Goal: Contribute content: Contribute content

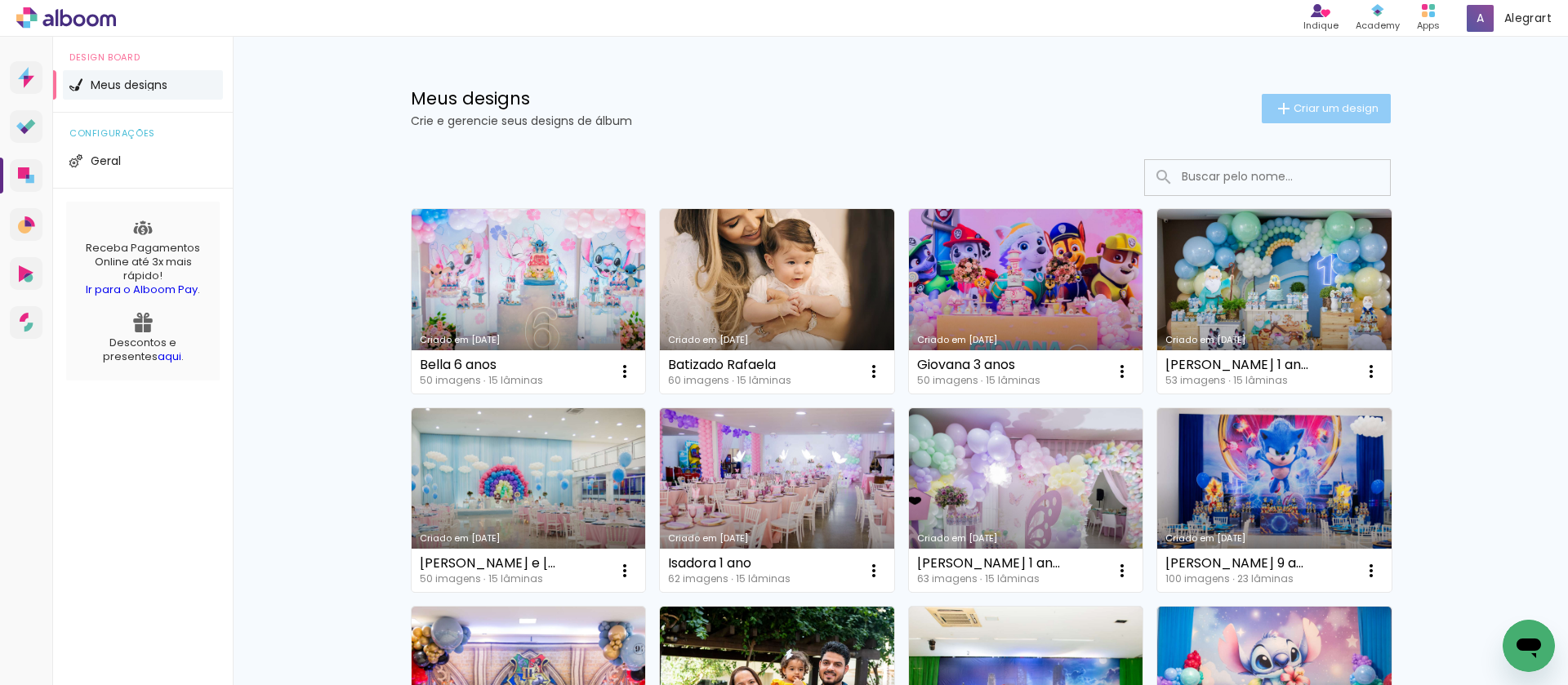
click at [1309, 113] on span "Criar um design" at bounding box center [1335, 109] width 85 height 11
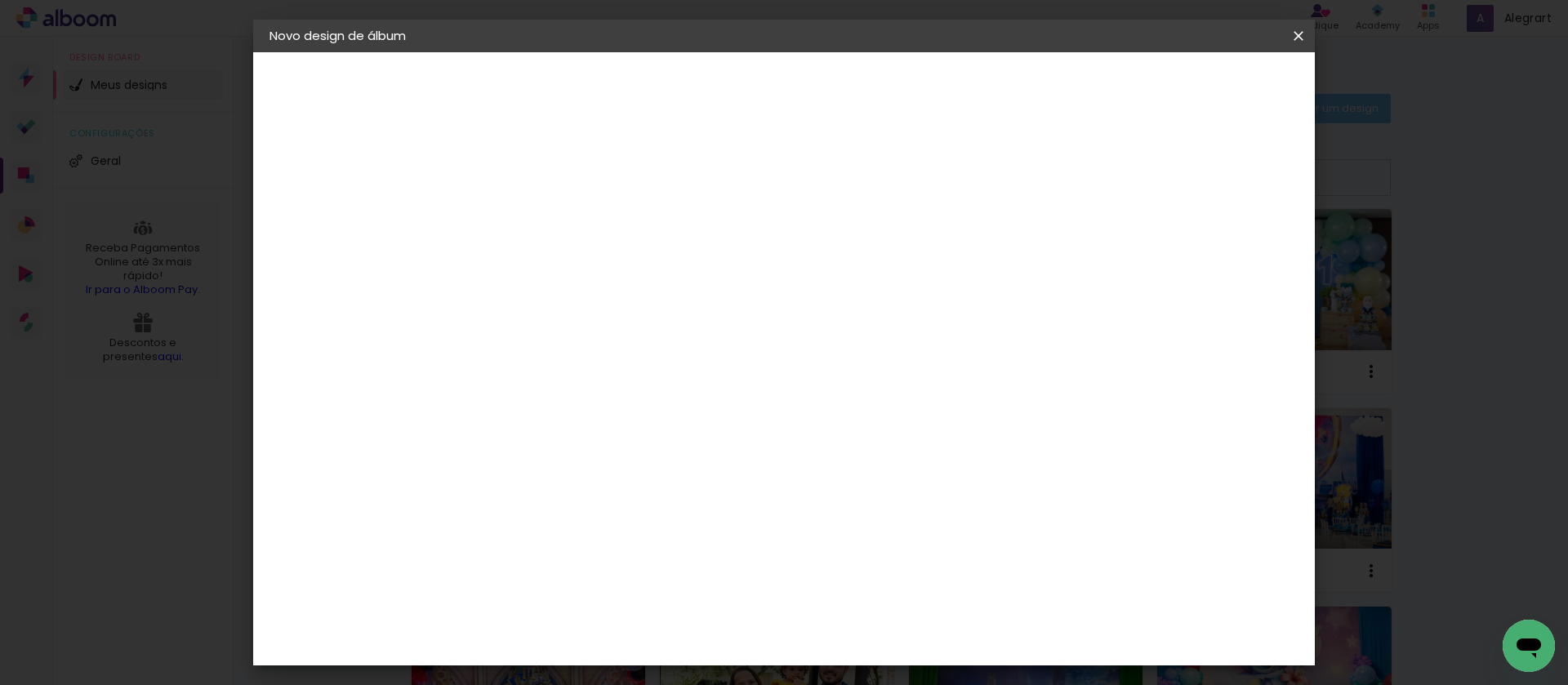
click at [537, 215] on input at bounding box center [537, 219] width 0 height 26
click at [542, 235] on paper-input-container "Título do álbum" at bounding box center [536, 220] width 12 height 42
click at [537, 218] on input at bounding box center [537, 219] width 0 height 26
type input "Formatura Mariana"
type paper-input "Formatura Mariana"
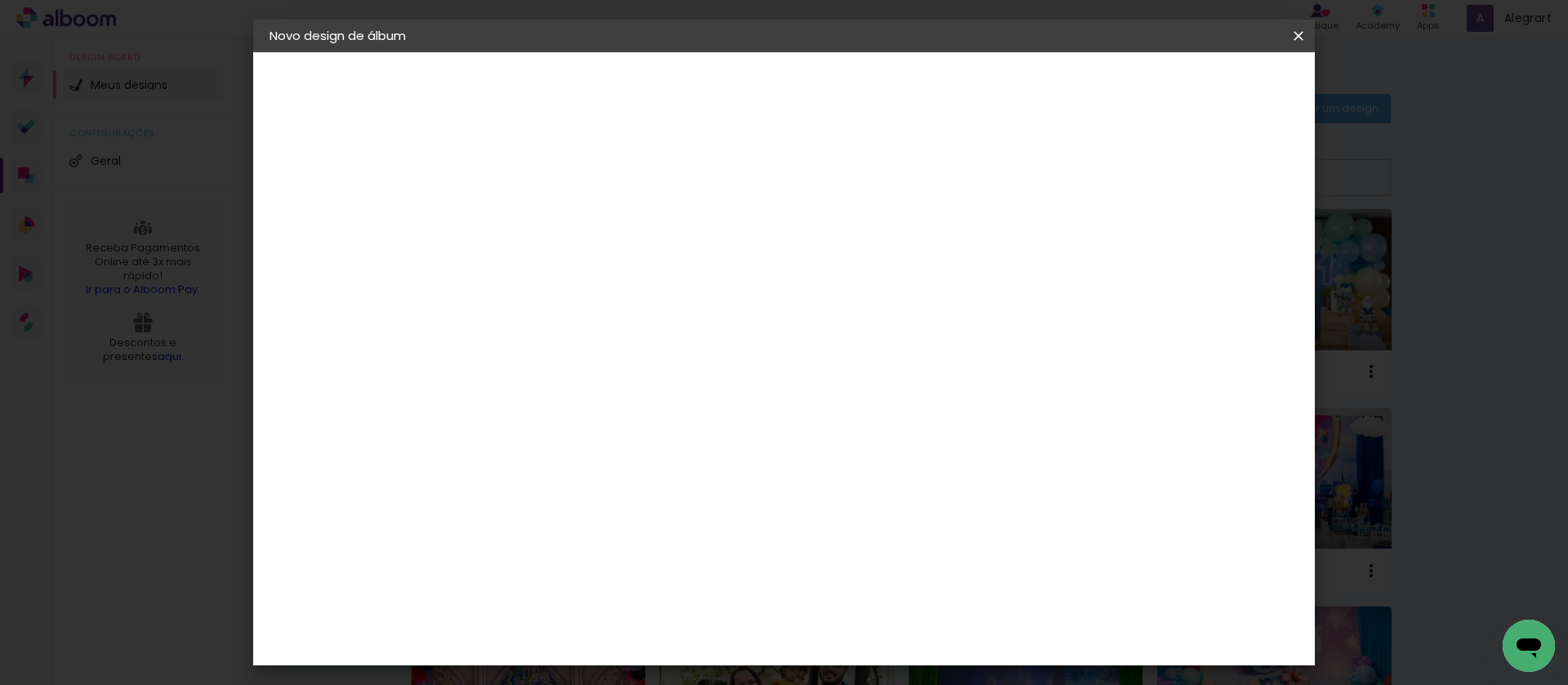
click at [0, 0] on slot "Avançar" at bounding box center [0, 0] width 0 height 0
click at [843, 267] on paper-listbox "Tamanho Livre Sugerir uma encadernadora" at bounding box center [763, 285] width 156 height 153
drag, startPoint x: 1056, startPoint y: 256, endPoint x: 1109, endPoint y: 228, distance: 59.9
click at [843, 257] on paper-item "Tamanho Livre" at bounding box center [763, 248] width 156 height 36
click at [842, 95] on paper-button "Avançar" at bounding box center [802, 86] width 80 height 27
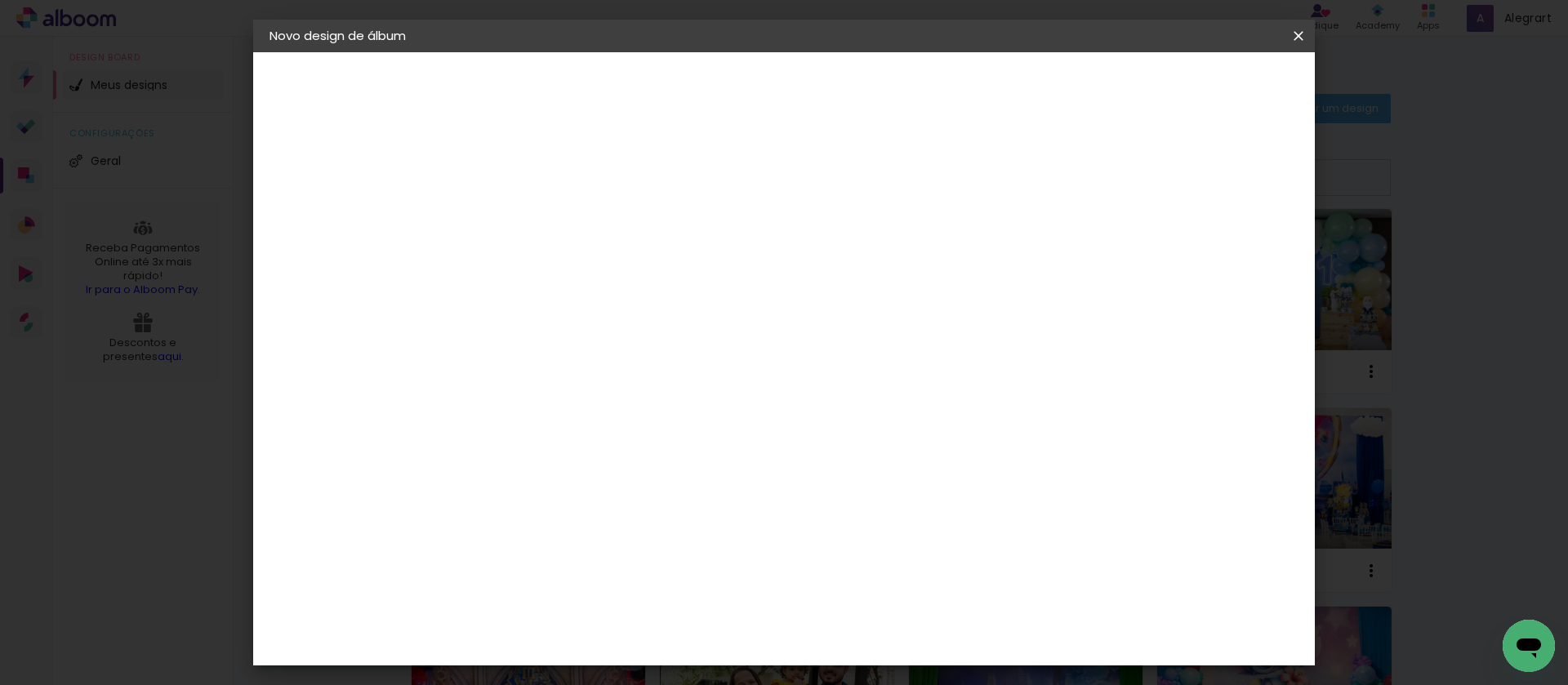
click at [0, 0] on slot "Mostrar sangria" at bounding box center [0, 0] width 0 height 0
type paper-checkbox "on"
click at [1221, 103] on header "Tamanho livre Defina a largura, altura e sangria das lâminas. Voltar Iniciar de…" at bounding box center [851, 94] width 772 height 84
click at [1196, 83] on span "Iniciar design" at bounding box center [1158, 86] width 74 height 12
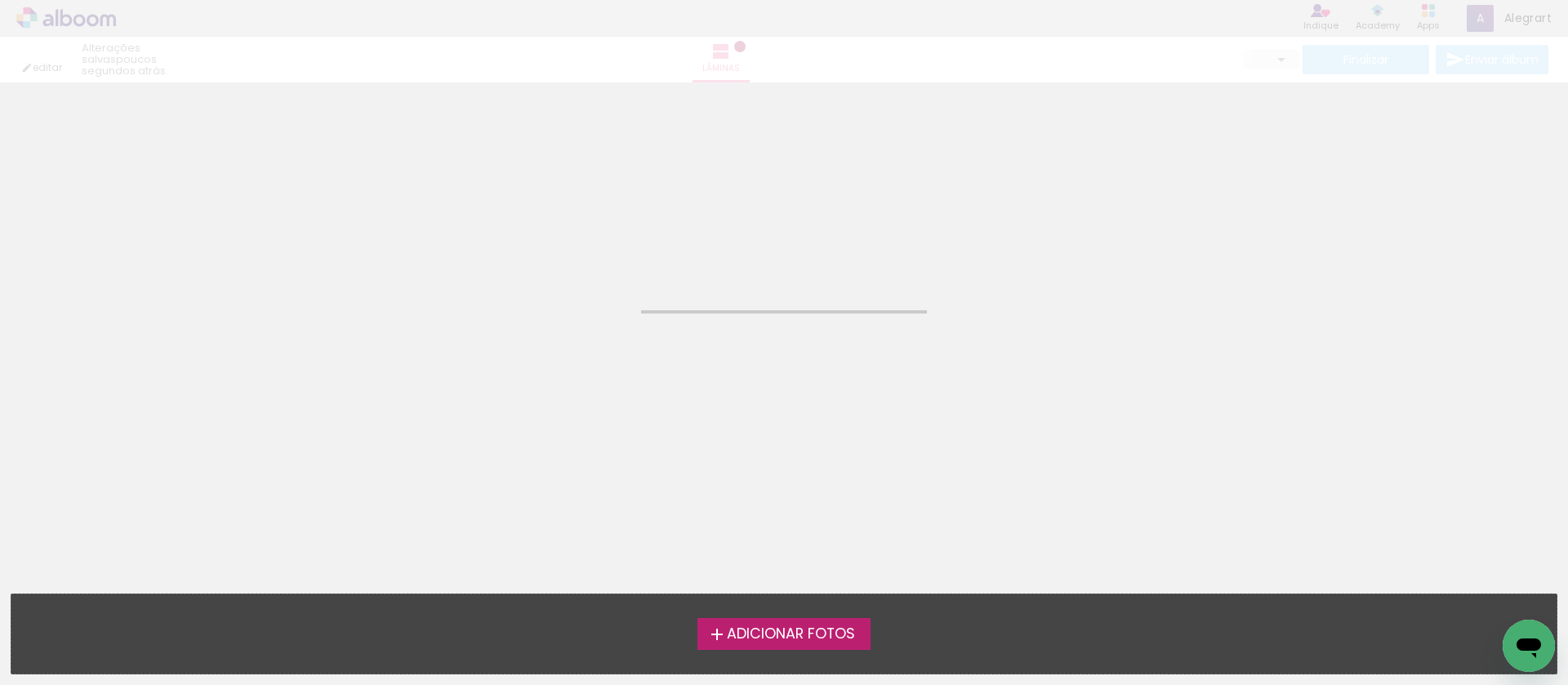
click at [797, 628] on span "Adicionar Fotos" at bounding box center [791, 635] width 128 height 15
click at [0, 0] on input "file" at bounding box center [0, 0] width 0 height 0
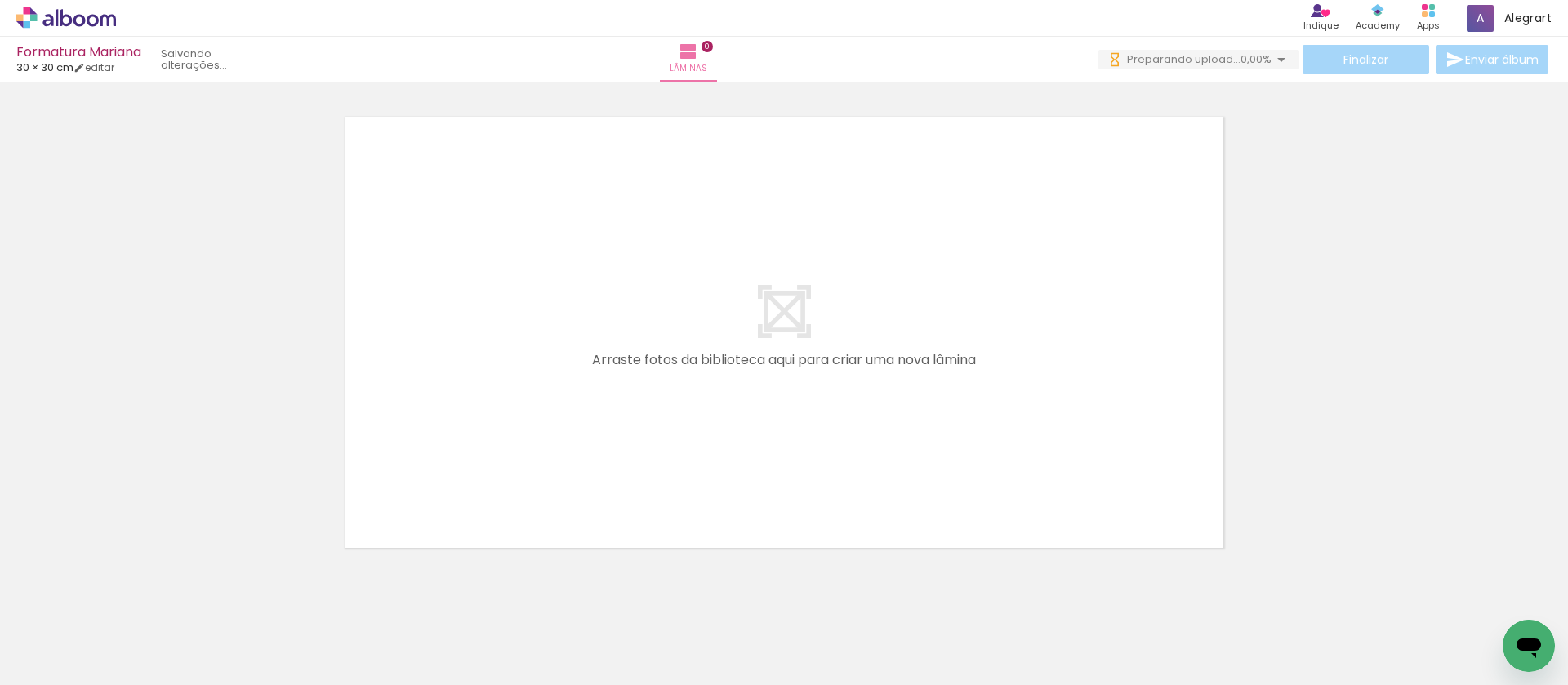
click at [80, 661] on span "Adicionar Fotos" at bounding box center [59, 663] width 49 height 18
click at [0, 0] on input "file" at bounding box center [0, 0] width 0 height 0
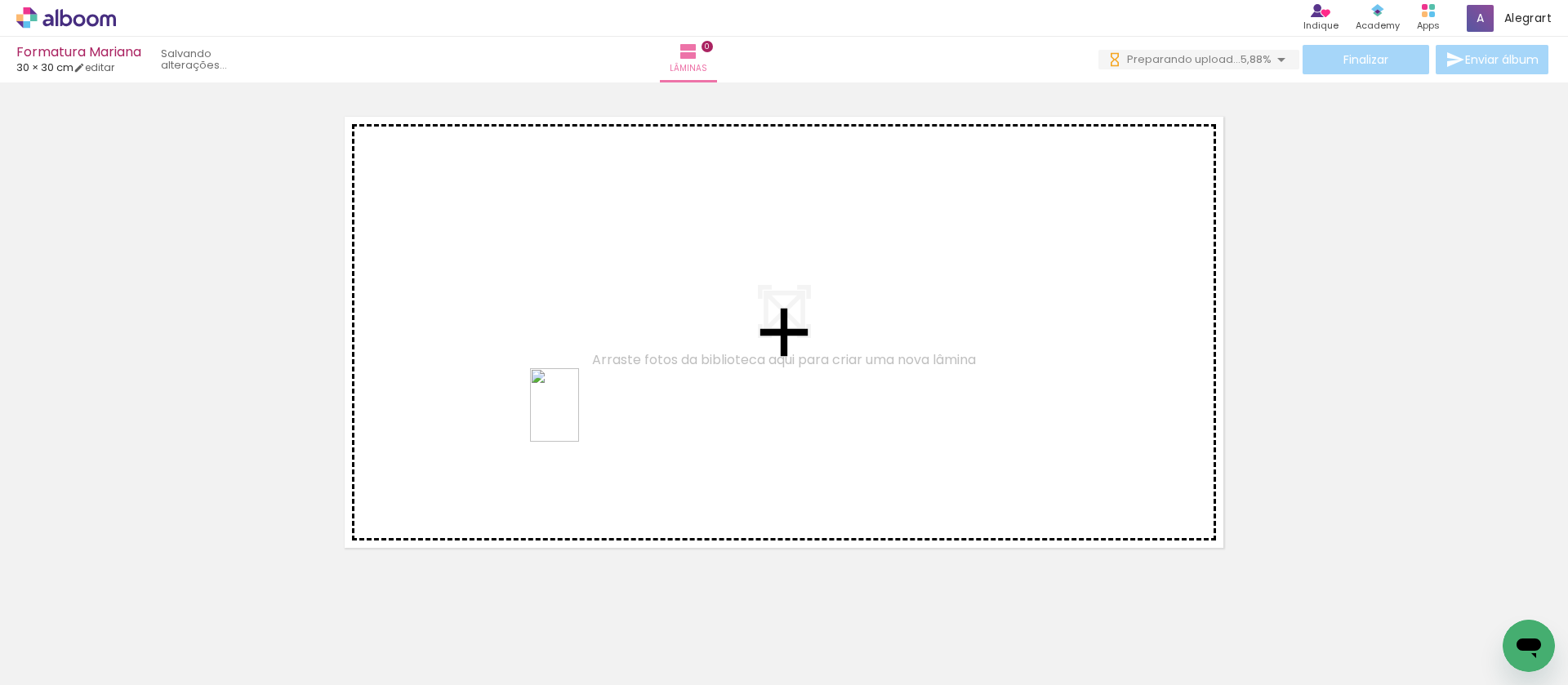
drag, startPoint x: 537, startPoint y: 615, endPoint x: 579, endPoint y: 417, distance: 202.4
click at [579, 417] on quentale-workspace at bounding box center [784, 342] width 1568 height 685
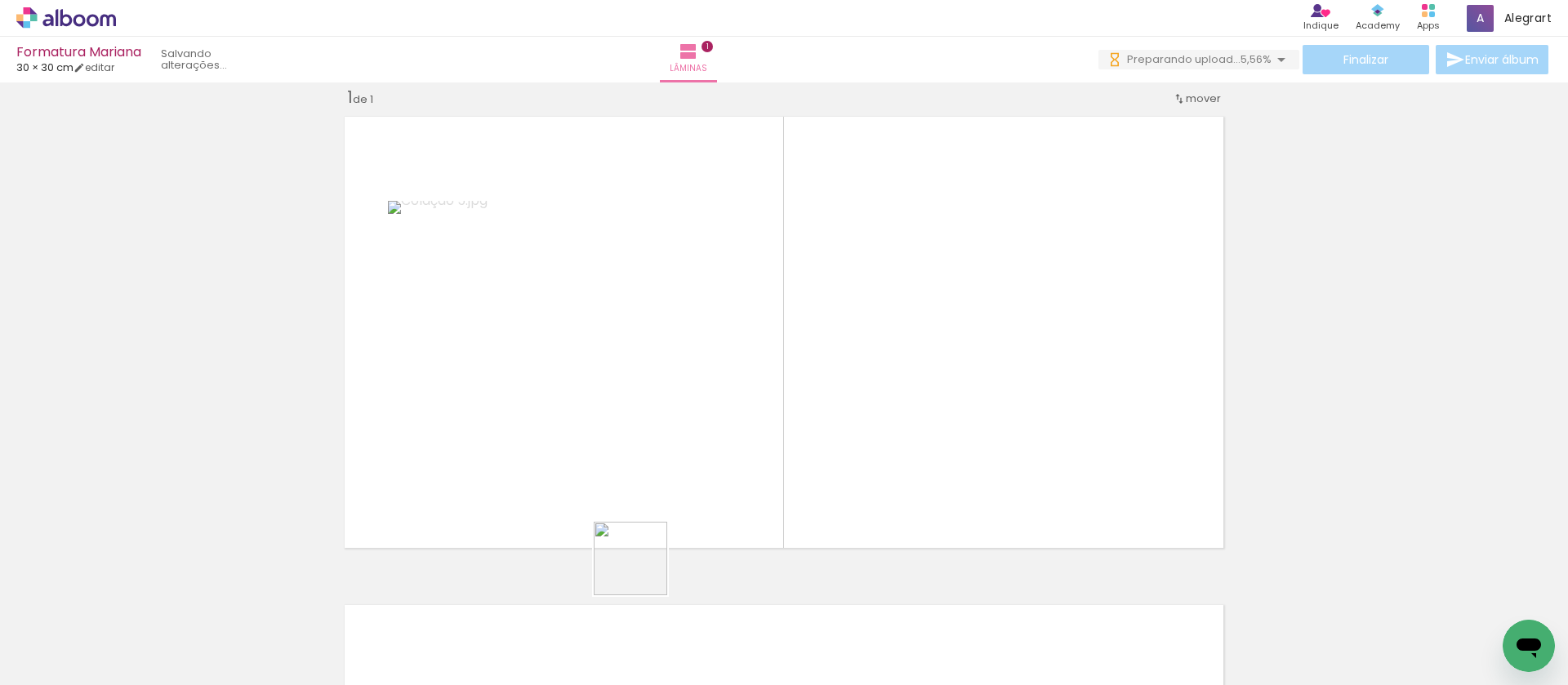
drag, startPoint x: 621, startPoint y: 639, endPoint x: 713, endPoint y: 633, distance: 92.2
click at [709, 389] on quentale-workspace at bounding box center [784, 342] width 1568 height 685
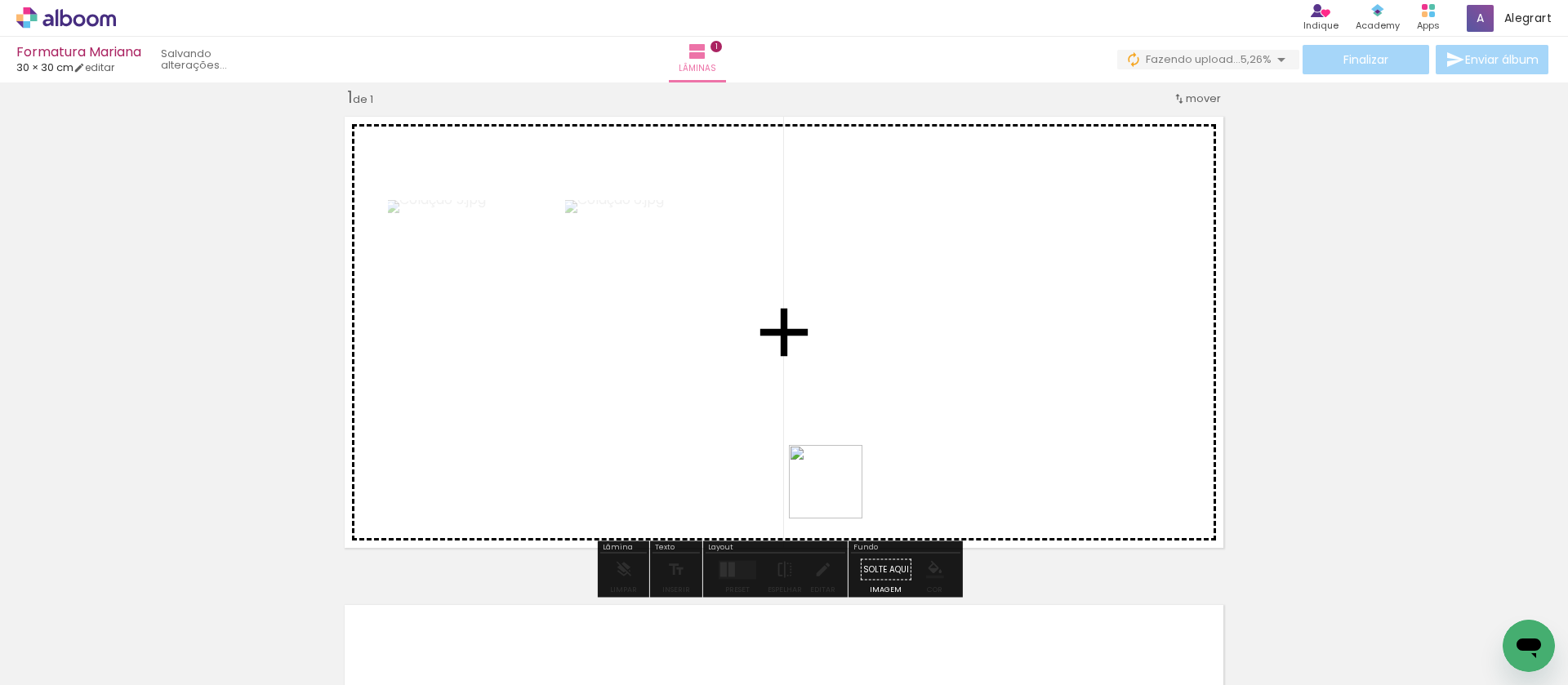
drag, startPoint x: 709, startPoint y: 639, endPoint x: 902, endPoint y: 409, distance: 300.2
click at [905, 406] on quentale-workspace at bounding box center [784, 342] width 1568 height 685
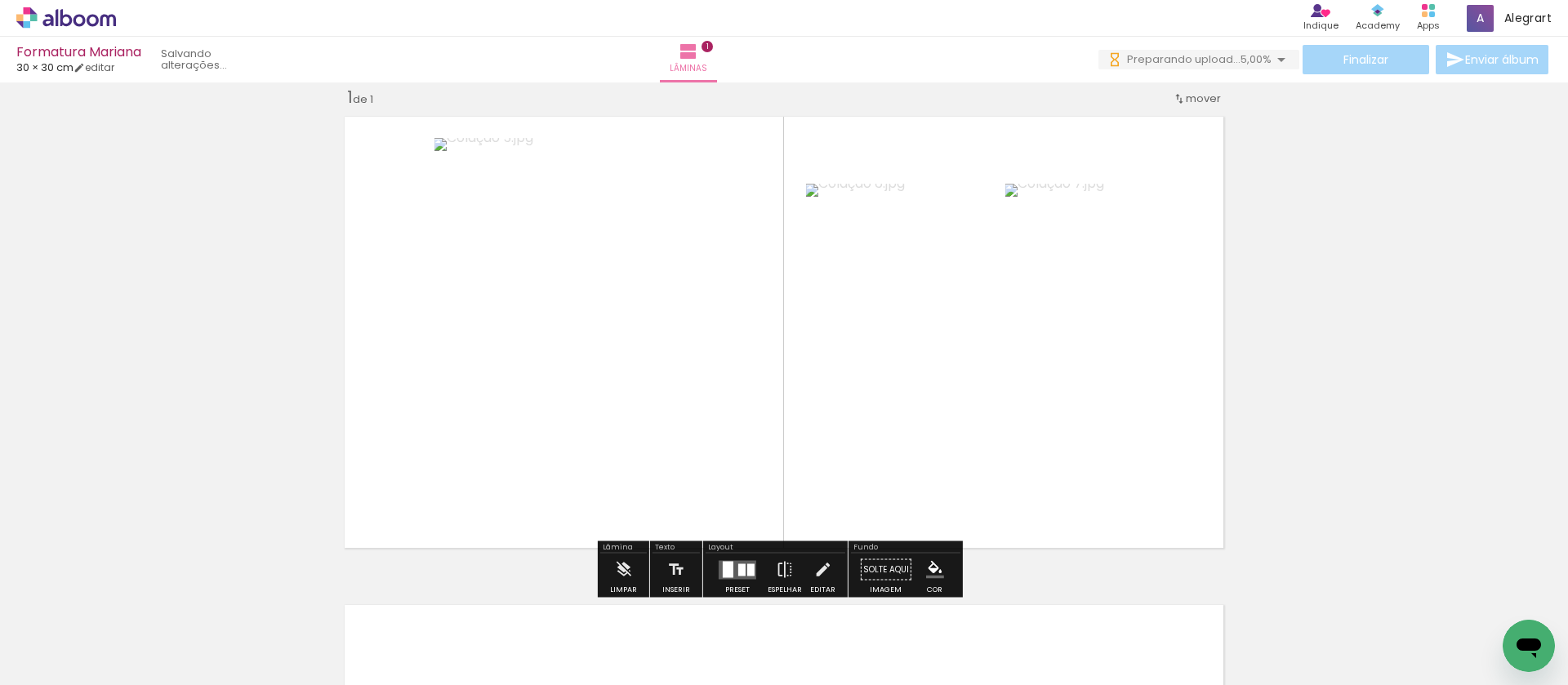
click at [729, 565] on quentale-layouter at bounding box center [737, 570] width 37 height 19
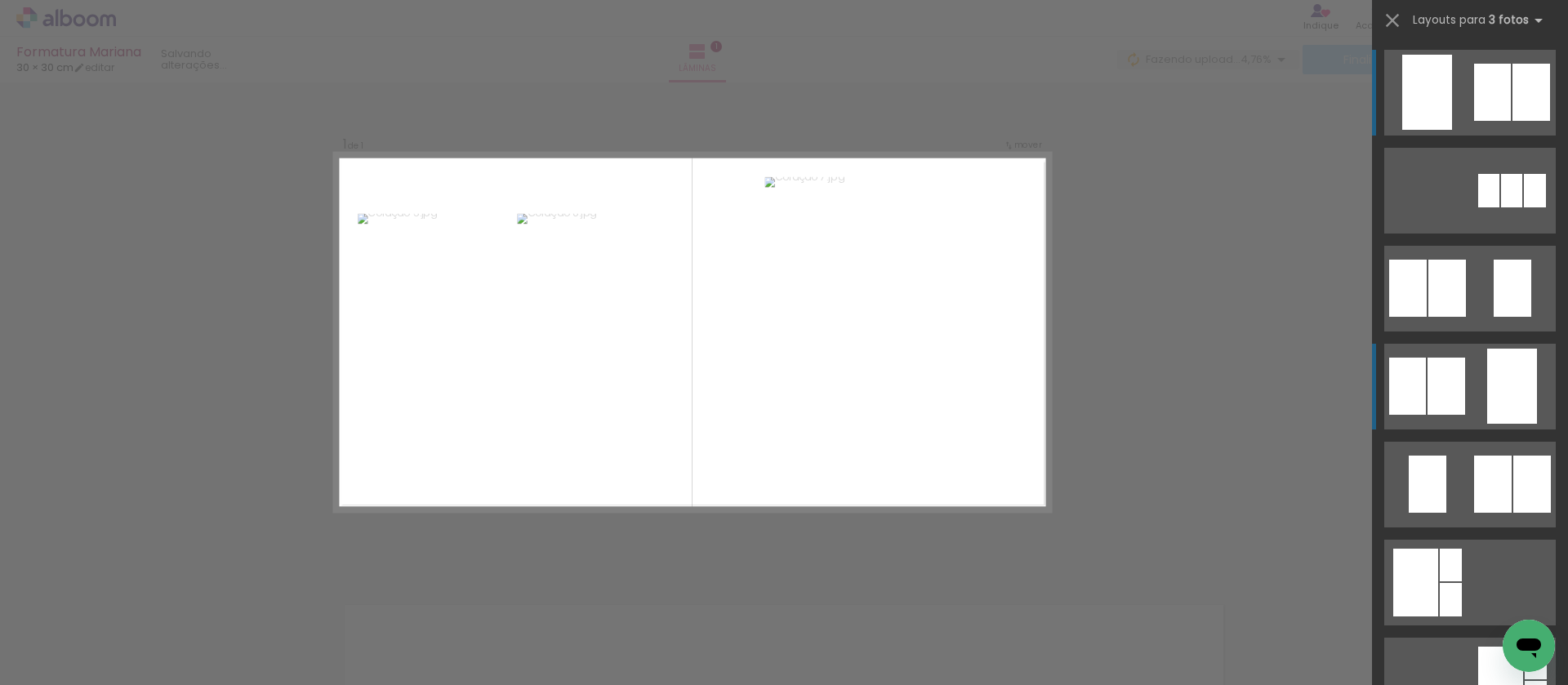
click at [1522, 378] on div at bounding box center [1511, 386] width 49 height 75
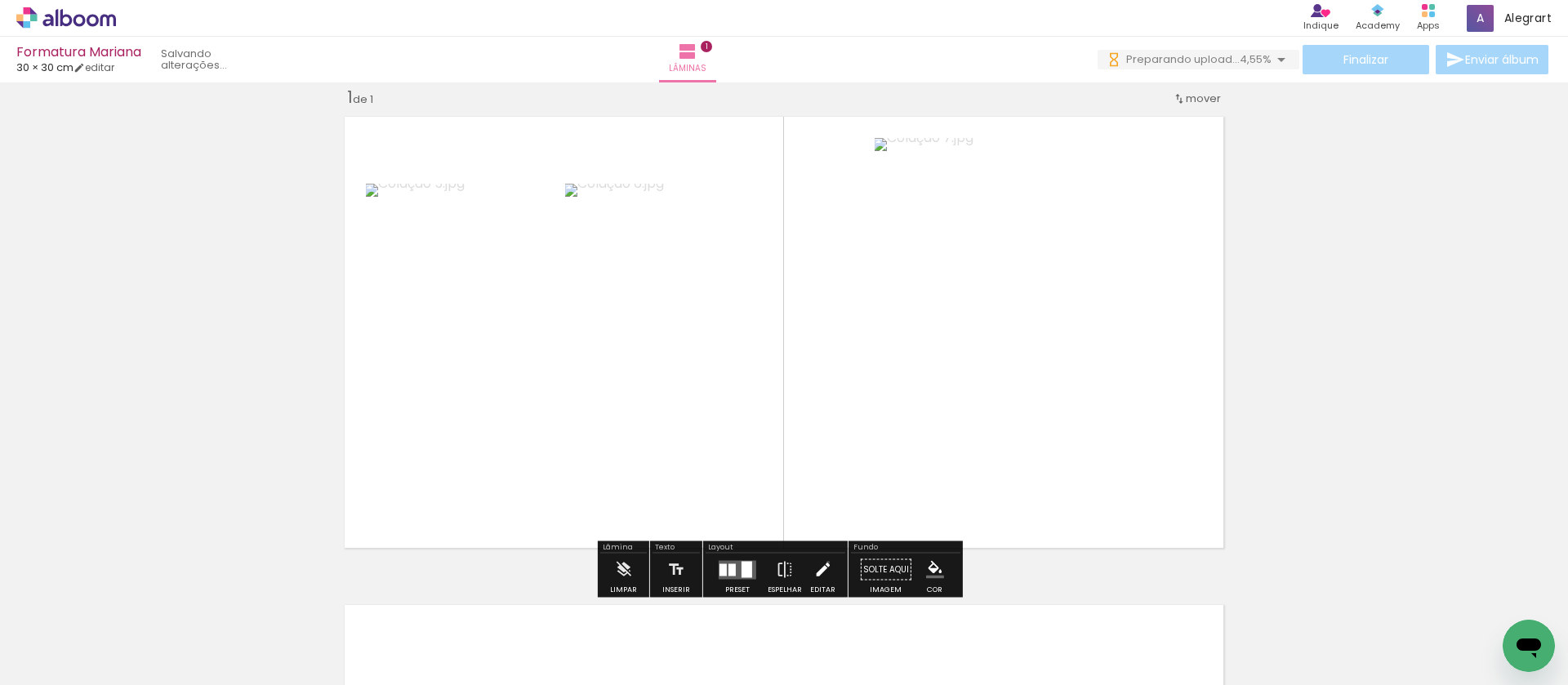
click at [824, 562] on iron-icon at bounding box center [822, 570] width 18 height 33
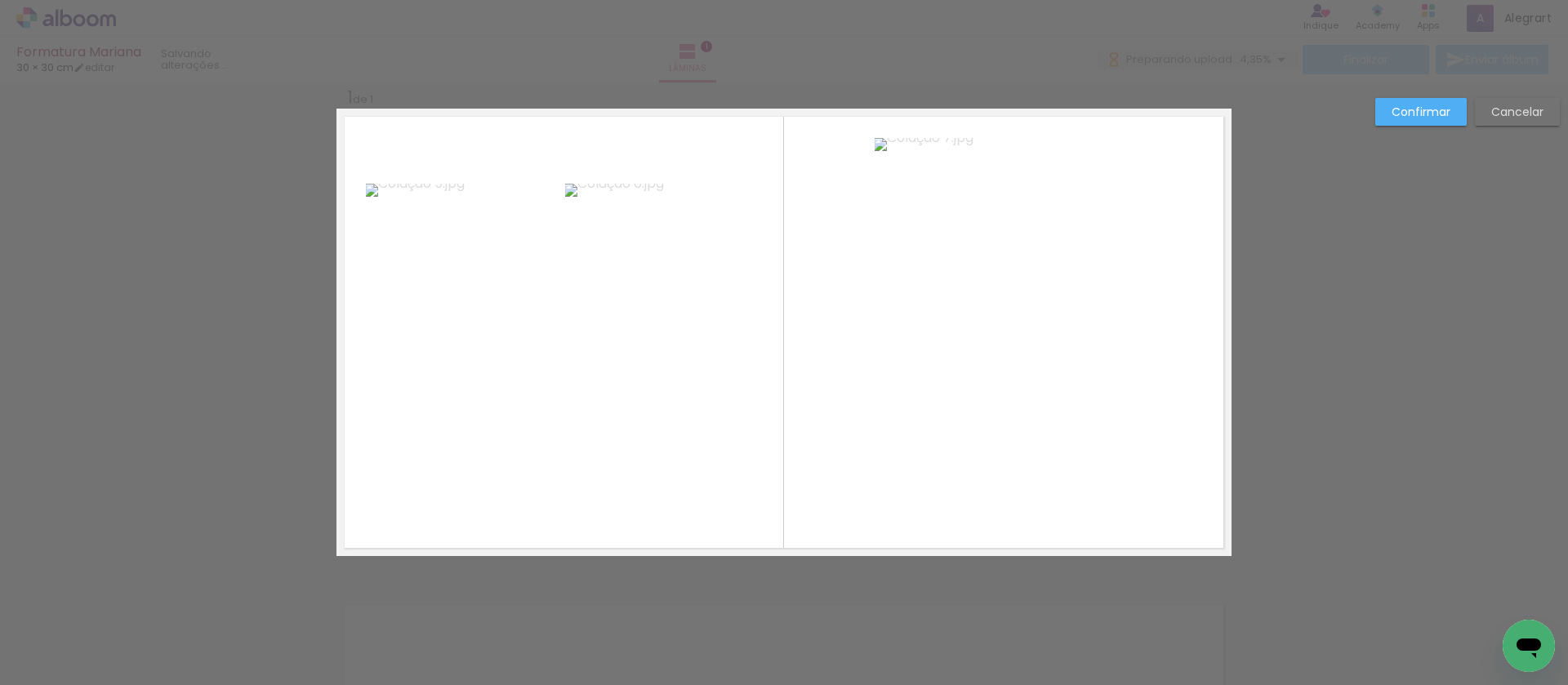
click at [1096, 488] on quentale-photo at bounding box center [1003, 332] width 259 height 389
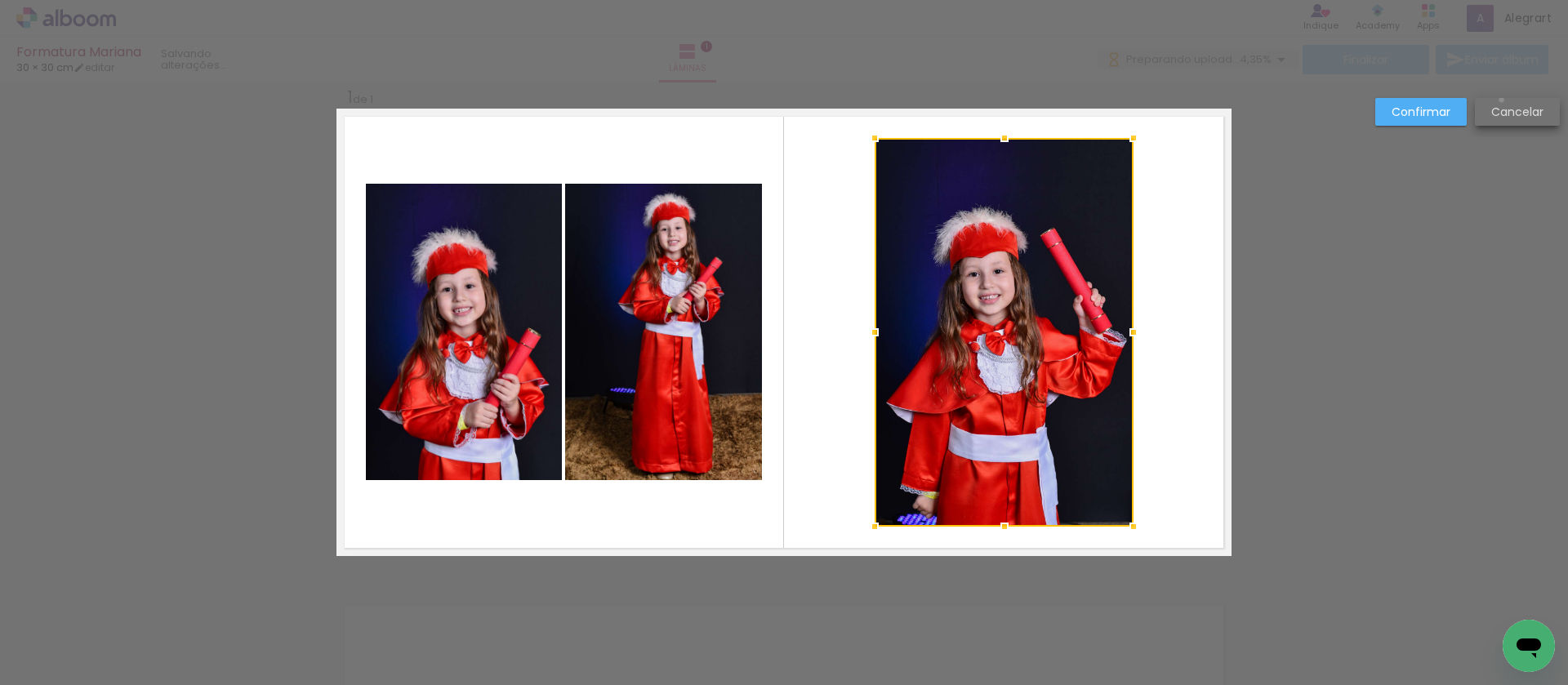
click at [1500, 100] on paper-button "Cancelar" at bounding box center [1517, 112] width 85 height 27
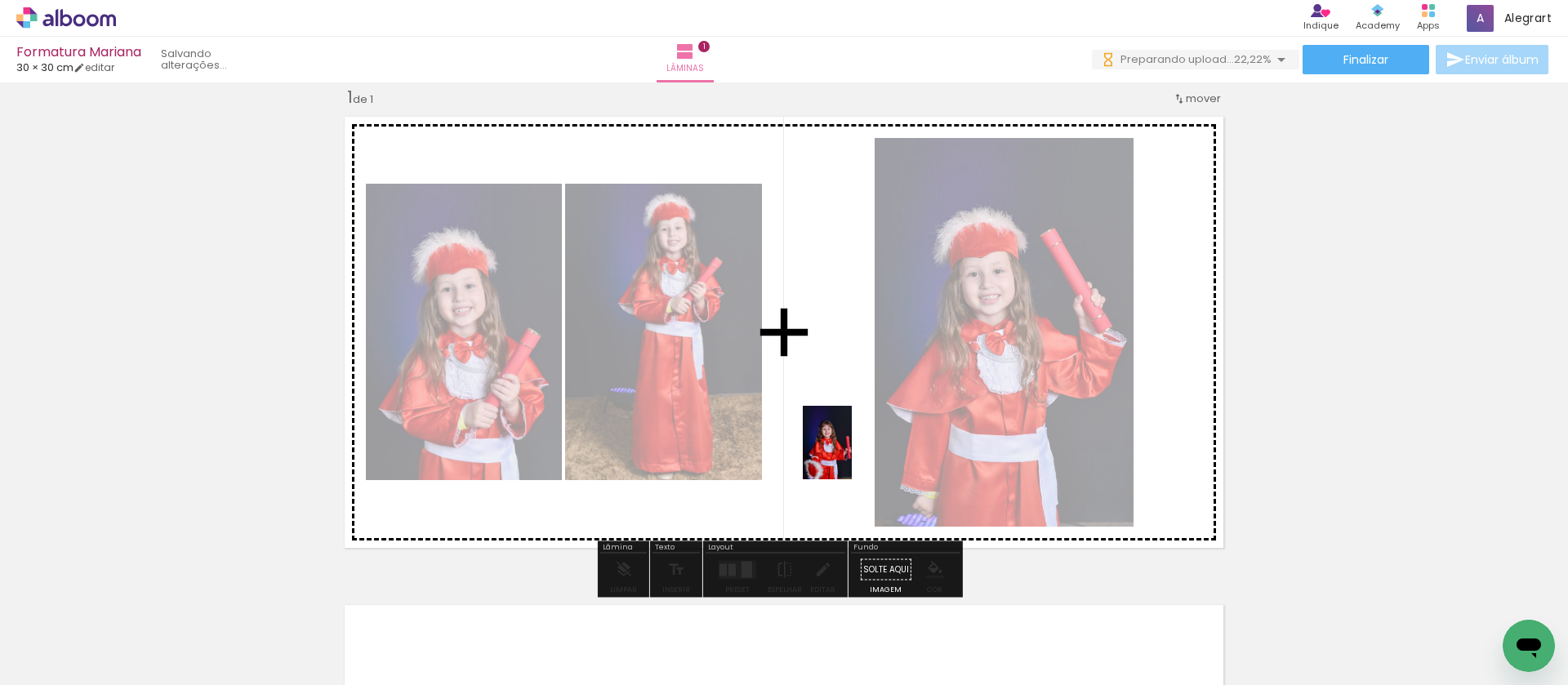
drag, startPoint x: 904, startPoint y: 652, endPoint x: 851, endPoint y: 455, distance: 204.0
click at [851, 455] on quentale-workspace at bounding box center [784, 342] width 1568 height 685
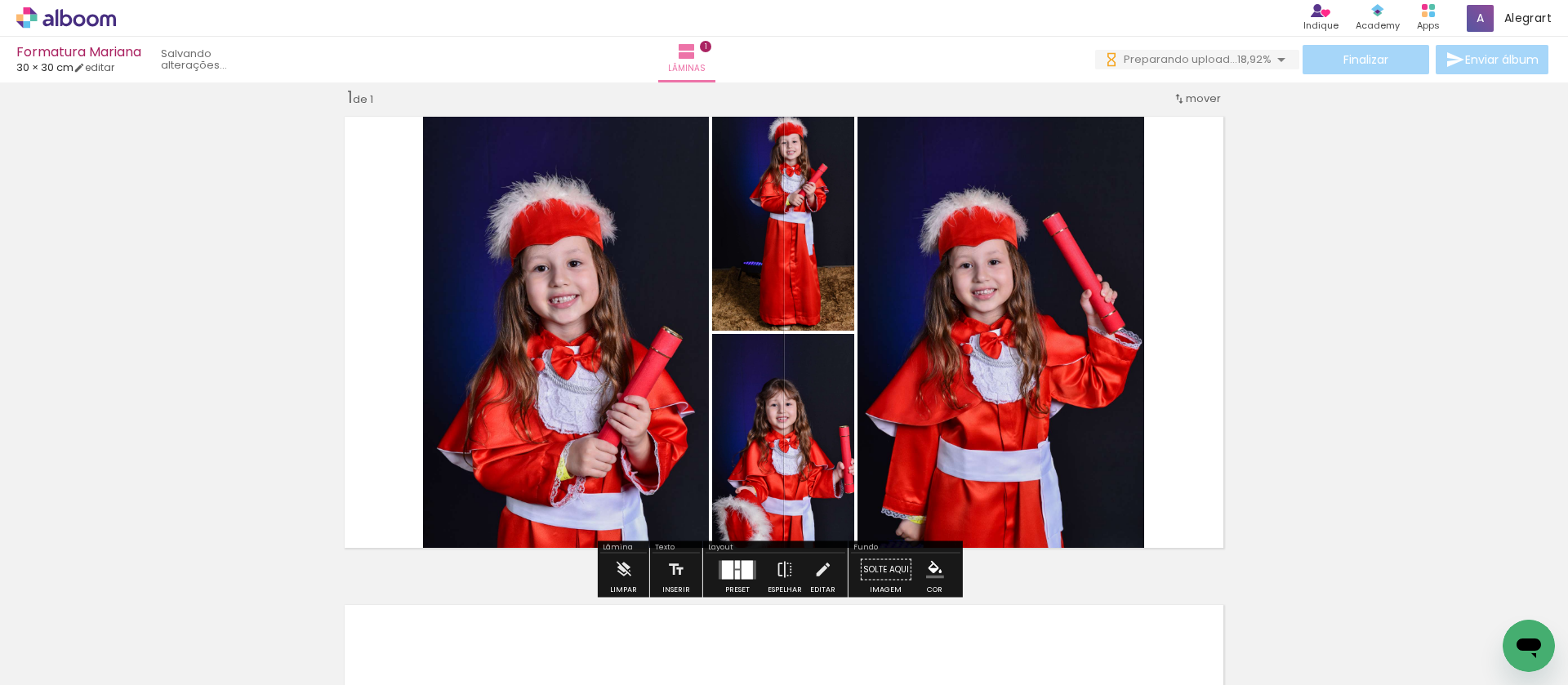
click at [735, 571] on div at bounding box center [737, 574] width 5 height 9
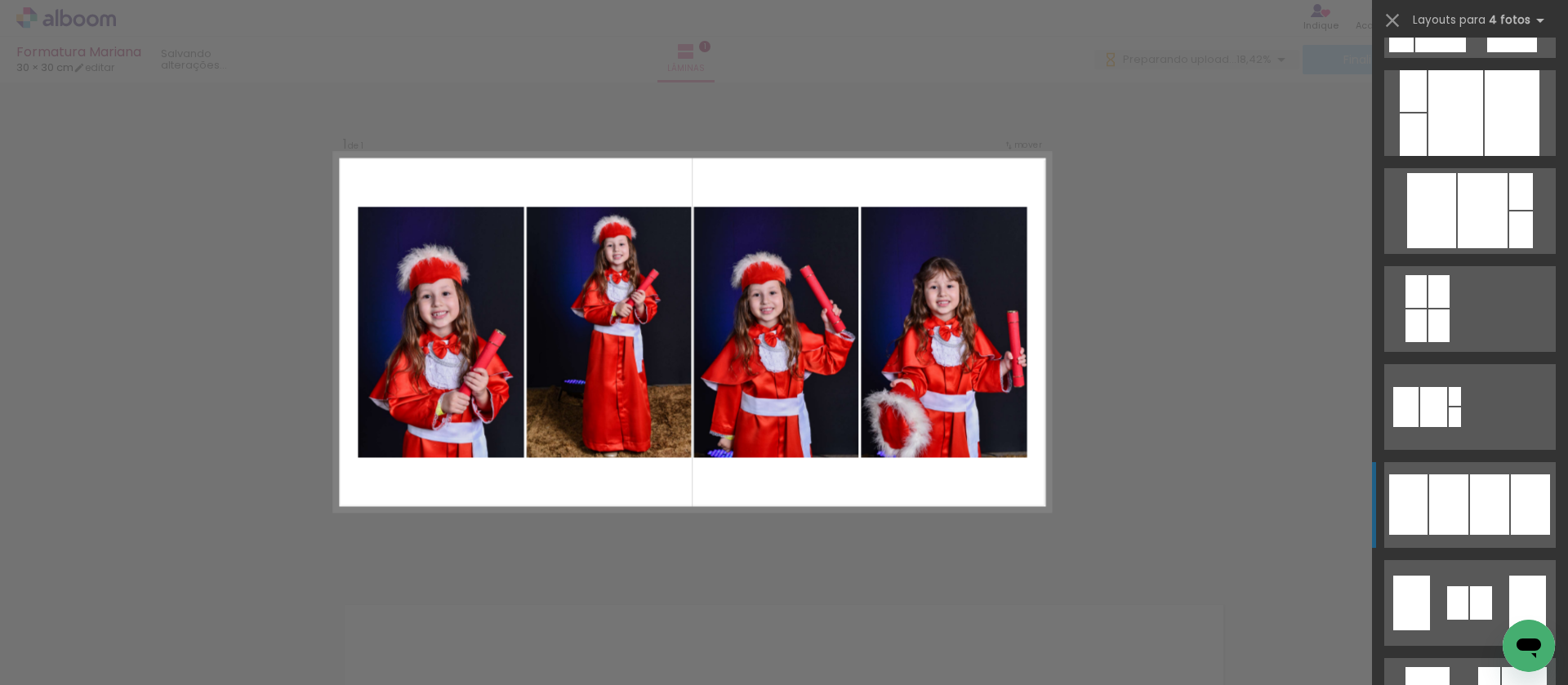
click at [1519, 496] on div at bounding box center [1530, 505] width 39 height 60
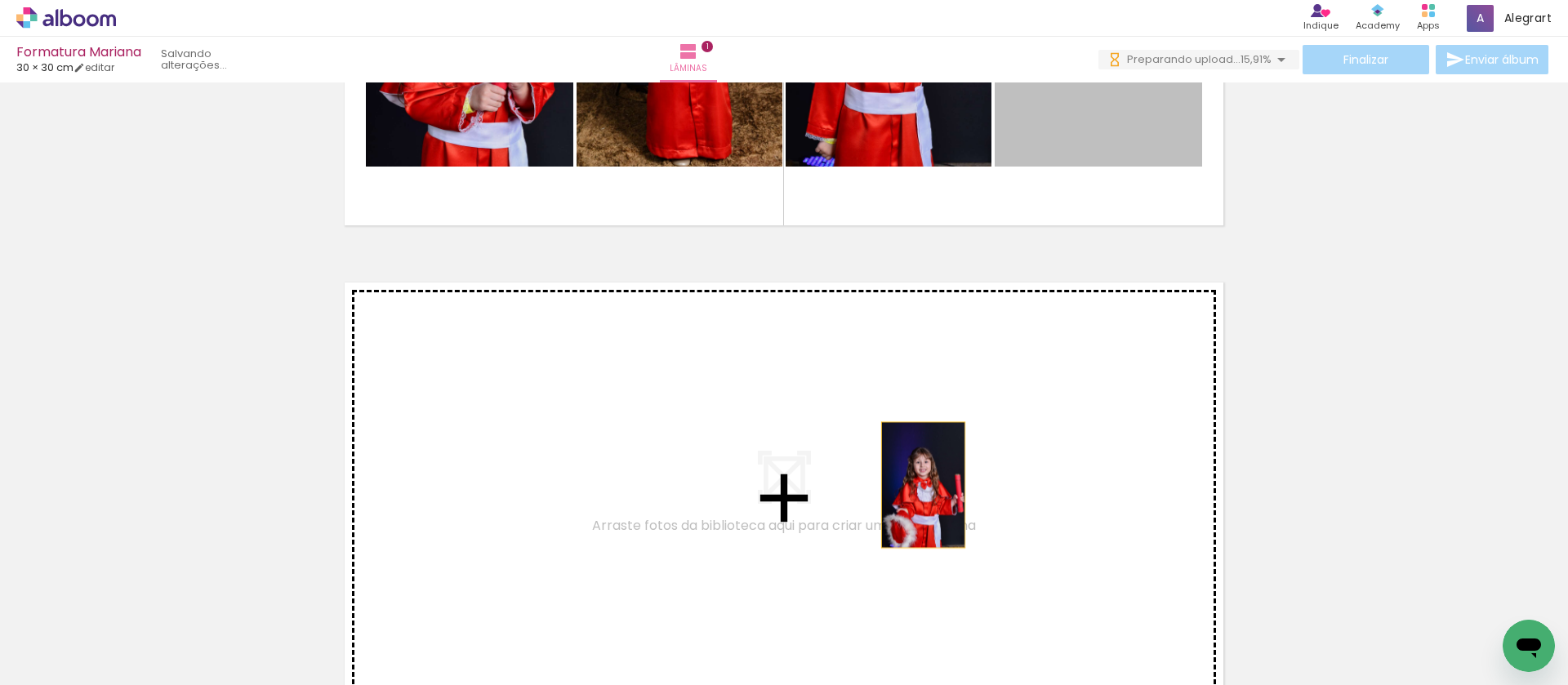
drag, startPoint x: 1096, startPoint y: 139, endPoint x: 917, endPoint y: 485, distance: 389.6
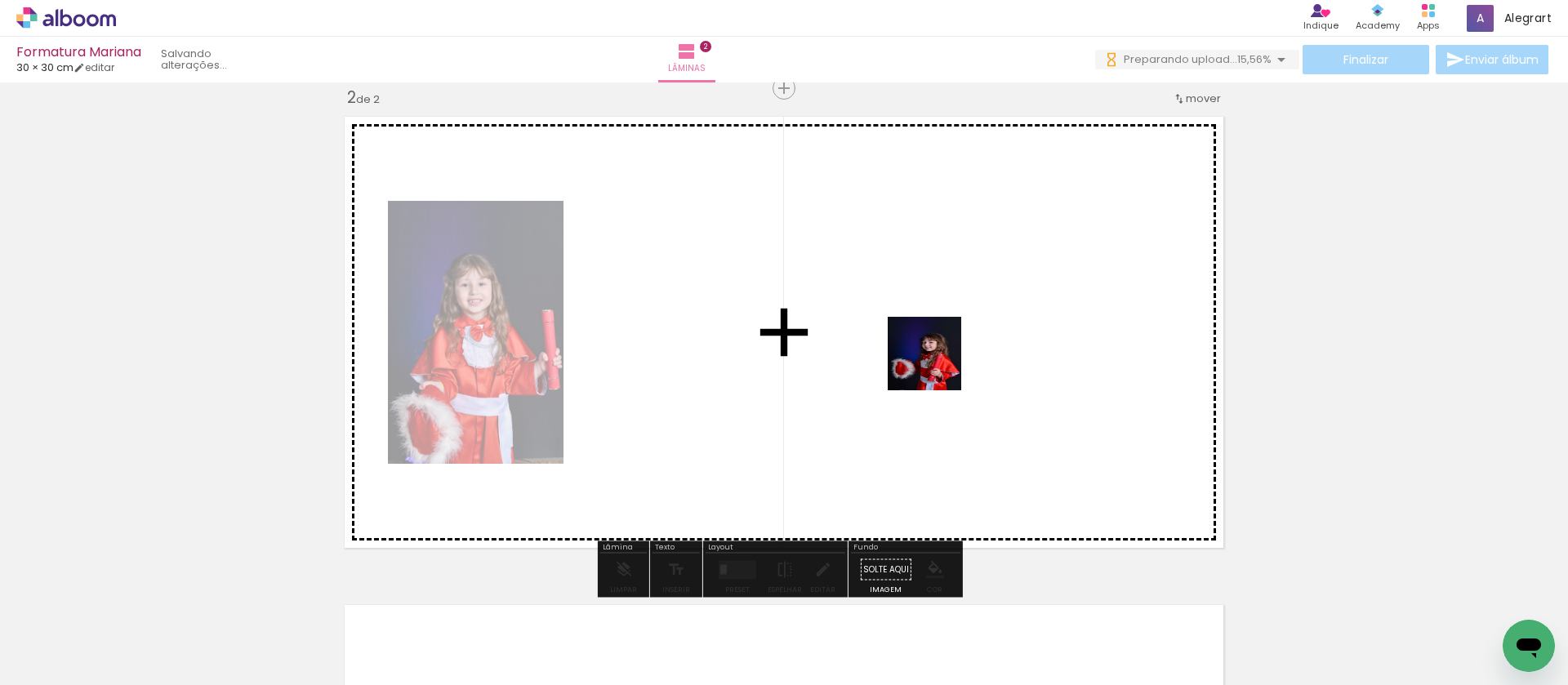
drag, startPoint x: 995, startPoint y: 644, endPoint x: 1065, endPoint y: 645, distance: 70.0
click at [935, 368] on quentale-workspace at bounding box center [784, 342] width 1568 height 685
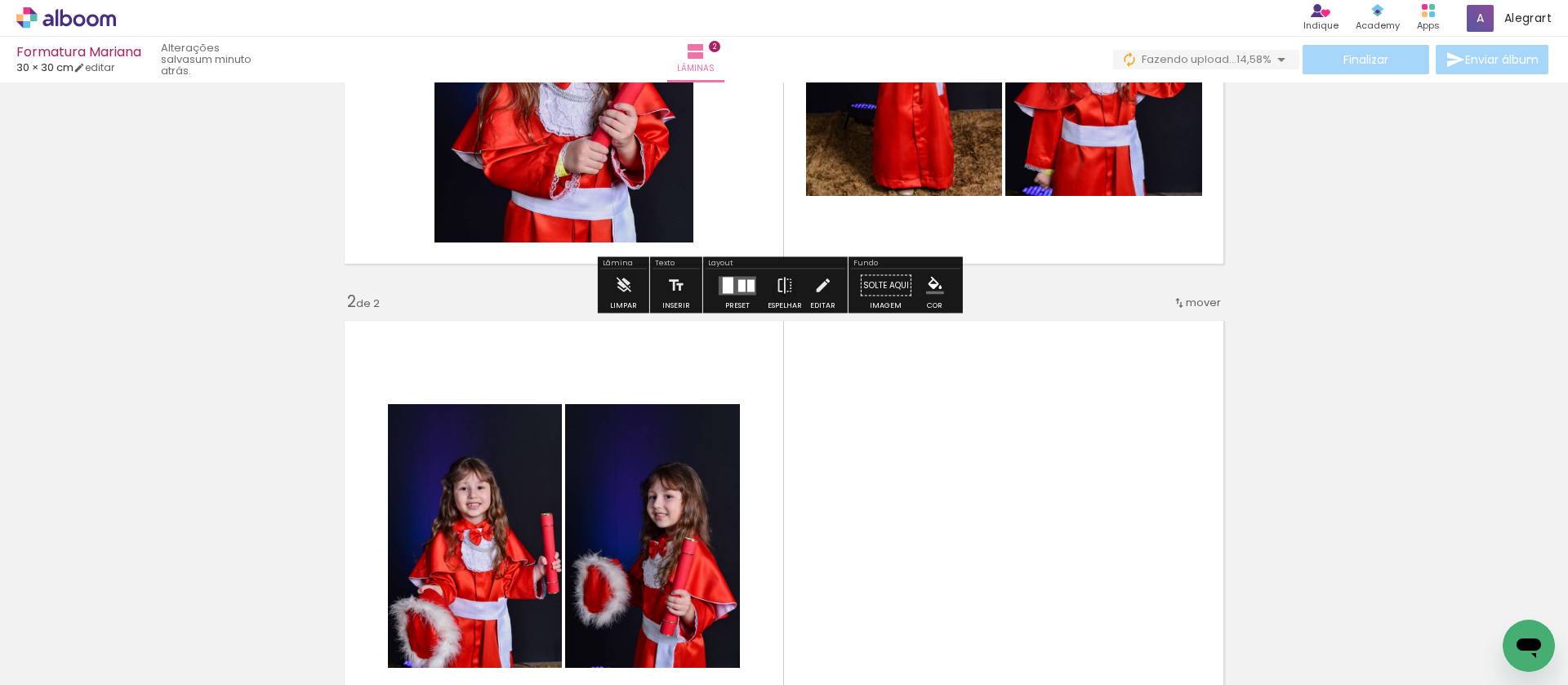
click at [734, 276] on quentale-layouter at bounding box center [737, 285] width 37 height 19
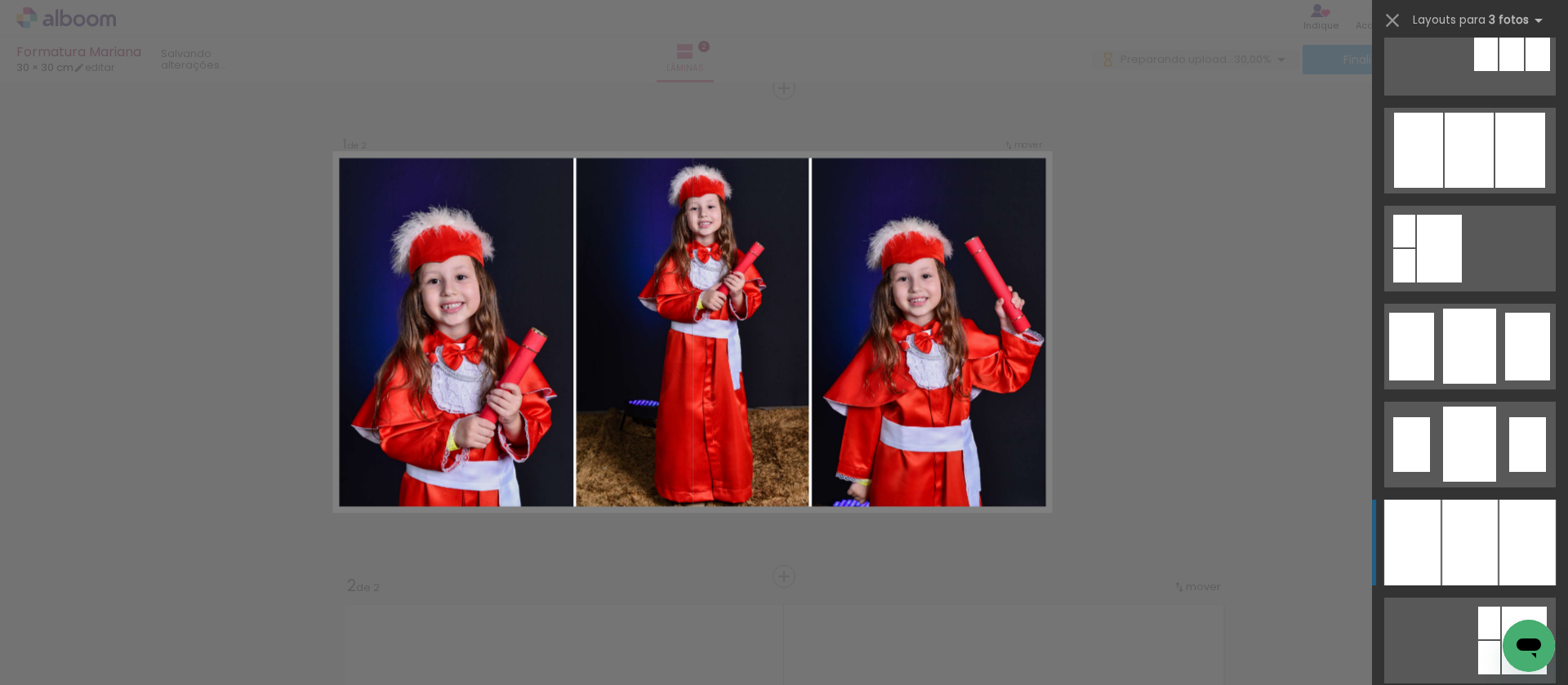
click at [1504, 523] on div at bounding box center [1528, 543] width 57 height 86
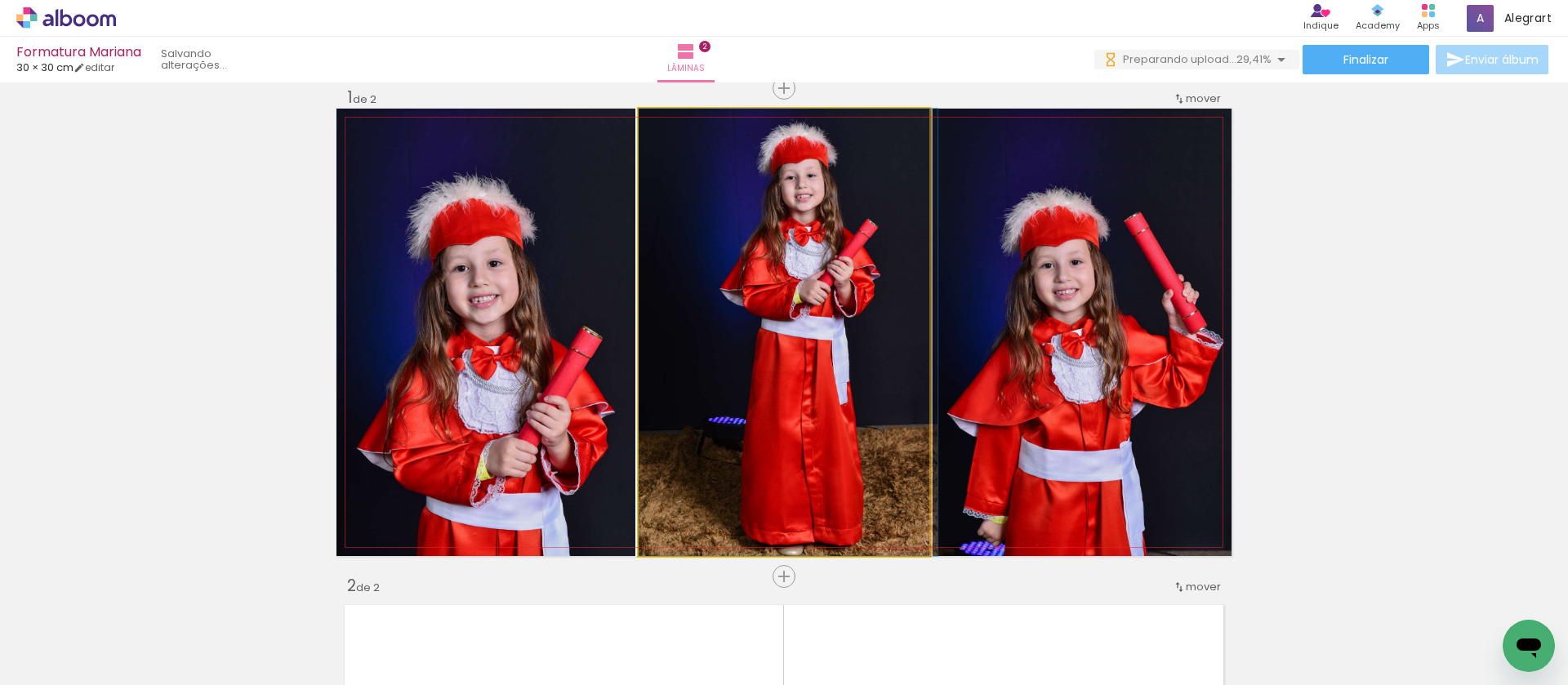
drag, startPoint x: 838, startPoint y: 287, endPoint x: 763, endPoint y: 116, distance: 186.7
click at [0, 0] on slot at bounding box center [0, 0] width 0 height 0
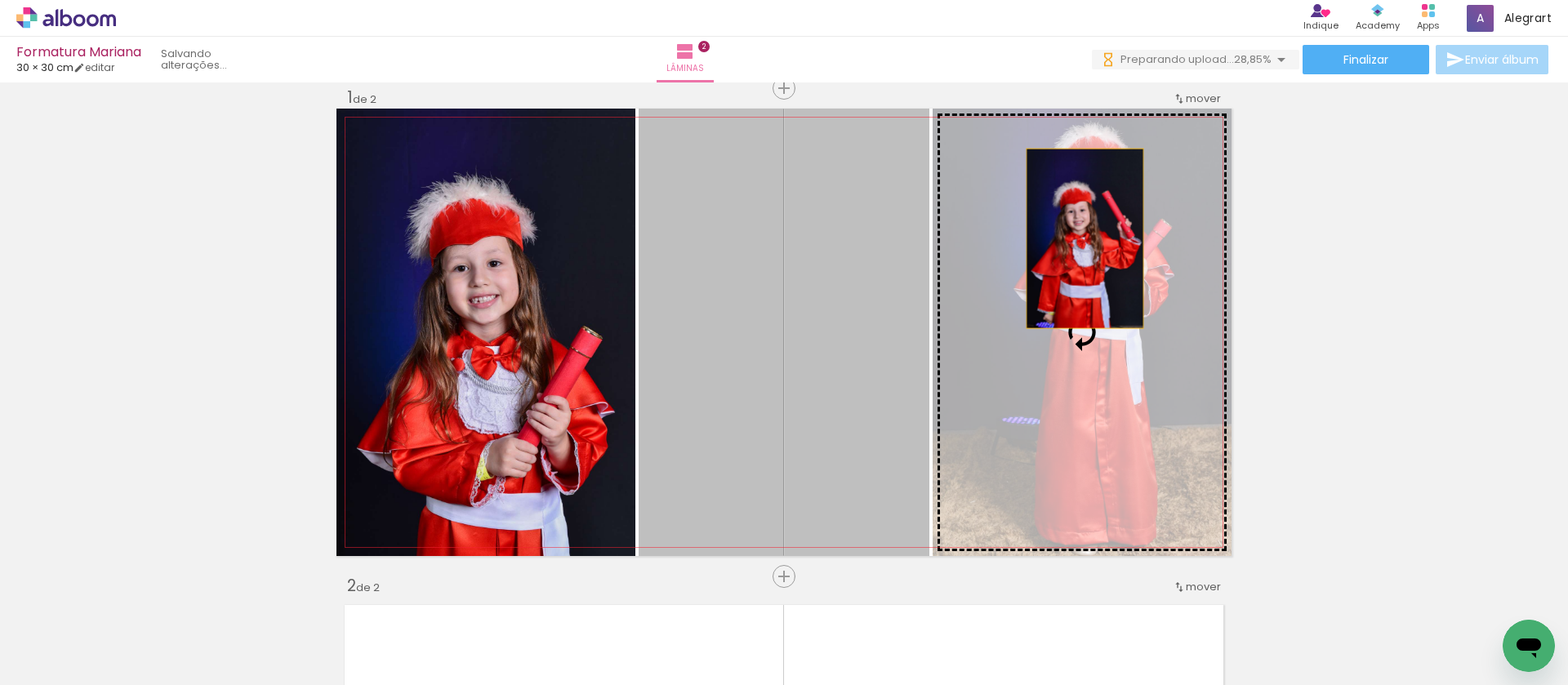
drag, startPoint x: 1057, startPoint y: 248, endPoint x: 1079, endPoint y: 239, distance: 23.8
click at [0, 0] on slot at bounding box center [0, 0] width 0 height 0
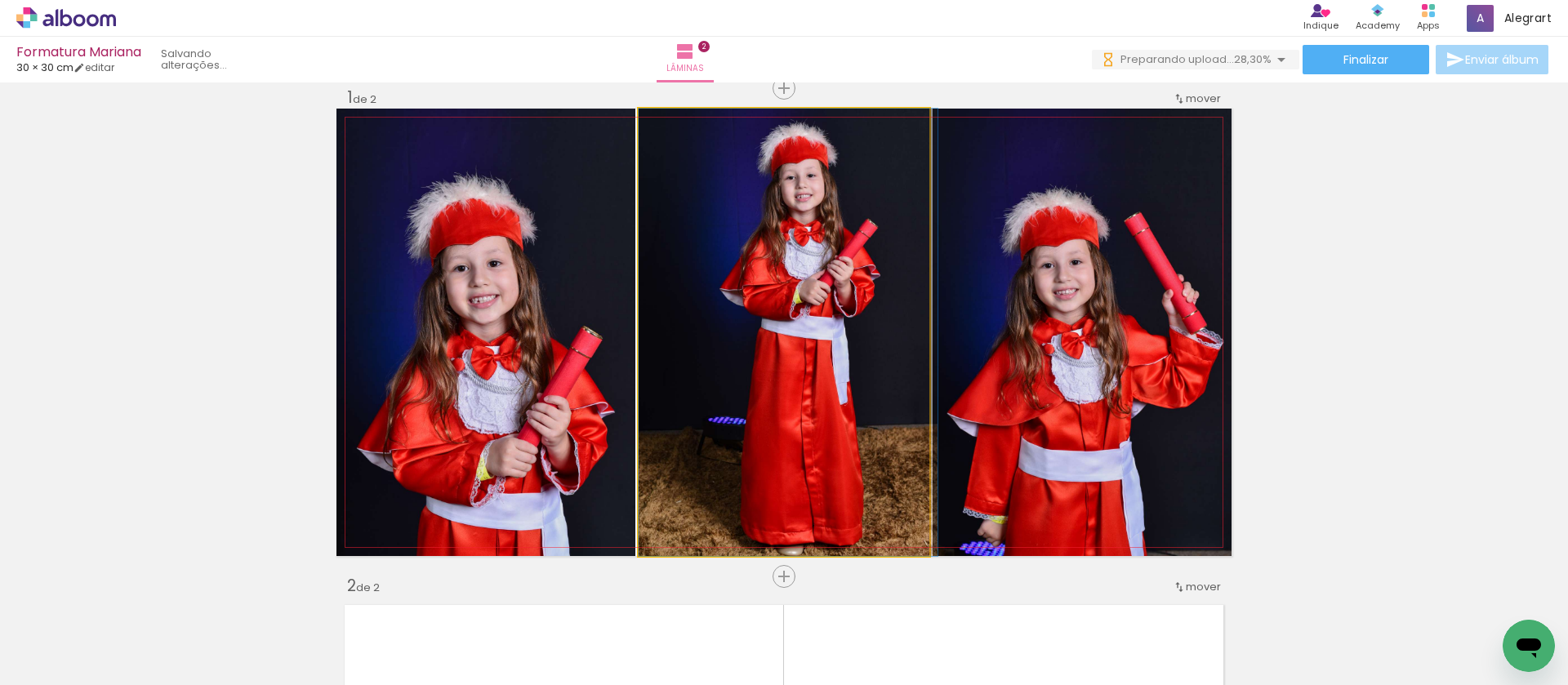
drag, startPoint x: 837, startPoint y: 217, endPoint x: 901, endPoint y: 290, distance: 97.1
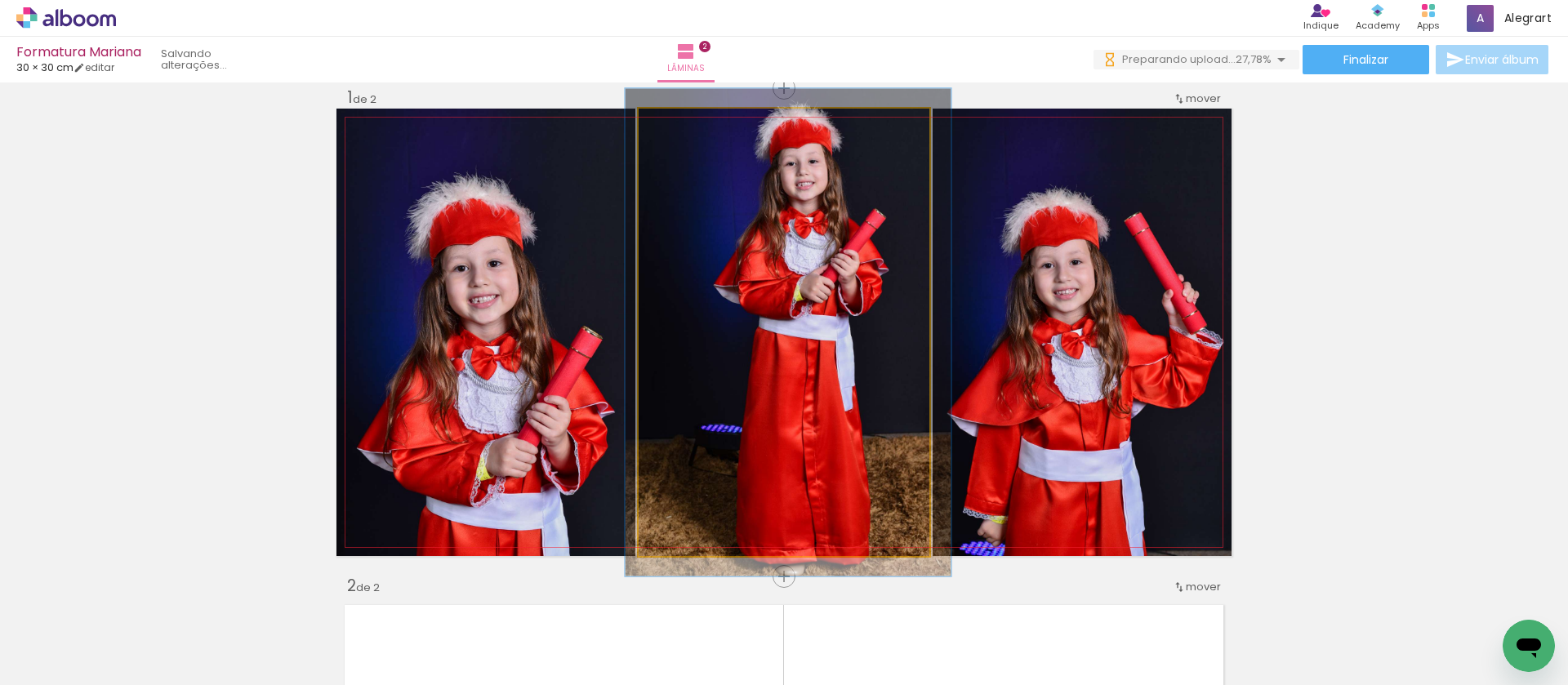
click at [682, 129] on div at bounding box center [681, 125] width 27 height 27
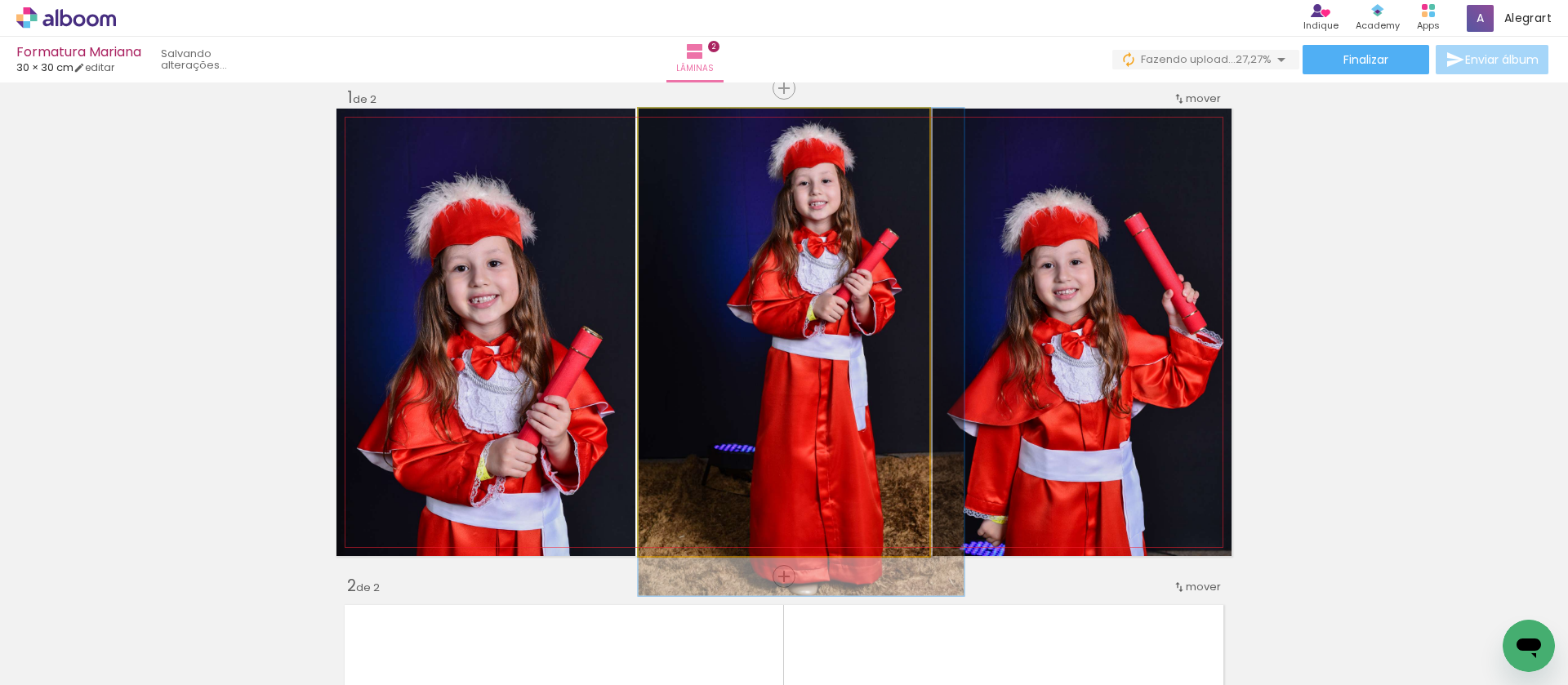
drag, startPoint x: 694, startPoint y: 185, endPoint x: 729, endPoint y: 218, distance: 48.1
drag, startPoint x: 869, startPoint y: 205, endPoint x: 875, endPoint y: 244, distance: 39.5
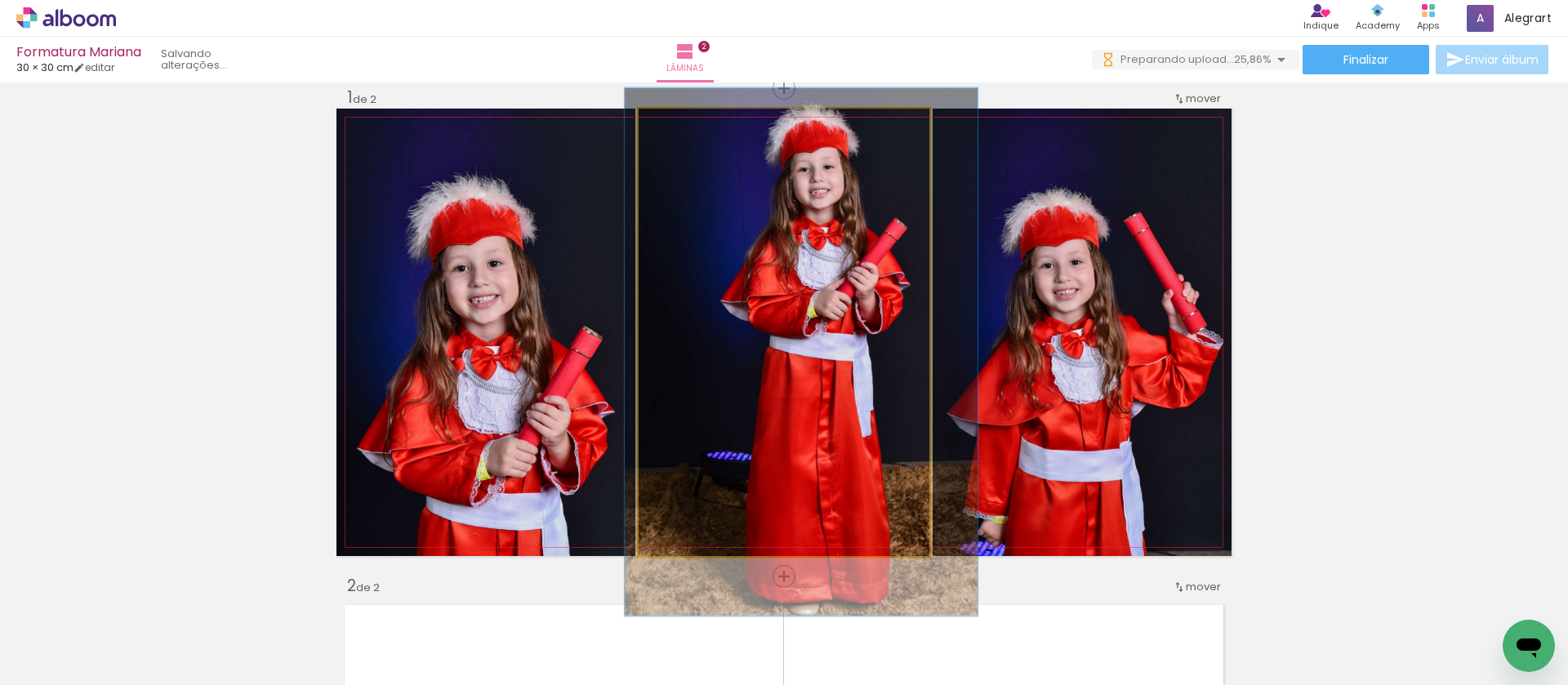
type paper-slider "118"
click at [683, 132] on div at bounding box center [688, 125] width 27 height 27
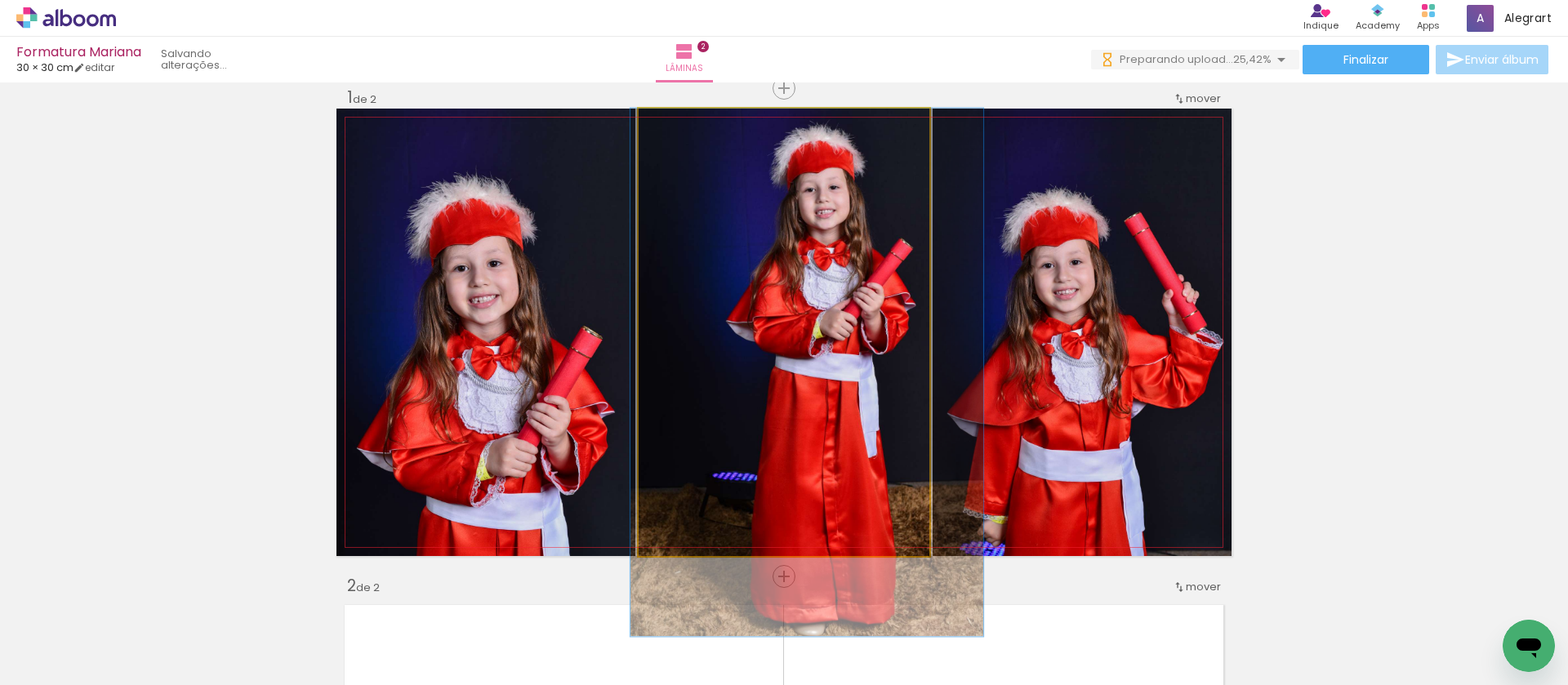
drag, startPoint x: 689, startPoint y: 187, endPoint x: 695, endPoint y: 282, distance: 95.2
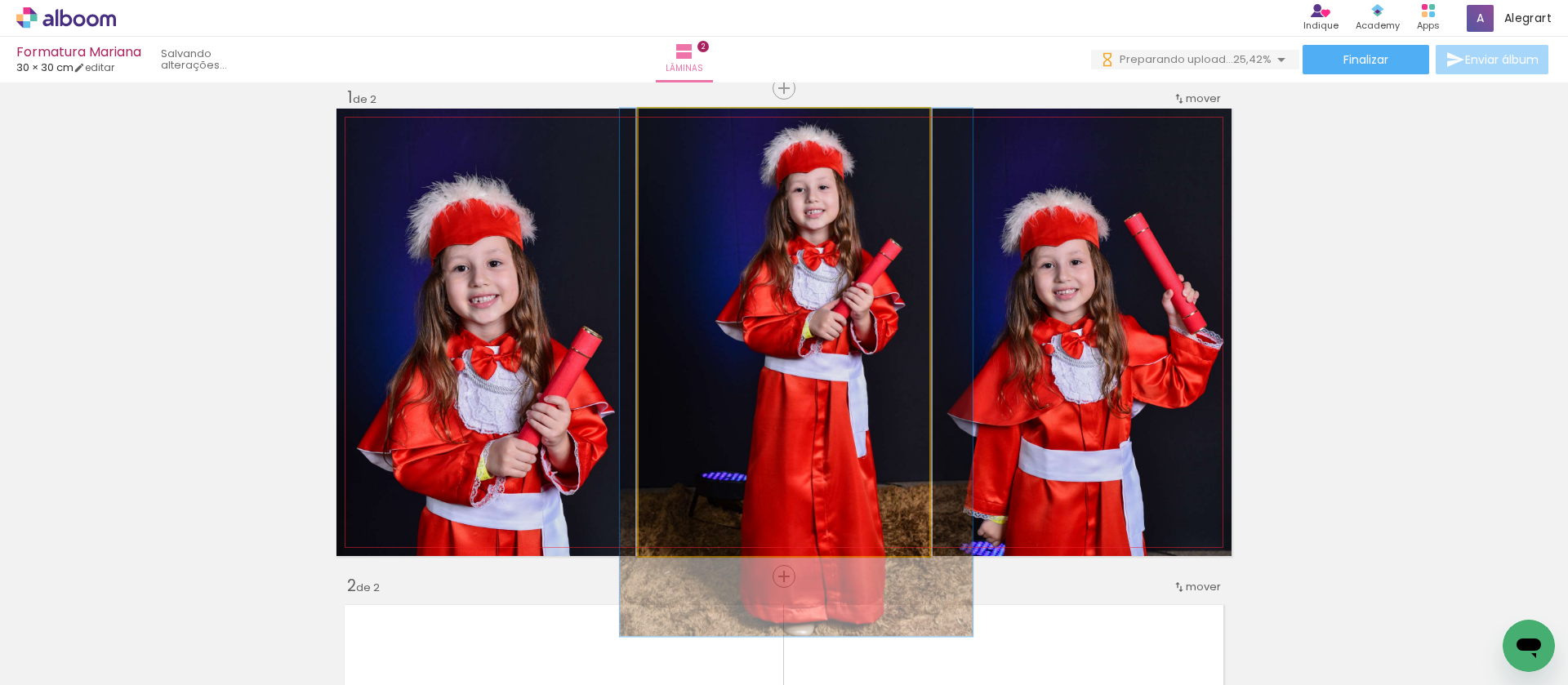
drag, startPoint x: 735, startPoint y: 283, endPoint x: 724, endPoint y: 284, distance: 11.0
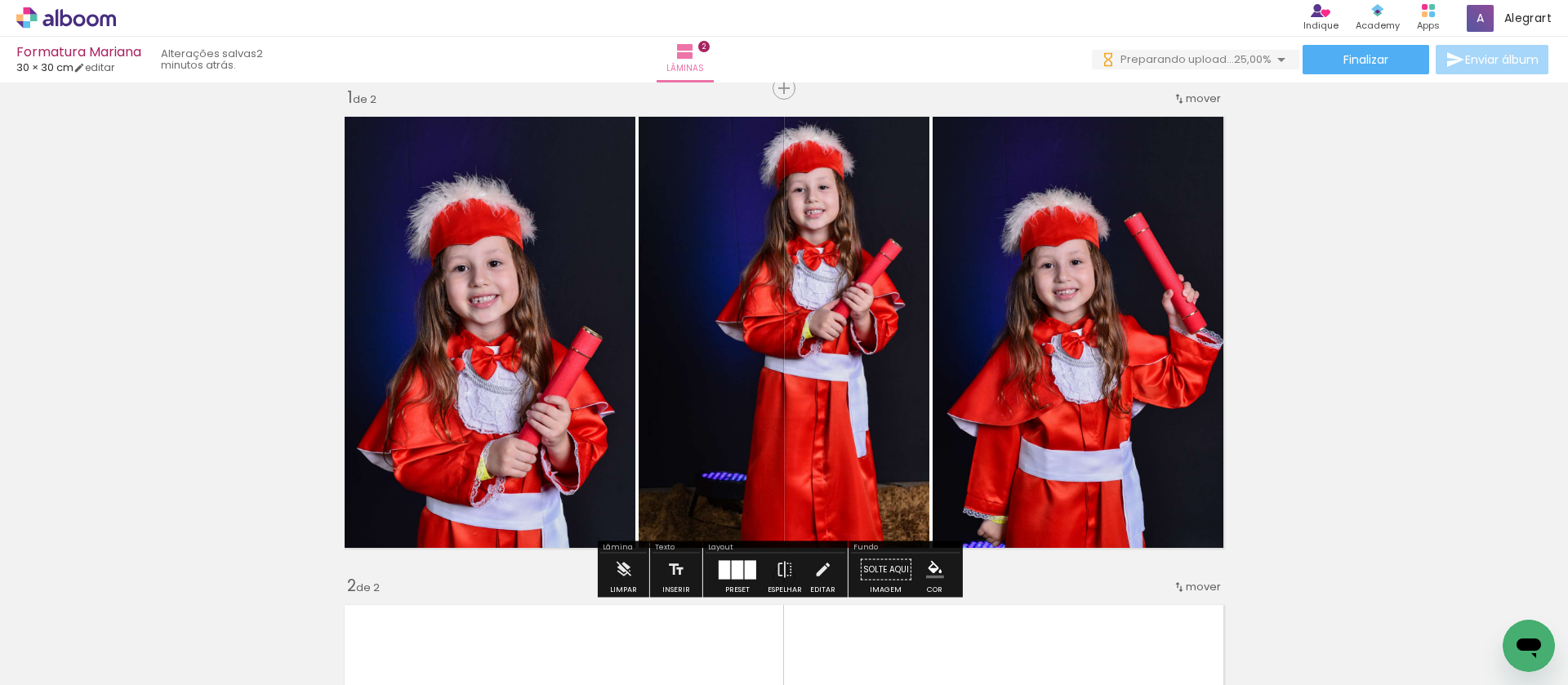
click at [736, 568] on div at bounding box center [737, 570] width 12 height 19
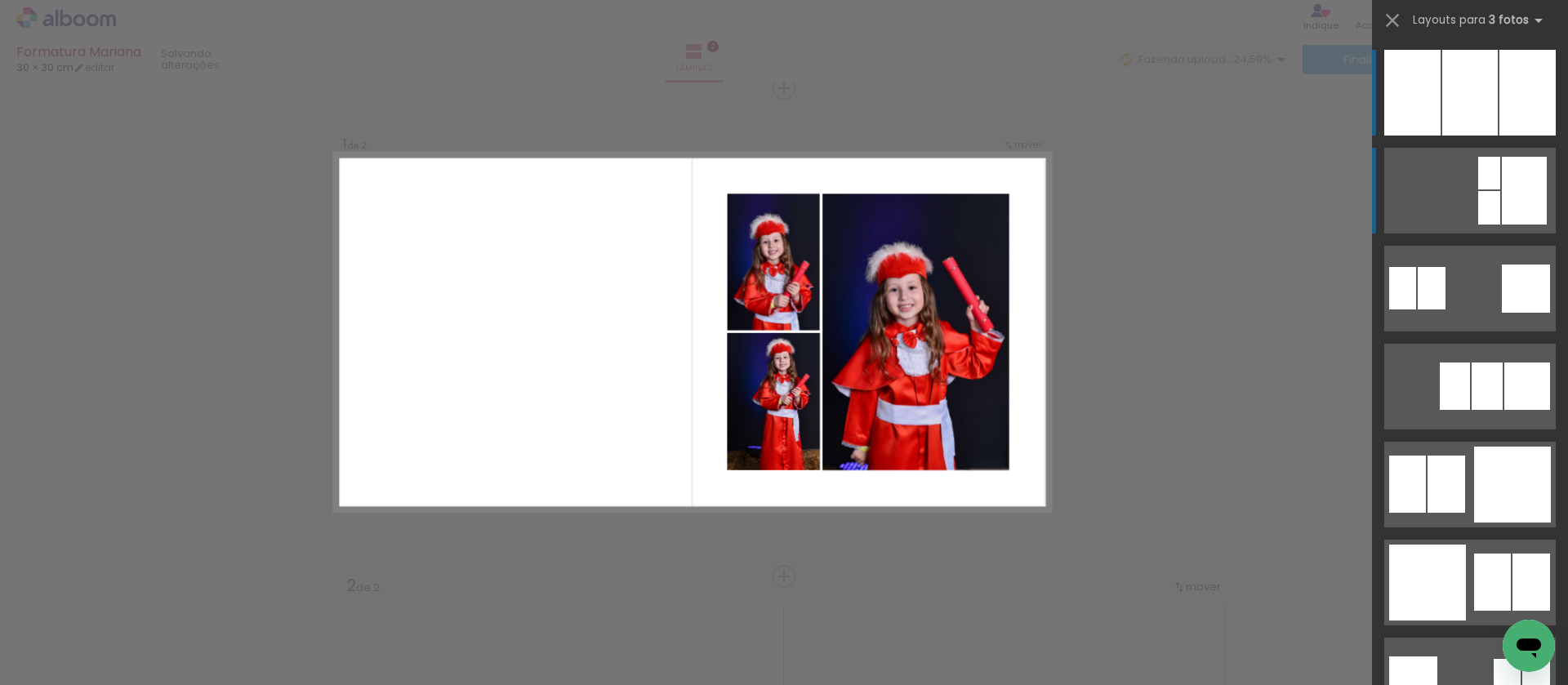
click at [1488, 166] on div at bounding box center [1488, 173] width 22 height 33
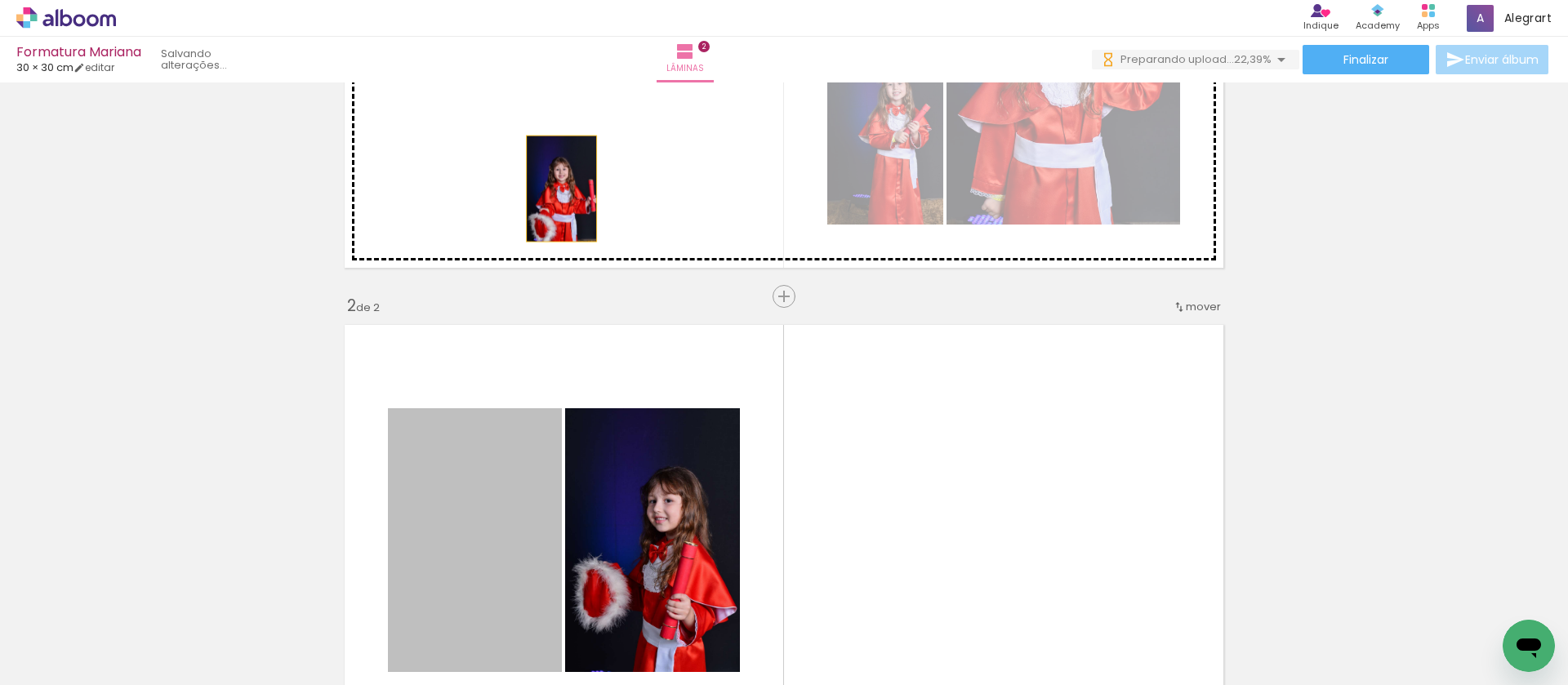
drag, startPoint x: 542, startPoint y: 270, endPoint x: 558, endPoint y: 164, distance: 107.2
click at [558, 164] on div "Inserir lâmina 1 de 2 Inserir lâmina 2 de 2" at bounding box center [784, 519] width 1568 height 1466
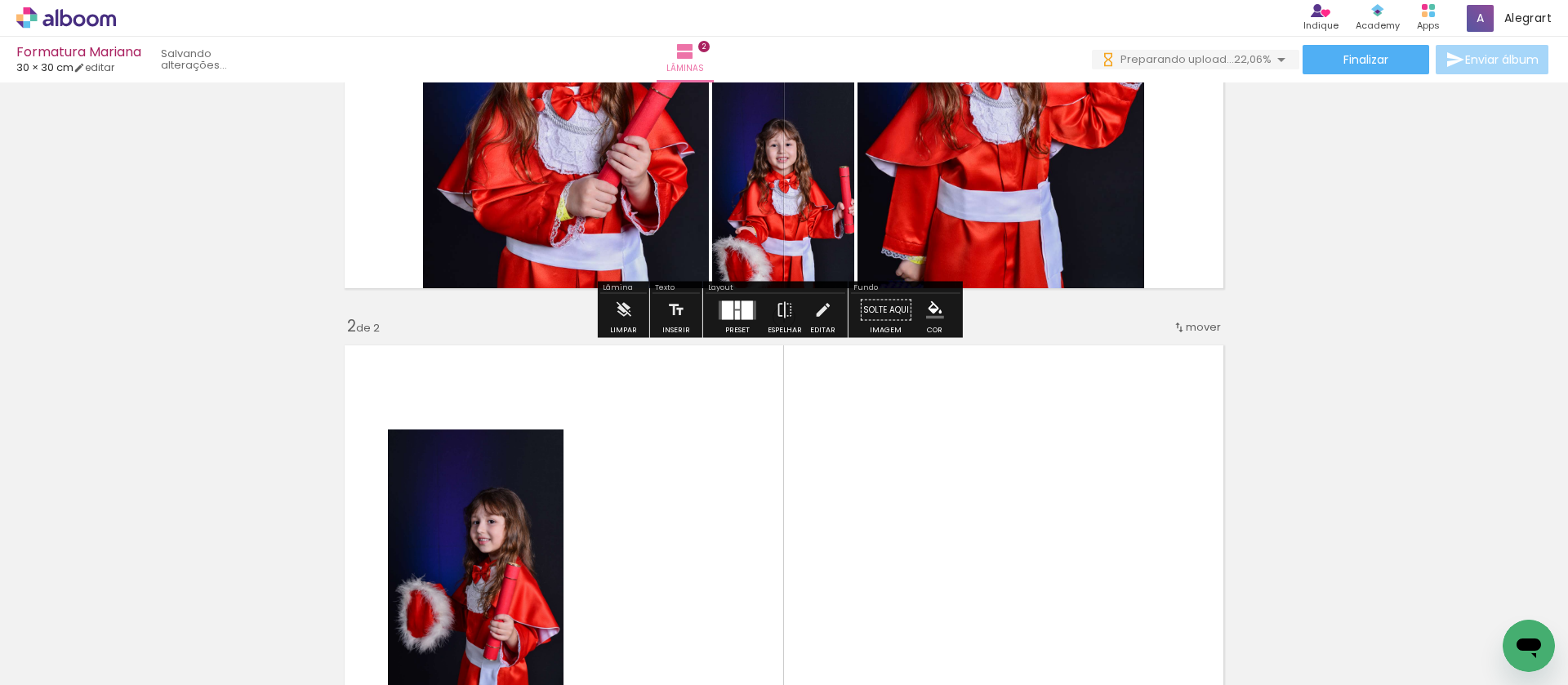
click at [735, 319] on div at bounding box center [737, 315] width 5 height 9
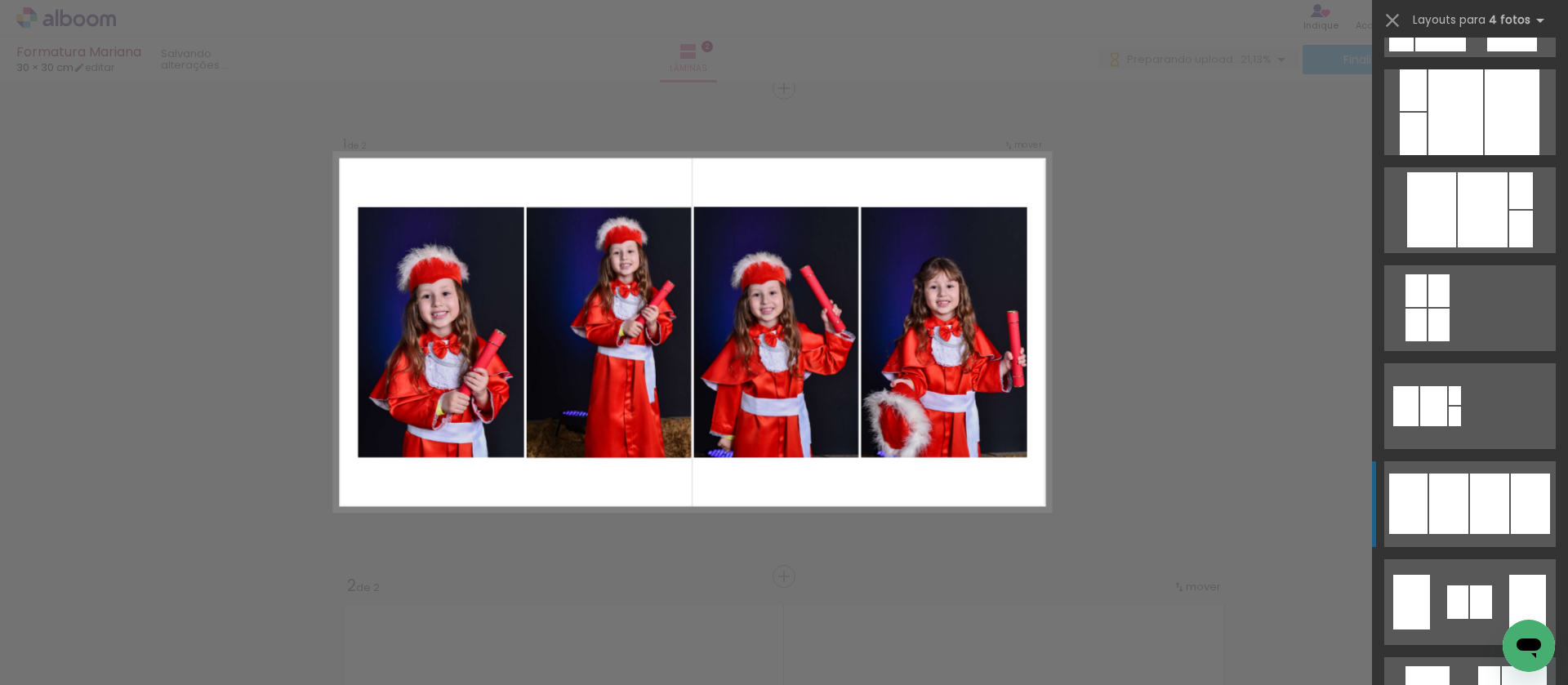
click at [1489, 506] on div at bounding box center [1488, 504] width 39 height 60
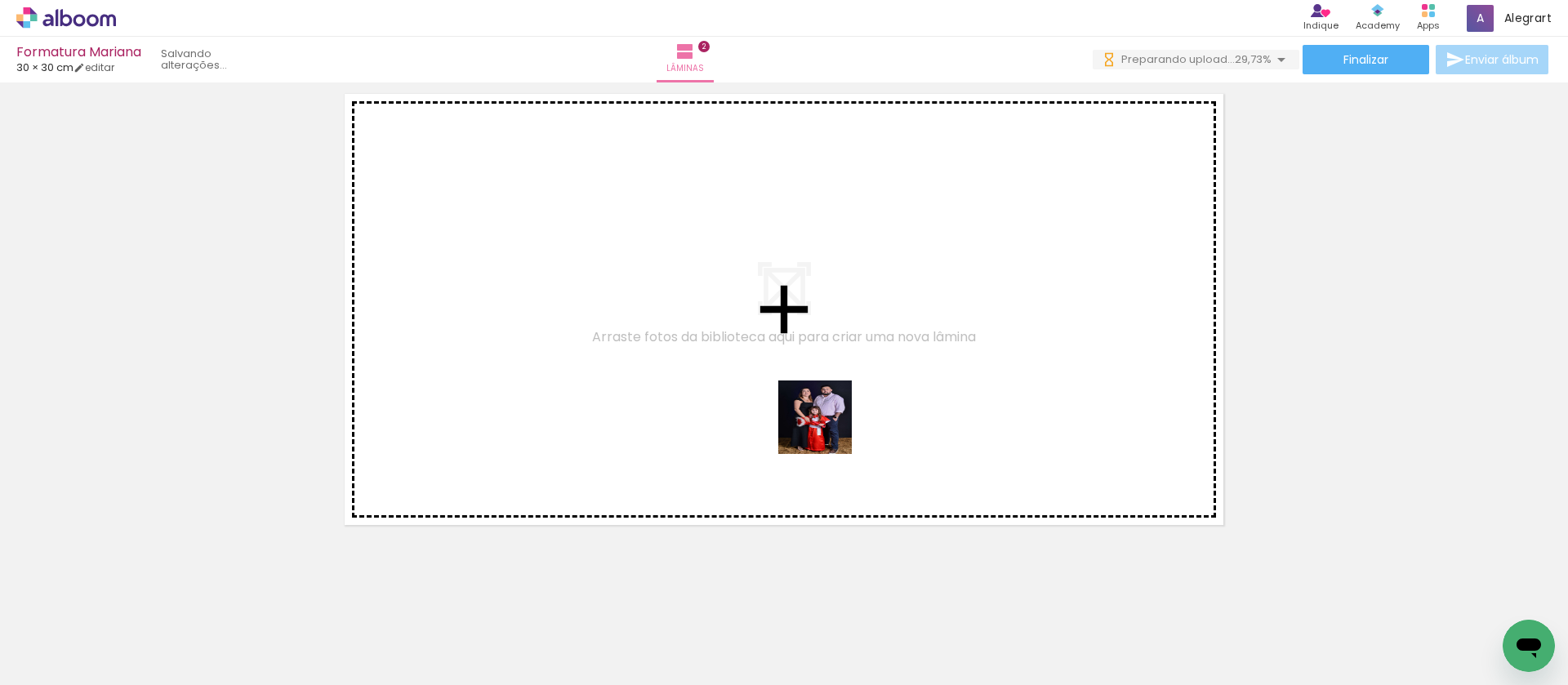
drag, startPoint x: 1005, startPoint y: 533, endPoint x: 827, endPoint y: 430, distance: 205.7
click at [827, 430] on quentale-workspace at bounding box center [784, 342] width 1568 height 685
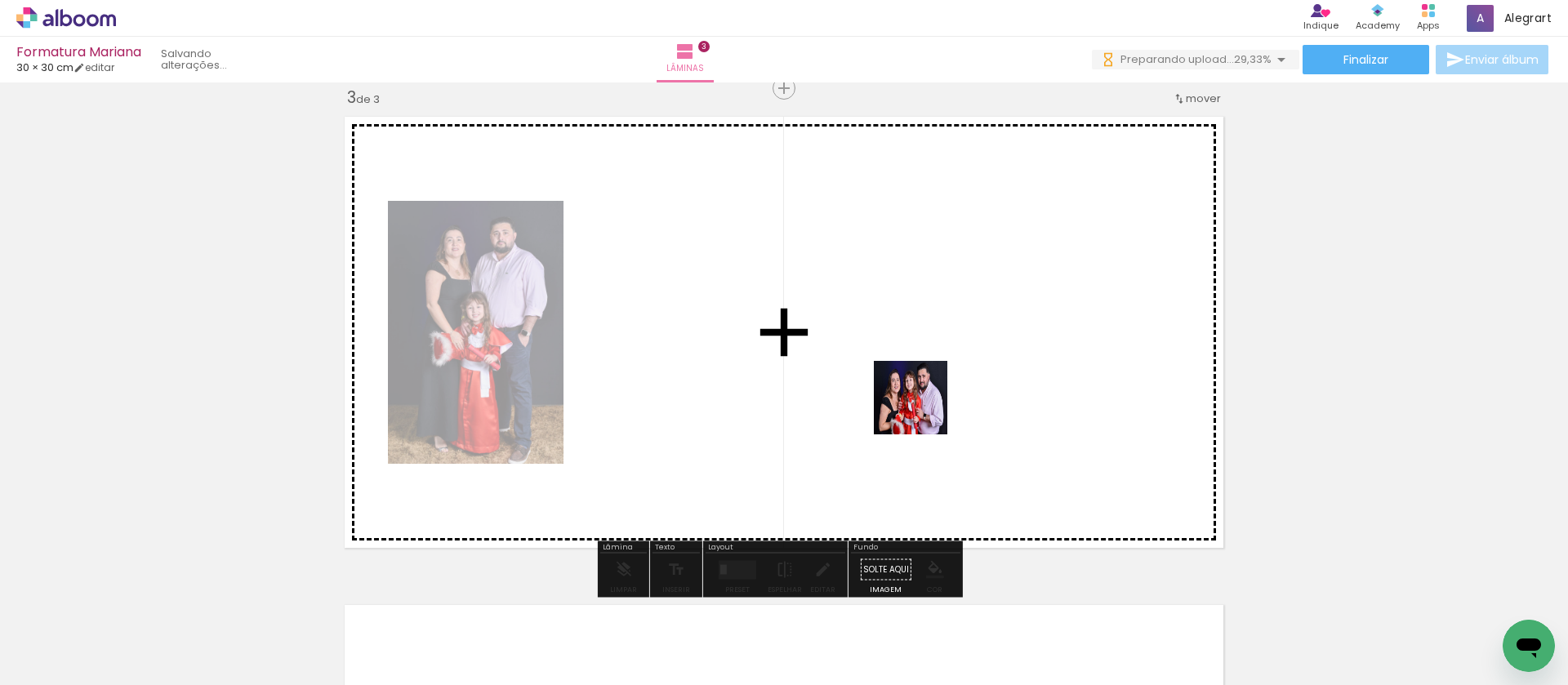
drag, startPoint x: 1148, startPoint y: 583, endPoint x: 923, endPoint y: 410, distance: 283.8
click at [923, 410] on quentale-workspace at bounding box center [784, 342] width 1568 height 685
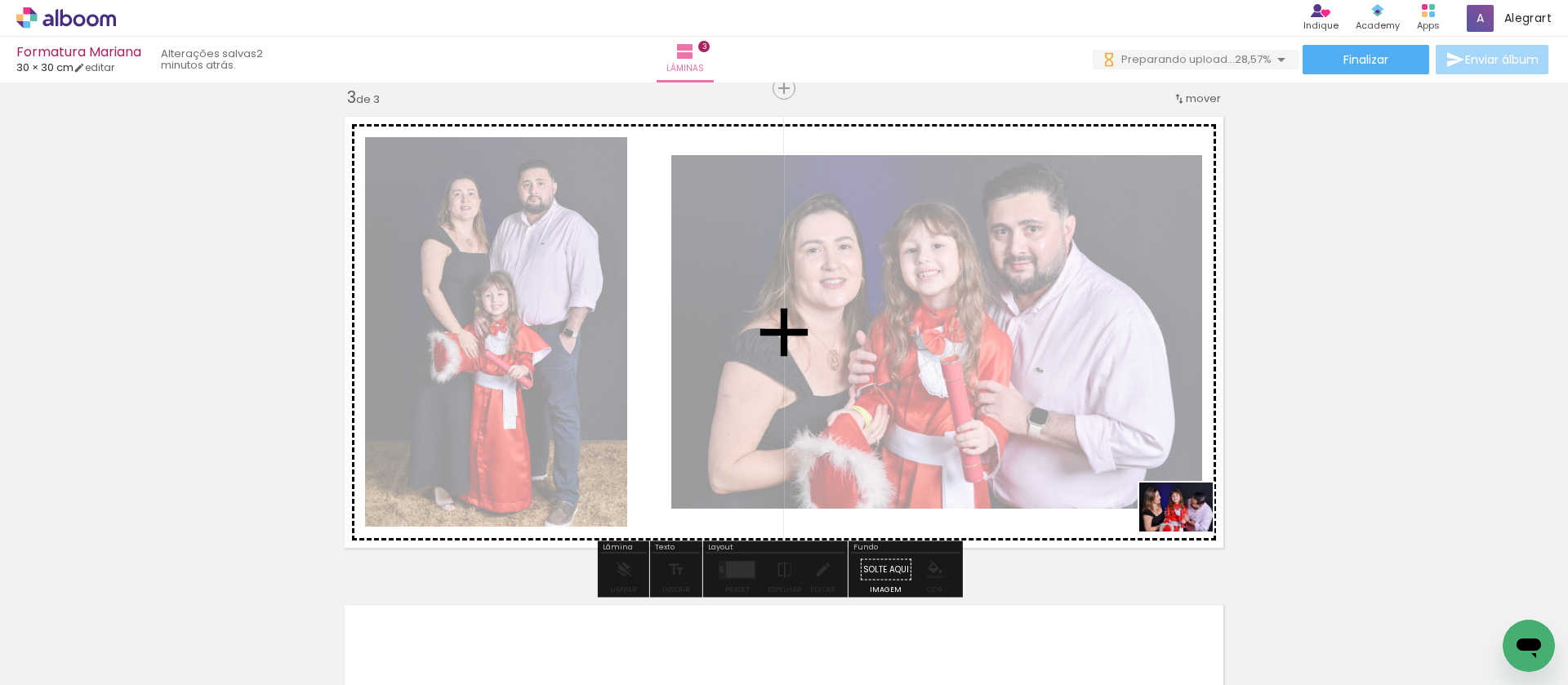
drag, startPoint x: 1264, startPoint y: 646, endPoint x: 1188, endPoint y: 531, distance: 137.8
click at [1188, 531] on quentale-workspace at bounding box center [784, 342] width 1568 height 685
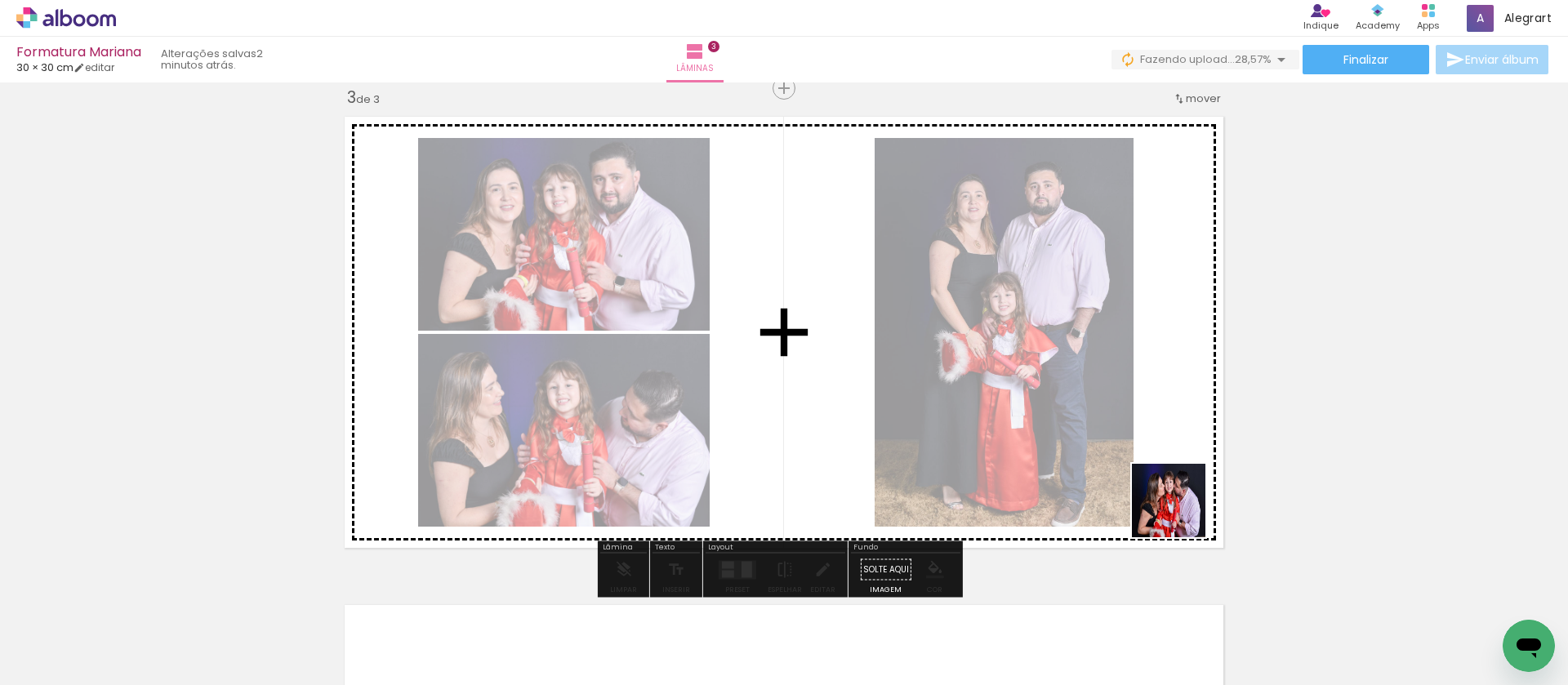
drag, startPoint x: 1347, startPoint y: 632, endPoint x: 1180, endPoint y: 513, distance: 205.1
click at [1180, 513] on quentale-workspace at bounding box center [784, 342] width 1568 height 685
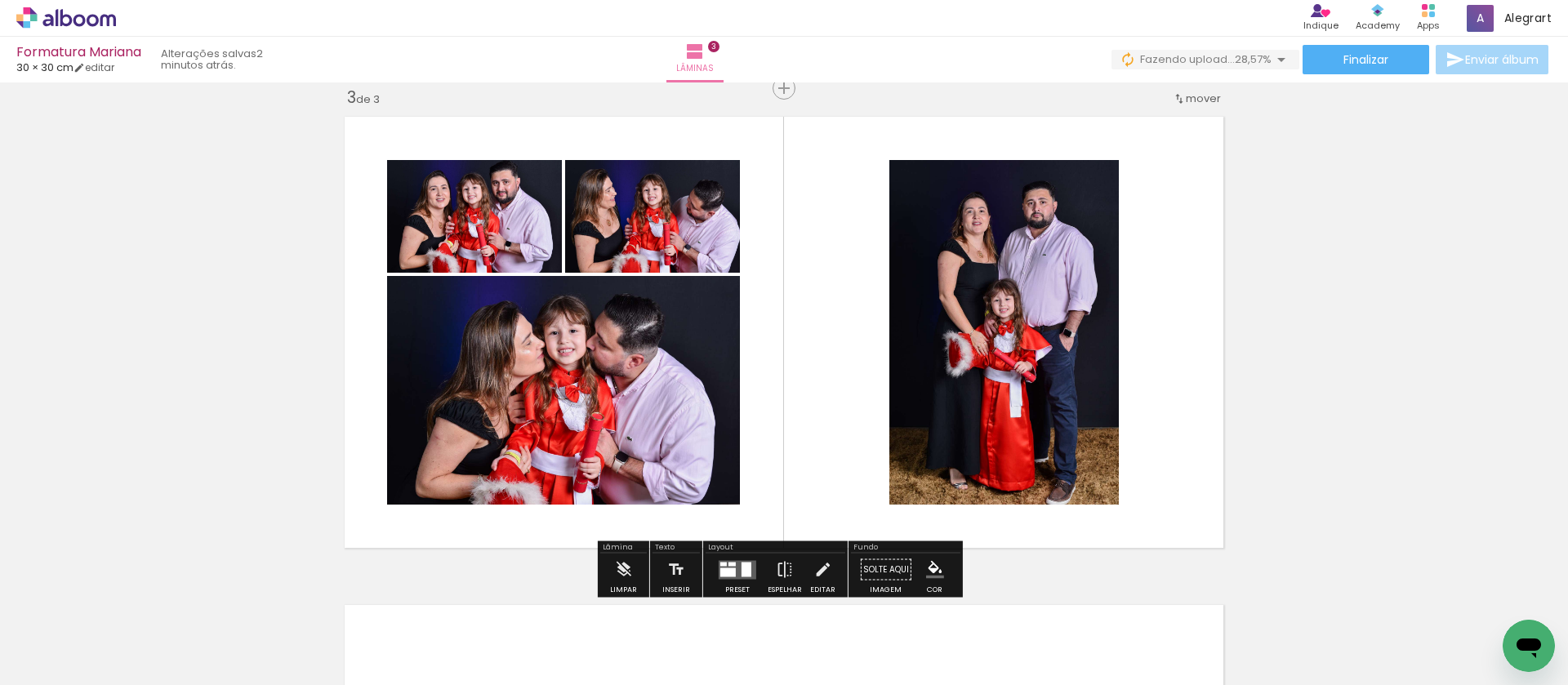
click at [742, 558] on div at bounding box center [737, 570] width 44 height 33
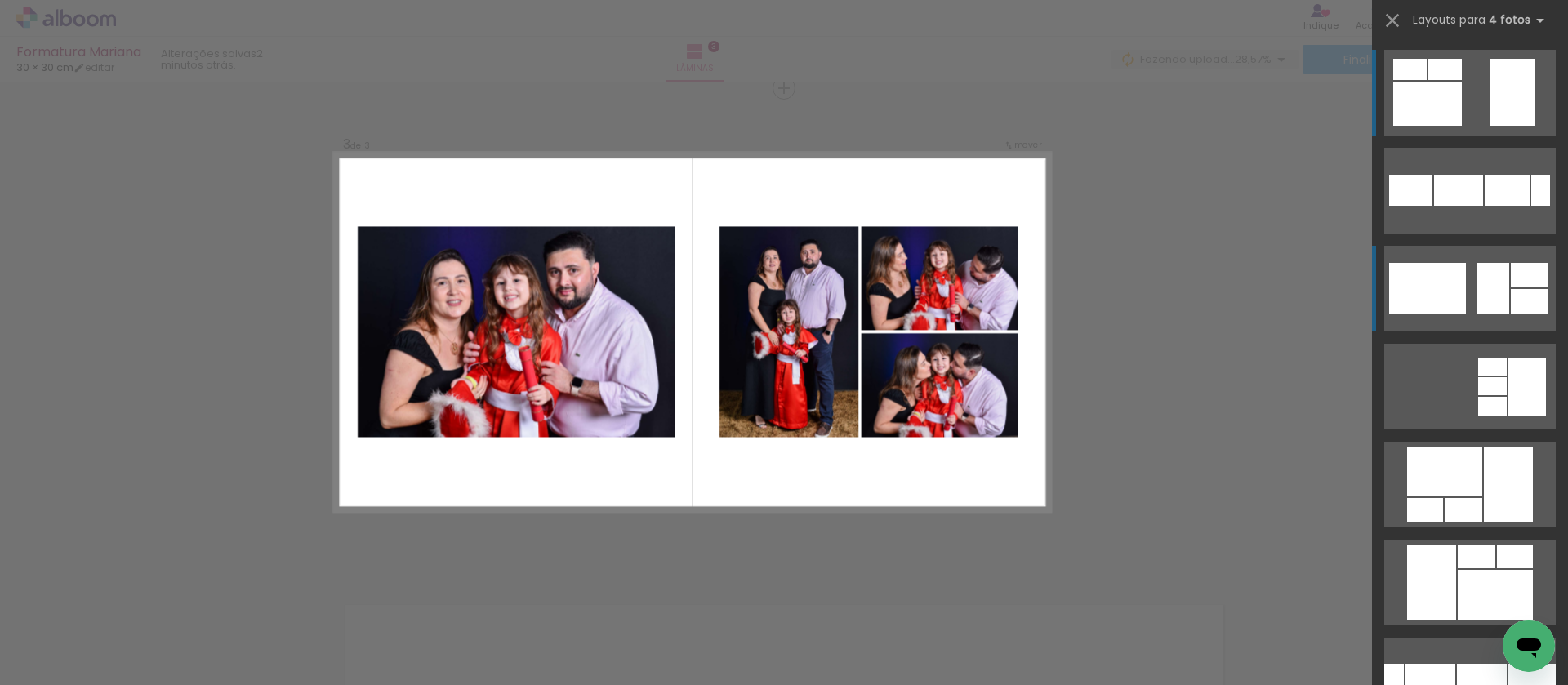
click at [1517, 296] on div at bounding box center [1529, 301] width 37 height 25
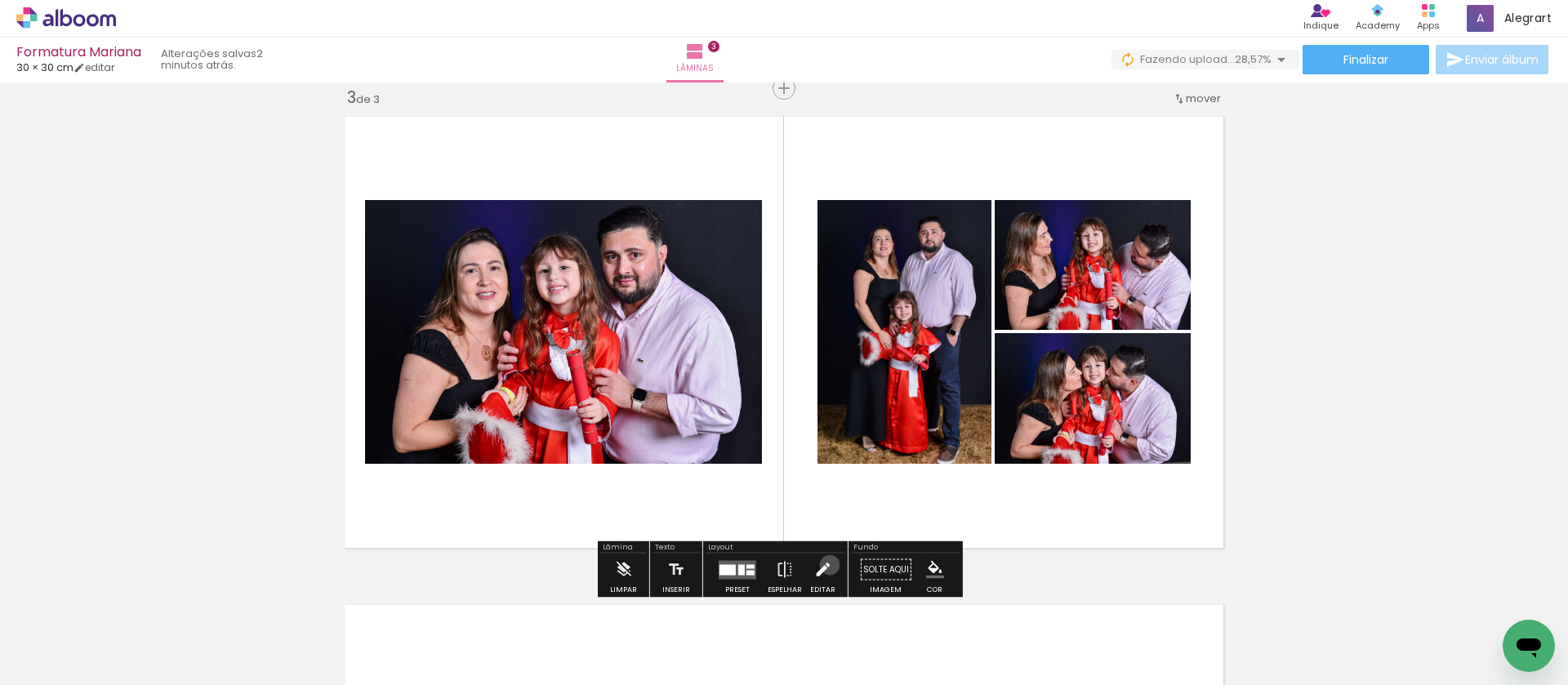
click at [826, 565] on iron-icon at bounding box center [822, 570] width 18 height 33
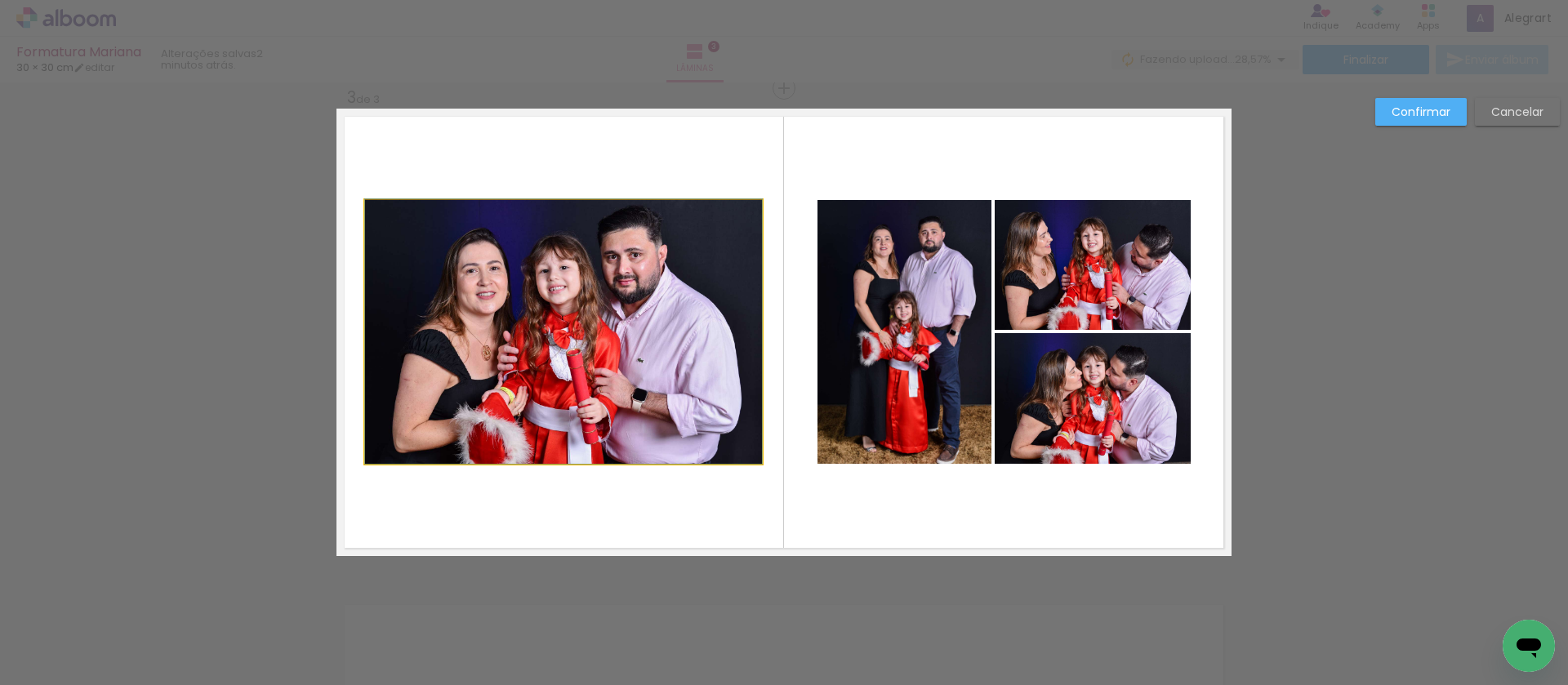
click at [630, 438] on quentale-photo at bounding box center [563, 332] width 397 height 263
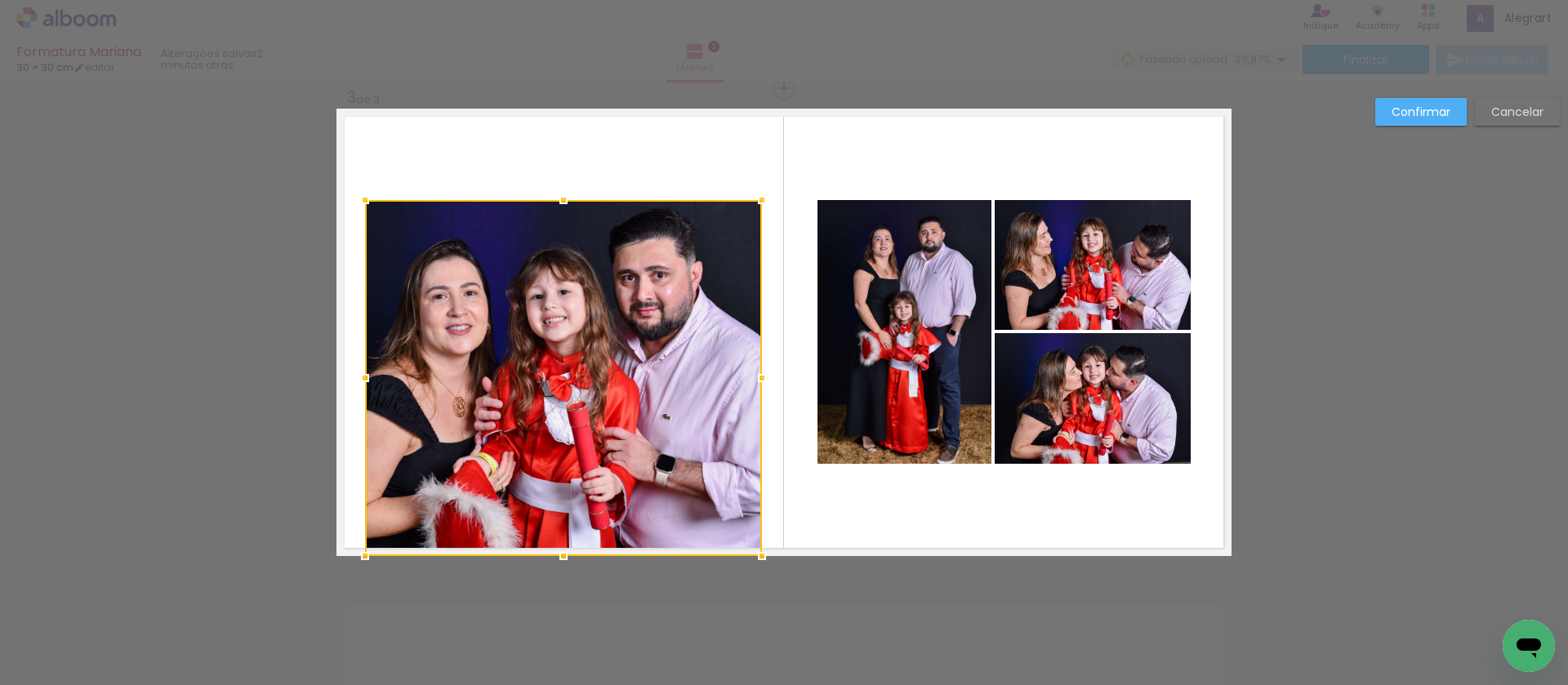
drag, startPoint x: 553, startPoint y: 463, endPoint x: 574, endPoint y: 279, distance: 185.2
click at [547, 549] on div at bounding box center [563, 556] width 33 height 33
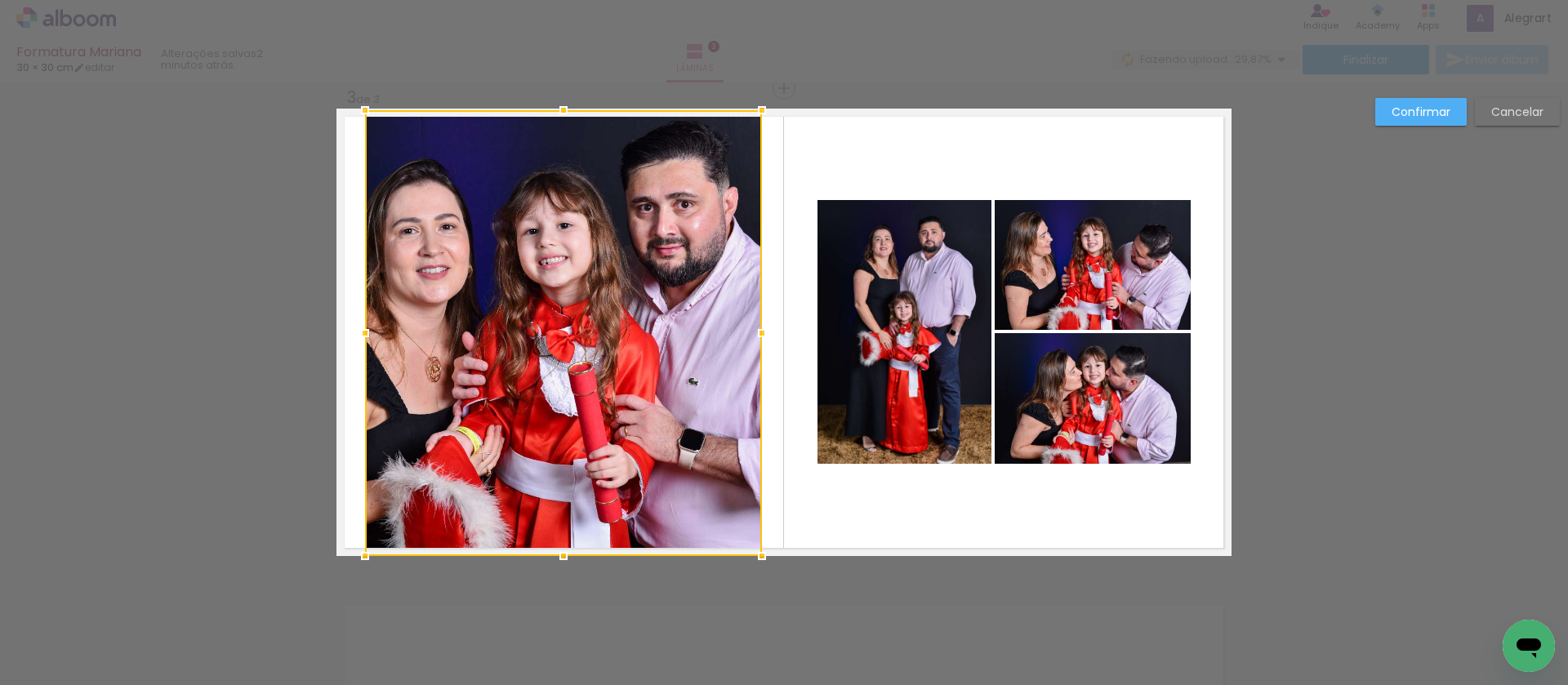
drag, startPoint x: 559, startPoint y: 204, endPoint x: 599, endPoint y: 144, distance: 72.1
click at [581, 122] on div at bounding box center [563, 334] width 397 height 446
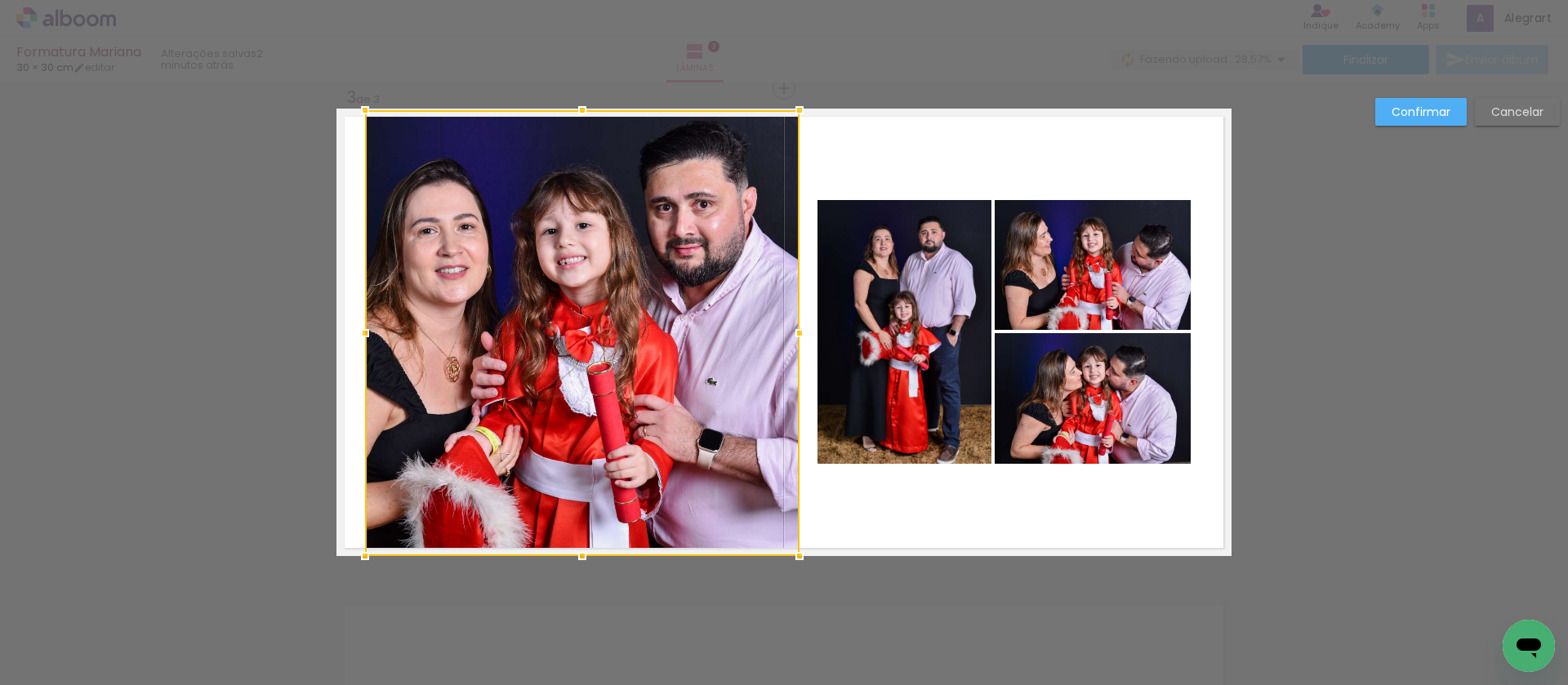
drag, startPoint x: 760, startPoint y: 333, endPoint x: 683, endPoint y: 355, distance: 80.1
click at [790, 335] on div at bounding box center [799, 333] width 33 height 33
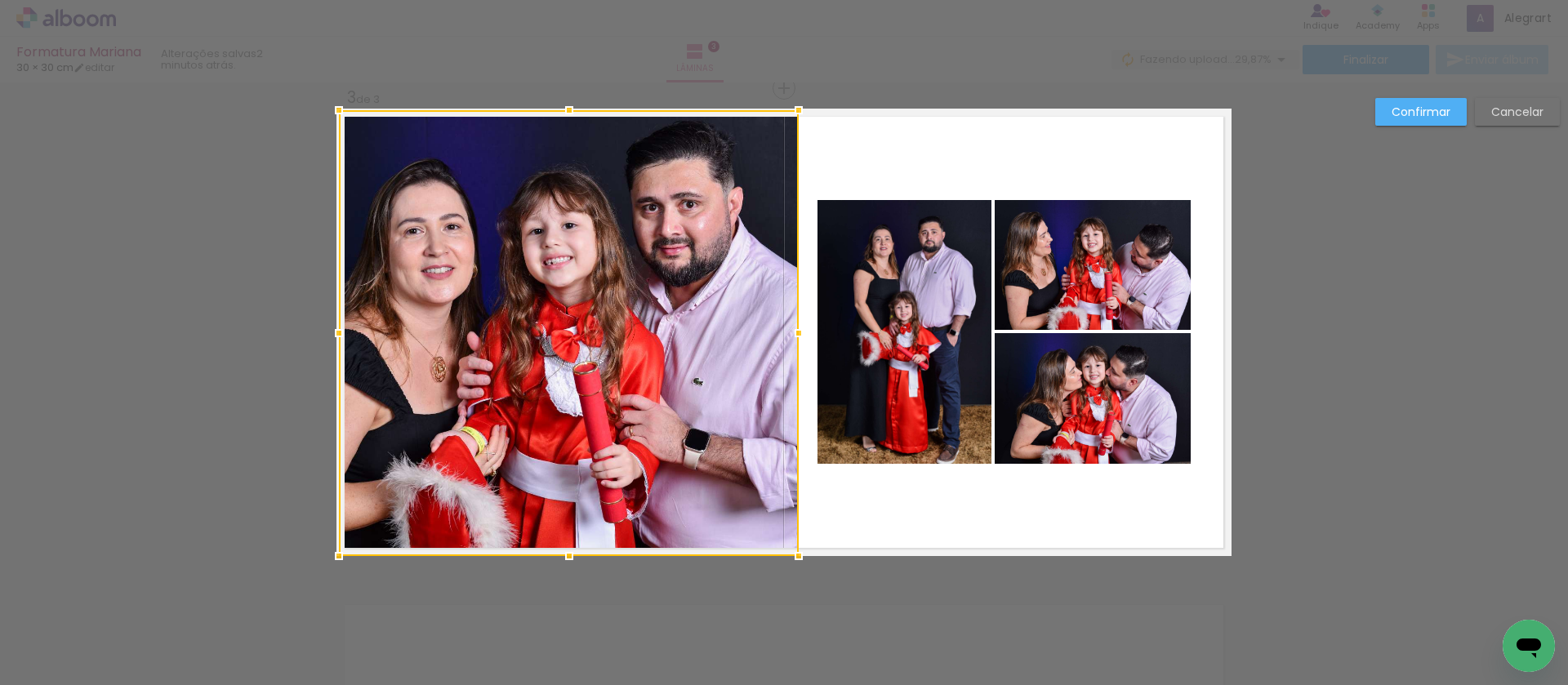
drag, startPoint x: 350, startPoint y: 331, endPoint x: 340, endPoint y: 327, distance: 10.8
click at [340, 327] on div at bounding box center [339, 333] width 33 height 33
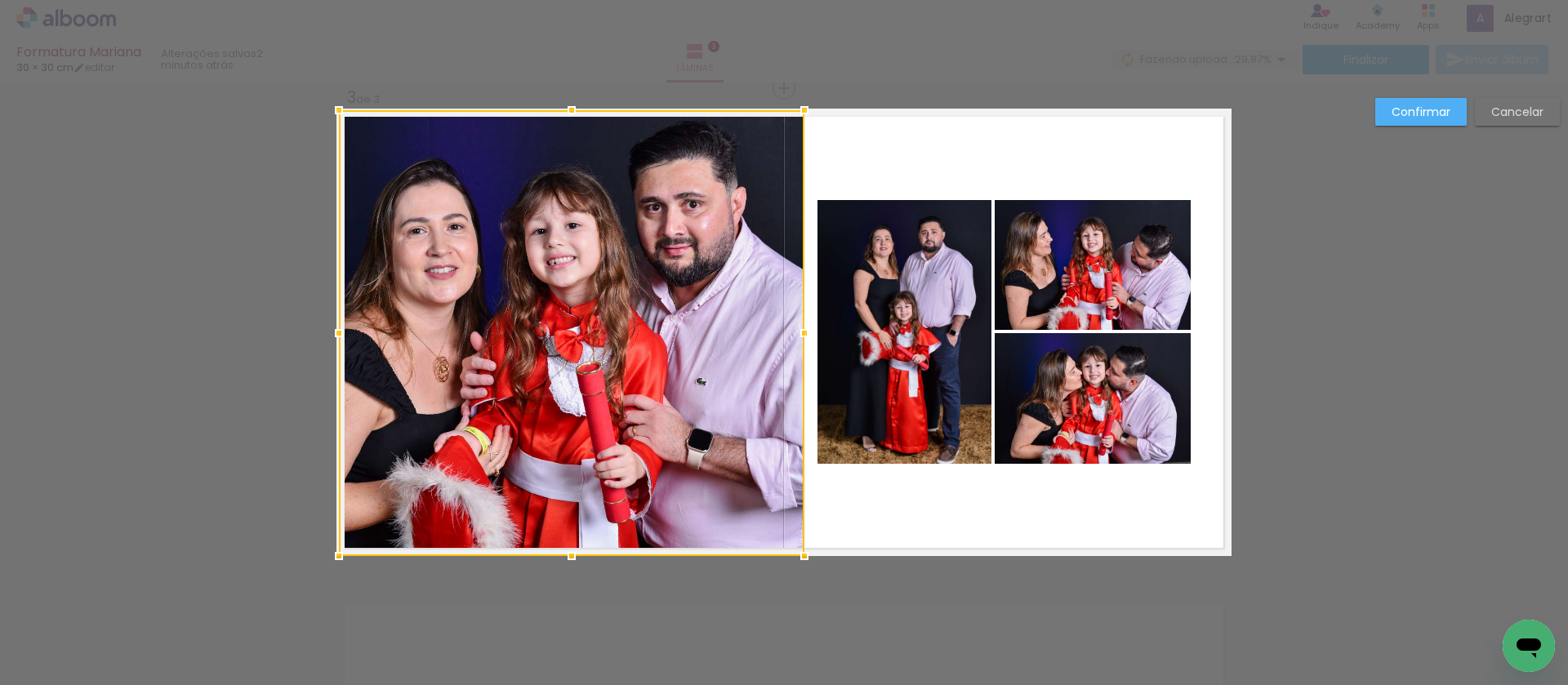
click at [797, 330] on div at bounding box center [805, 333] width 33 height 33
click at [0, 0] on slot "Confirmar" at bounding box center [0, 0] width 0 height 0
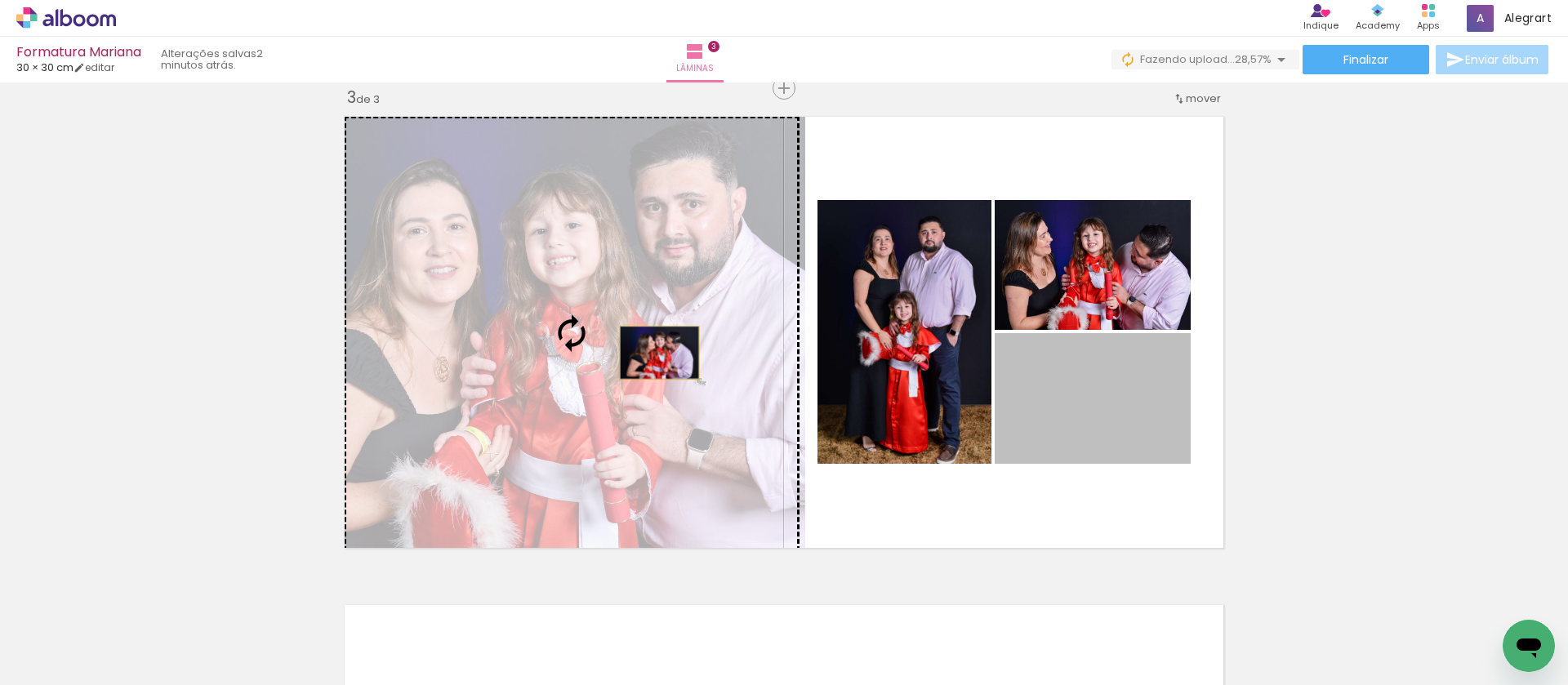
drag, startPoint x: 1140, startPoint y: 392, endPoint x: 653, endPoint y: 353, distance: 488.6
click at [0, 0] on slot at bounding box center [0, 0] width 0 height 0
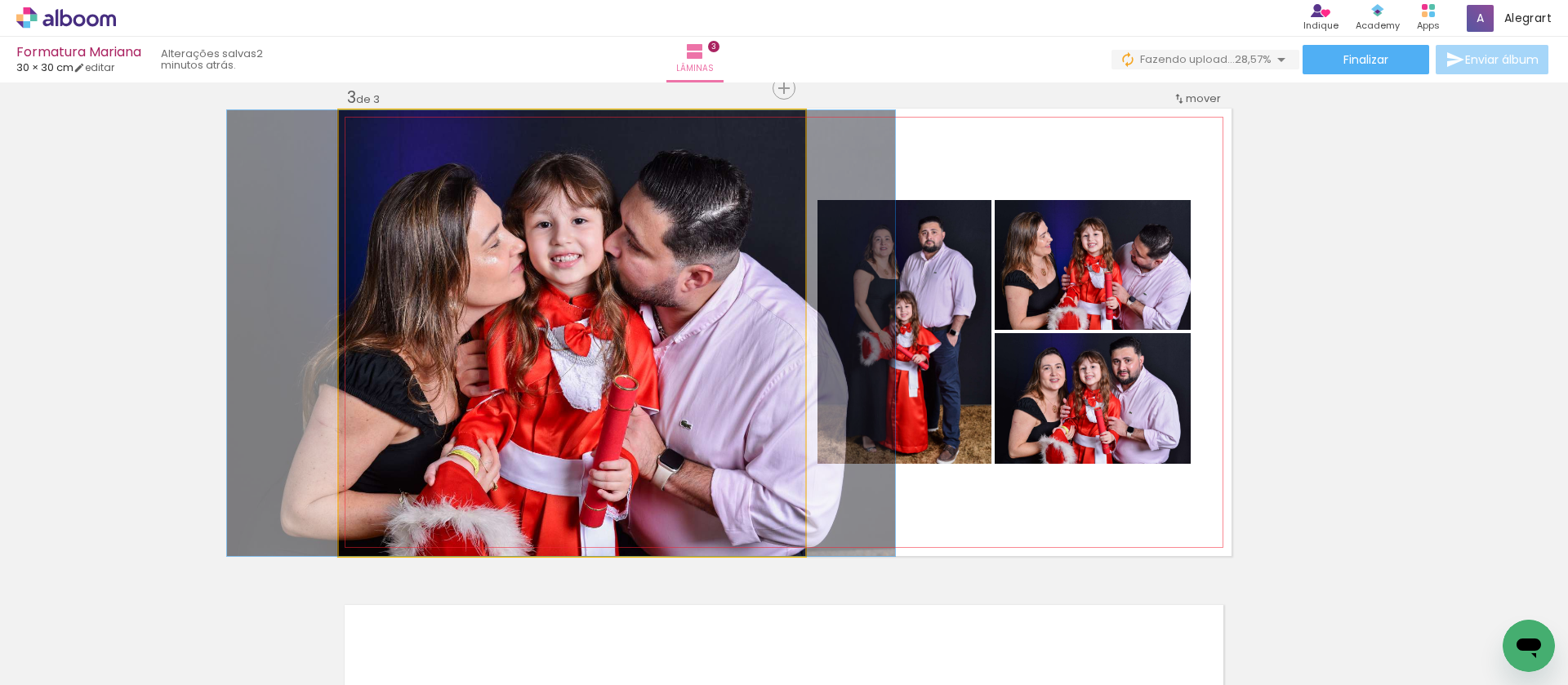
drag, startPoint x: 583, startPoint y: 326, endPoint x: 569, endPoint y: 326, distance: 14.0
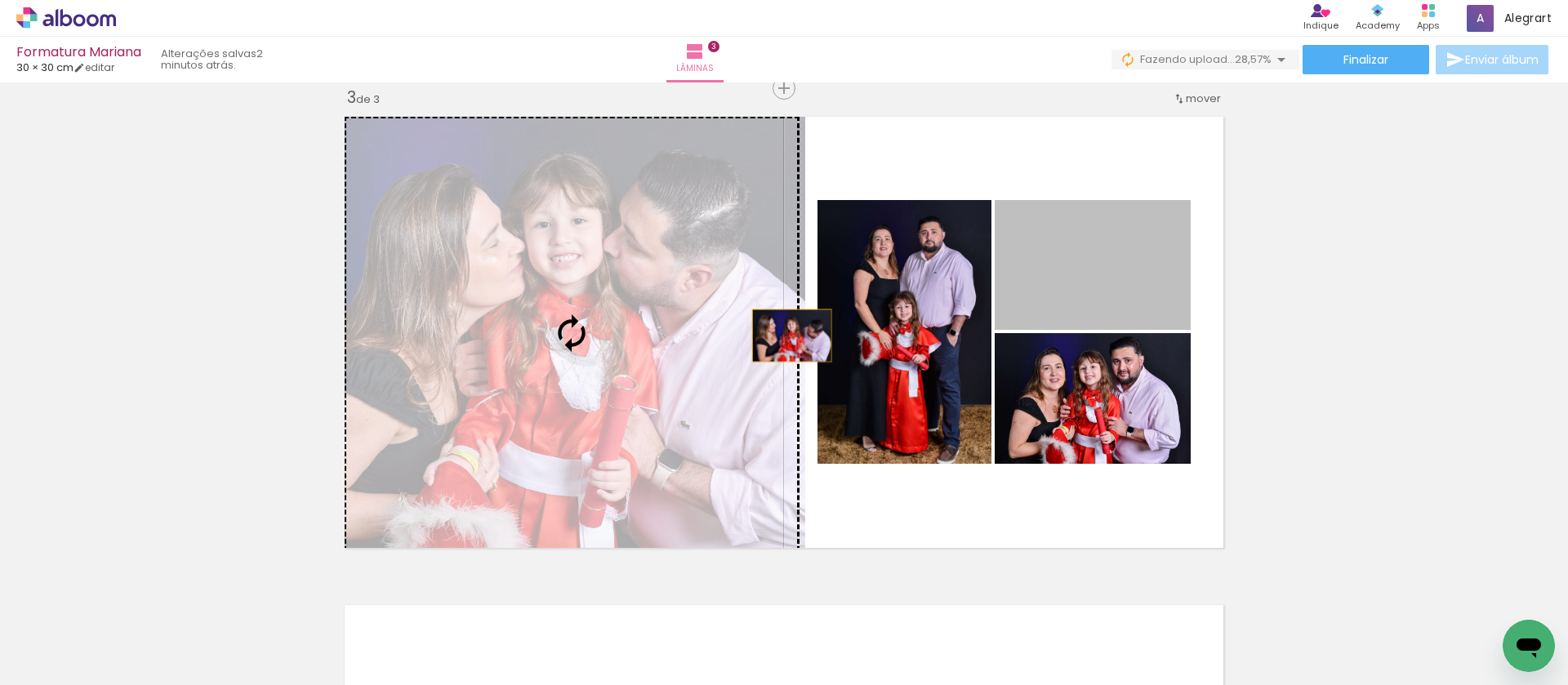
drag, startPoint x: 1065, startPoint y: 300, endPoint x: 625, endPoint y: 359, distance: 443.9
click at [0, 0] on slot at bounding box center [0, 0] width 0 height 0
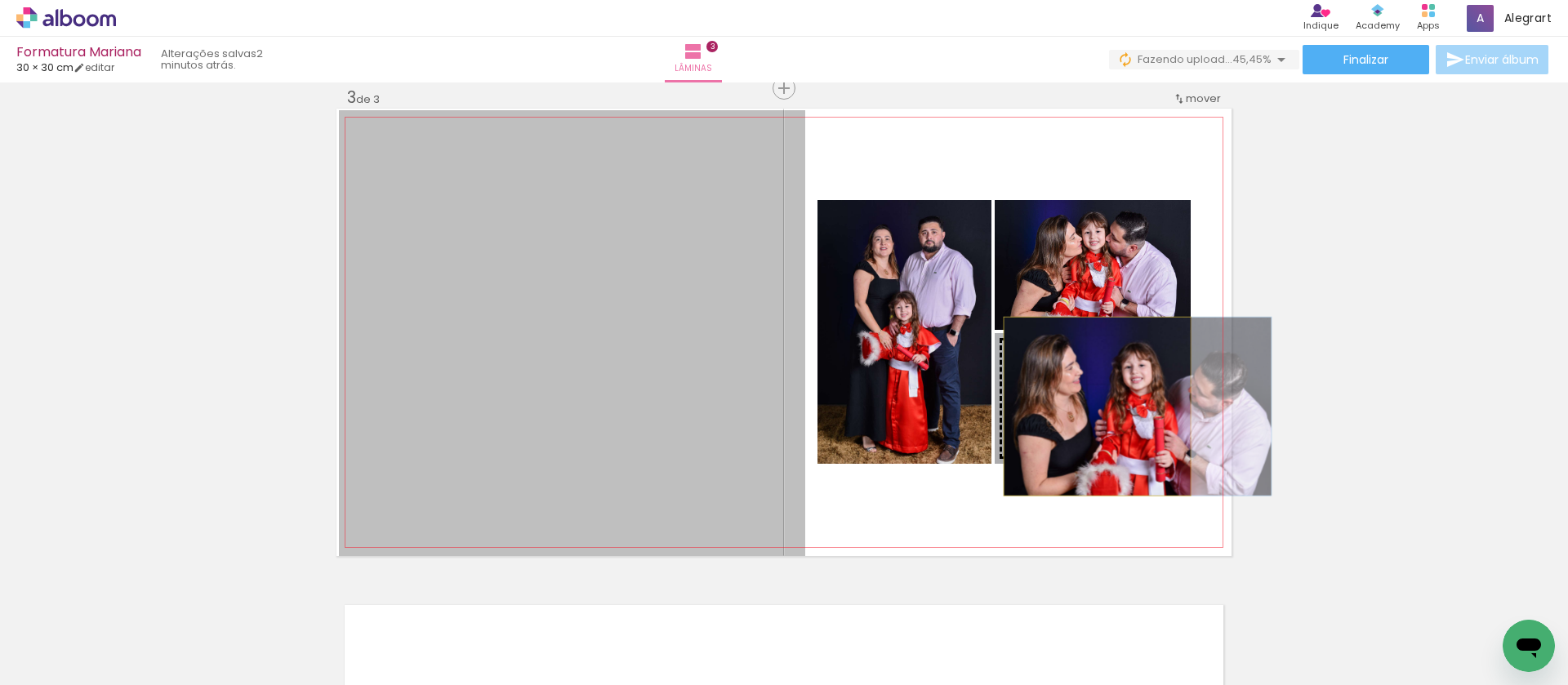
drag, startPoint x: 651, startPoint y: 356, endPoint x: 1091, endPoint y: 407, distance: 442.9
click at [0, 0] on slot at bounding box center [0, 0] width 0 height 0
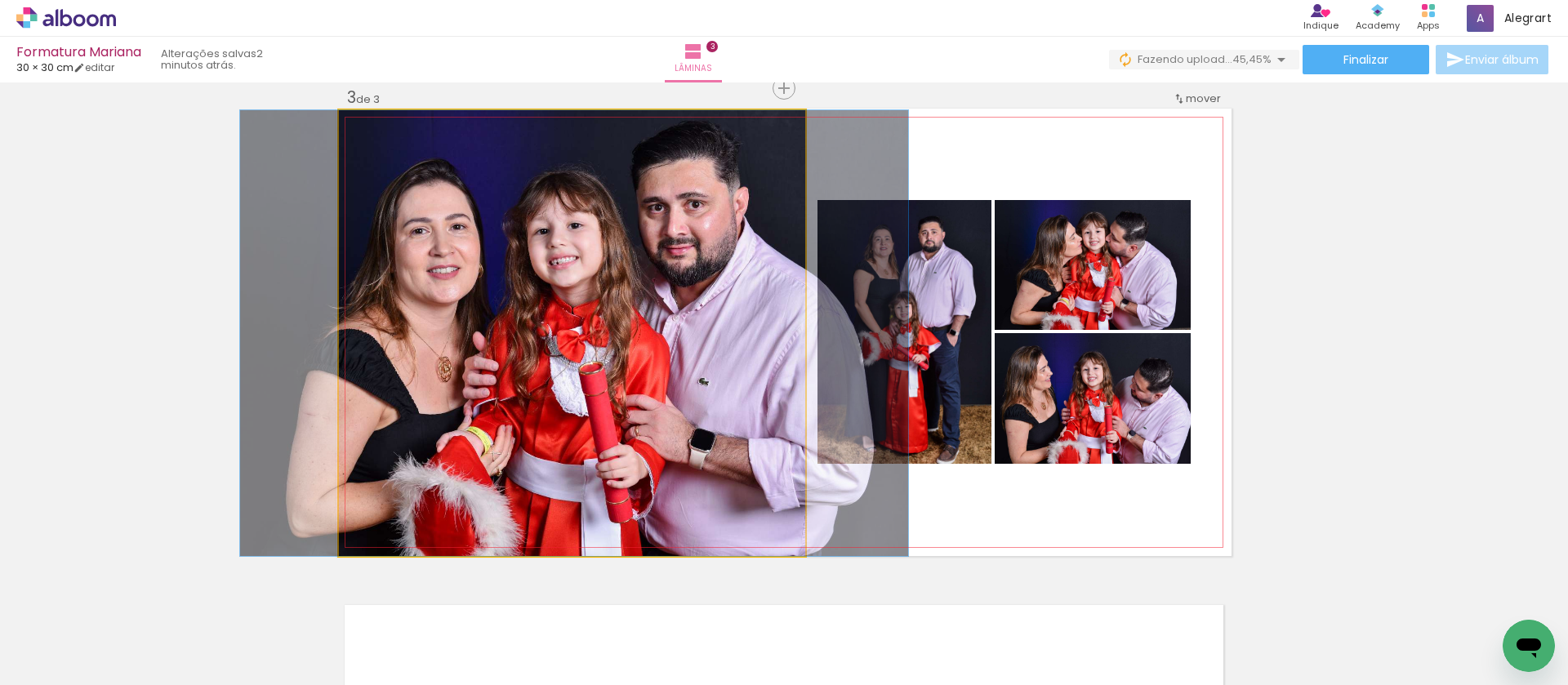
click at [677, 351] on quentale-photo at bounding box center [572, 334] width 466 height 446
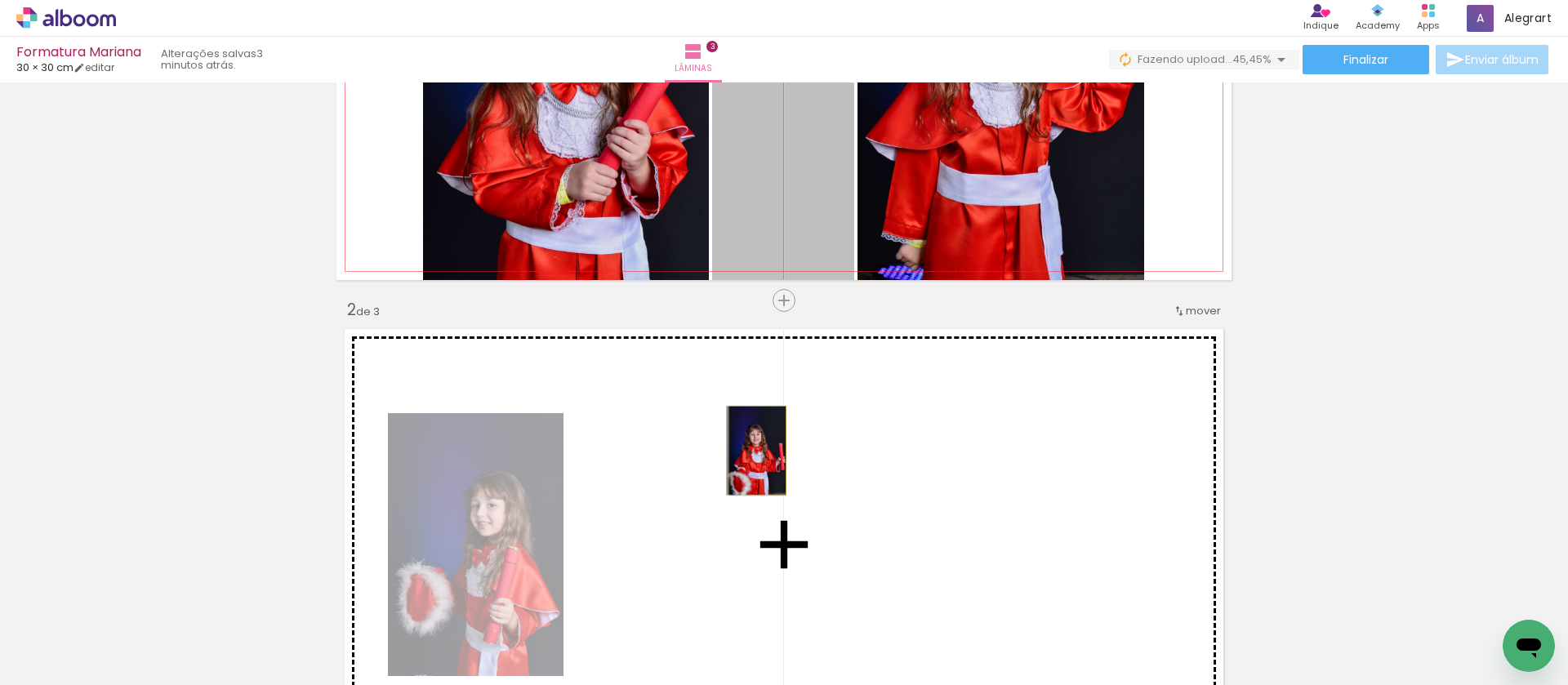
drag, startPoint x: 805, startPoint y: 156, endPoint x: 752, endPoint y: 451, distance: 299.7
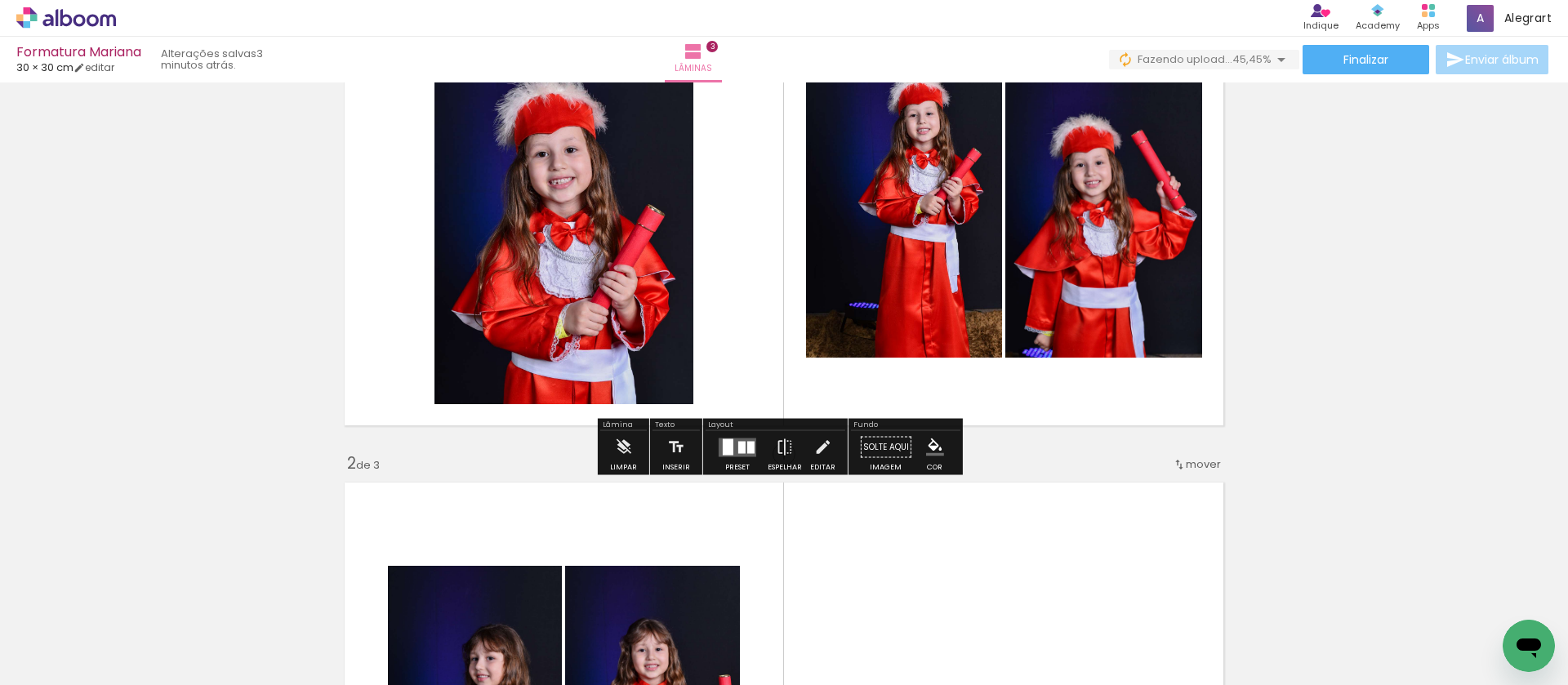
click at [738, 443] on div at bounding box center [741, 446] width 7 height 12
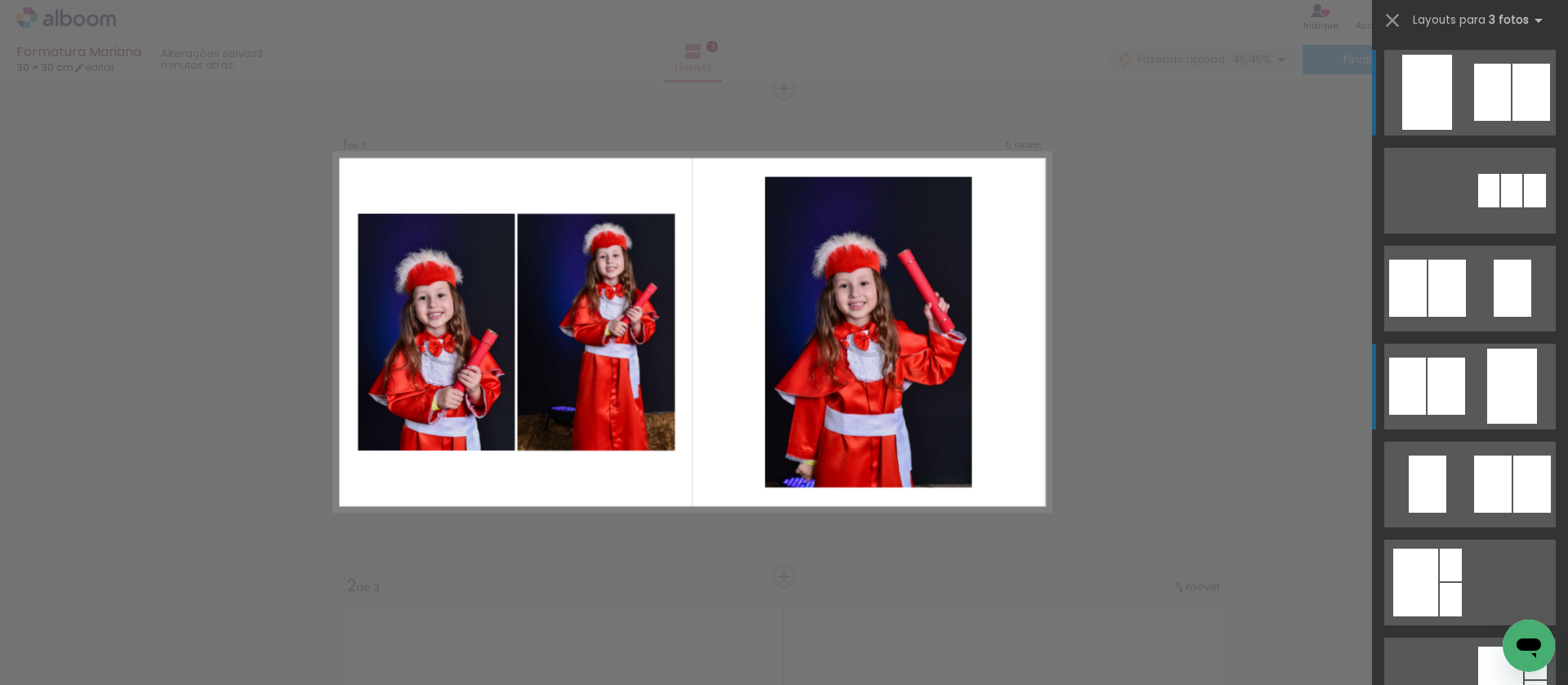
click at [1513, 381] on div at bounding box center [1511, 386] width 49 height 75
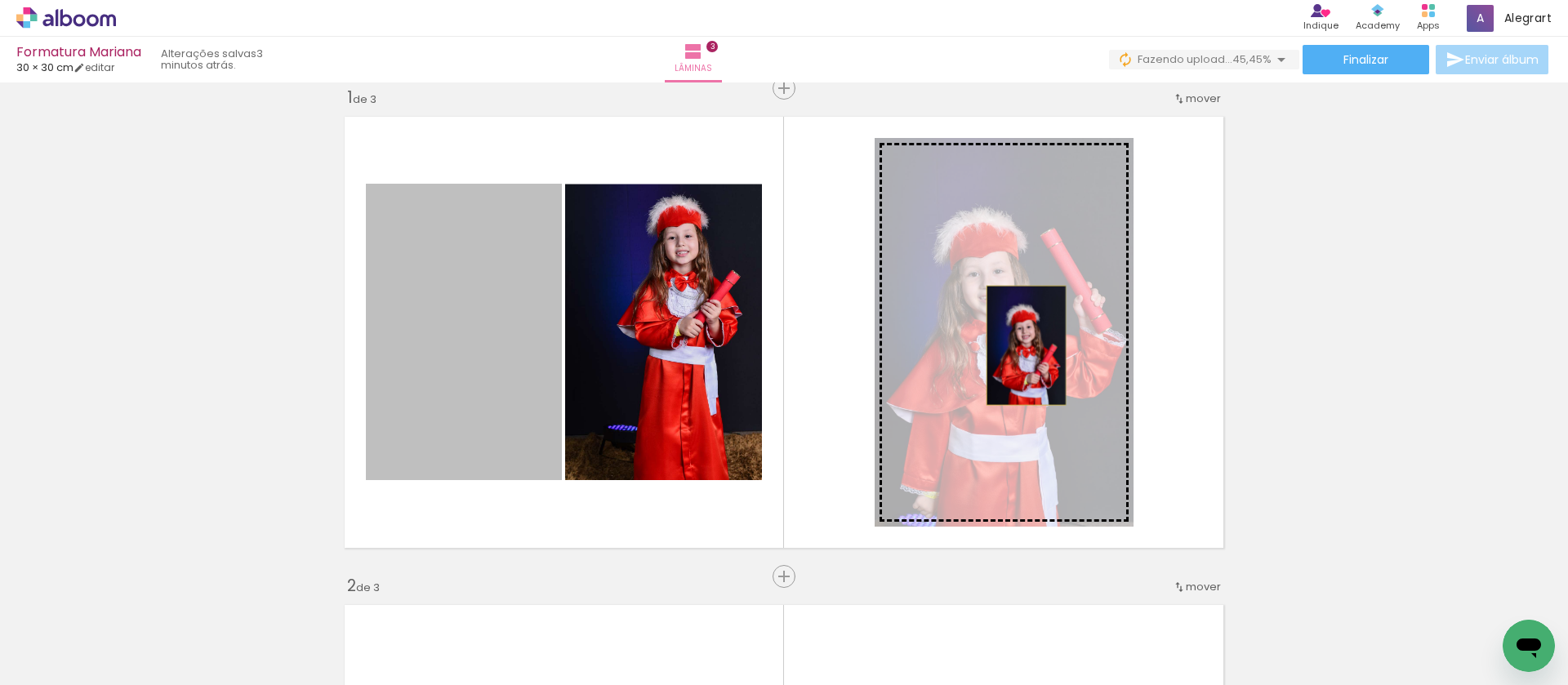
drag, startPoint x: 456, startPoint y: 379, endPoint x: 1017, endPoint y: 348, distance: 561.9
click at [0, 0] on slot at bounding box center [0, 0] width 0 height 0
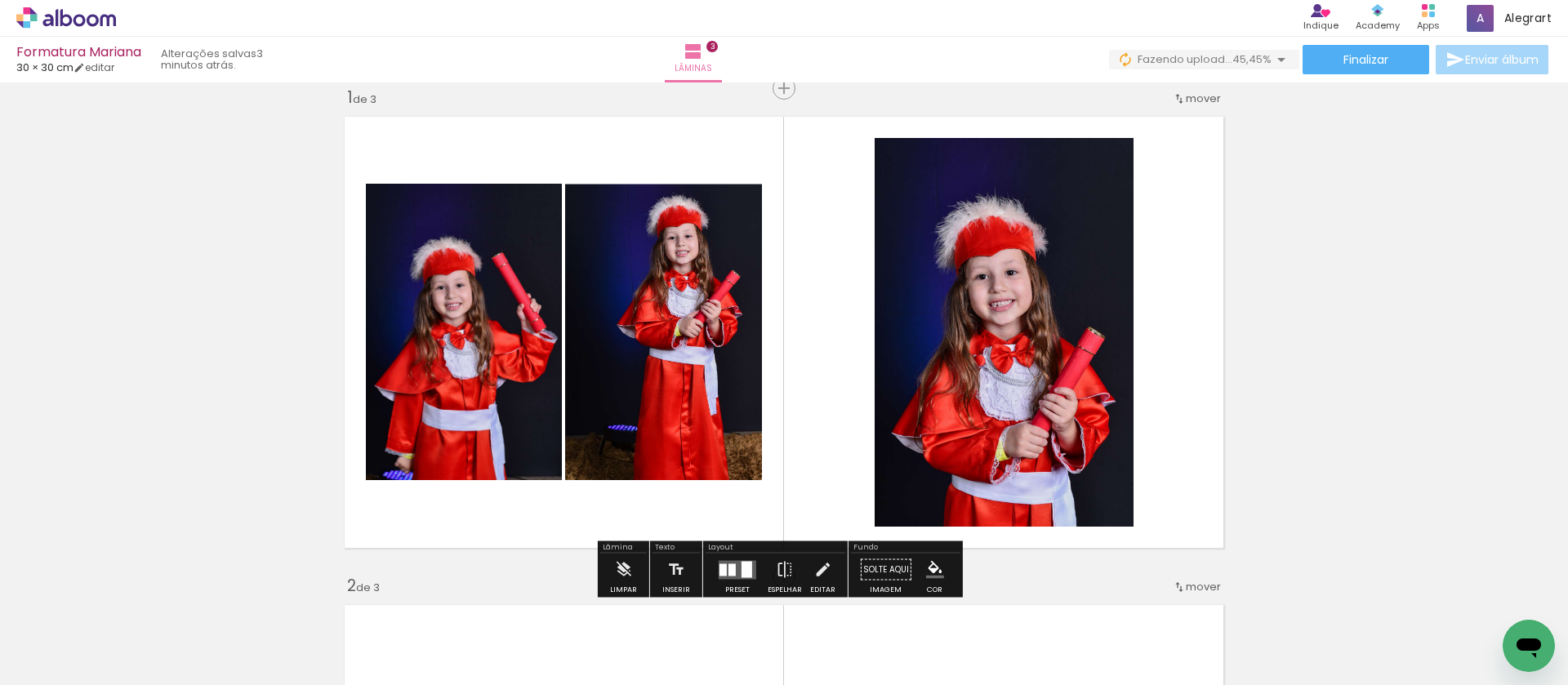
click at [826, 566] on iron-icon at bounding box center [822, 570] width 18 height 33
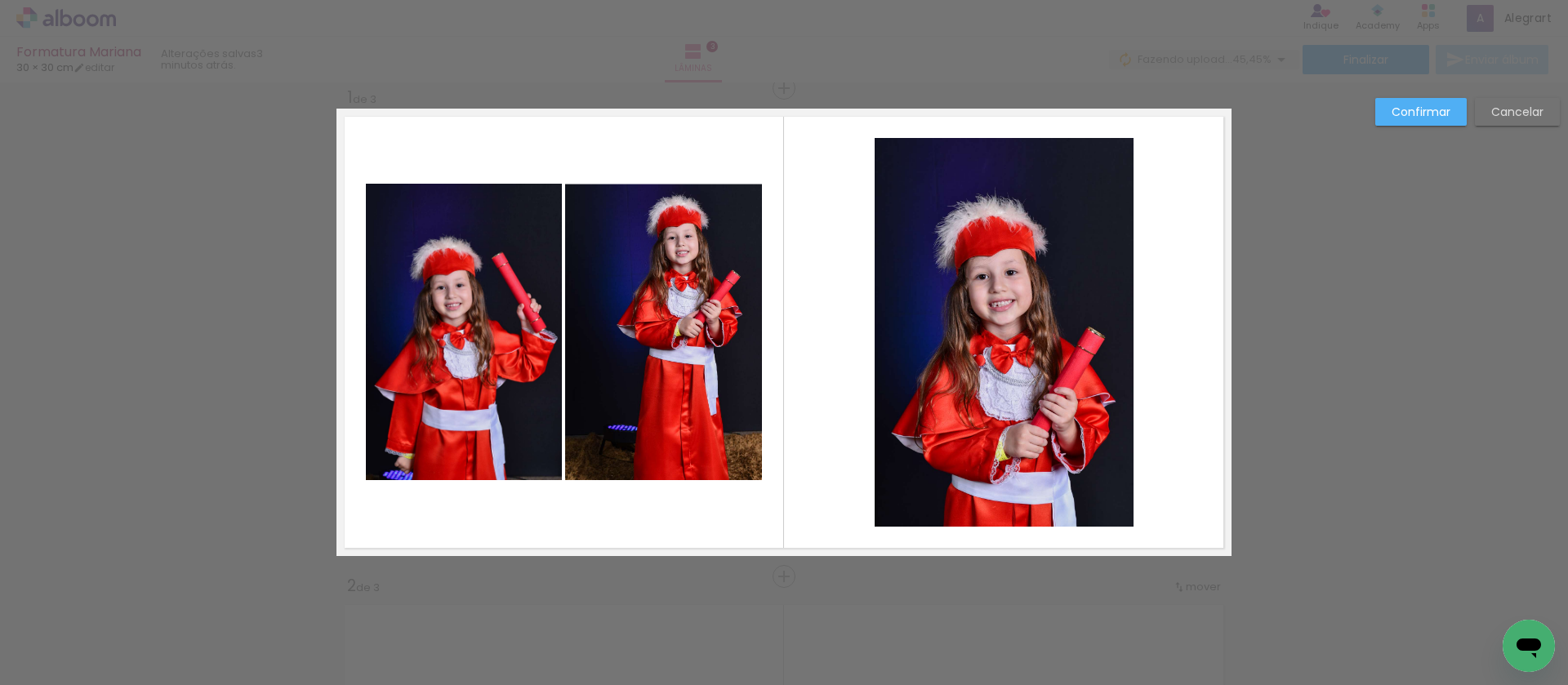
click at [1037, 407] on quentale-photo at bounding box center [1003, 332] width 259 height 389
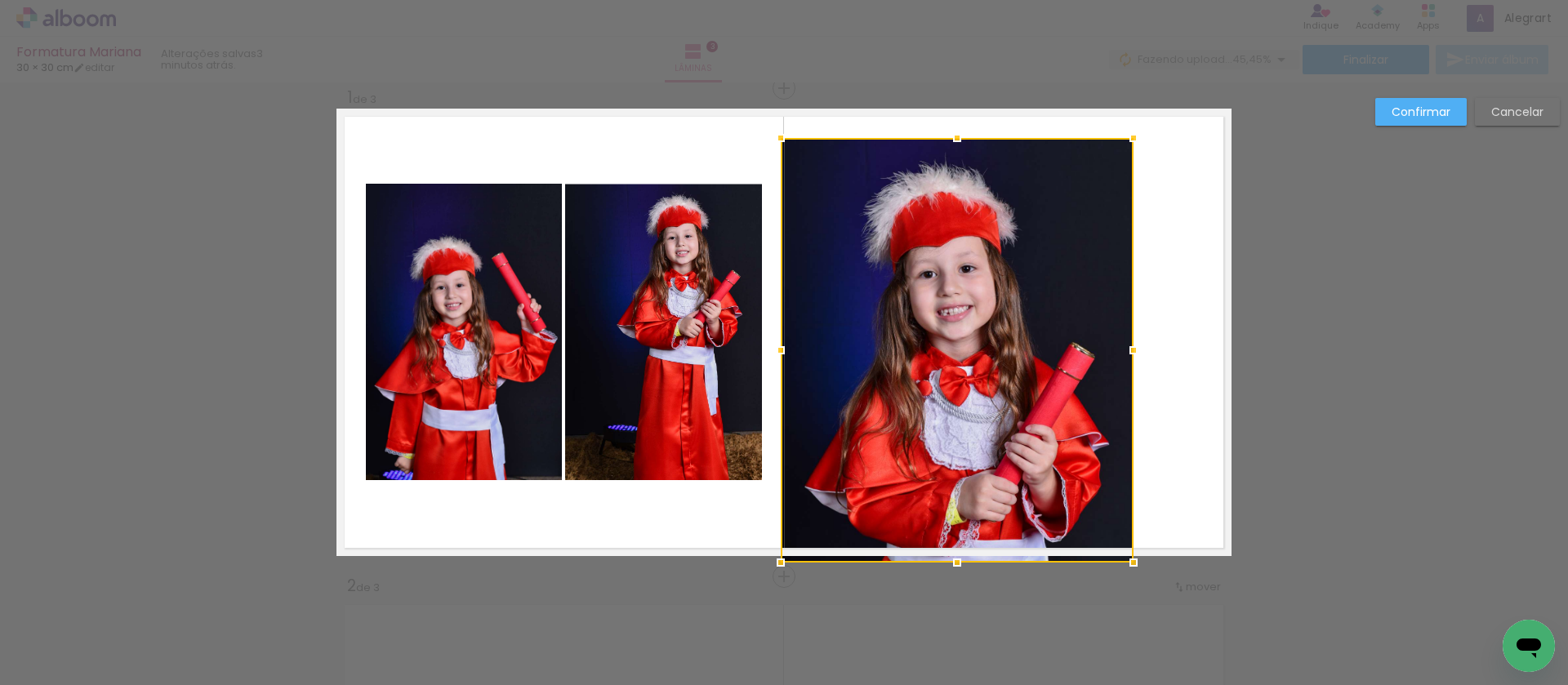
drag, startPoint x: 868, startPoint y: 524, endPoint x: 779, endPoint y: 560, distance: 96.0
click at [779, 560] on div at bounding box center [781, 562] width 33 height 33
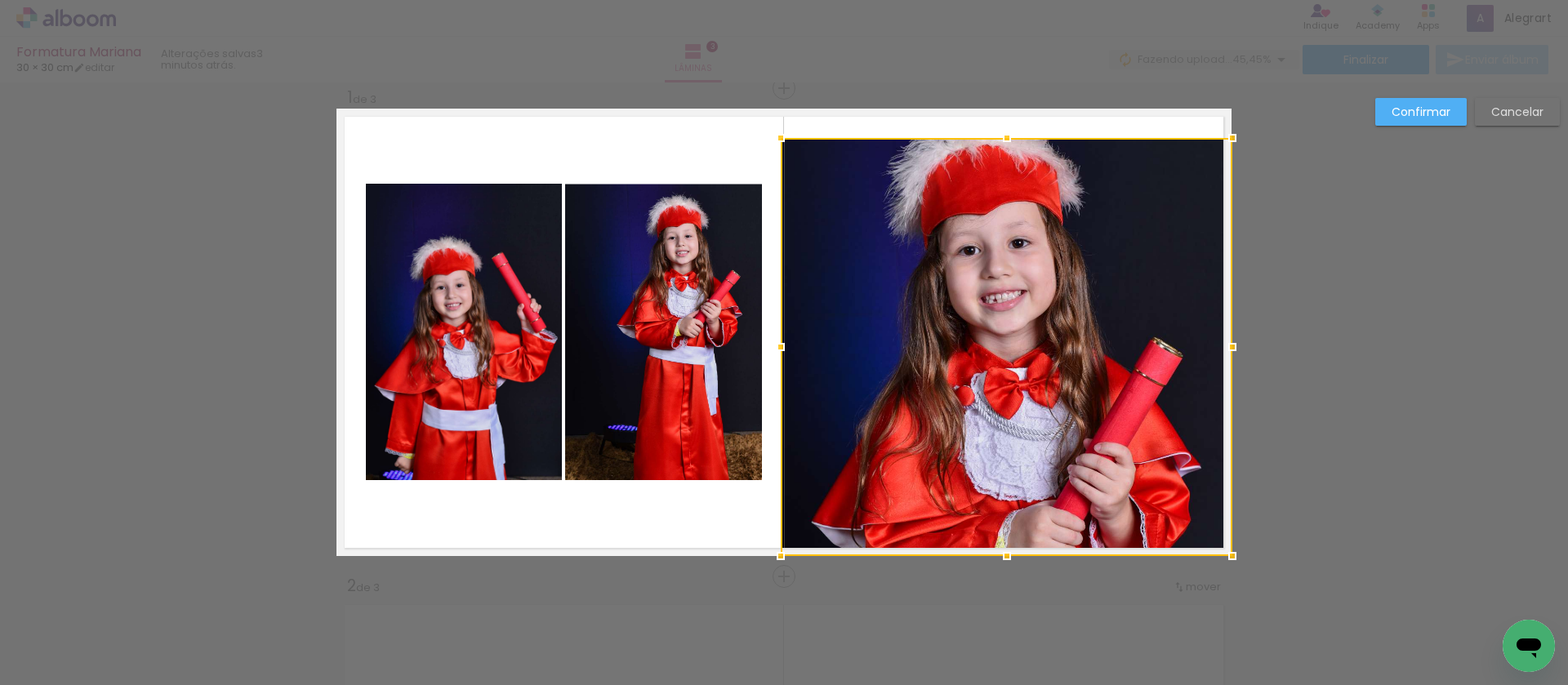
drag, startPoint x: 1162, startPoint y: 344, endPoint x: 1196, endPoint y: 266, distance: 85.1
click at [1238, 344] on div at bounding box center [1232, 348] width 33 height 33
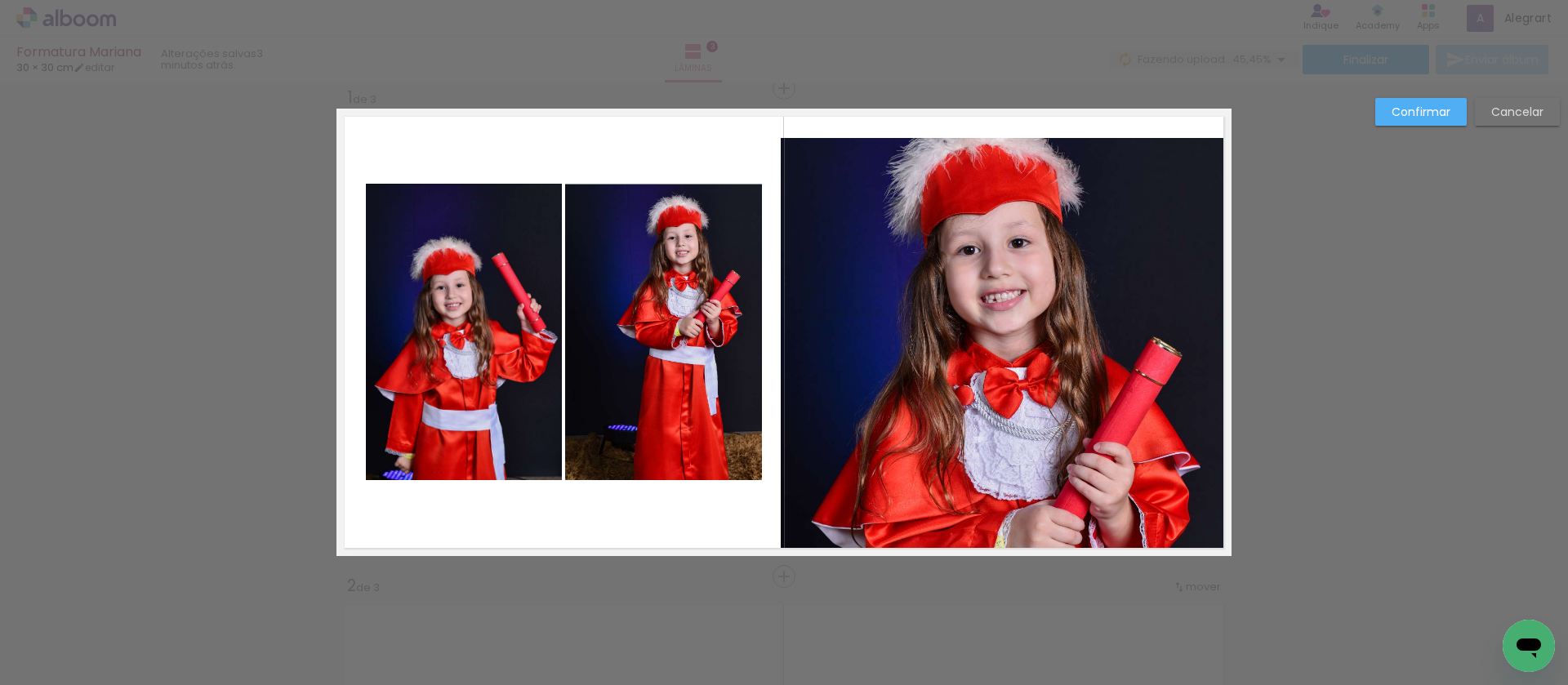
drag, startPoint x: 990, startPoint y: 161, endPoint x: 996, endPoint y: 136, distance: 25.7
click at [990, 158] on quentale-photo at bounding box center [1006, 347] width 451 height 418
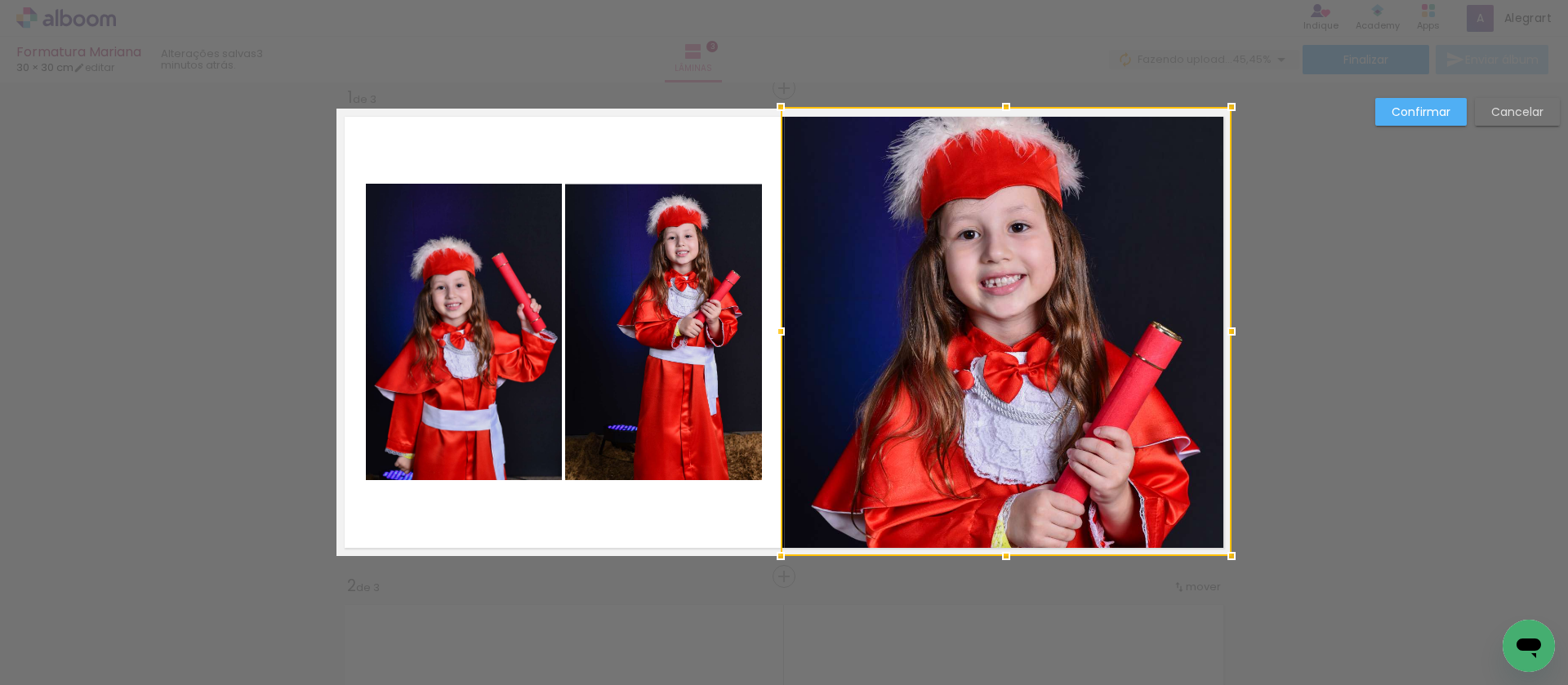
drag, startPoint x: 1001, startPoint y: 135, endPoint x: 1004, endPoint y: 112, distance: 23.2
click at [1004, 112] on div at bounding box center [1006, 107] width 33 height 33
drag, startPoint x: 1418, startPoint y: 111, endPoint x: 1382, endPoint y: 111, distance: 36.0
click at [0, 0] on slot "Confirmar" at bounding box center [0, 0] width 0 height 0
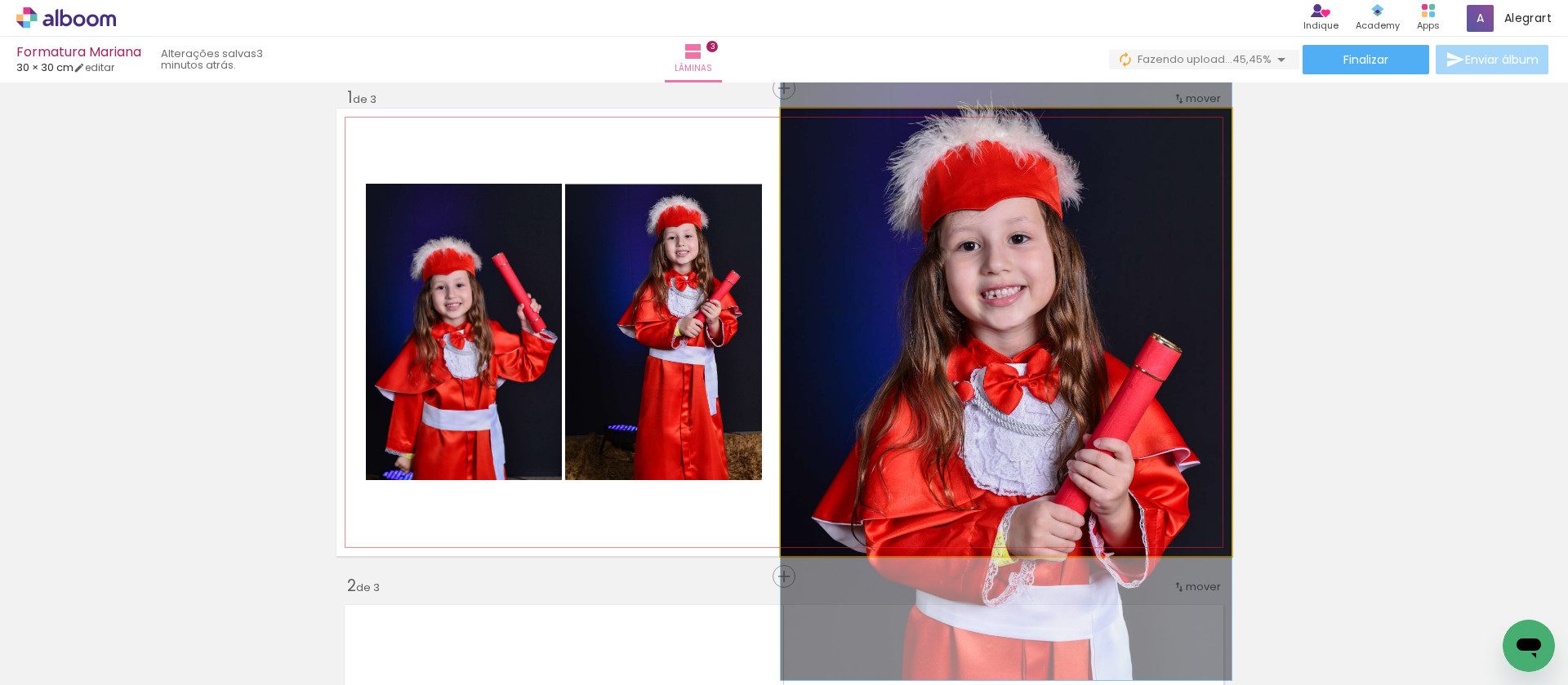
drag, startPoint x: 1060, startPoint y: 243, endPoint x: 1061, endPoint y: 254, distance: 11.0
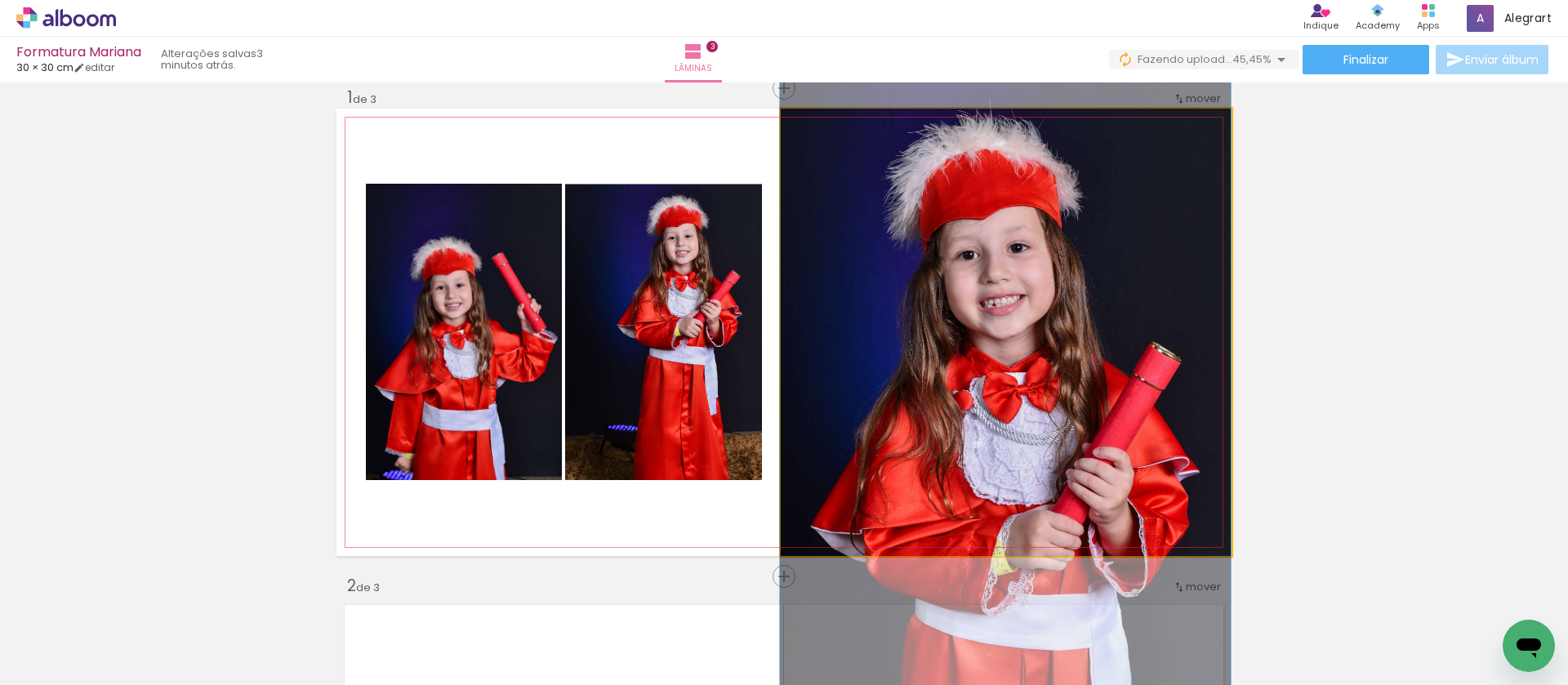
drag, startPoint x: 1061, startPoint y: 252, endPoint x: 1058, endPoint y: 262, distance: 10.4
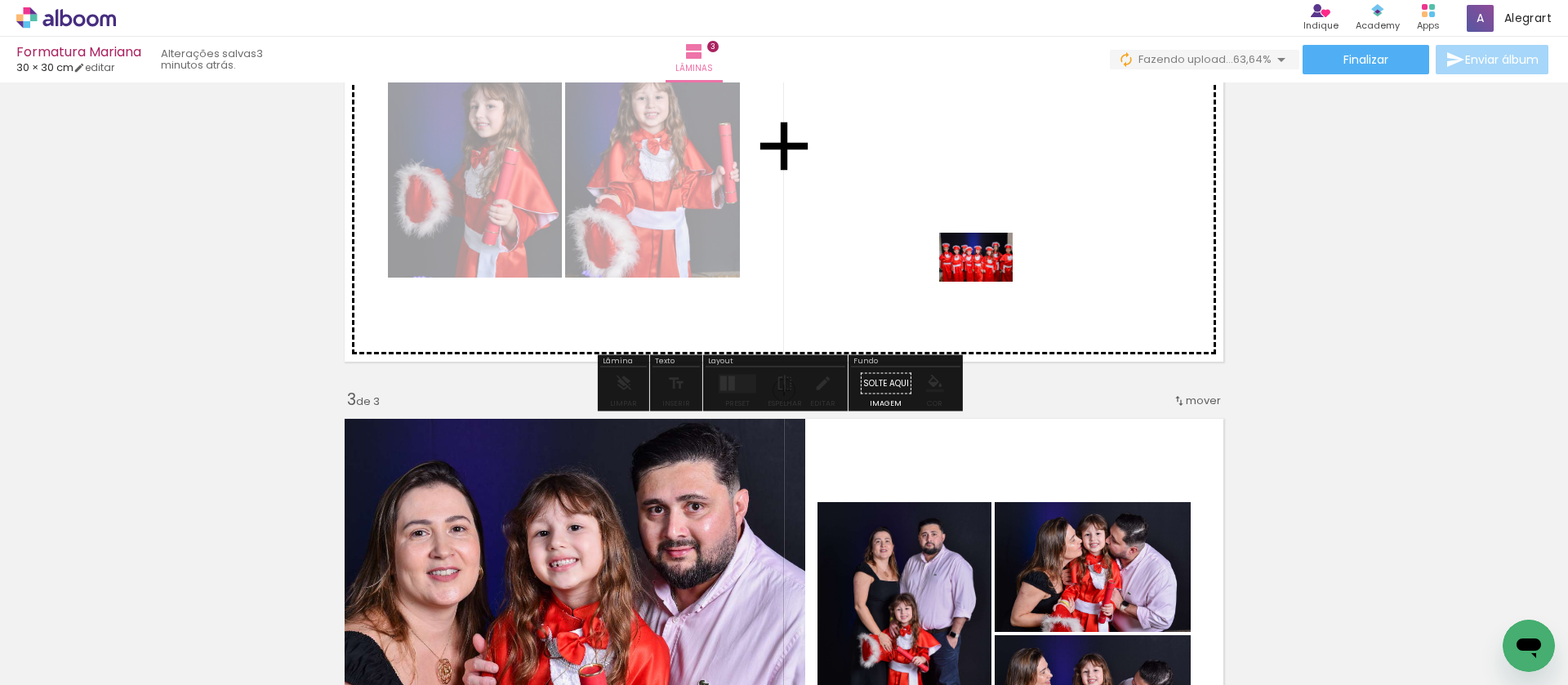
drag, startPoint x: 356, startPoint y: 624, endPoint x: 432, endPoint y: 569, distance: 93.8
click at [987, 278] on quentale-workspace at bounding box center [784, 342] width 1568 height 685
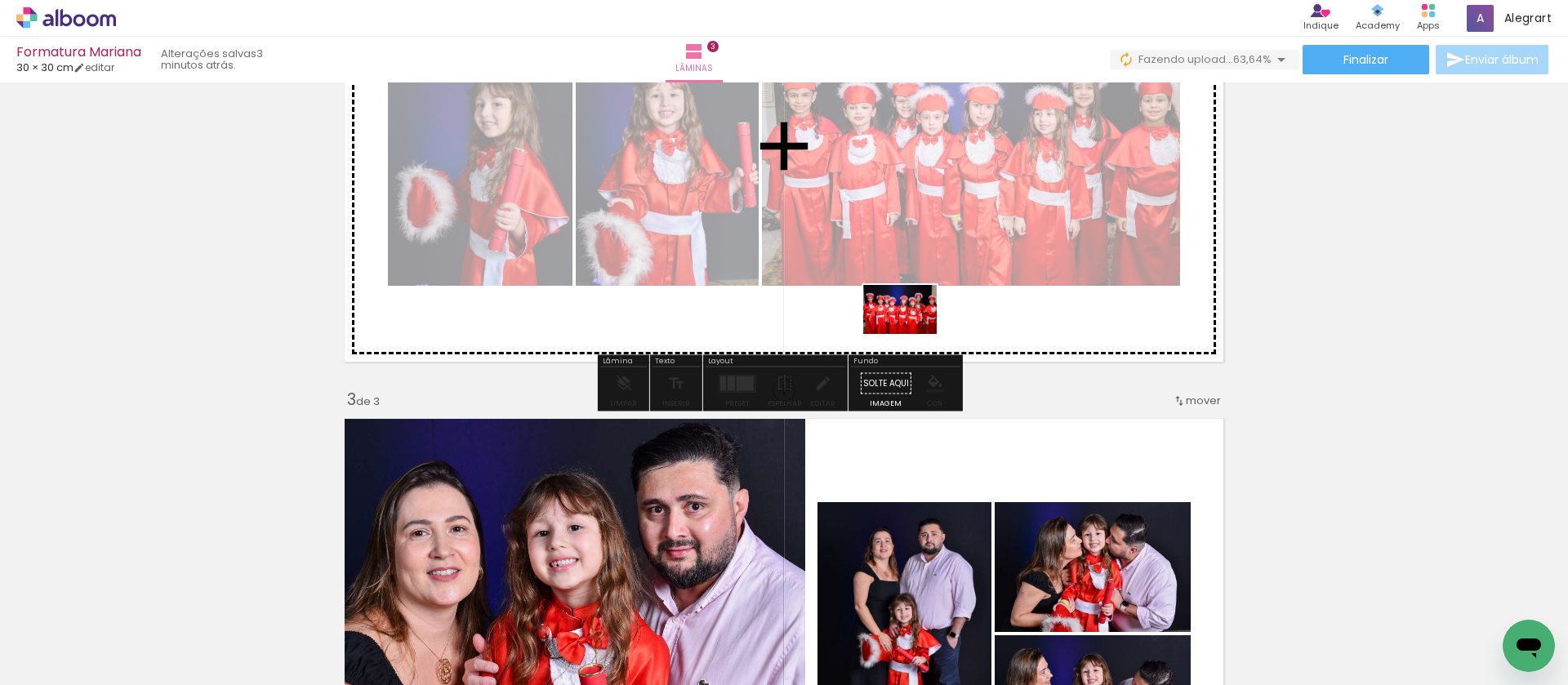
drag, startPoint x: 443, startPoint y: 633, endPoint x: 912, endPoint y: 334, distance: 556.2
click at [912, 334] on quentale-workspace at bounding box center [784, 342] width 1568 height 685
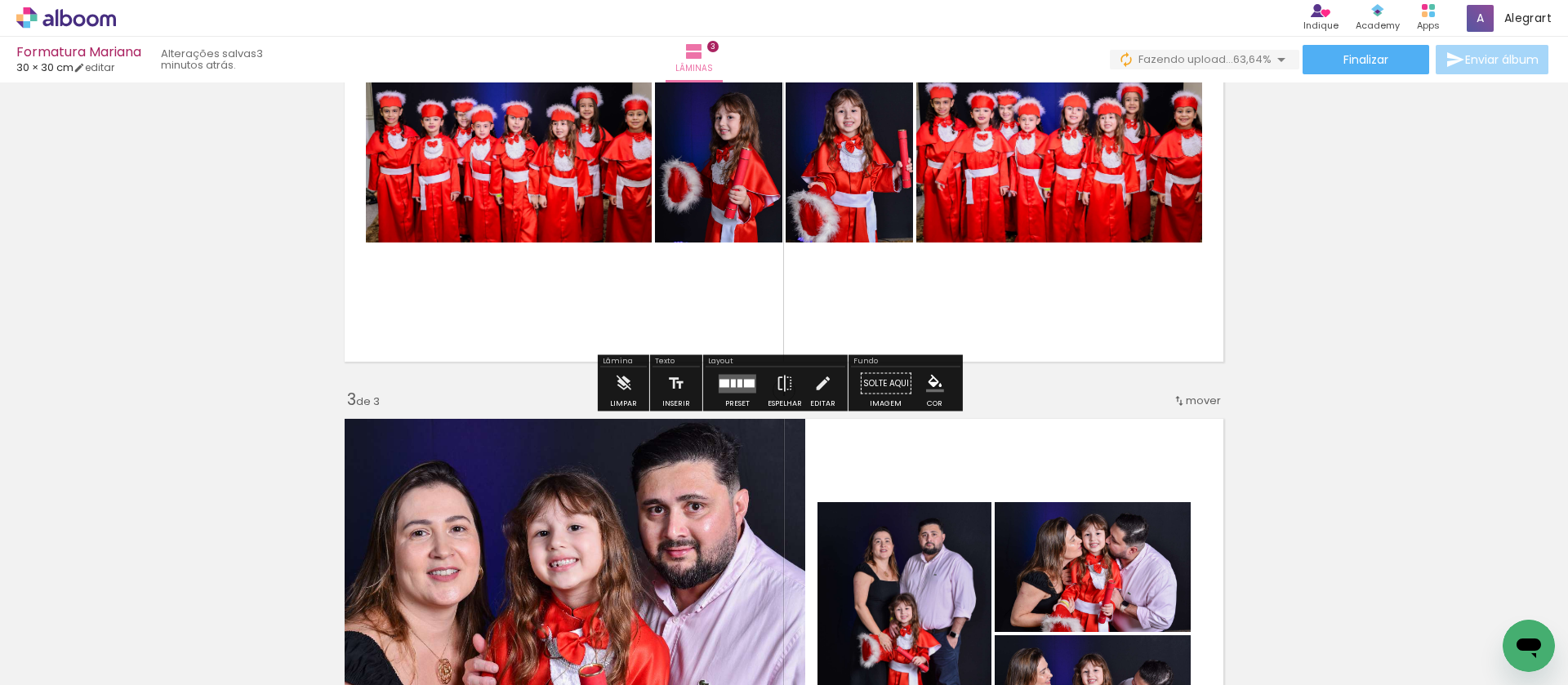
drag, startPoint x: 733, startPoint y: 380, endPoint x: 741, endPoint y: 378, distance: 8.2
click at [733, 380] on quentale-layouter at bounding box center [737, 383] width 37 height 19
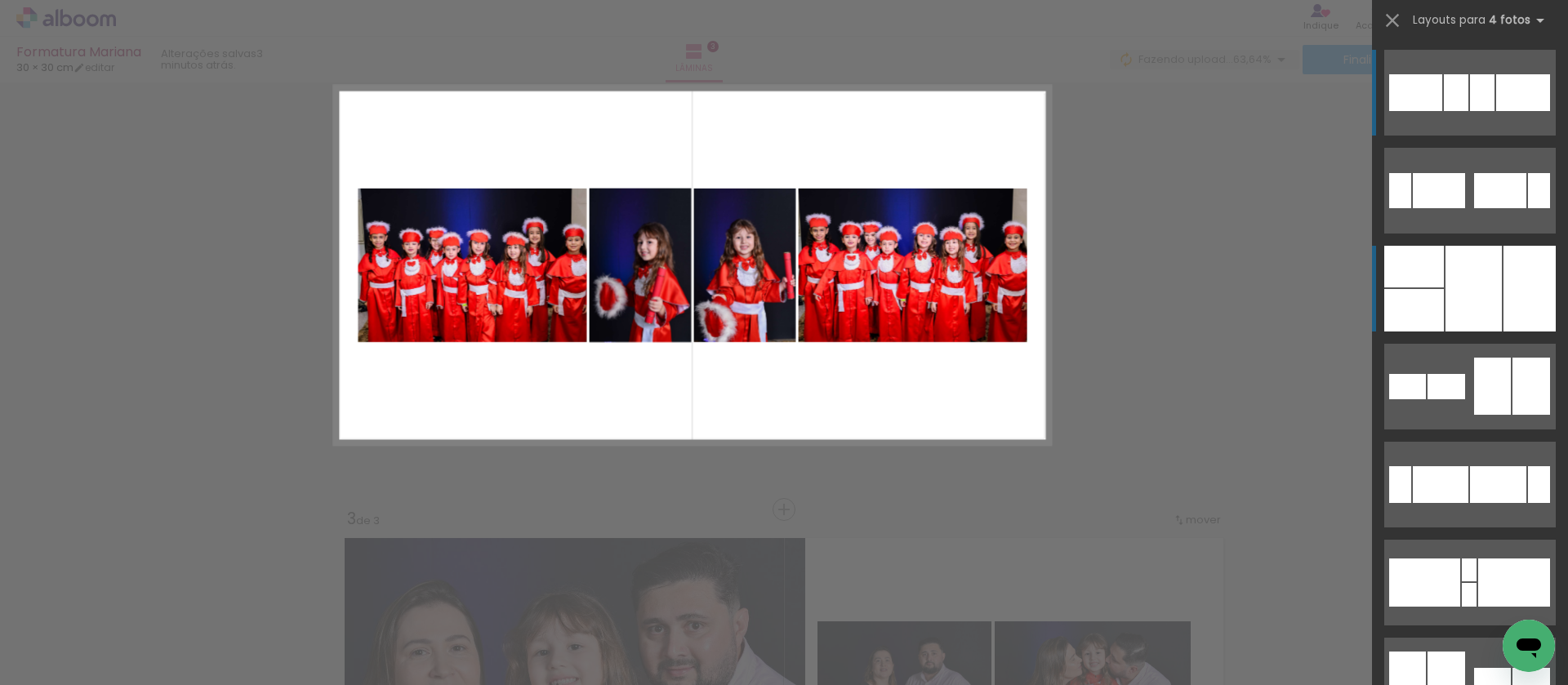
scroll to position [509, 0]
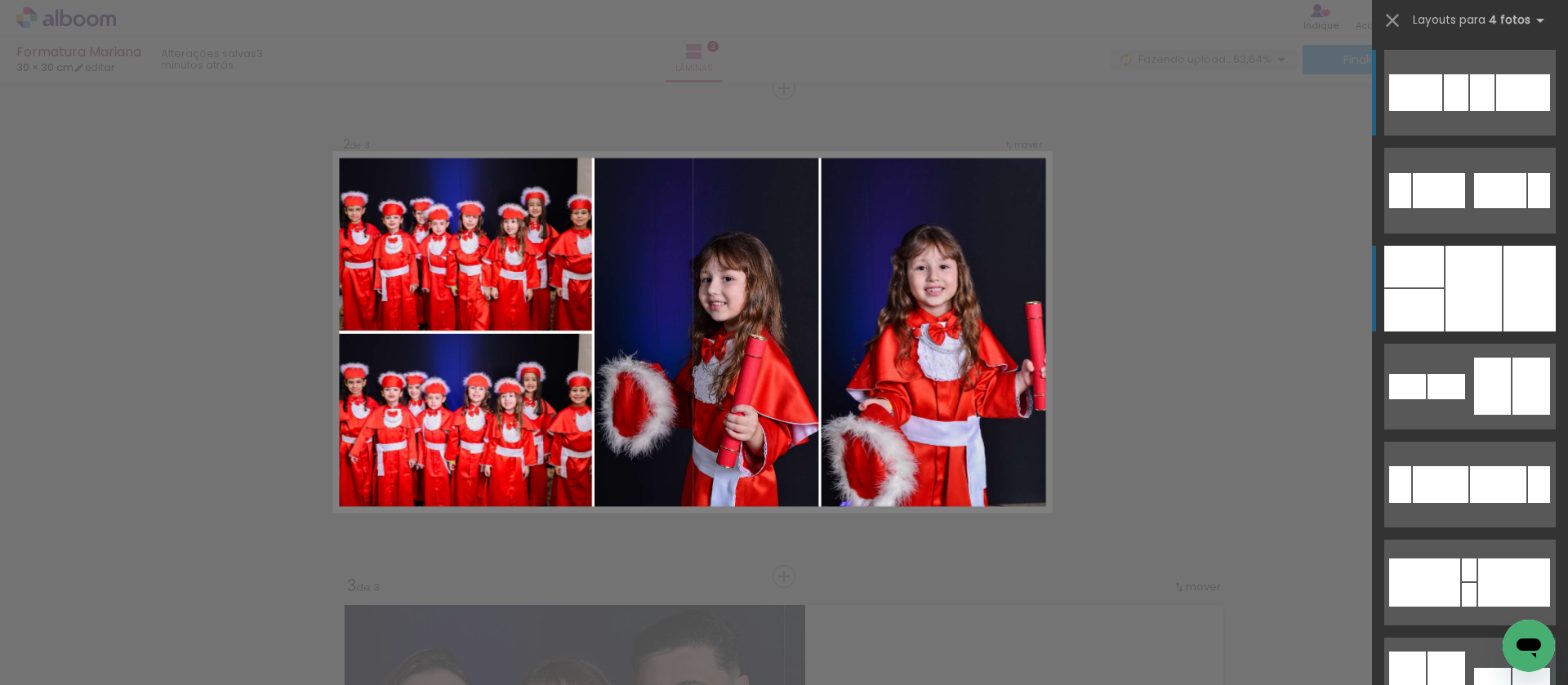
click at [1503, 302] on div at bounding box center [1529, 289] width 52 height 86
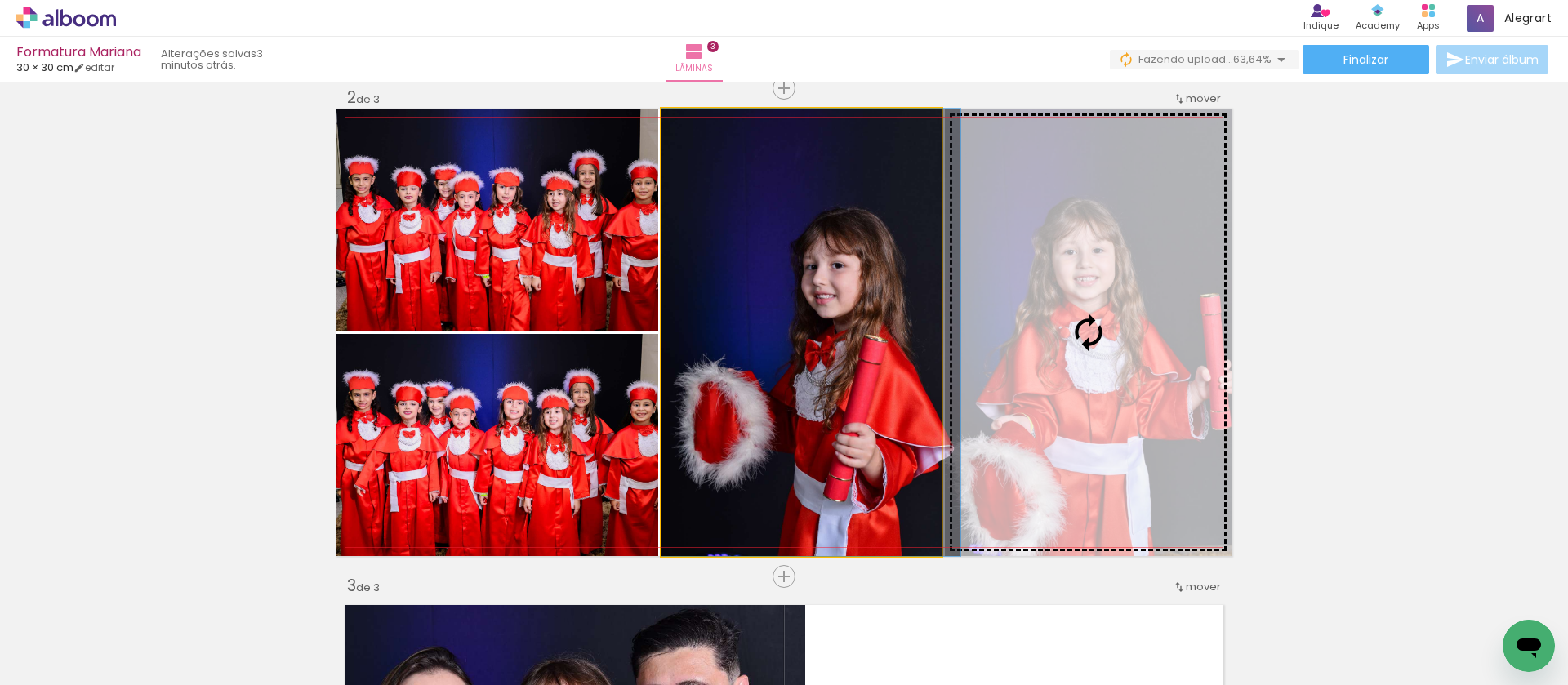
drag, startPoint x: 873, startPoint y: 386, endPoint x: 938, endPoint y: 386, distance: 65.0
click at [0, 0] on slot at bounding box center [0, 0] width 0 height 0
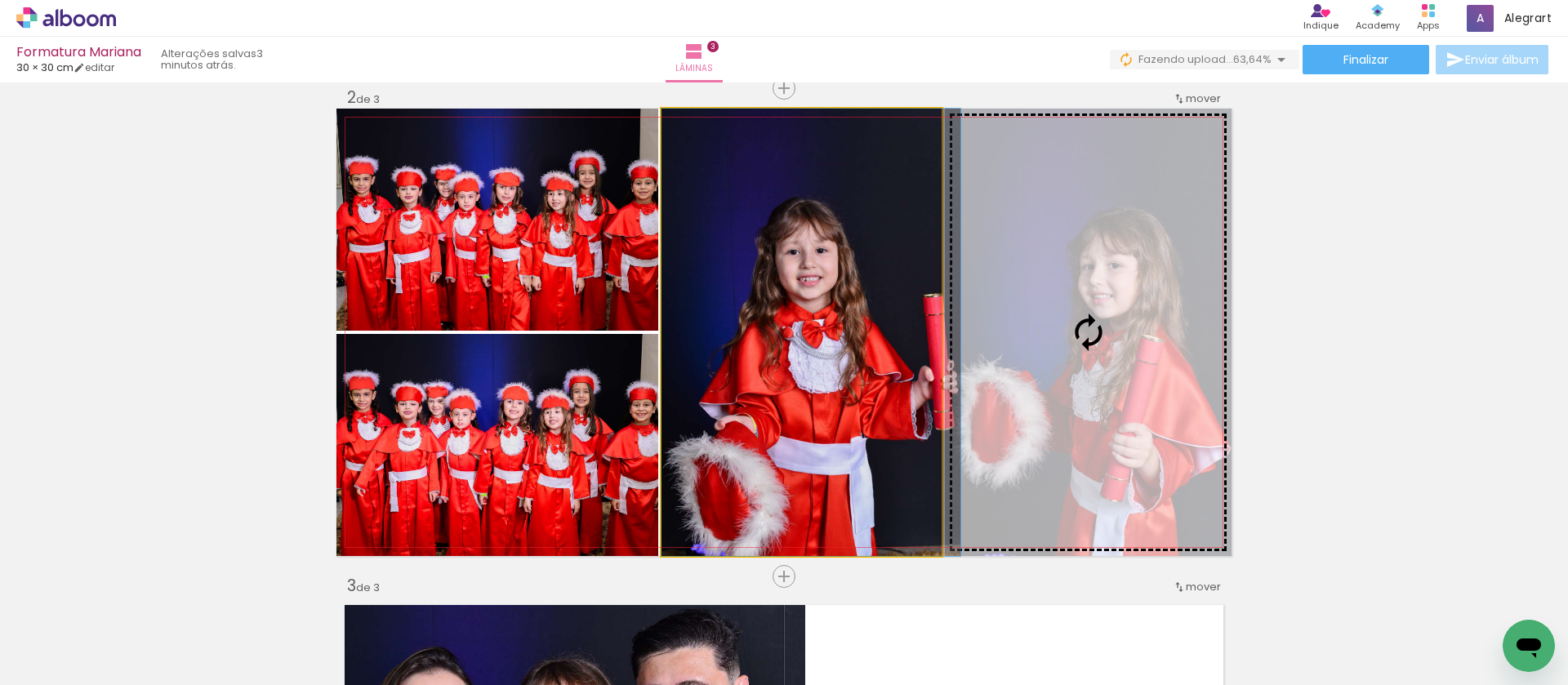
drag, startPoint x: 855, startPoint y: 383, endPoint x: 1057, endPoint y: 381, distance: 202.0
click at [0, 0] on slot at bounding box center [0, 0] width 0 height 0
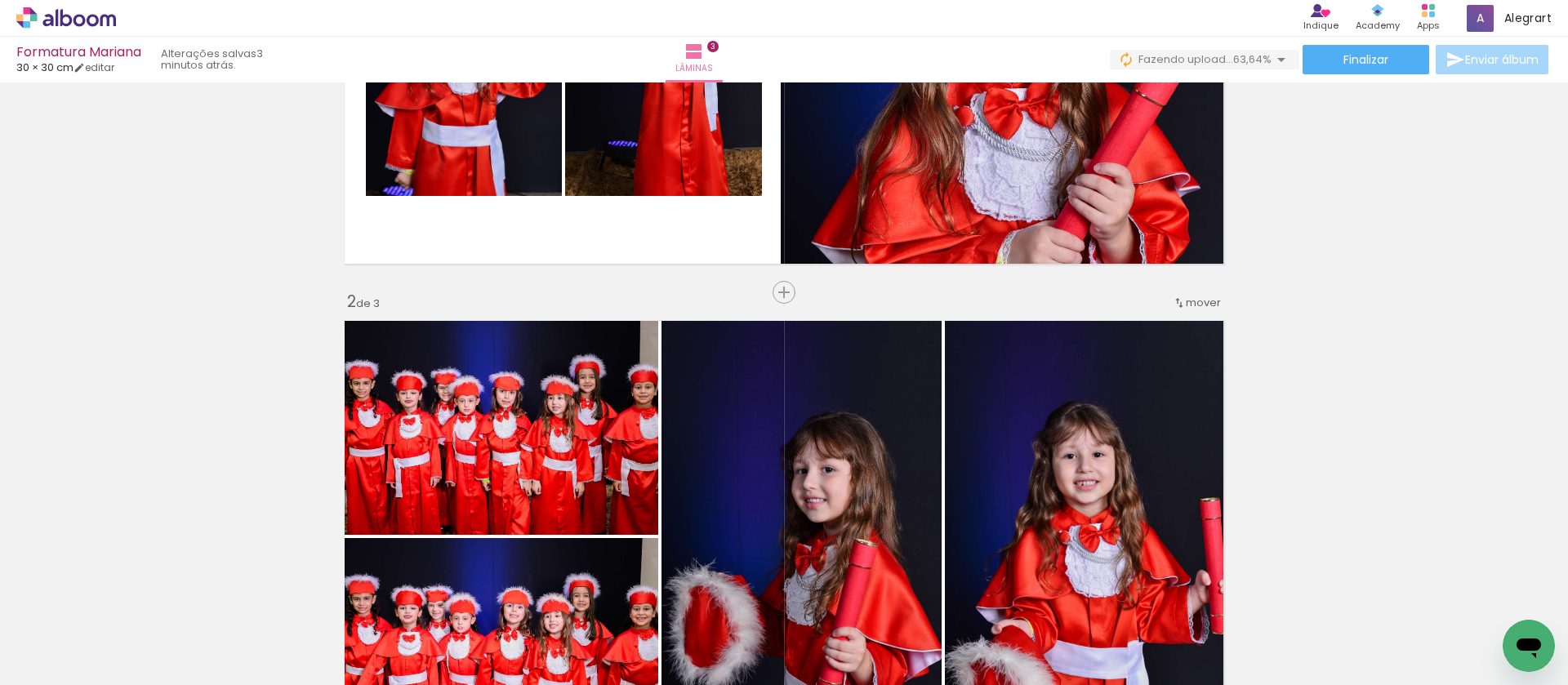
scroll to position [194, 0]
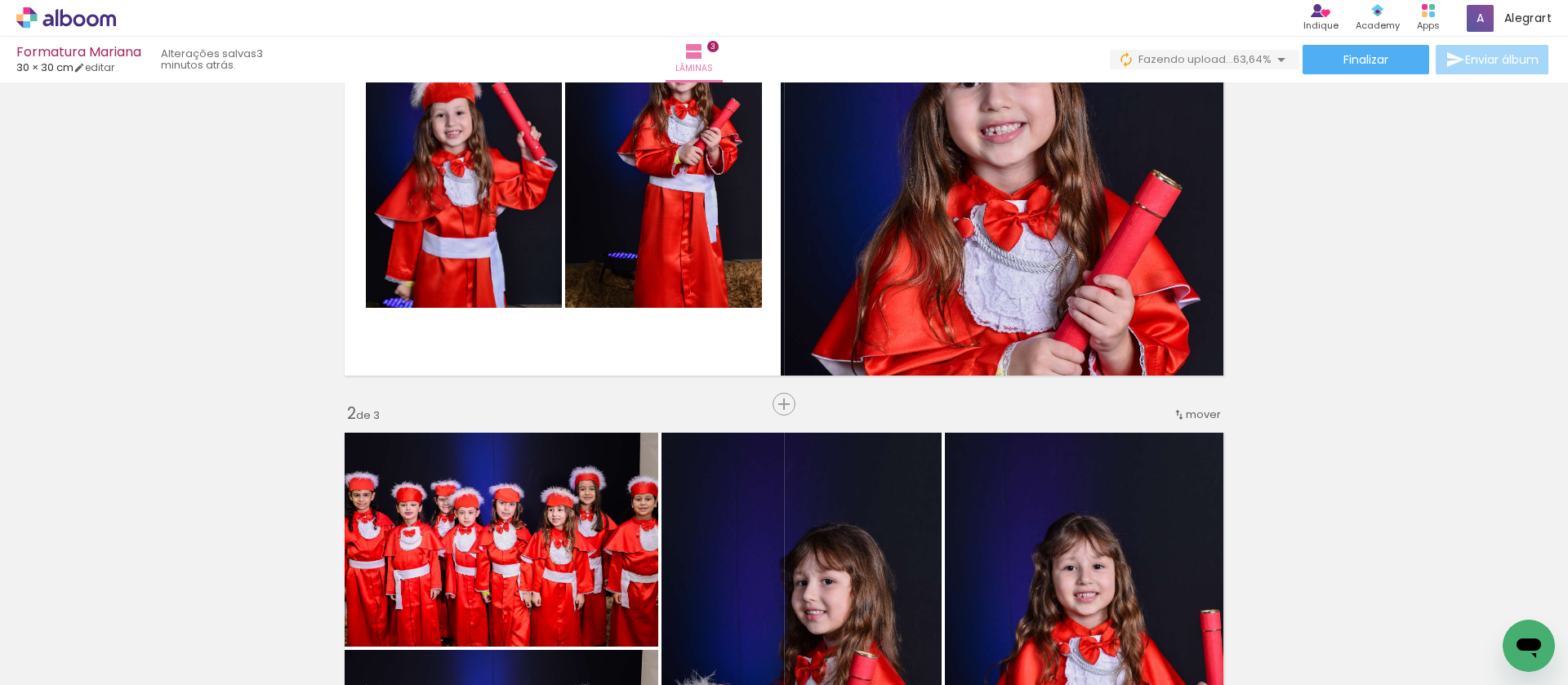
click at [1199, 416] on span "mover" at bounding box center [1203, 414] width 35 height 16
click at [1179, 471] on paper-item "depois da 3" at bounding box center [1156, 466] width 124 height 27
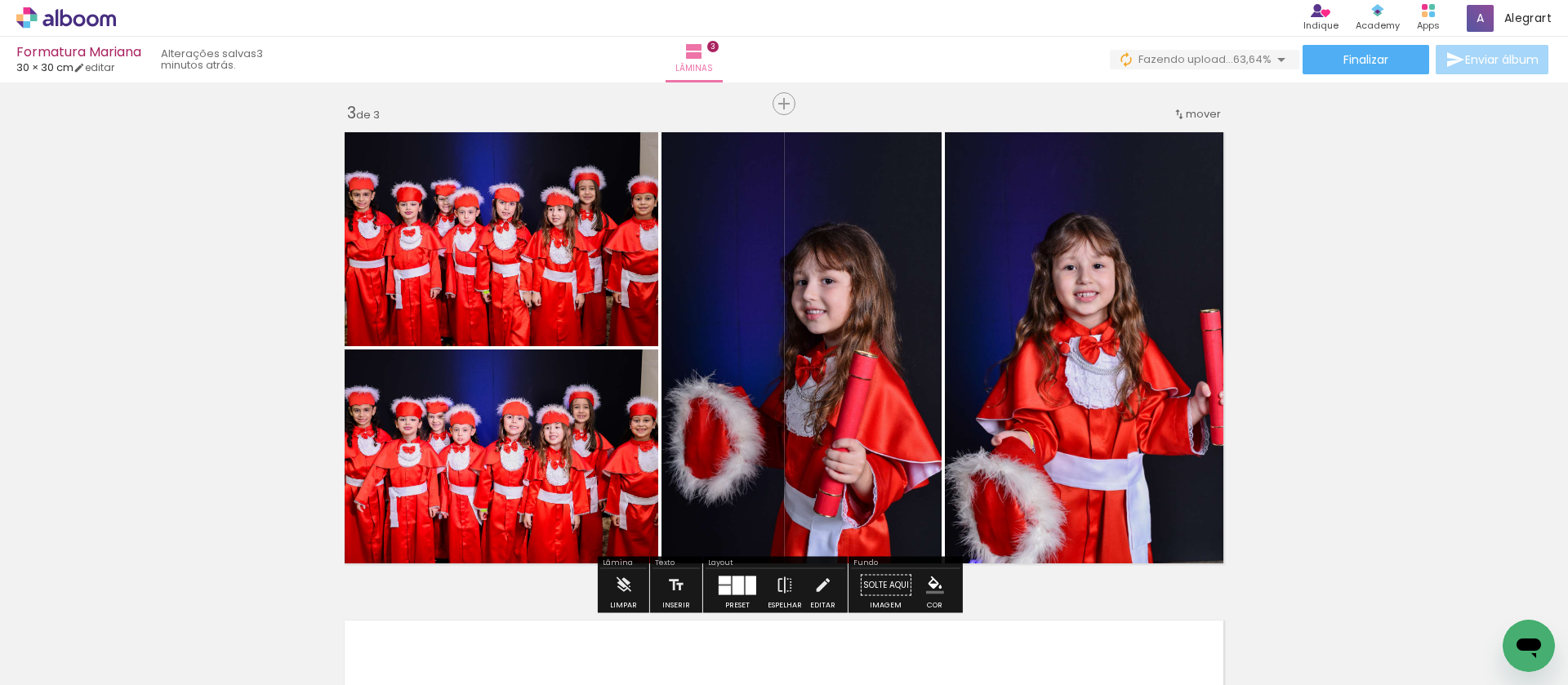
scroll to position [998, 0]
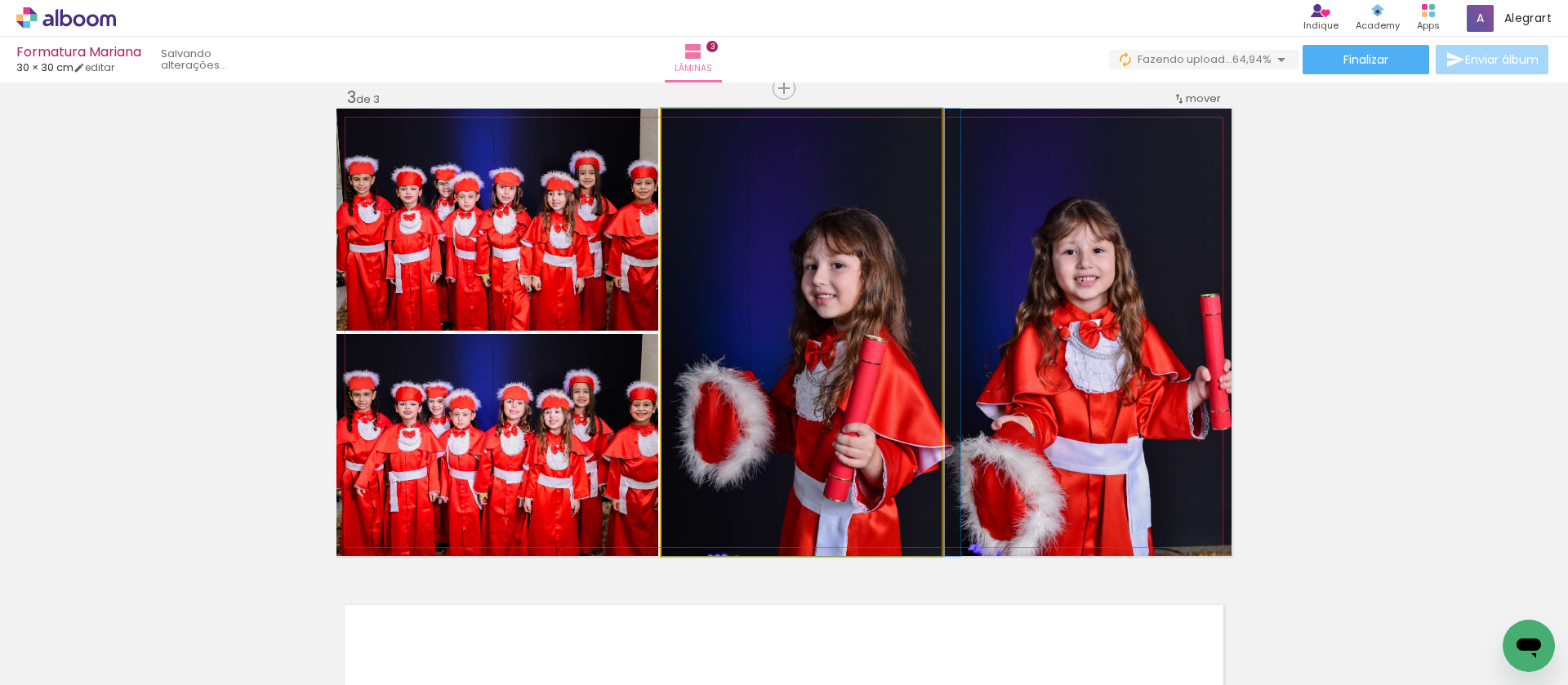
drag, startPoint x: 848, startPoint y: 394, endPoint x: 858, endPoint y: 394, distance: 10.0
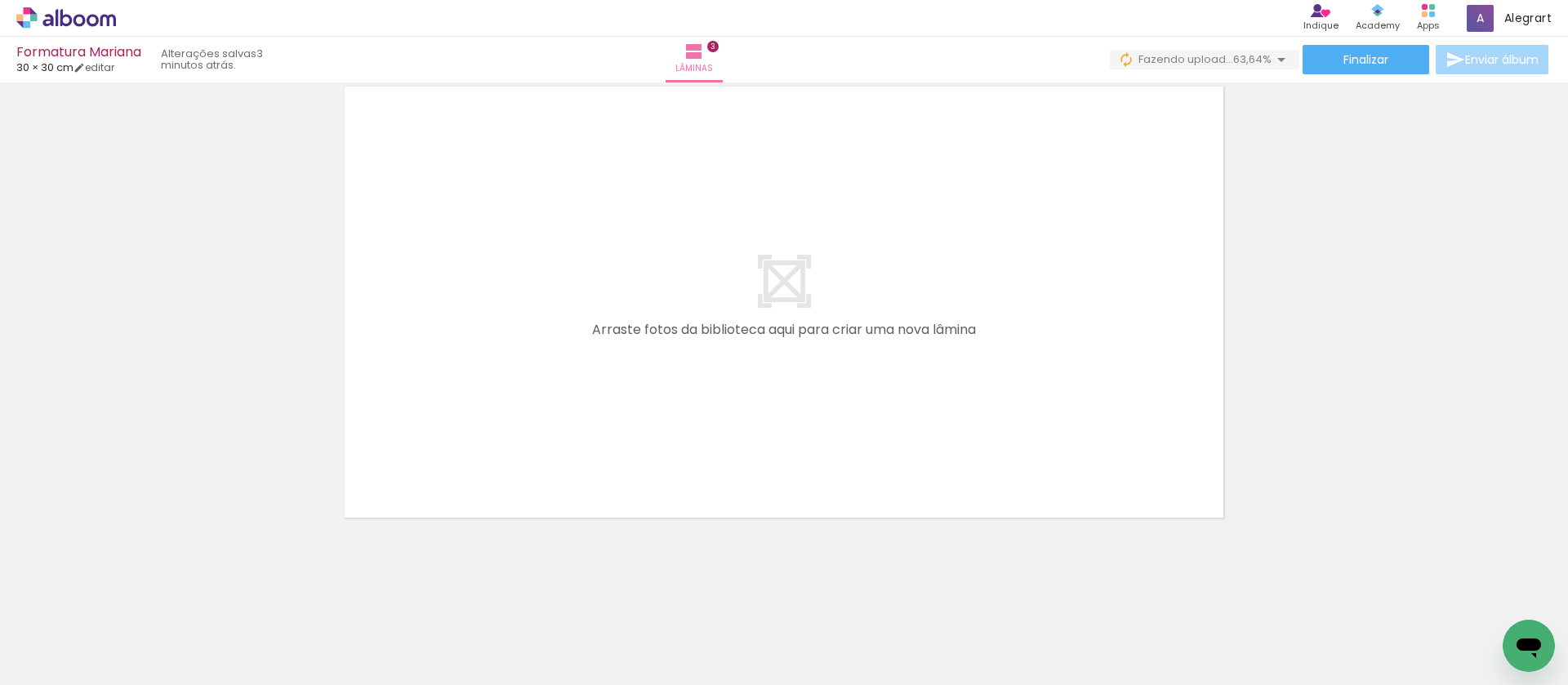
scroll to position [0, 984]
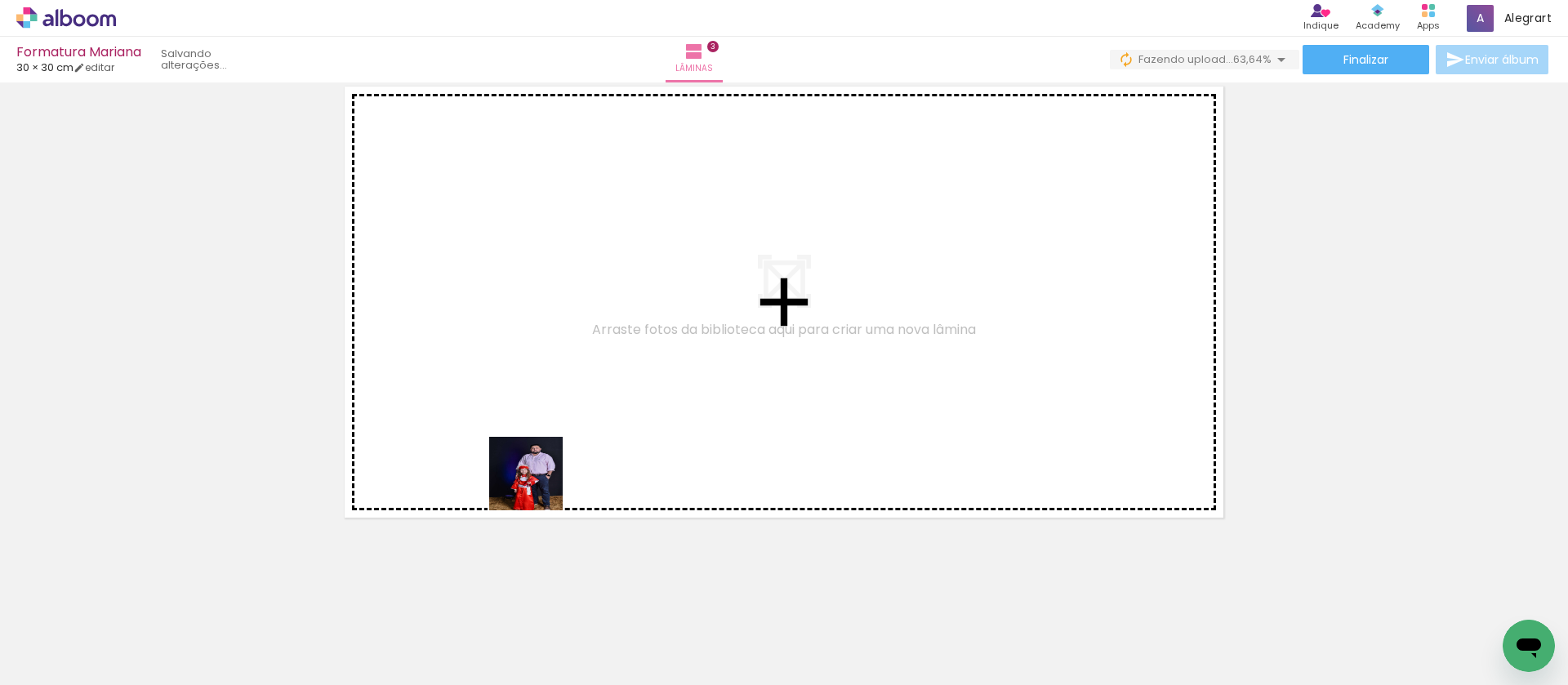
drag, startPoint x: 538, startPoint y: 486, endPoint x: 583, endPoint y: 605, distance: 127.2
click at [554, 435] on quentale-workspace at bounding box center [784, 342] width 1568 height 685
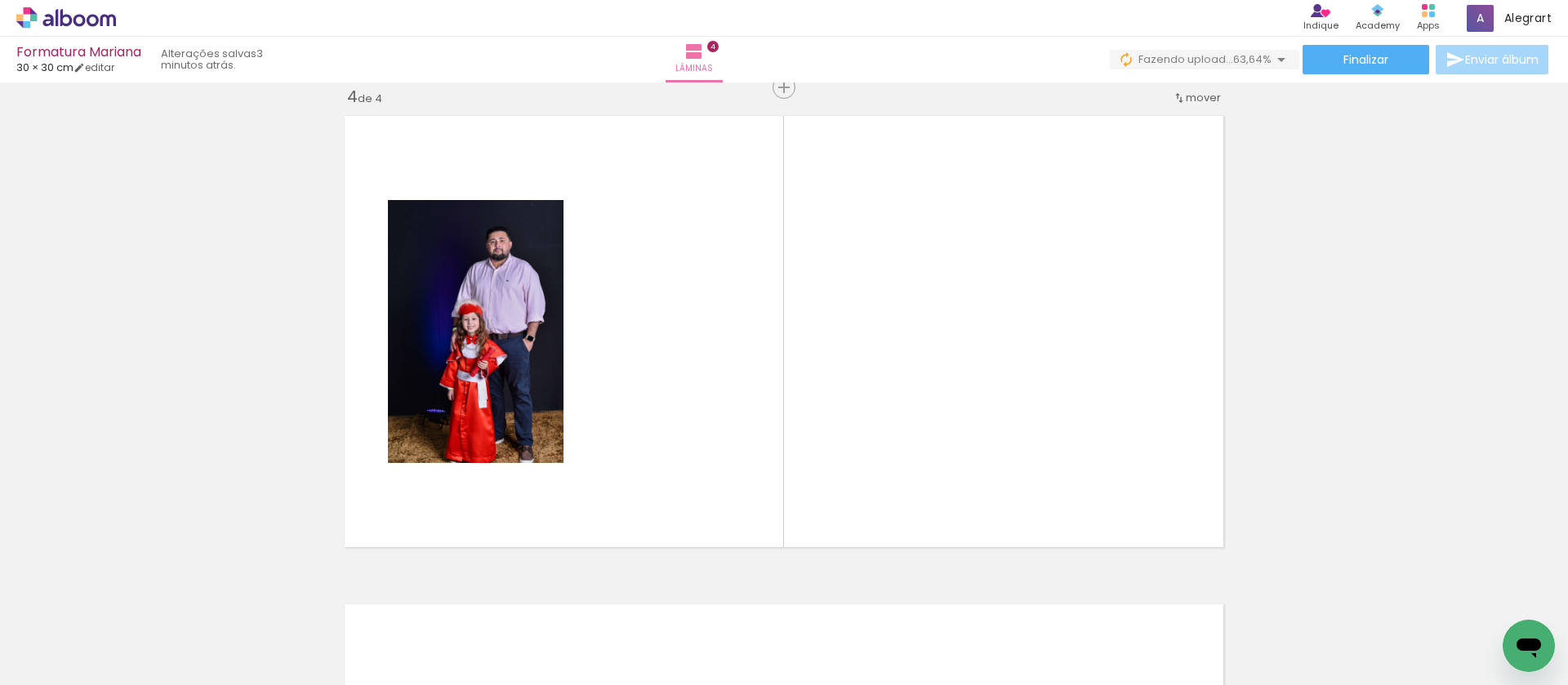
scroll to position [1486, 0]
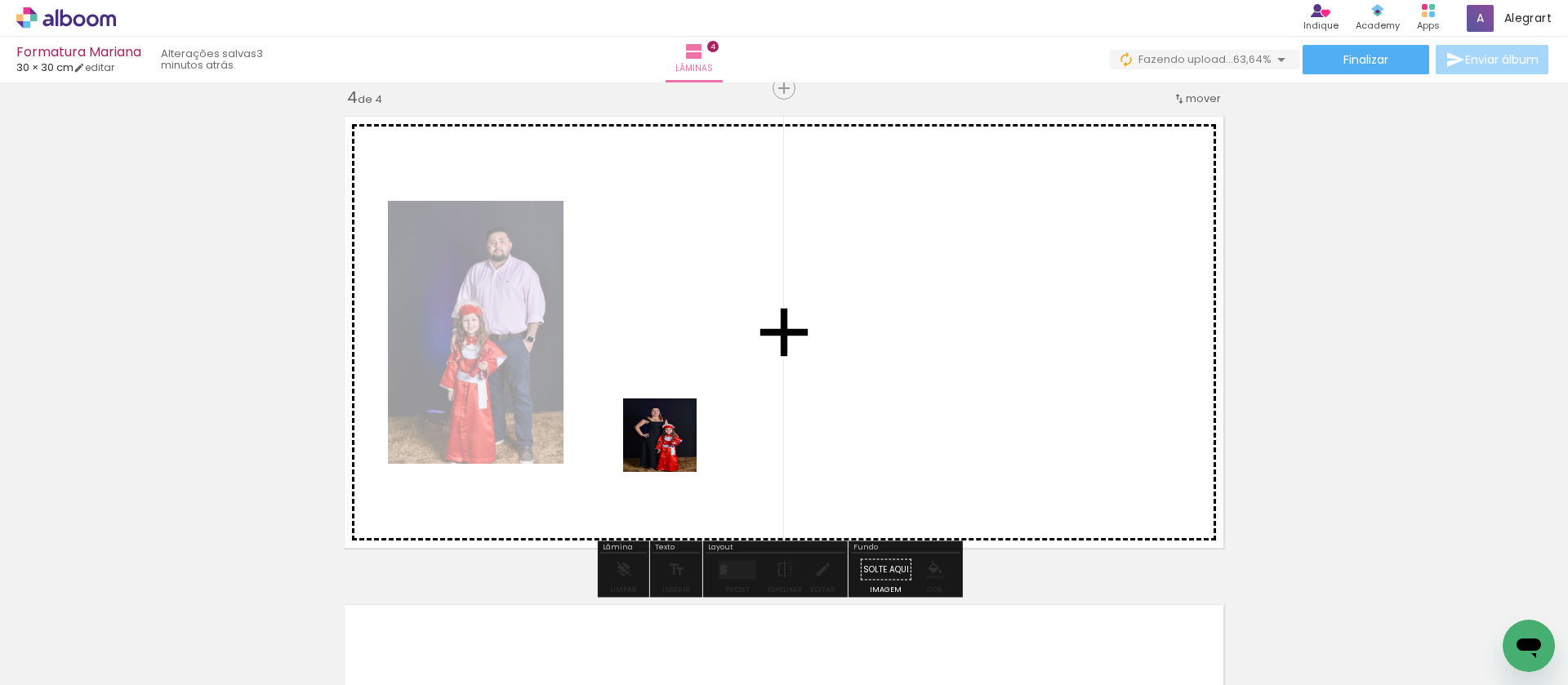
drag, startPoint x: 548, startPoint y: 633, endPoint x: 667, endPoint y: 630, distance: 119.0
click at [670, 450] on quentale-workspace at bounding box center [784, 342] width 1568 height 685
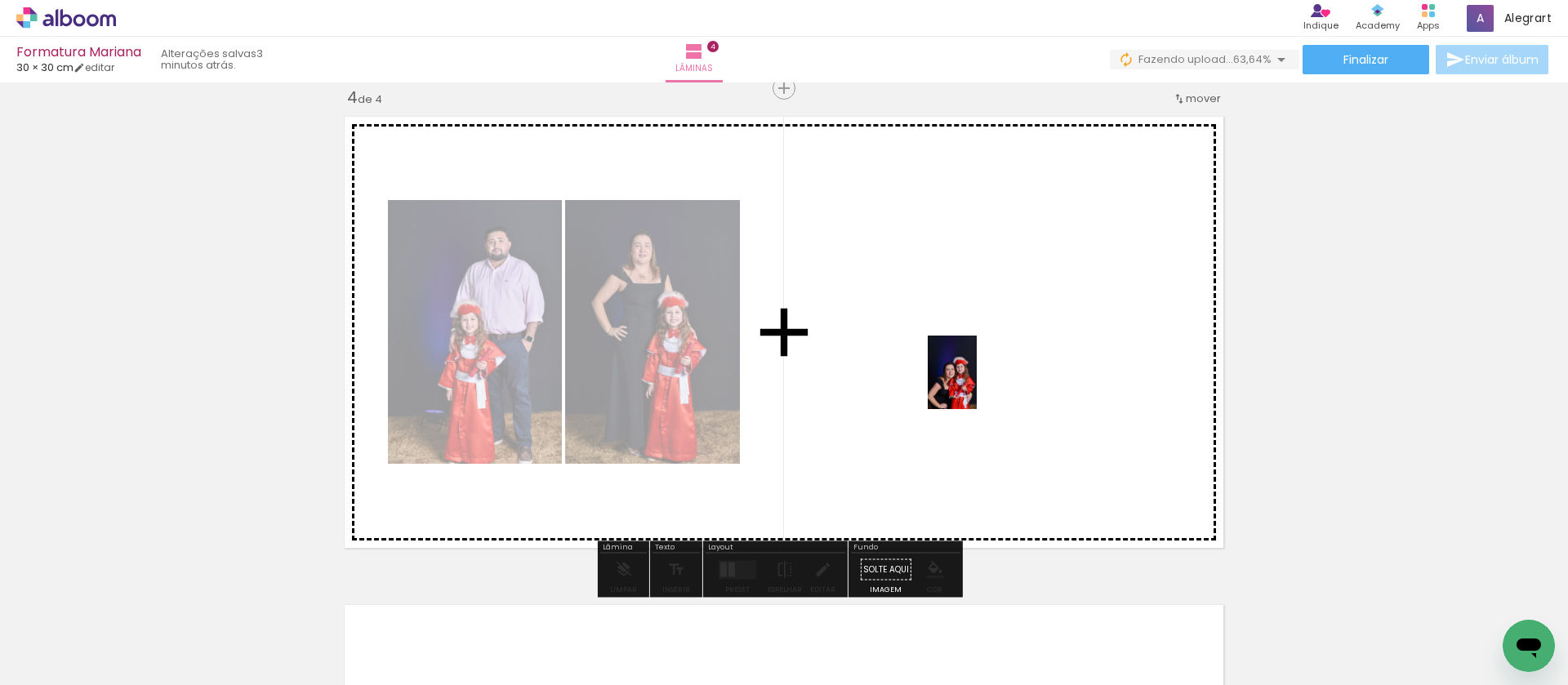
drag, startPoint x: 638, startPoint y: 642, endPoint x: 953, endPoint y: 393, distance: 401.5
click at [976, 385] on quentale-workspace at bounding box center [784, 342] width 1568 height 685
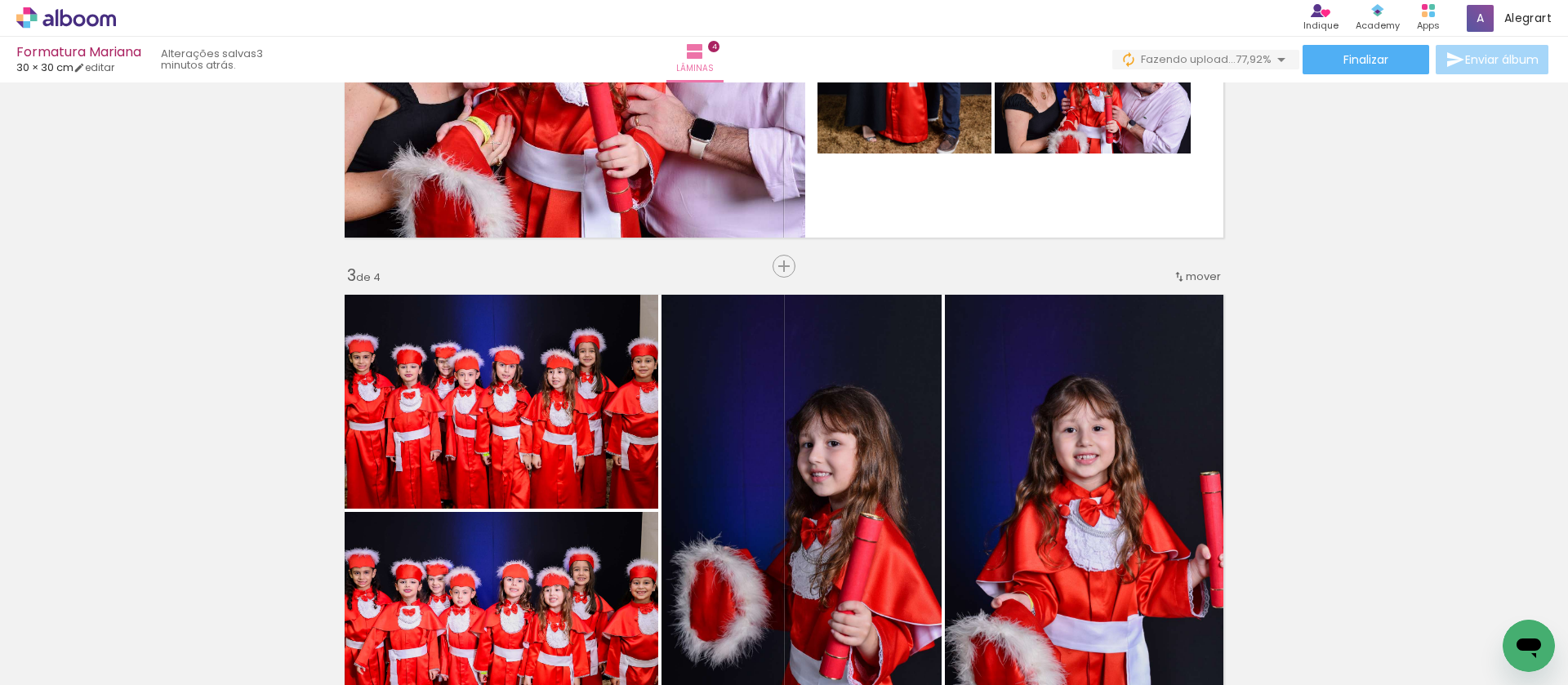
scroll to position [691, 0]
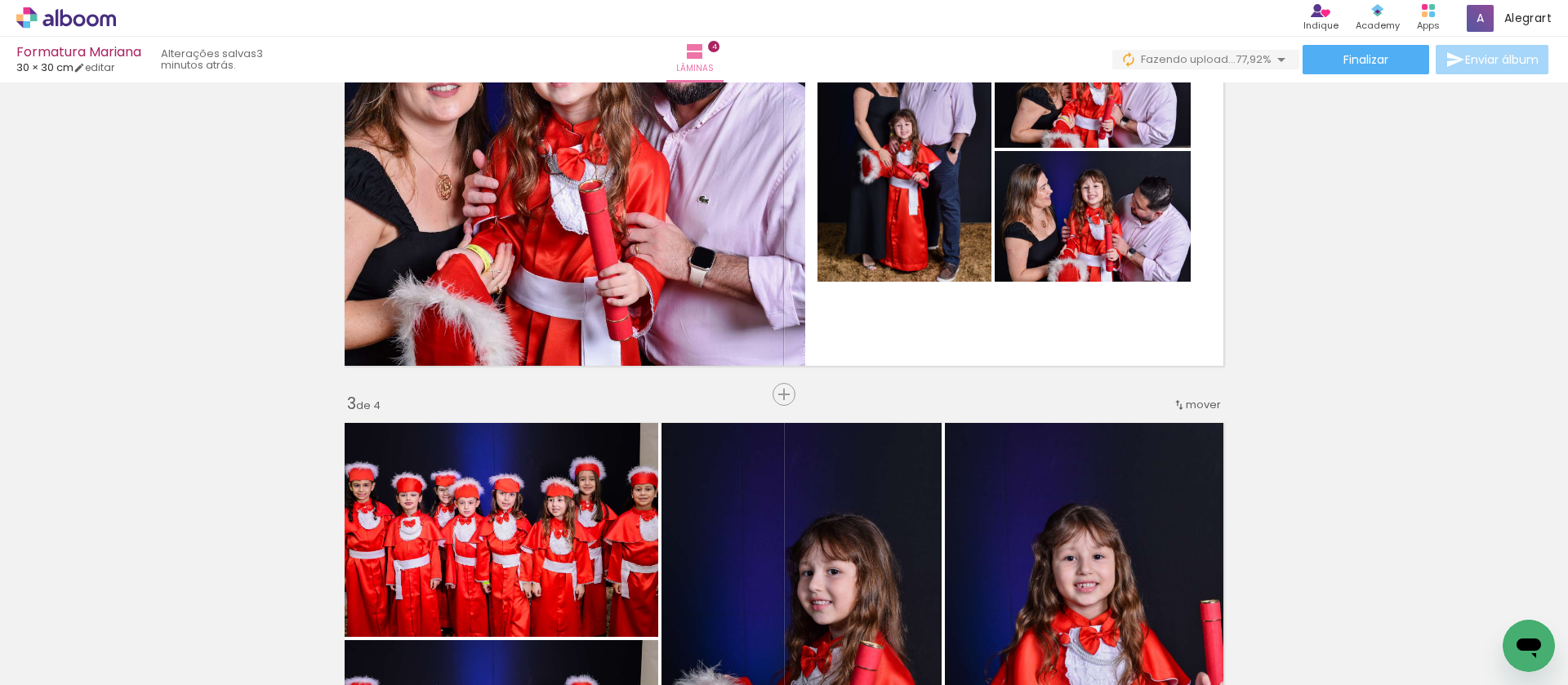
click at [1210, 403] on span "mover" at bounding box center [1203, 404] width 35 height 16
click at [1163, 424] on span "2" at bounding box center [1158, 429] width 9 height 27
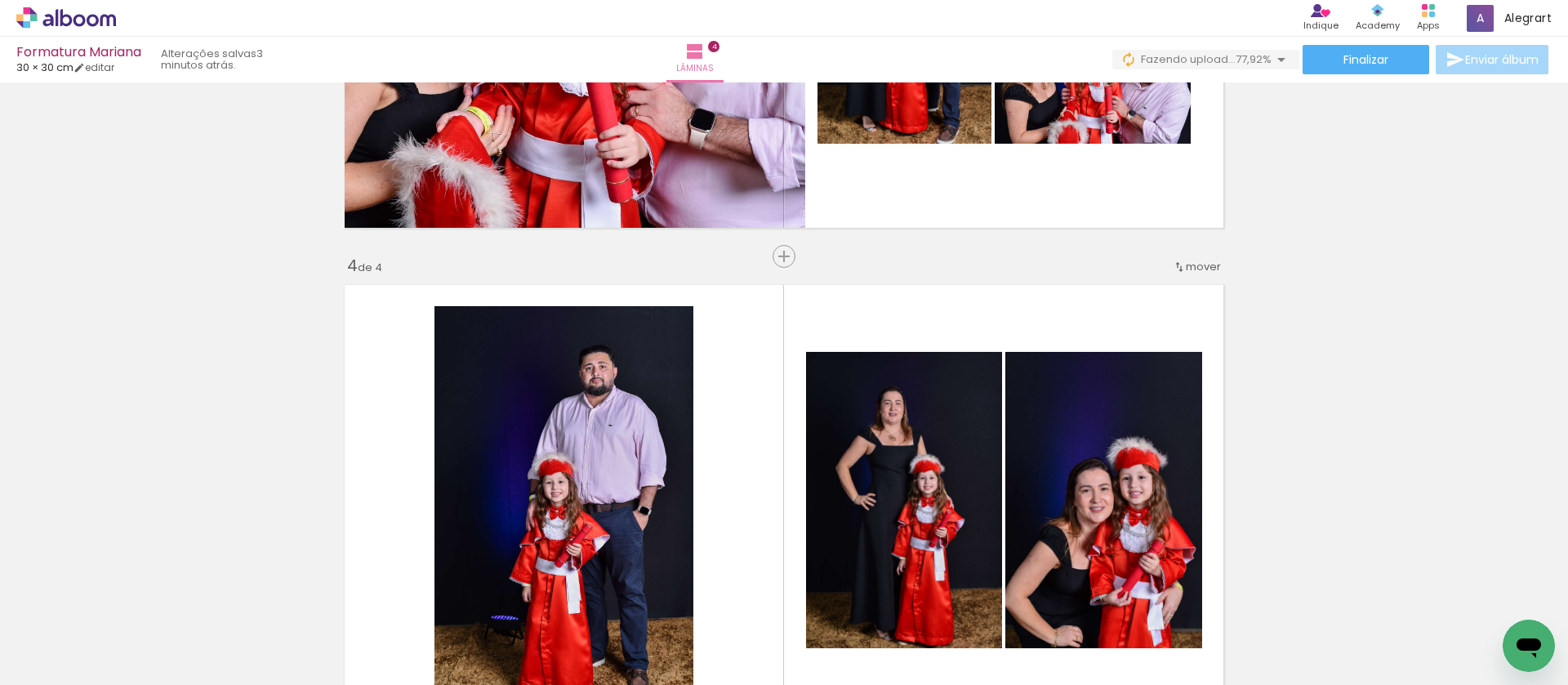
scroll to position [1333, 0]
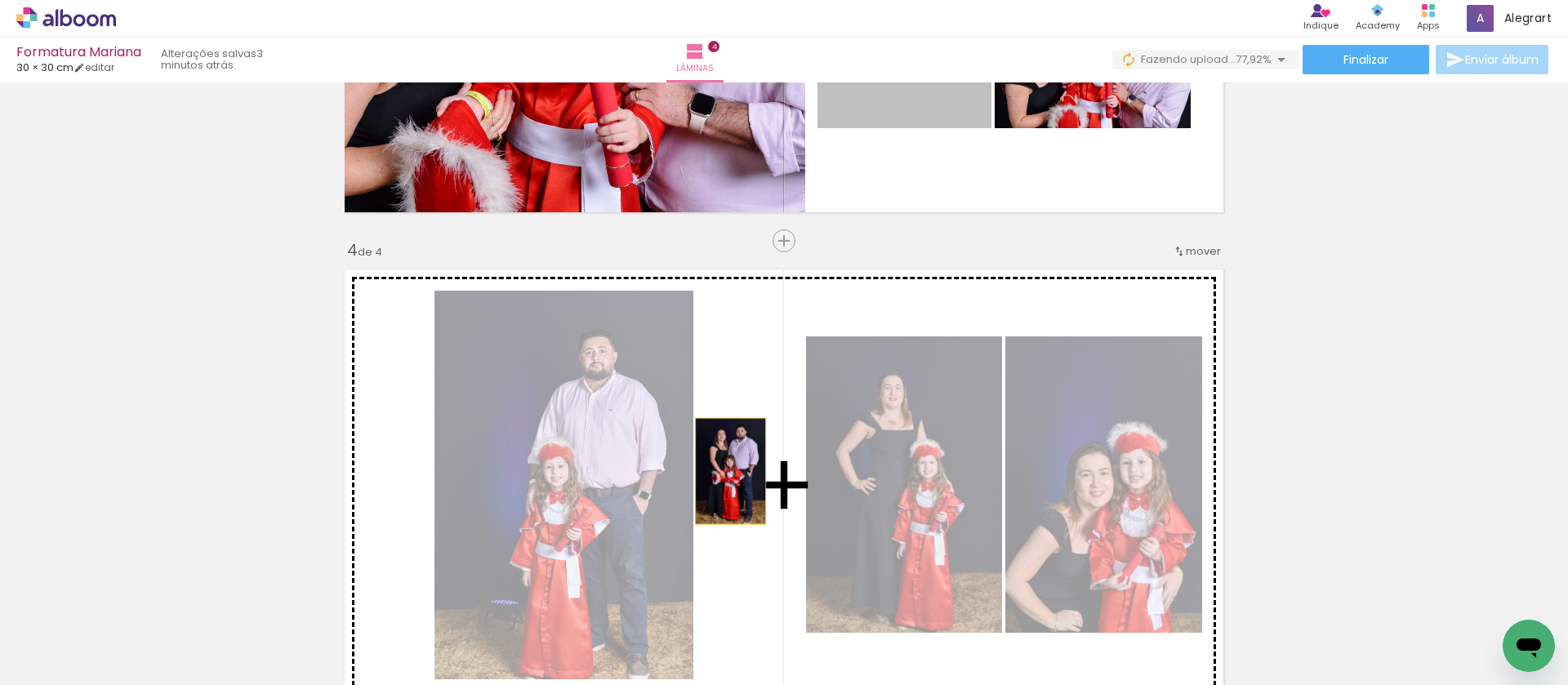
drag, startPoint x: 837, startPoint y: 243, endPoint x: 724, endPoint y: 471, distance: 254.5
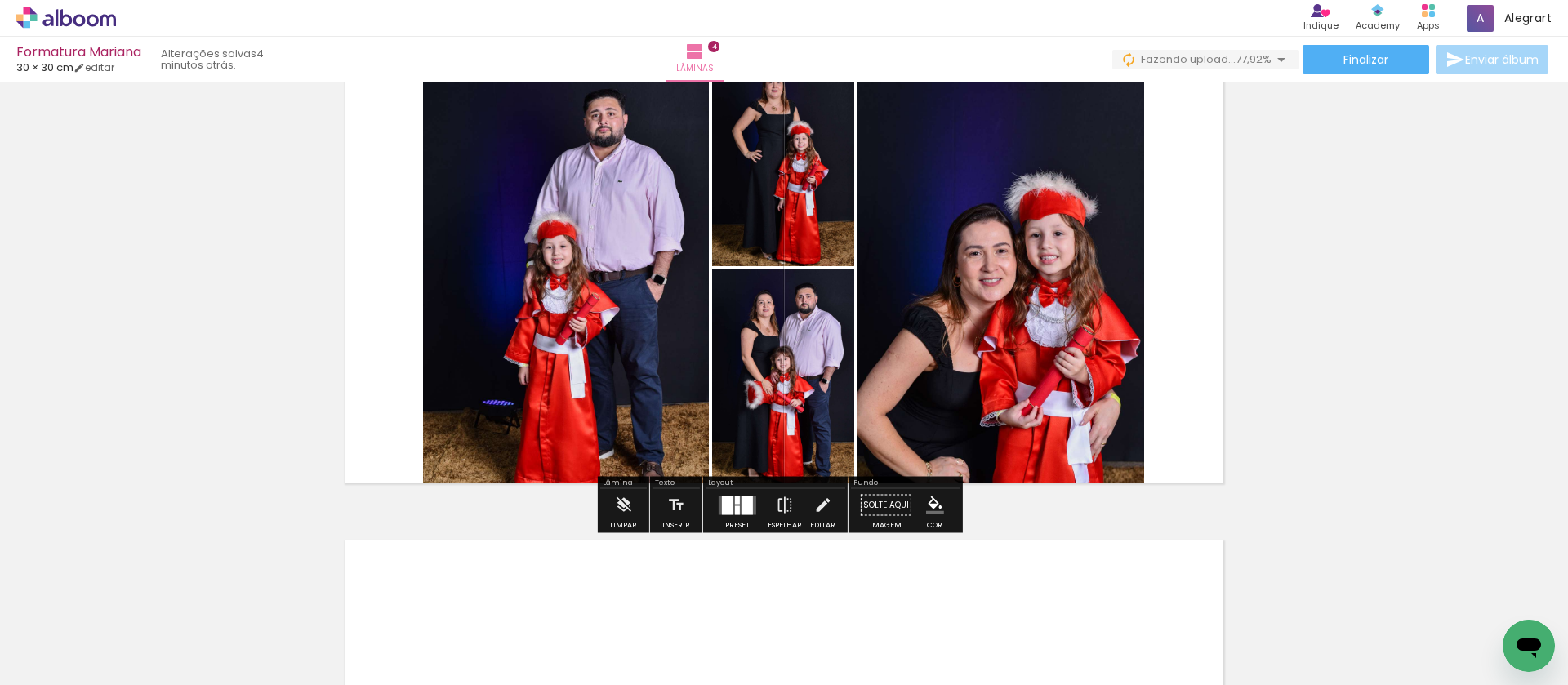
scroll to position [1619, 0]
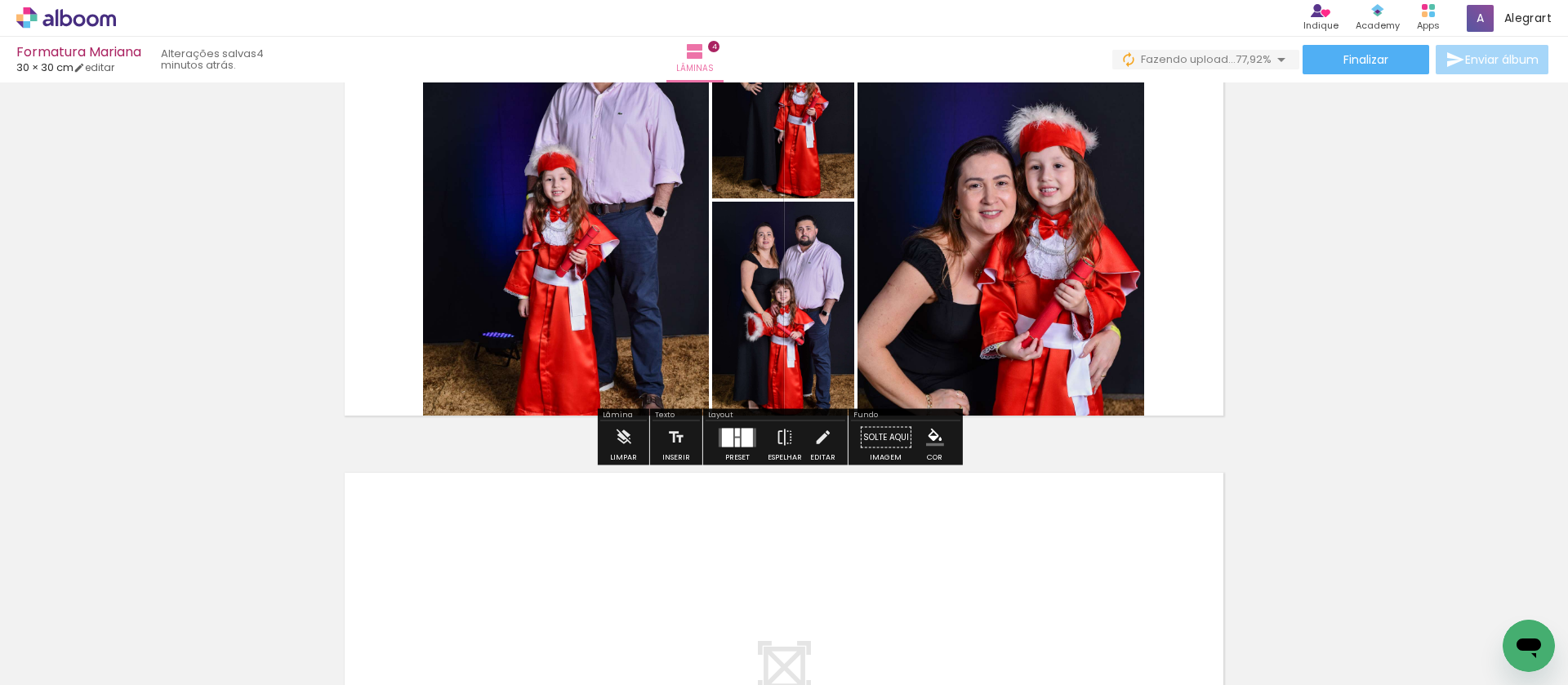
click at [735, 441] on div at bounding box center [737, 443] width 5 height 9
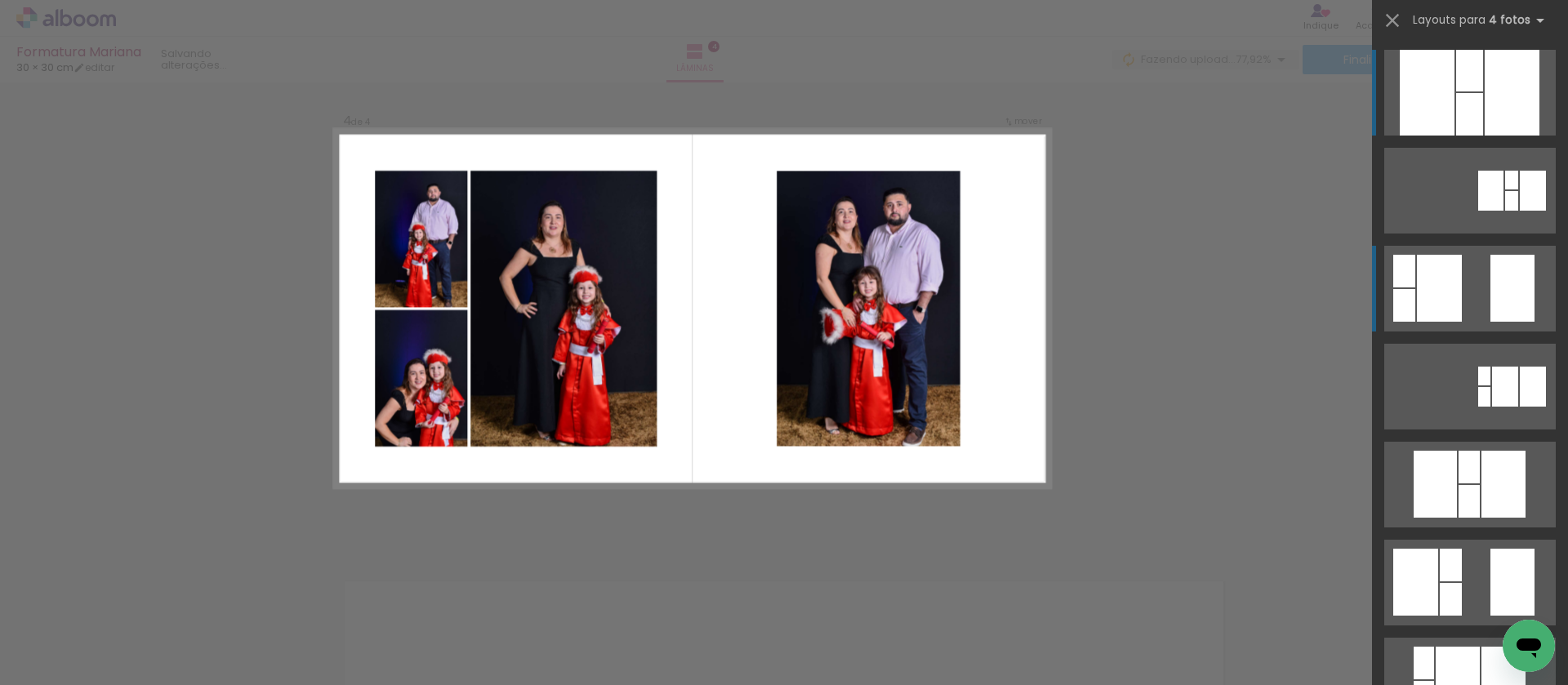
scroll to position [1486, 0]
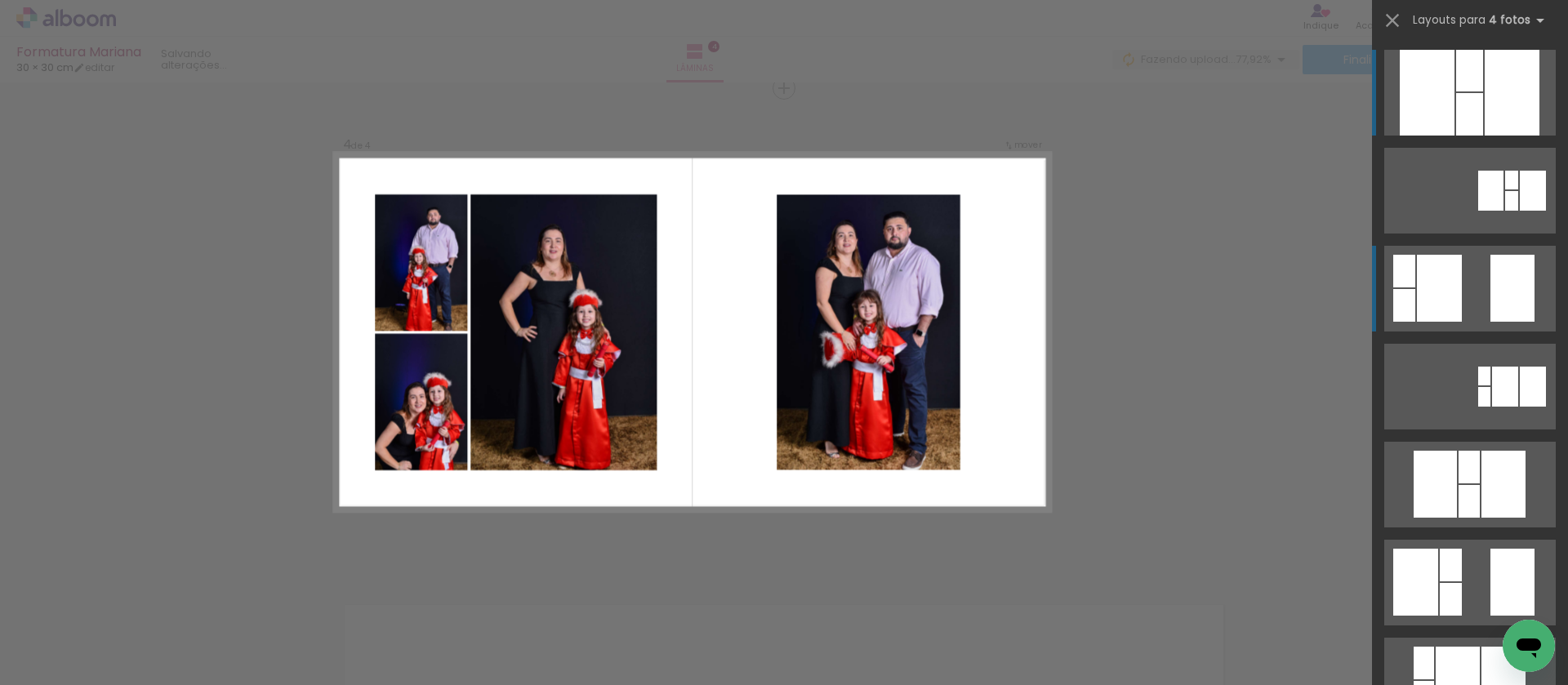
click at [1501, 286] on div at bounding box center [1512, 288] width 44 height 67
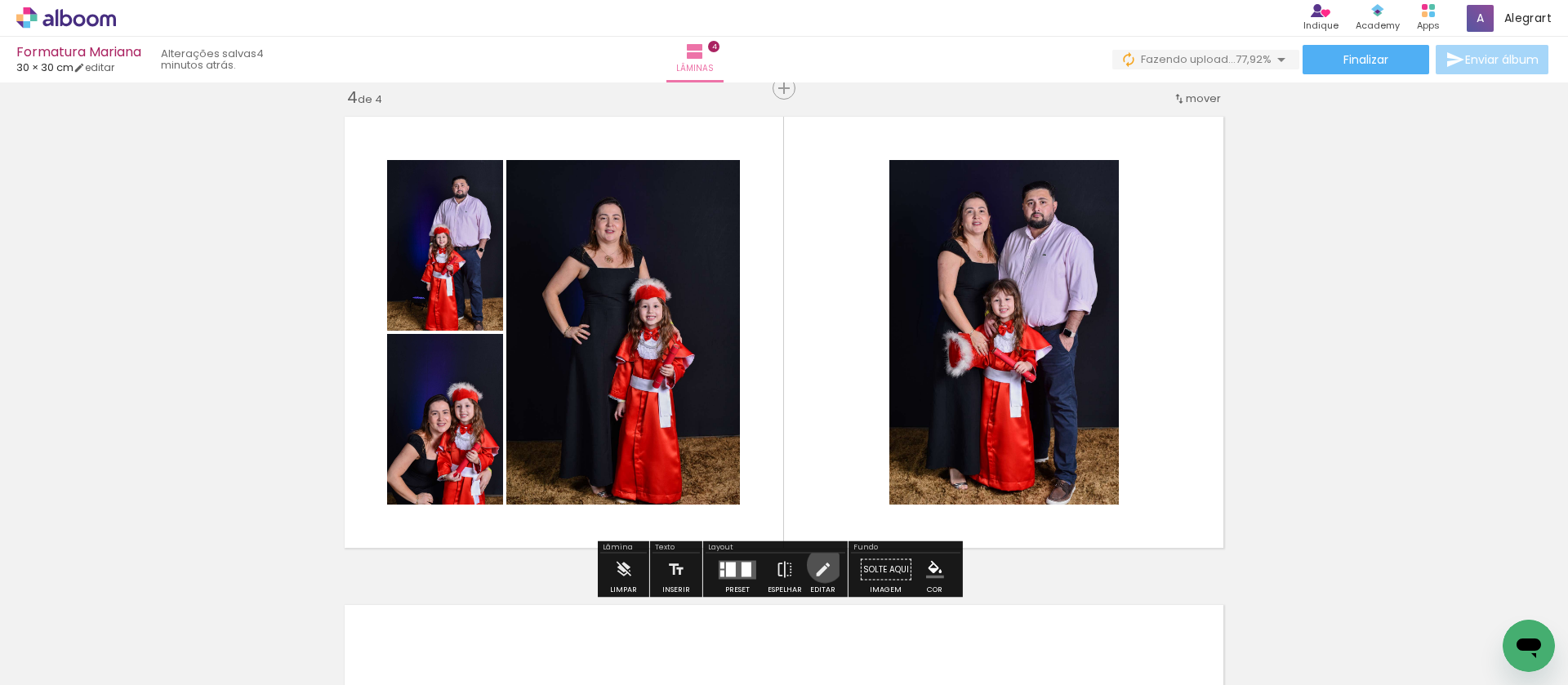
drag, startPoint x: 820, startPoint y: 565, endPoint x: 1009, endPoint y: 439, distance: 227.1
click at [820, 566] on iron-icon at bounding box center [822, 570] width 18 height 33
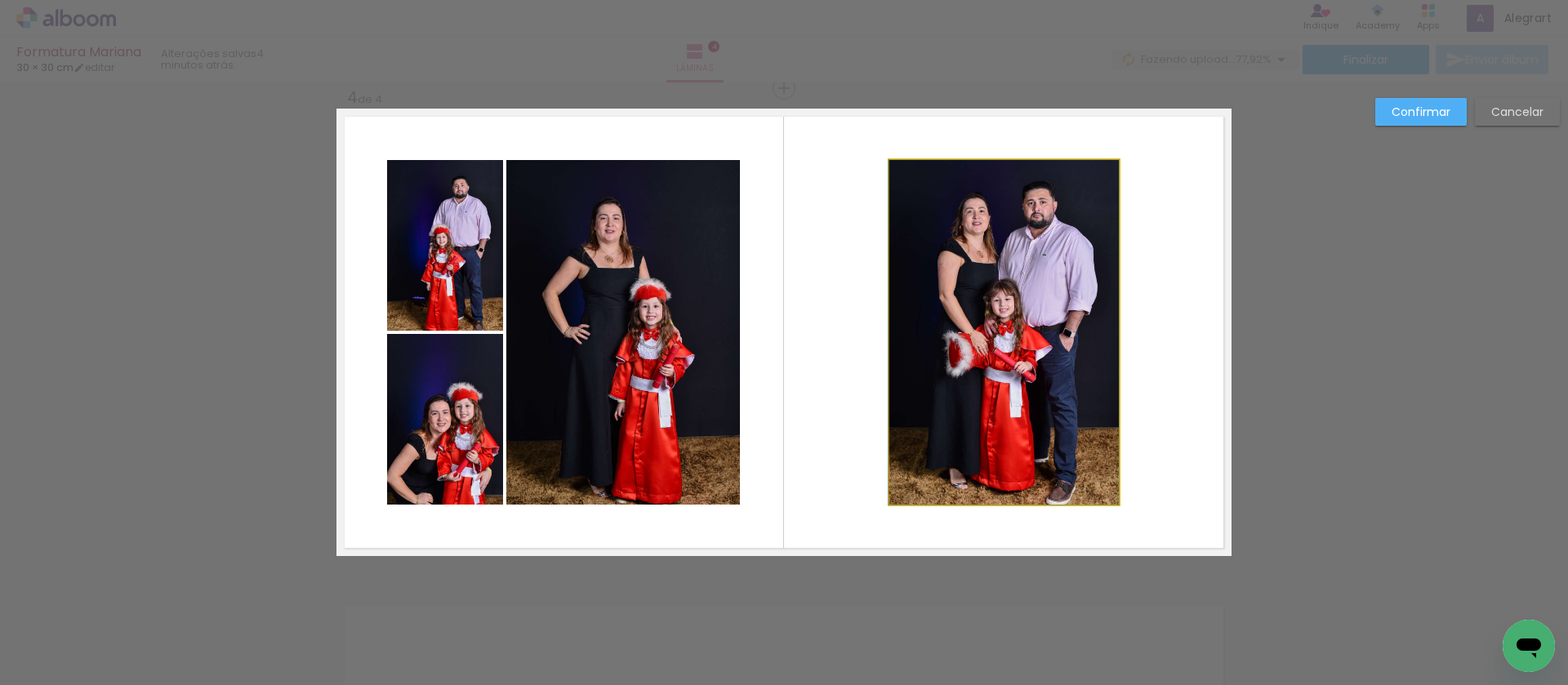
click at [1011, 439] on quentale-photo at bounding box center [1003, 332] width 229 height 345
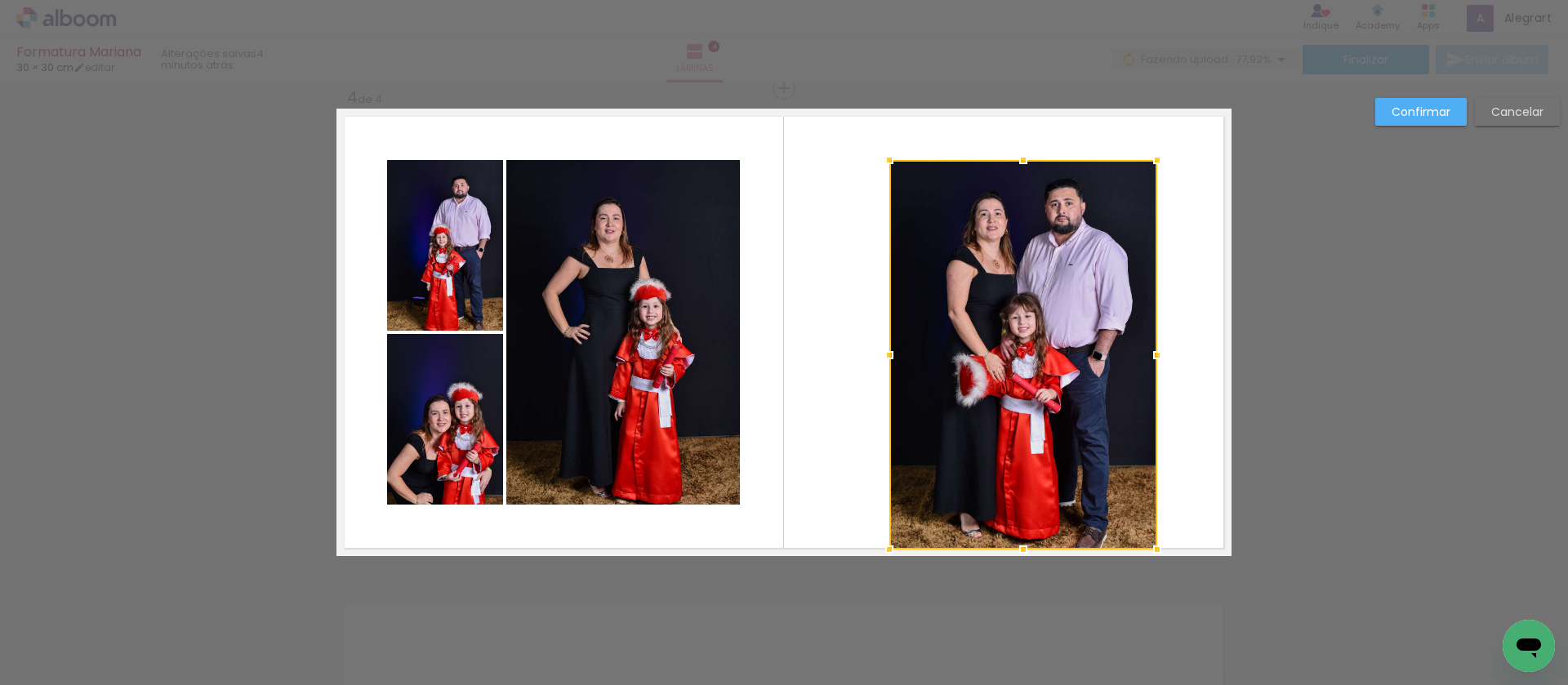
drag, startPoint x: 1109, startPoint y: 500, endPoint x: 1008, endPoint y: 225, distance: 293.0
click at [1147, 541] on div at bounding box center [1157, 550] width 33 height 33
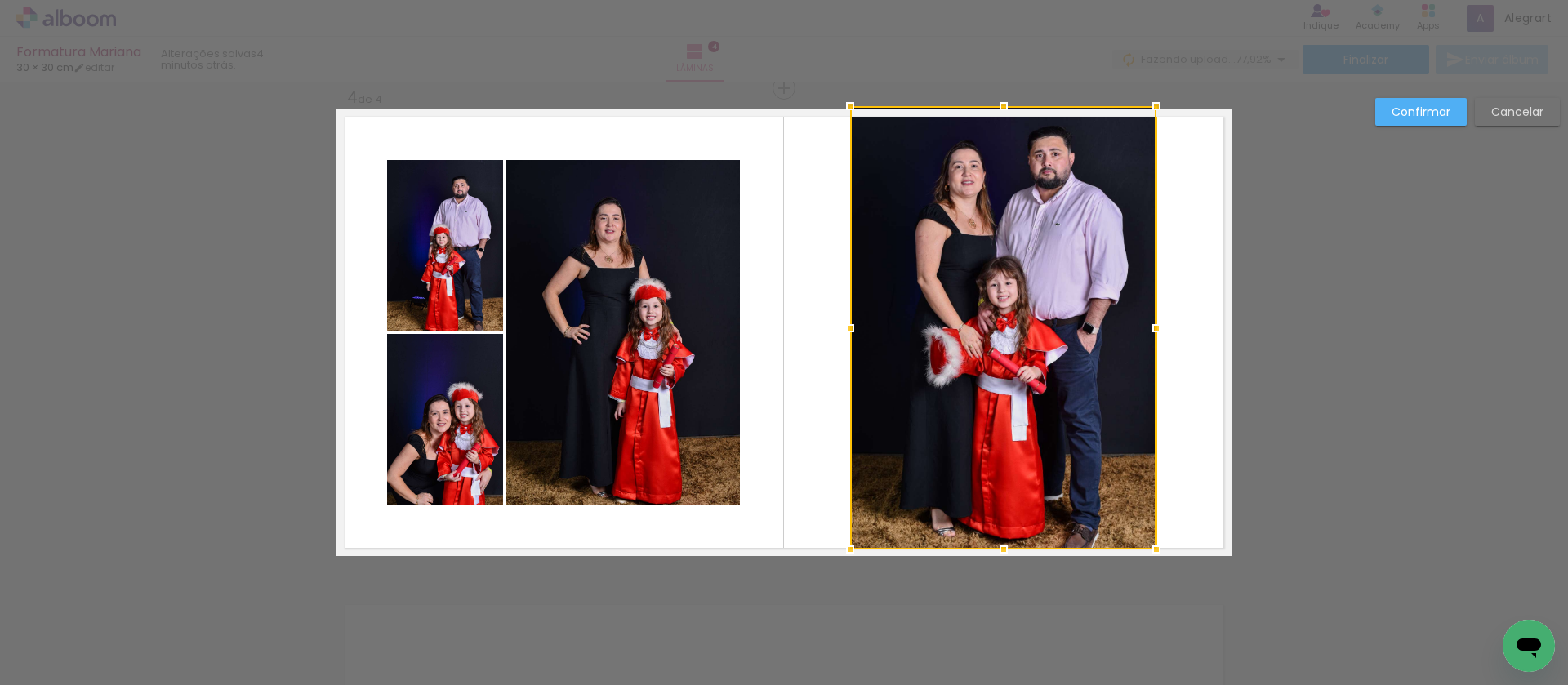
drag, startPoint x: 887, startPoint y: 162, endPoint x: 848, endPoint y: 112, distance: 63.4
click at [848, 112] on div at bounding box center [850, 106] width 33 height 33
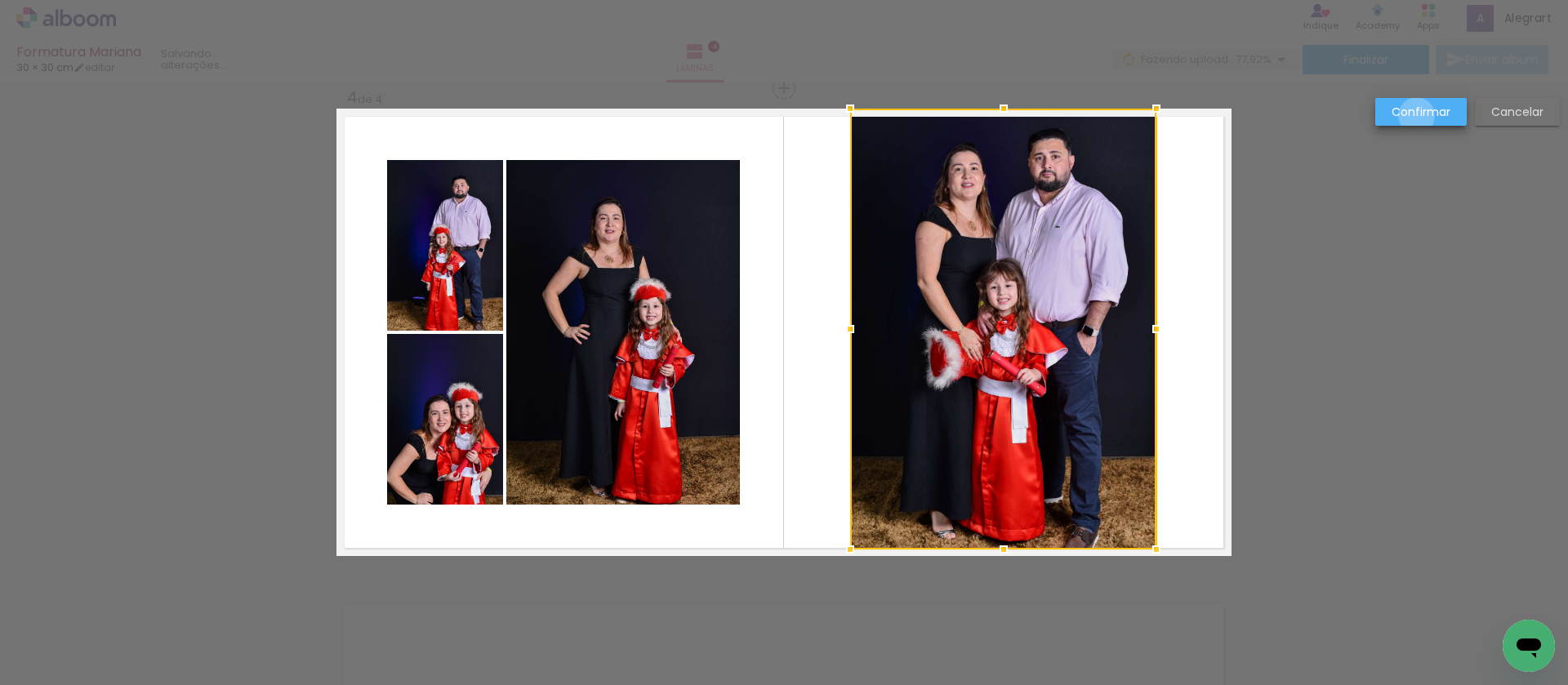
click at [0, 0] on slot "Confirmar" at bounding box center [0, 0] width 0 height 0
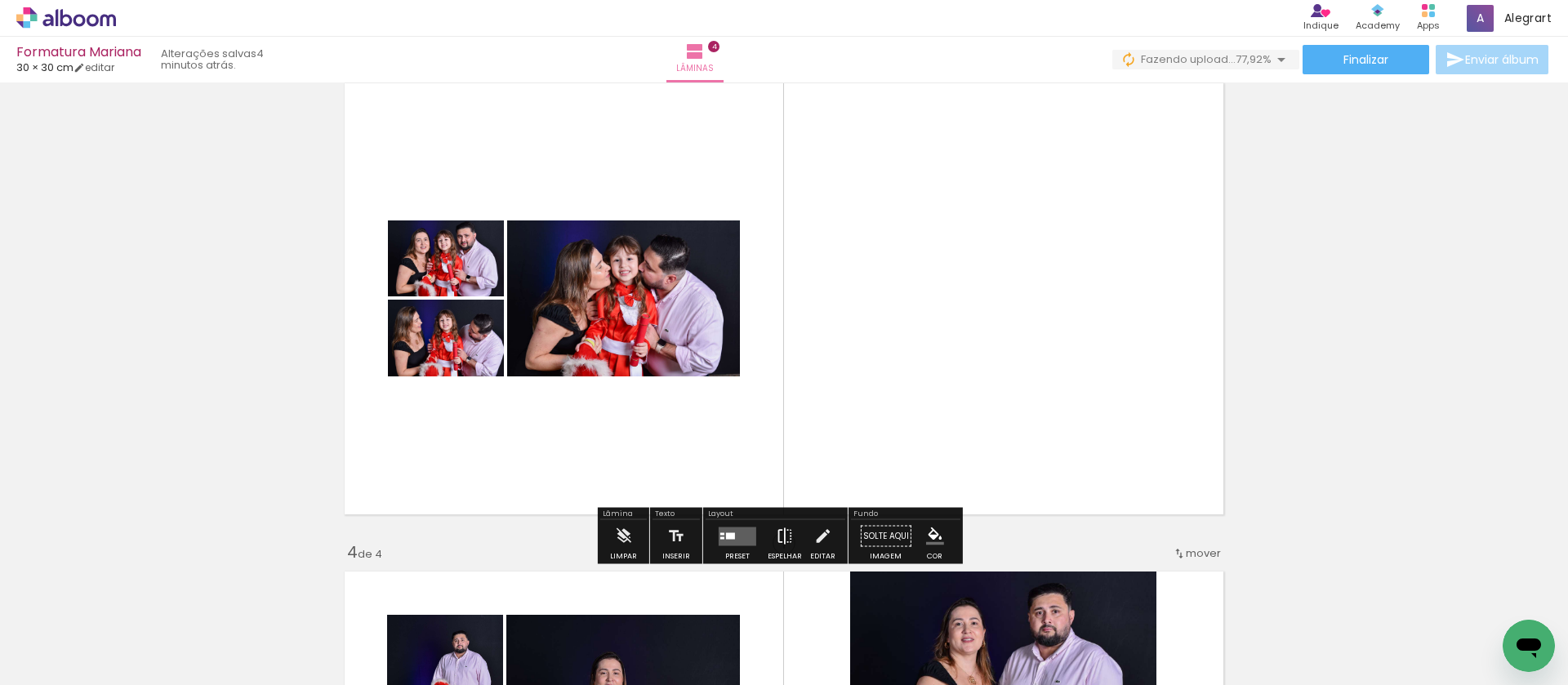
scroll to position [1100, 0]
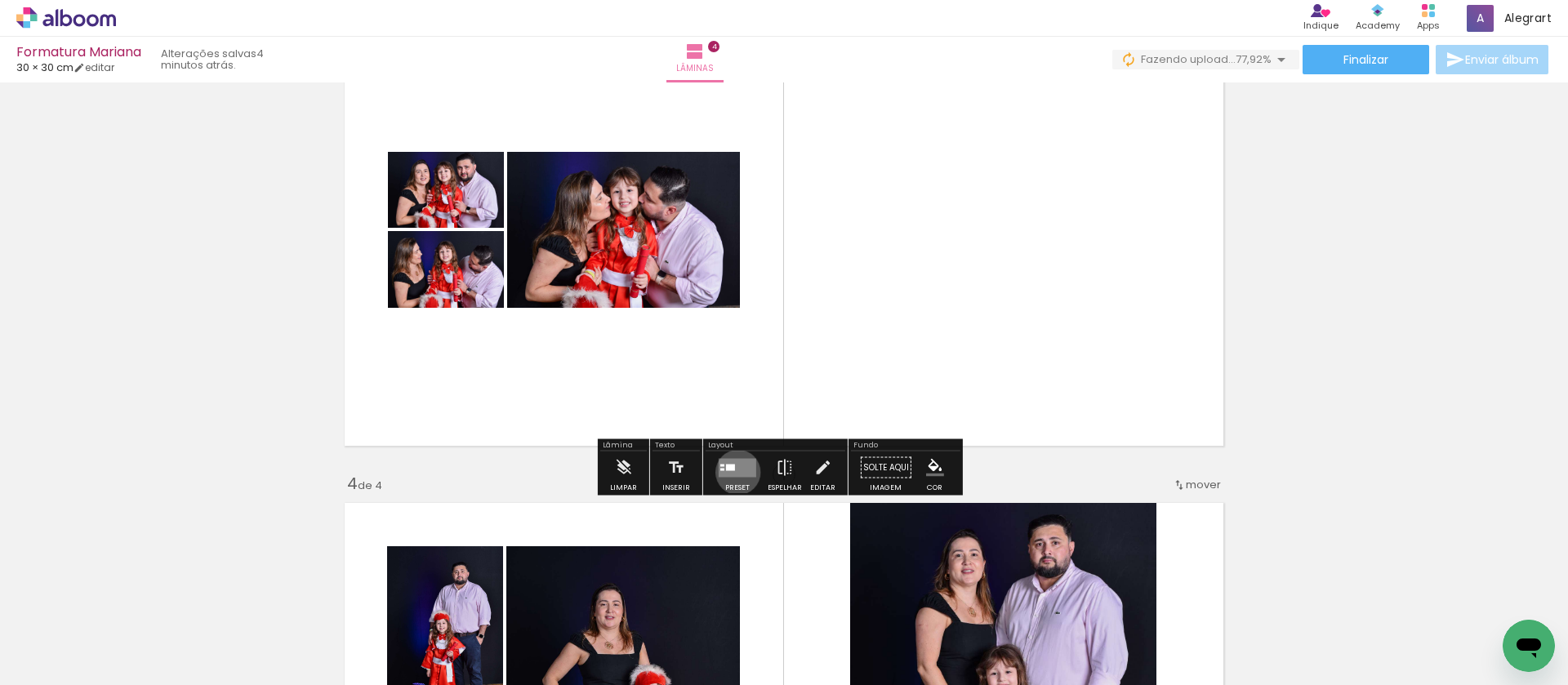
click at [734, 472] on quentale-layouter at bounding box center [737, 467] width 37 height 19
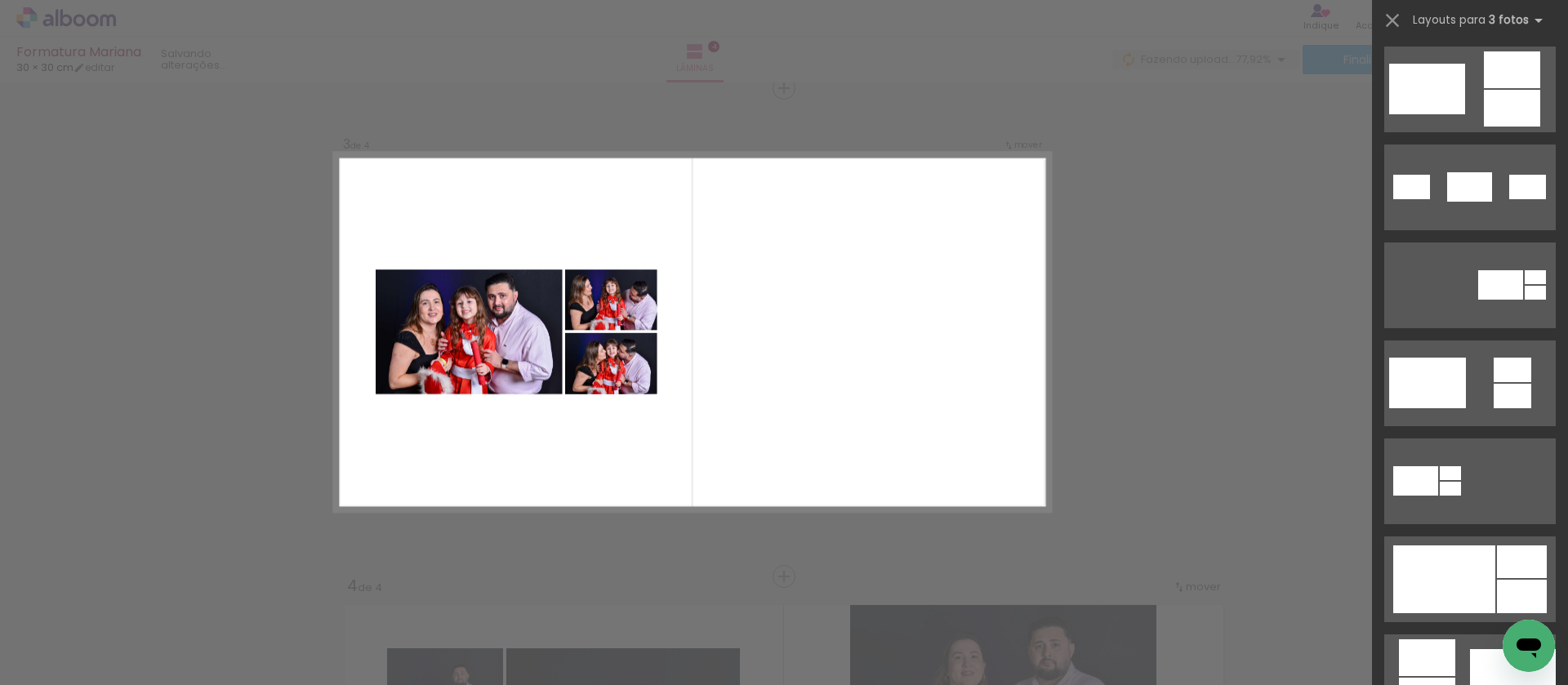
scroll to position [521, 0]
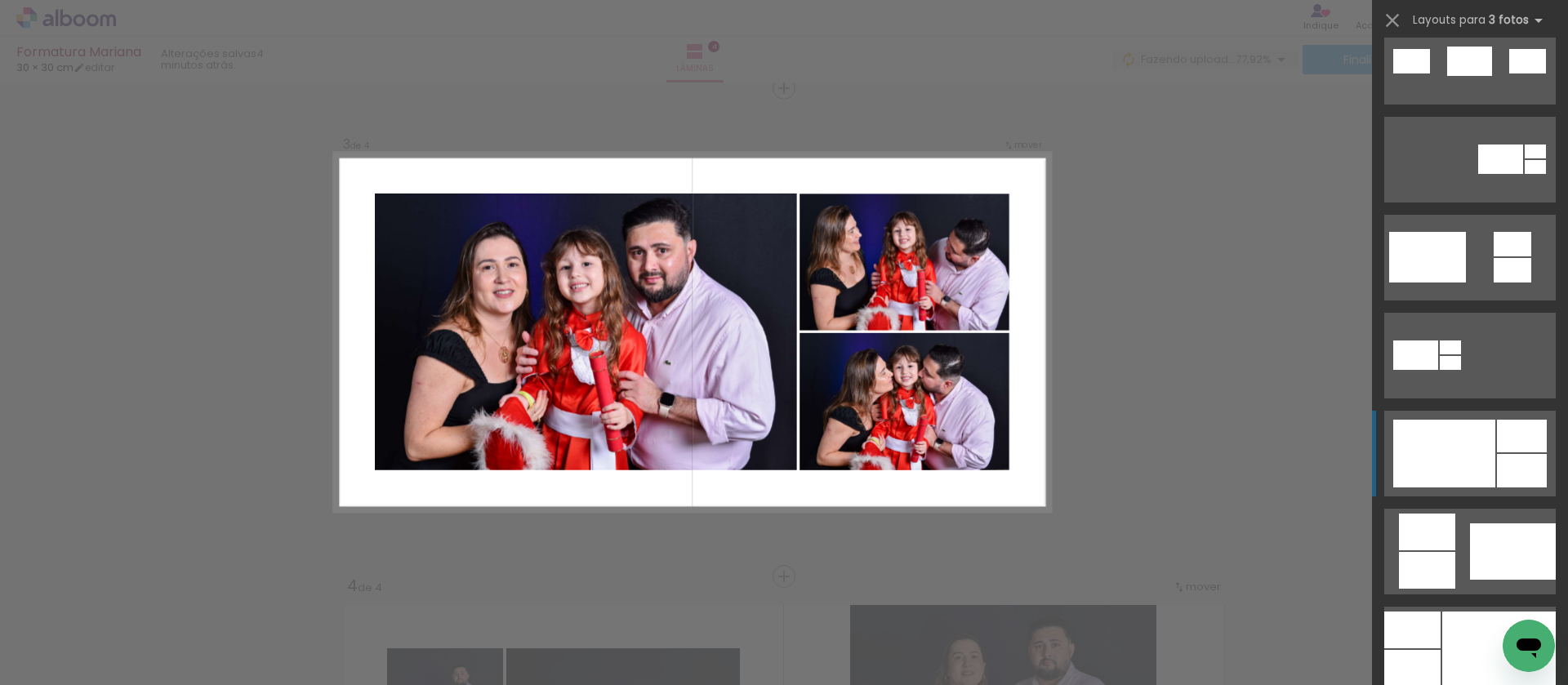
click at [1503, 437] on div at bounding box center [1521, 436] width 49 height 33
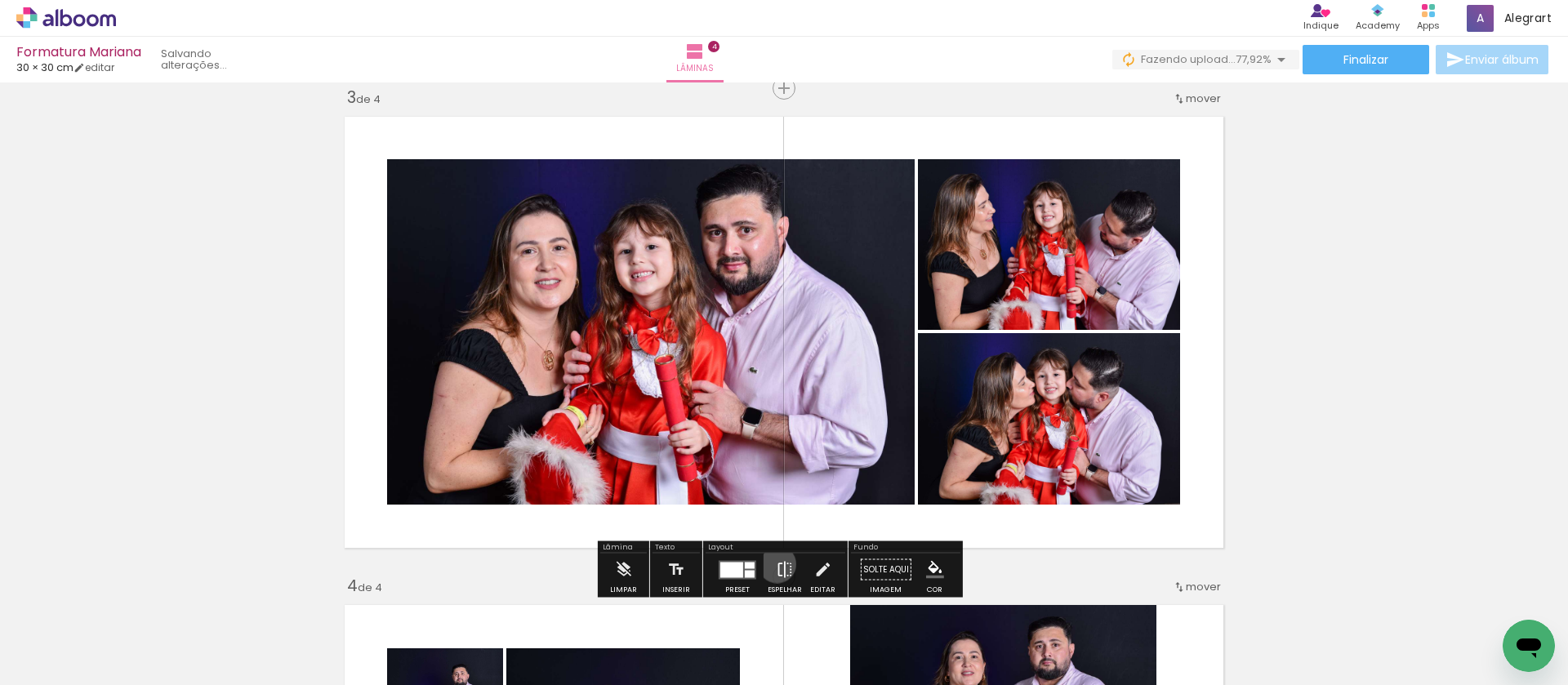
click at [775, 564] on iron-icon at bounding box center [784, 570] width 18 height 33
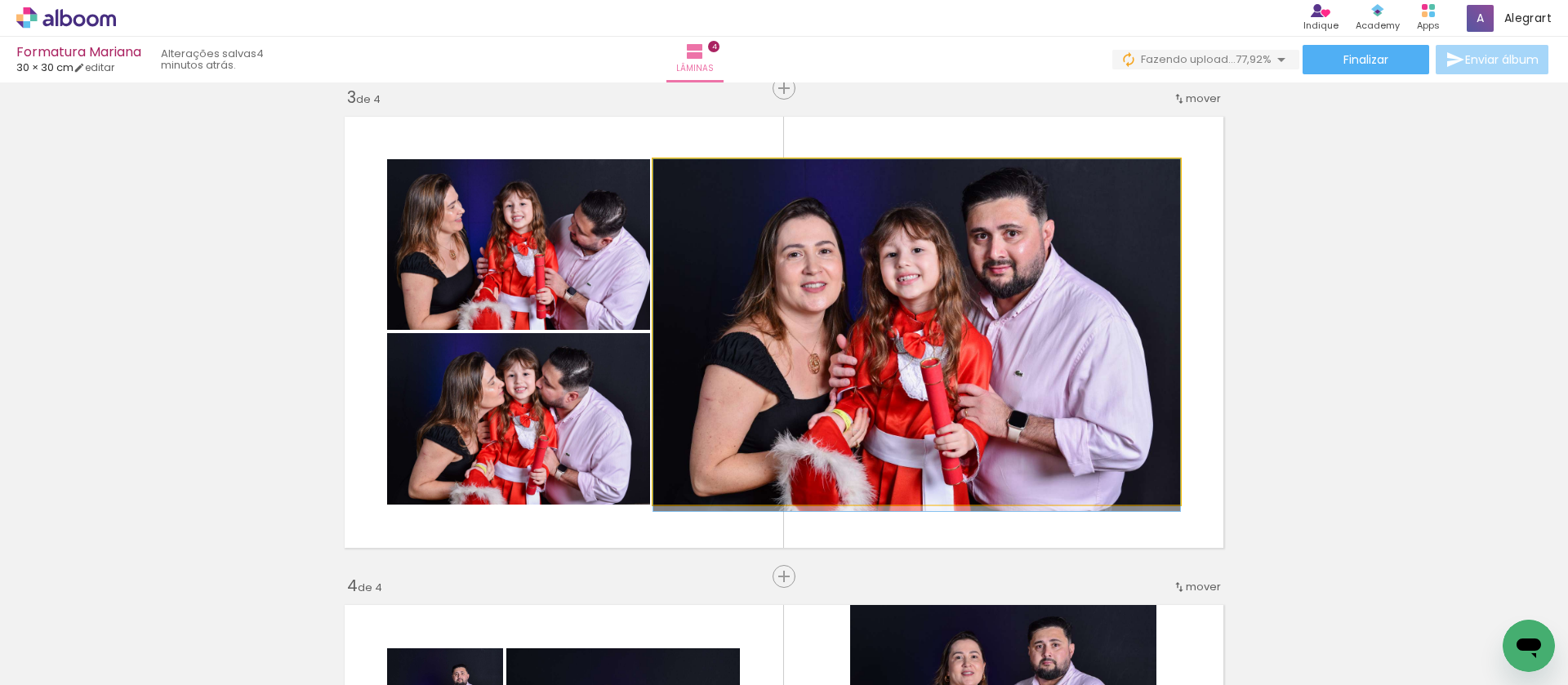
drag, startPoint x: 889, startPoint y: 375, endPoint x: 1012, endPoint y: 384, distance: 123.3
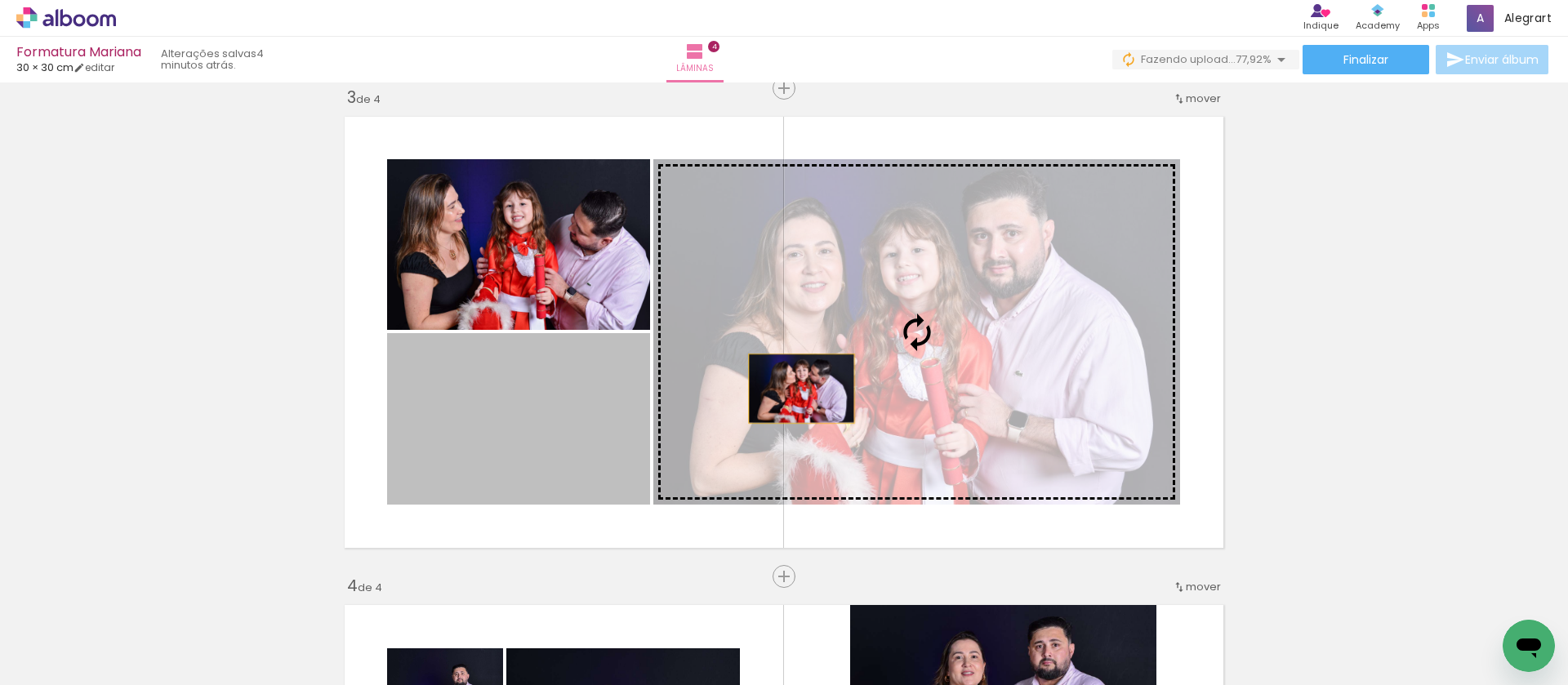
drag, startPoint x: 764, startPoint y: 391, endPoint x: 795, endPoint y: 389, distance: 31.1
click at [0, 0] on slot at bounding box center [0, 0] width 0 height 0
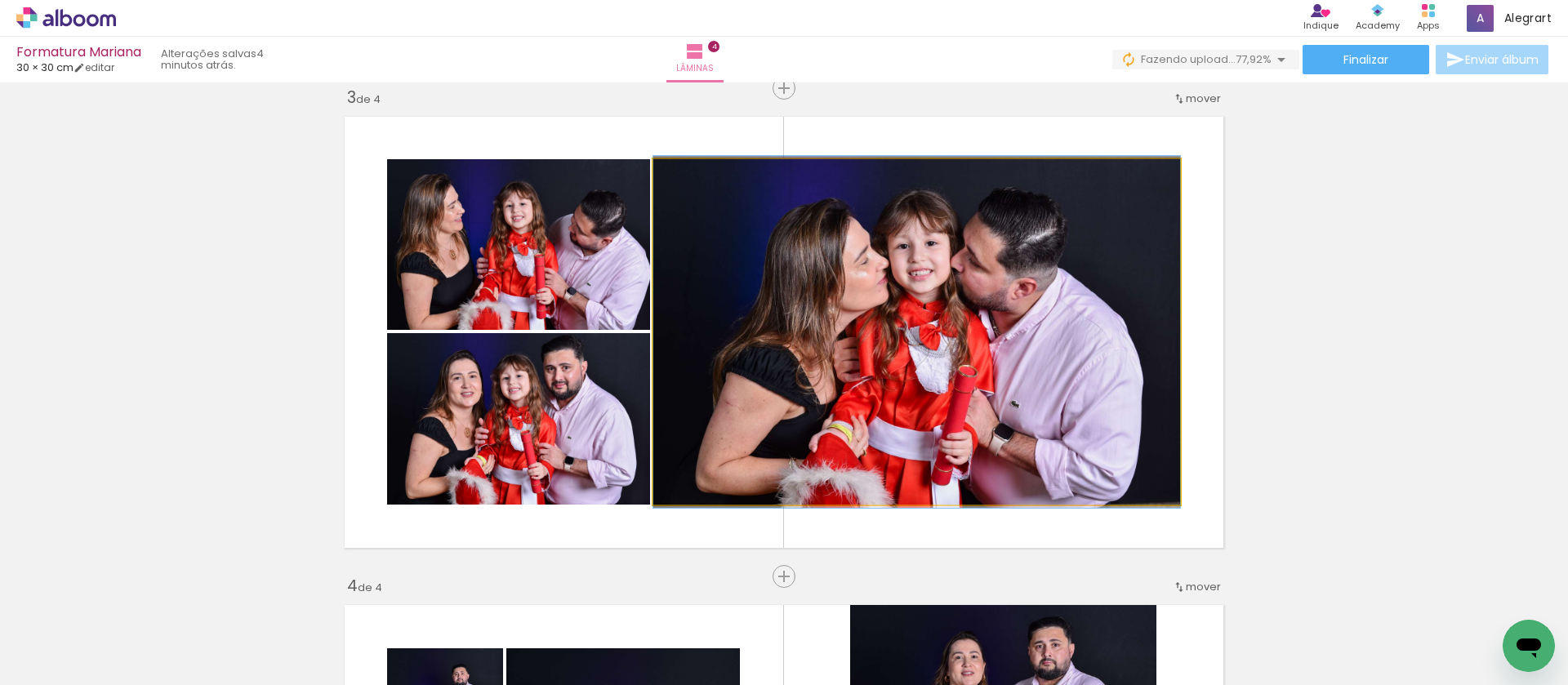
drag, startPoint x: 901, startPoint y: 355, endPoint x: 999, endPoint y: 355, distance: 98.0
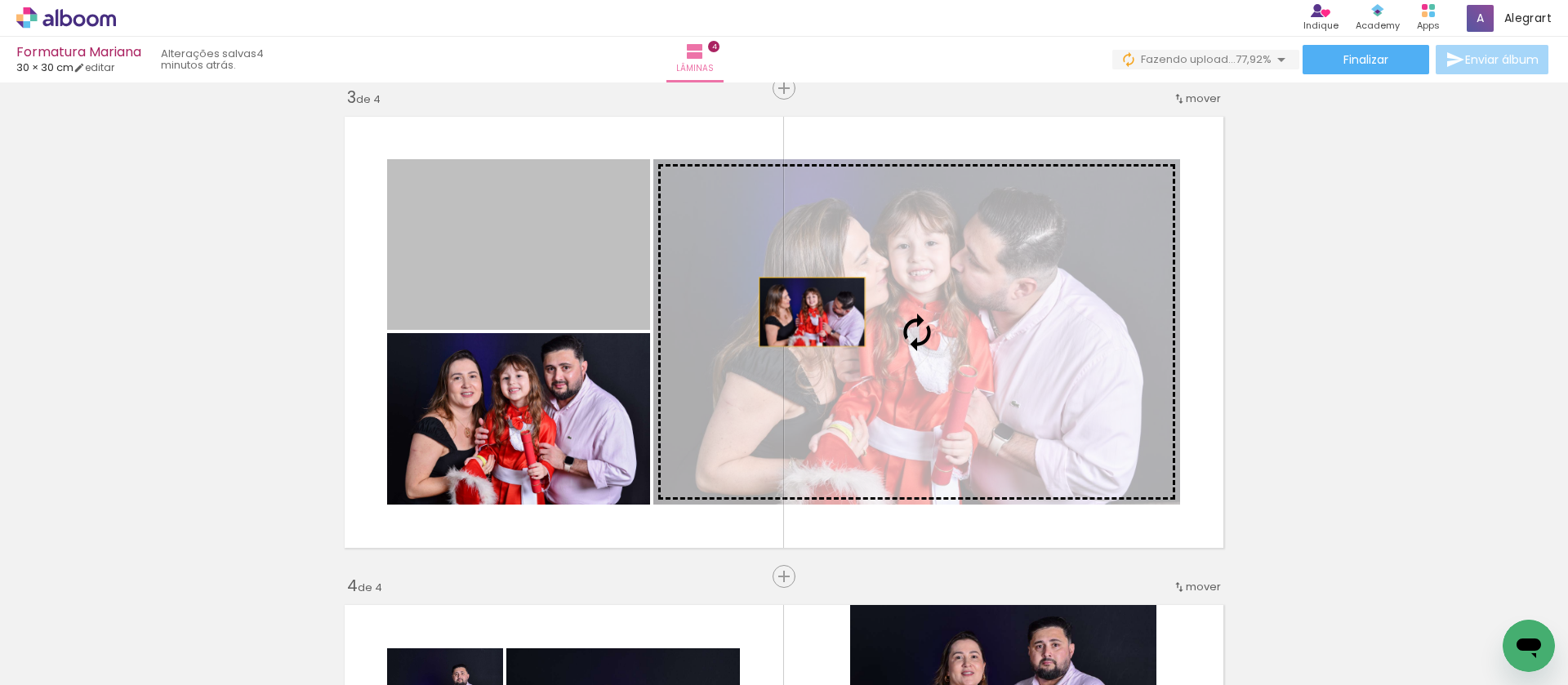
drag, startPoint x: 492, startPoint y: 259, endPoint x: 832, endPoint y: 316, distance: 344.7
click at [0, 0] on slot at bounding box center [0, 0] width 0 height 0
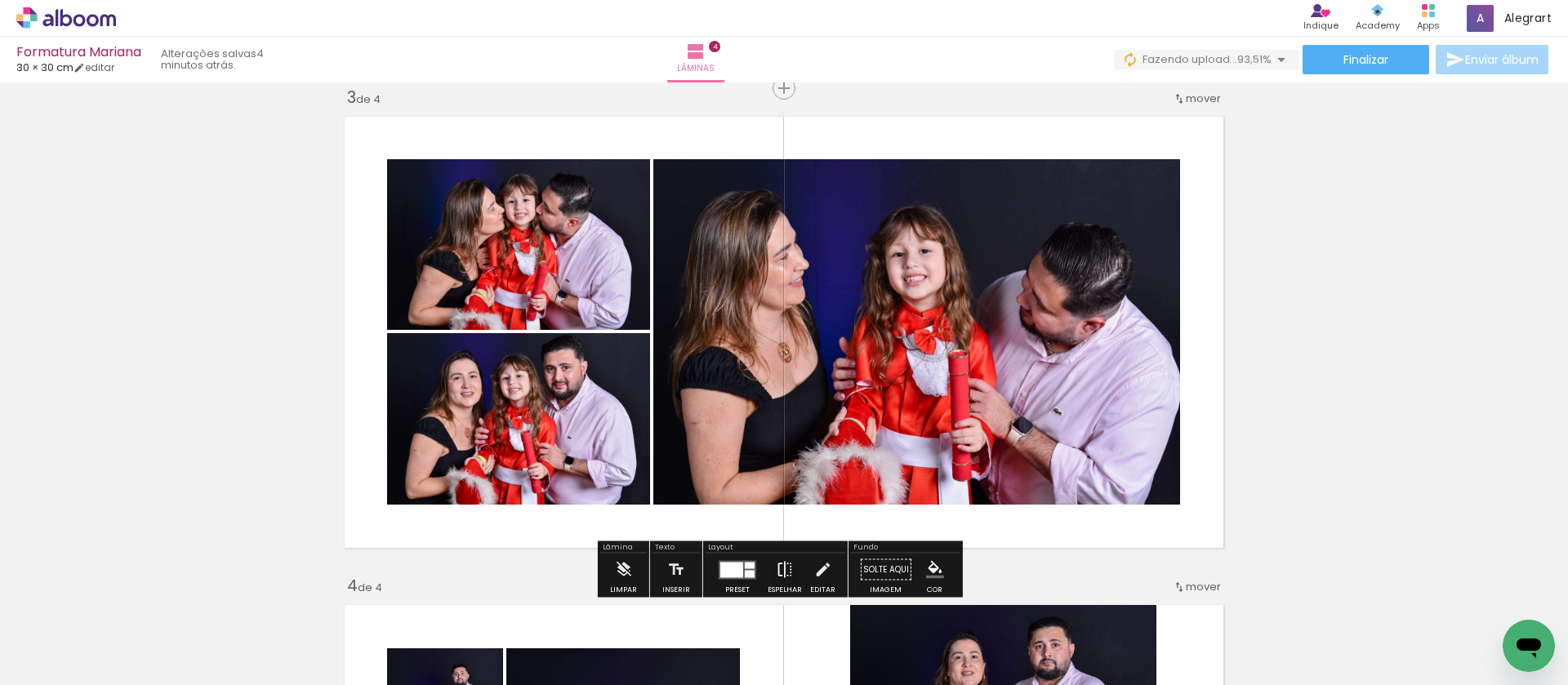
click at [778, 553] on div "Layout Preset Espelhar Editar" at bounding box center [775, 570] width 144 height 57
click at [780, 560] on iron-icon at bounding box center [784, 570] width 18 height 33
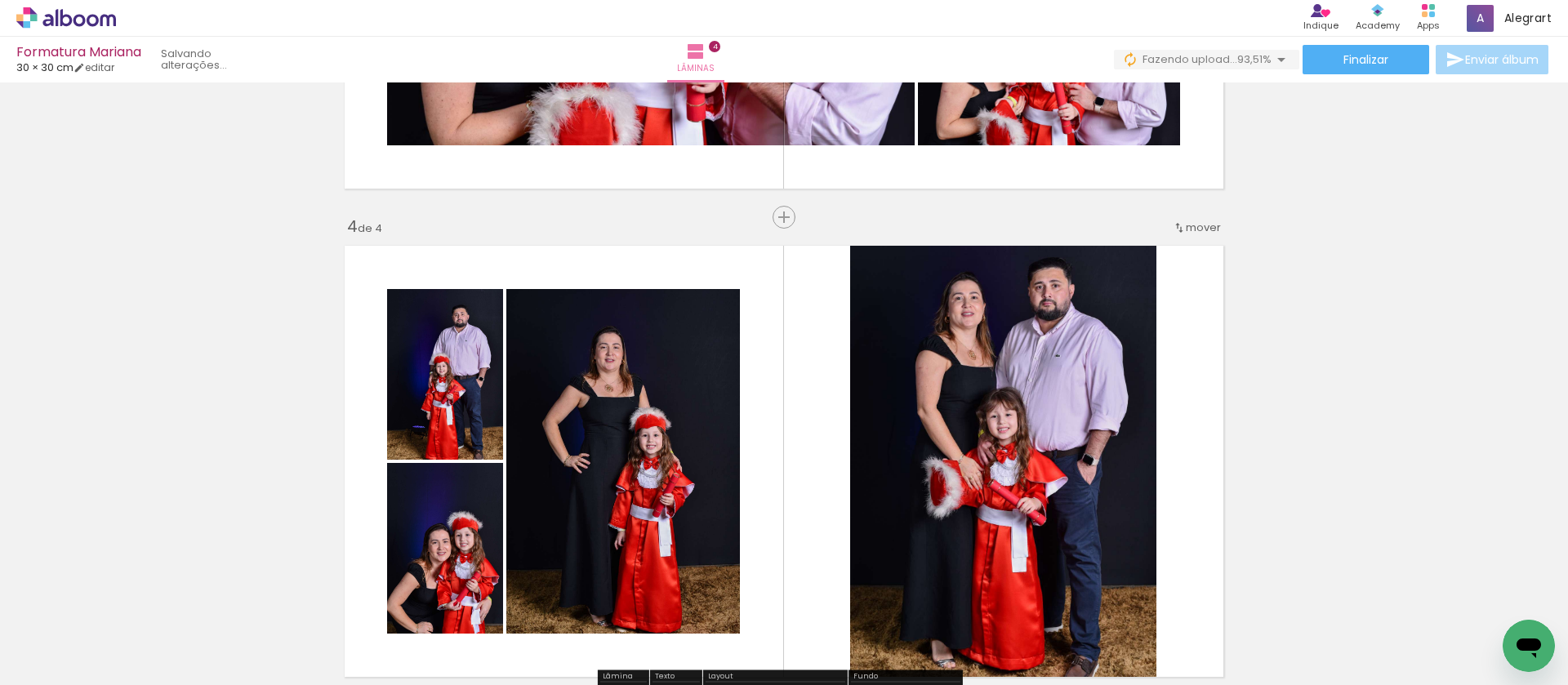
scroll to position [1226, 0]
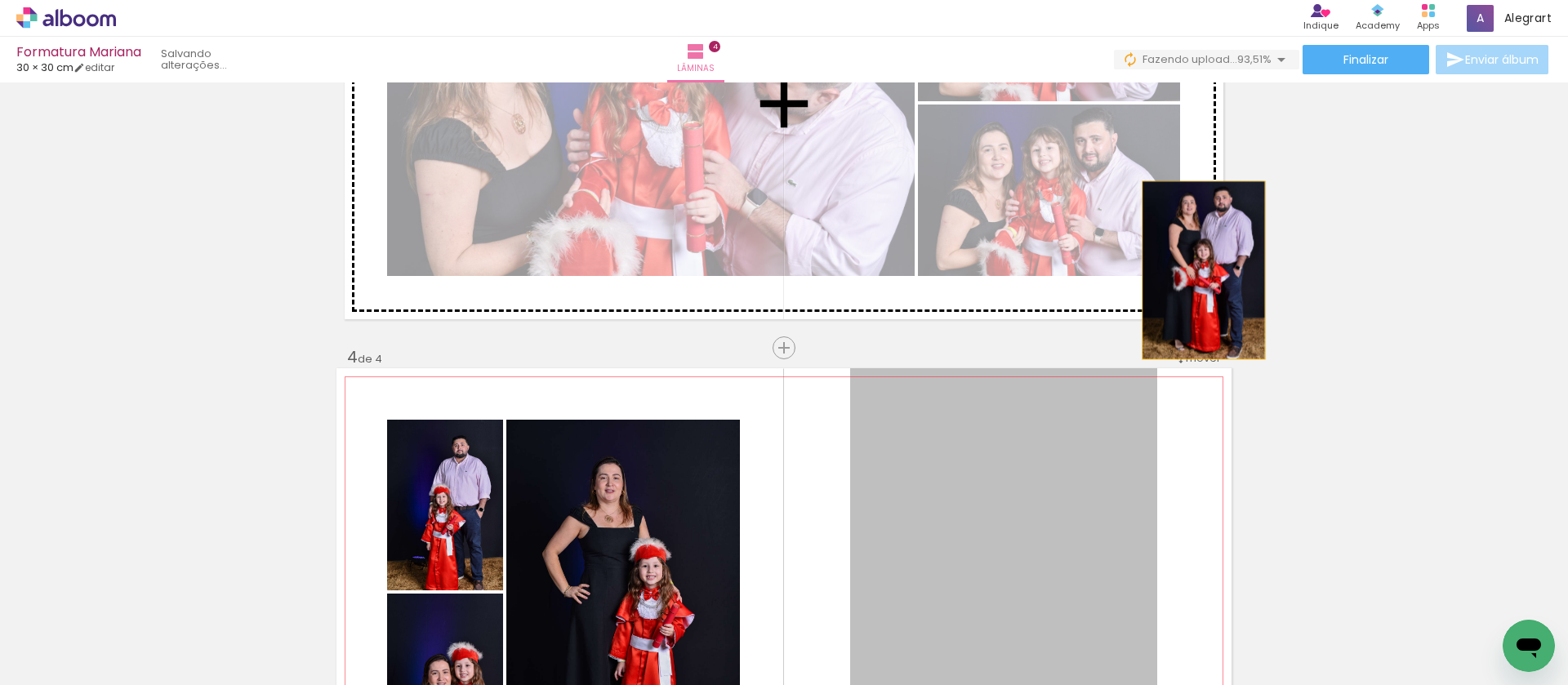
drag, startPoint x: 1044, startPoint y: 517, endPoint x: 1198, endPoint y: 271, distance: 290.2
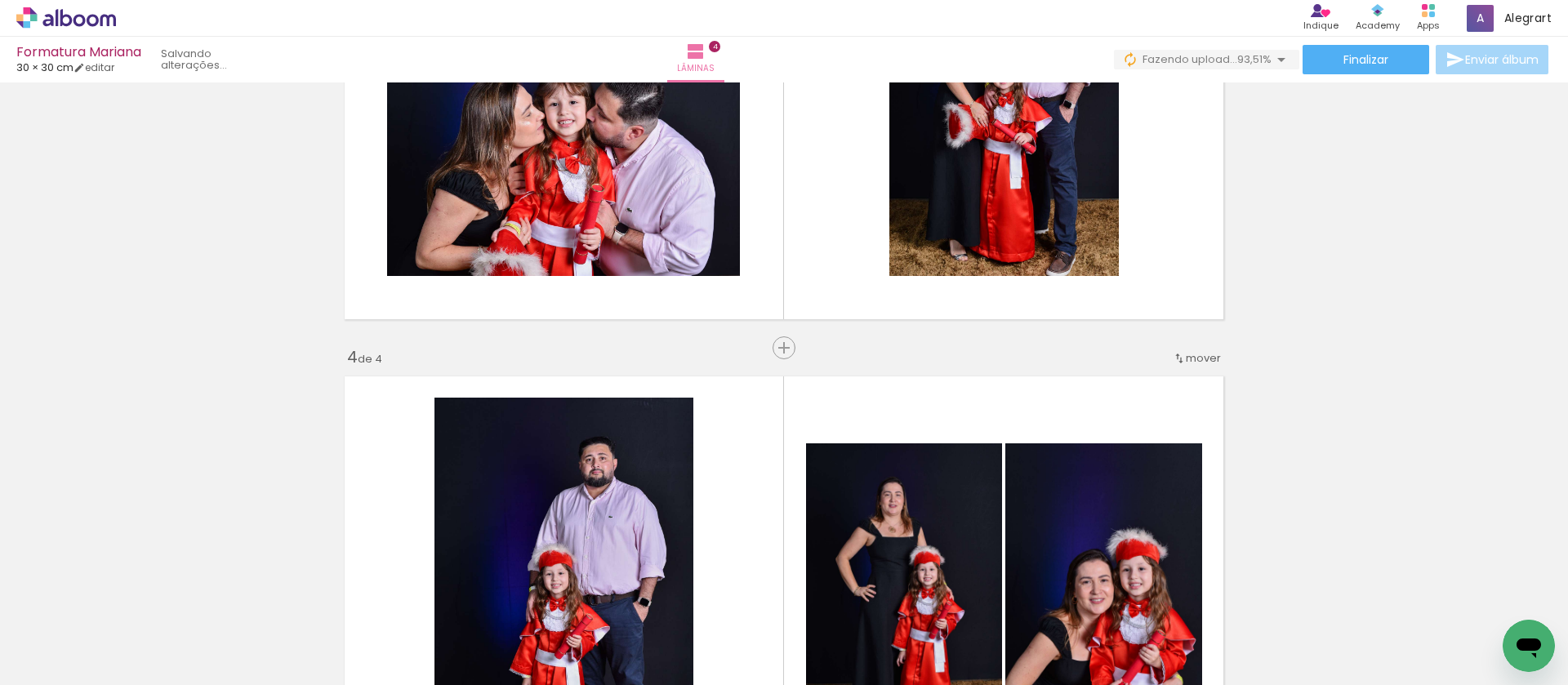
scroll to position [1499, 0]
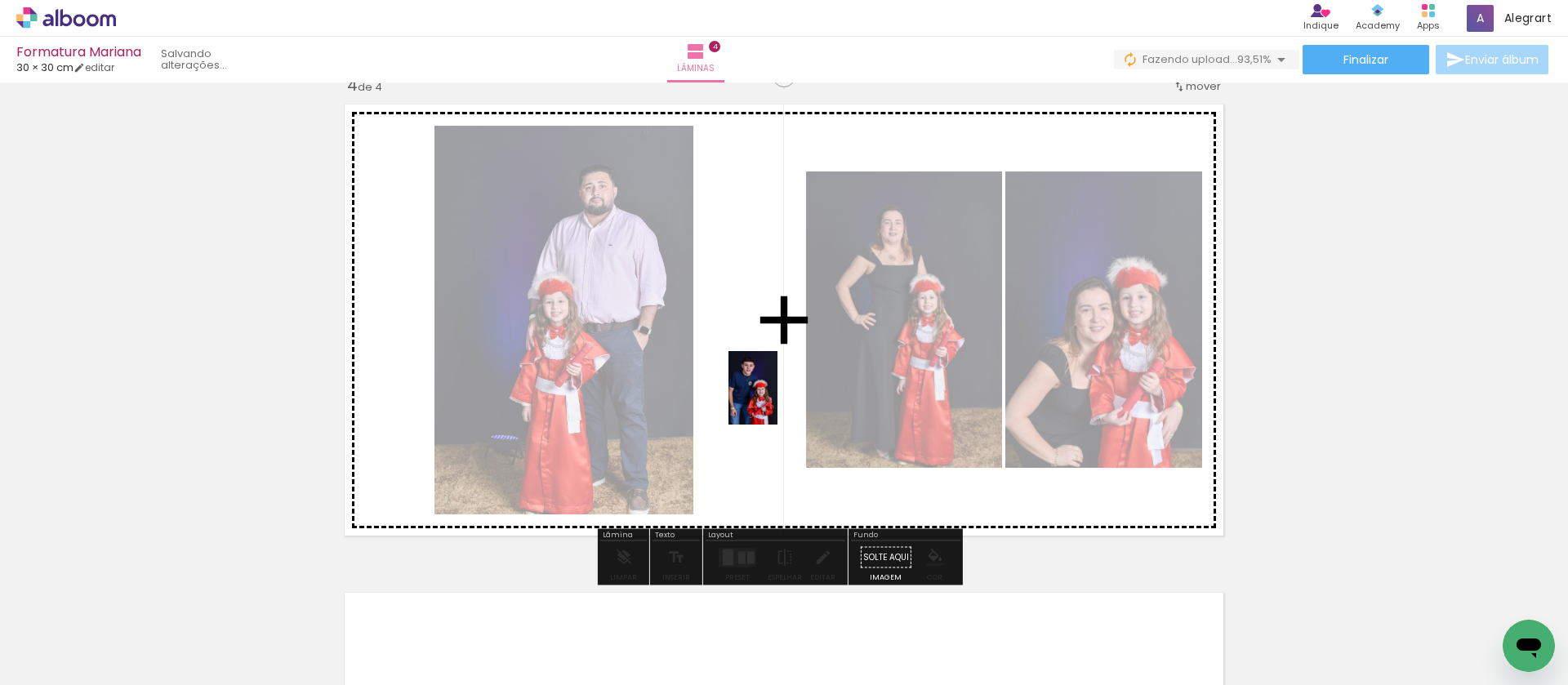
drag, startPoint x: 1307, startPoint y: 627, endPoint x: 780, endPoint y: 401, distance: 573.4
click at [780, 401] on quentale-workspace at bounding box center [784, 342] width 1568 height 685
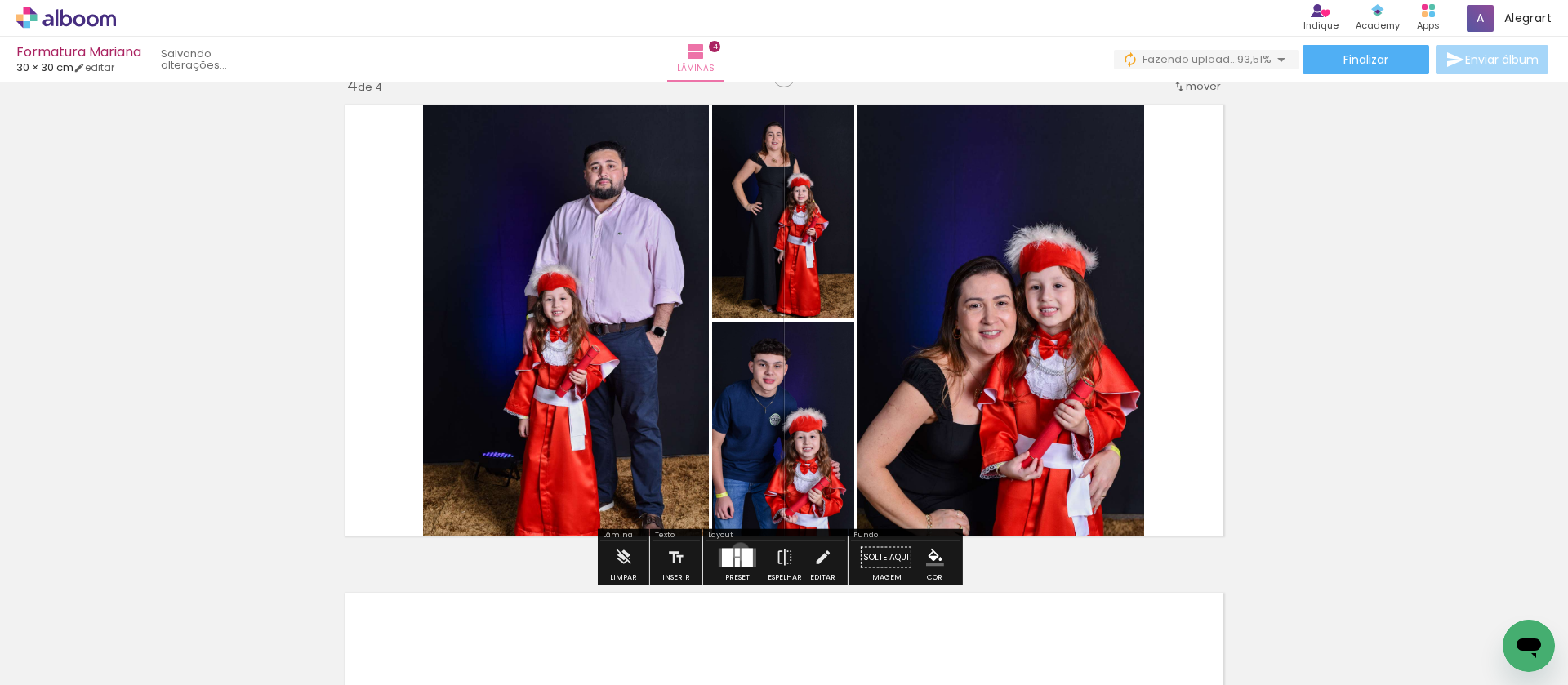
click at [741, 551] on div at bounding box center [747, 557] width 12 height 19
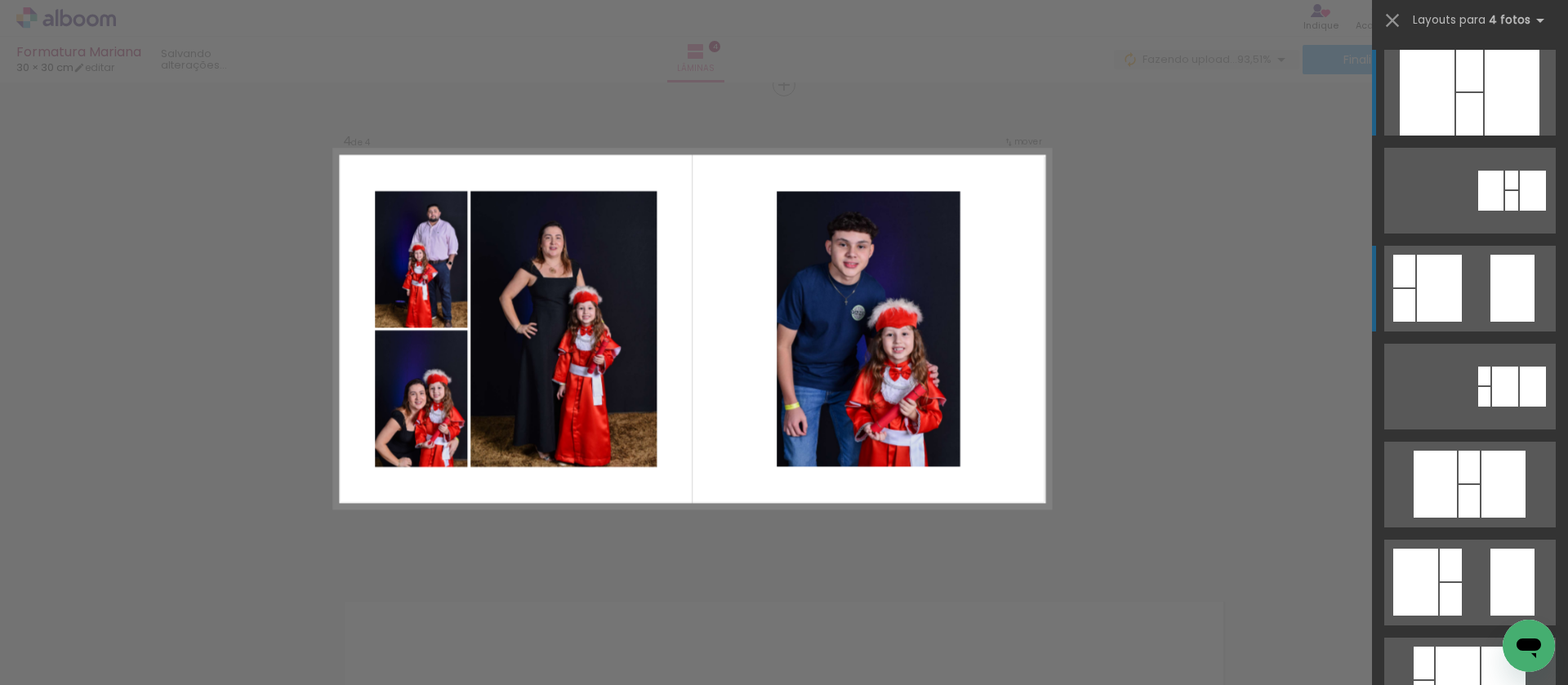
scroll to position [1486, 0]
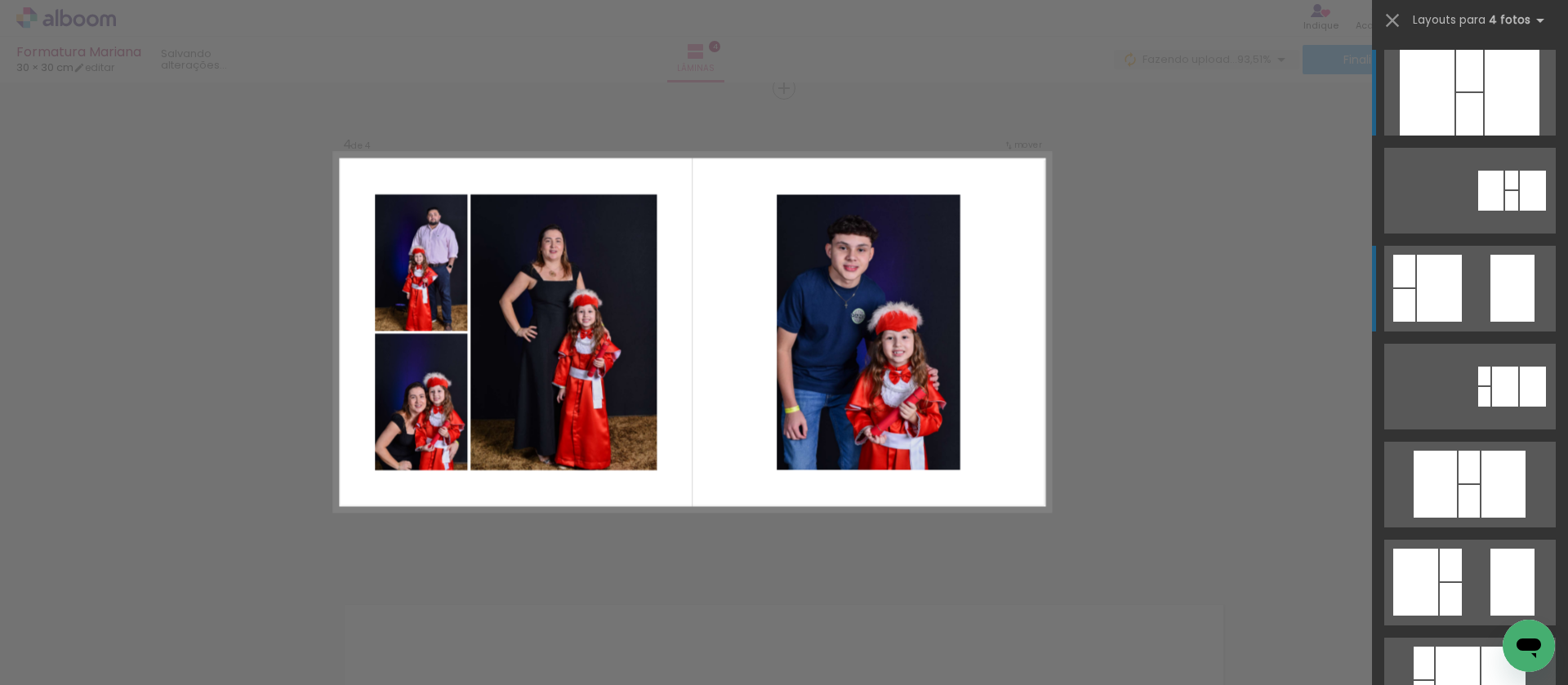
click at [1509, 289] on div at bounding box center [1512, 288] width 44 height 67
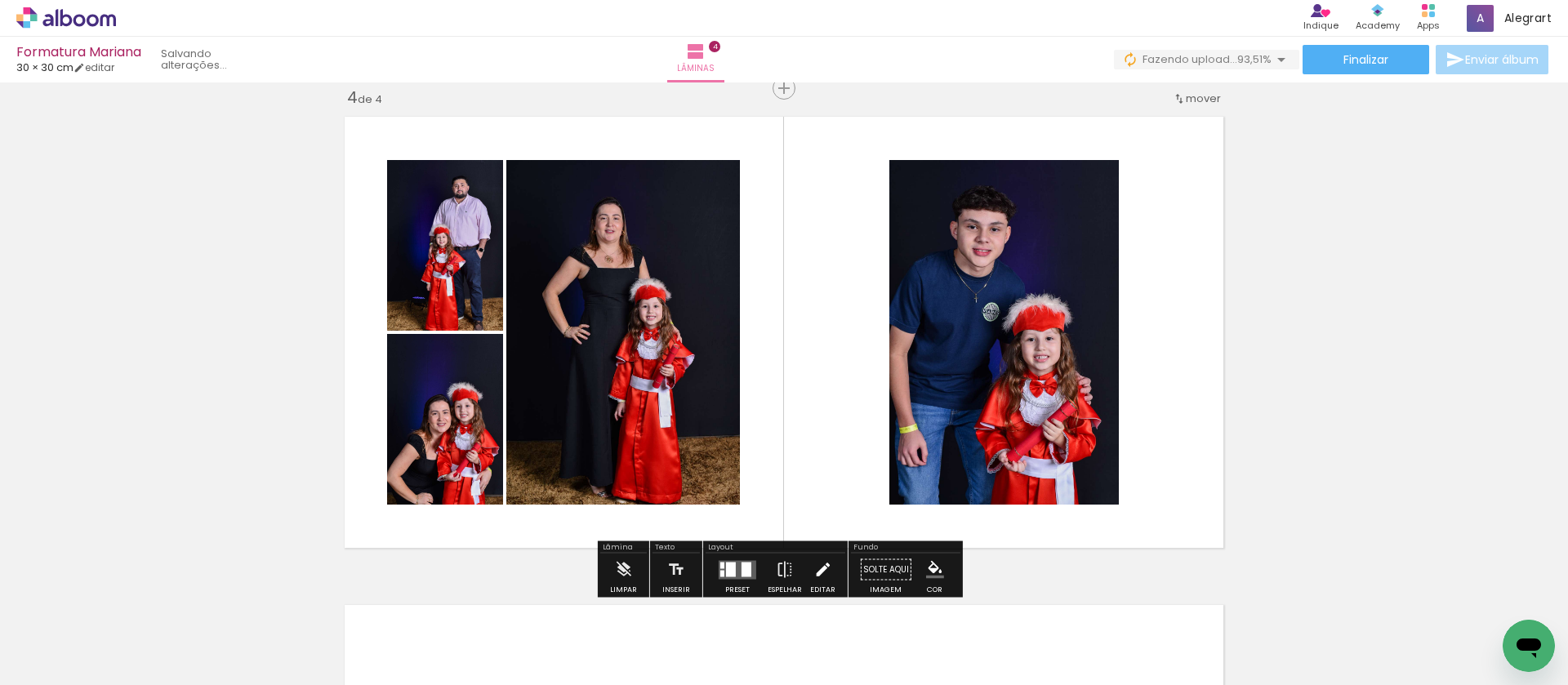
click at [820, 571] on iron-icon at bounding box center [822, 570] width 18 height 33
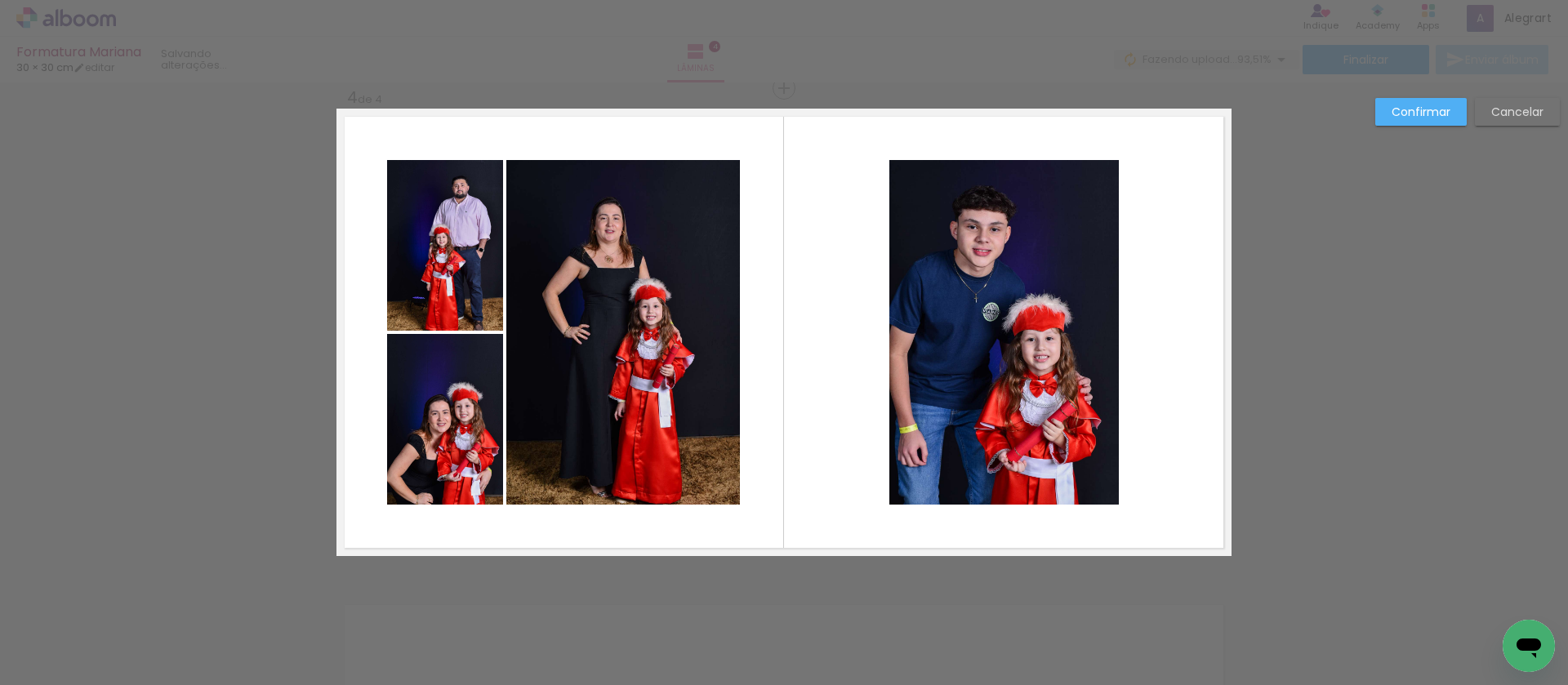
click at [1014, 438] on quentale-photo at bounding box center [1003, 332] width 229 height 345
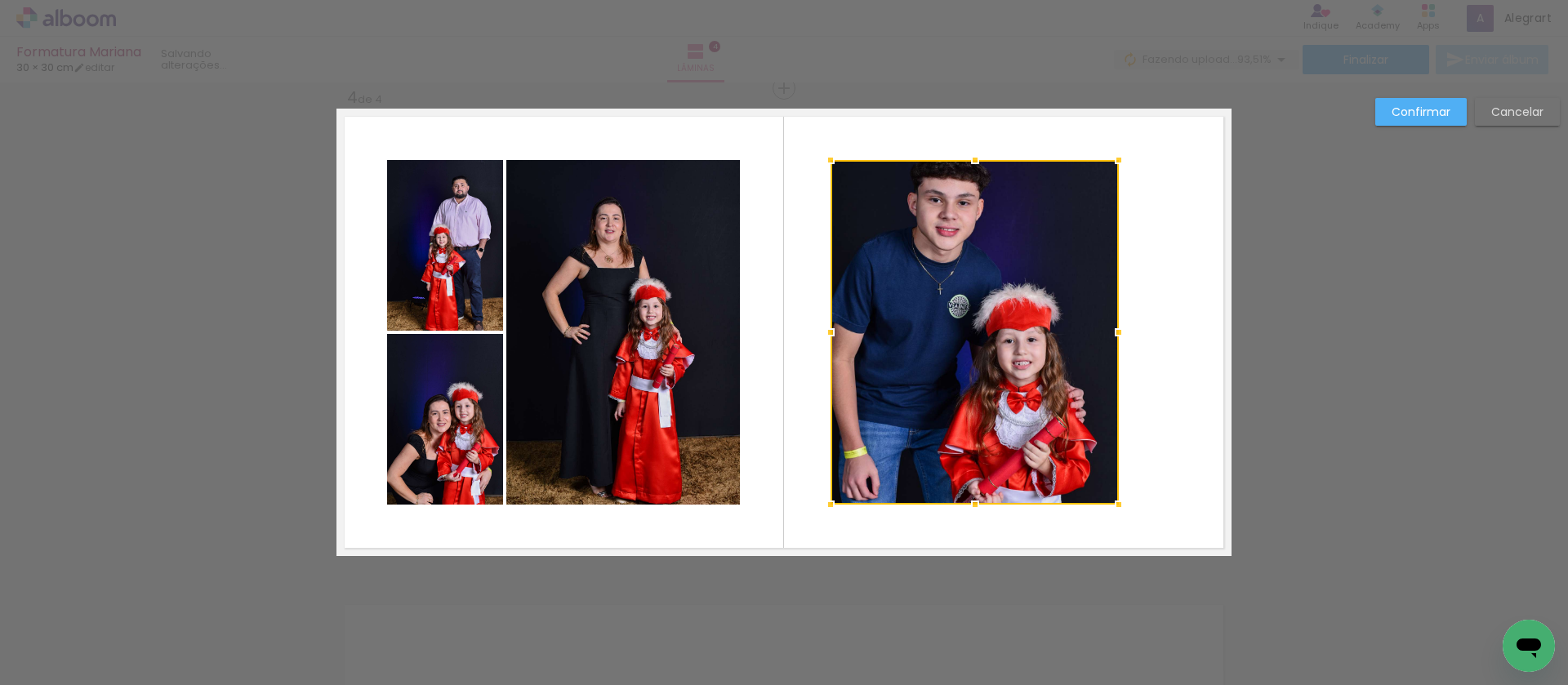
drag, startPoint x: 887, startPoint y: 332, endPoint x: 827, endPoint y: 340, distance: 60.5
click at [827, 340] on div at bounding box center [830, 333] width 33 height 33
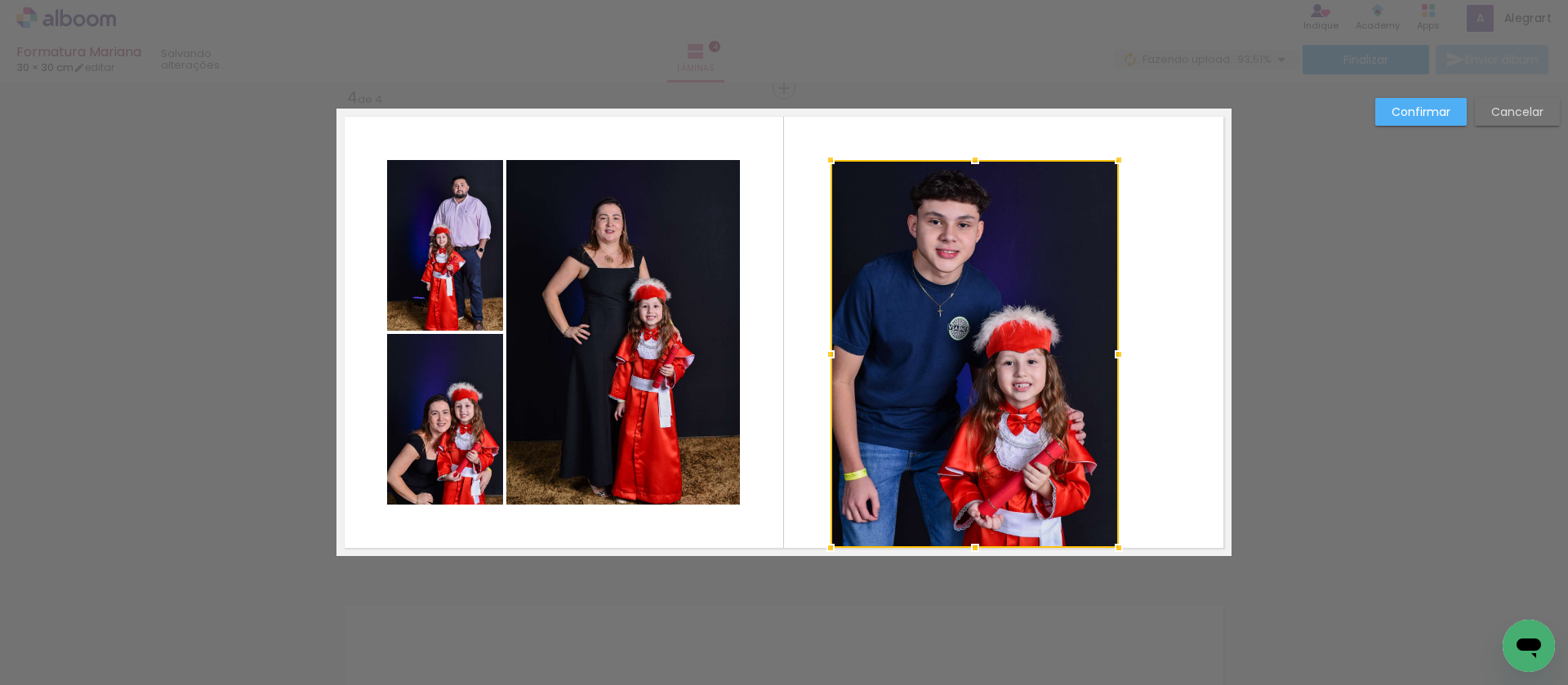
drag, startPoint x: 973, startPoint y: 498, endPoint x: 1004, endPoint y: 512, distance: 34.0
click at [977, 546] on div at bounding box center [975, 548] width 33 height 33
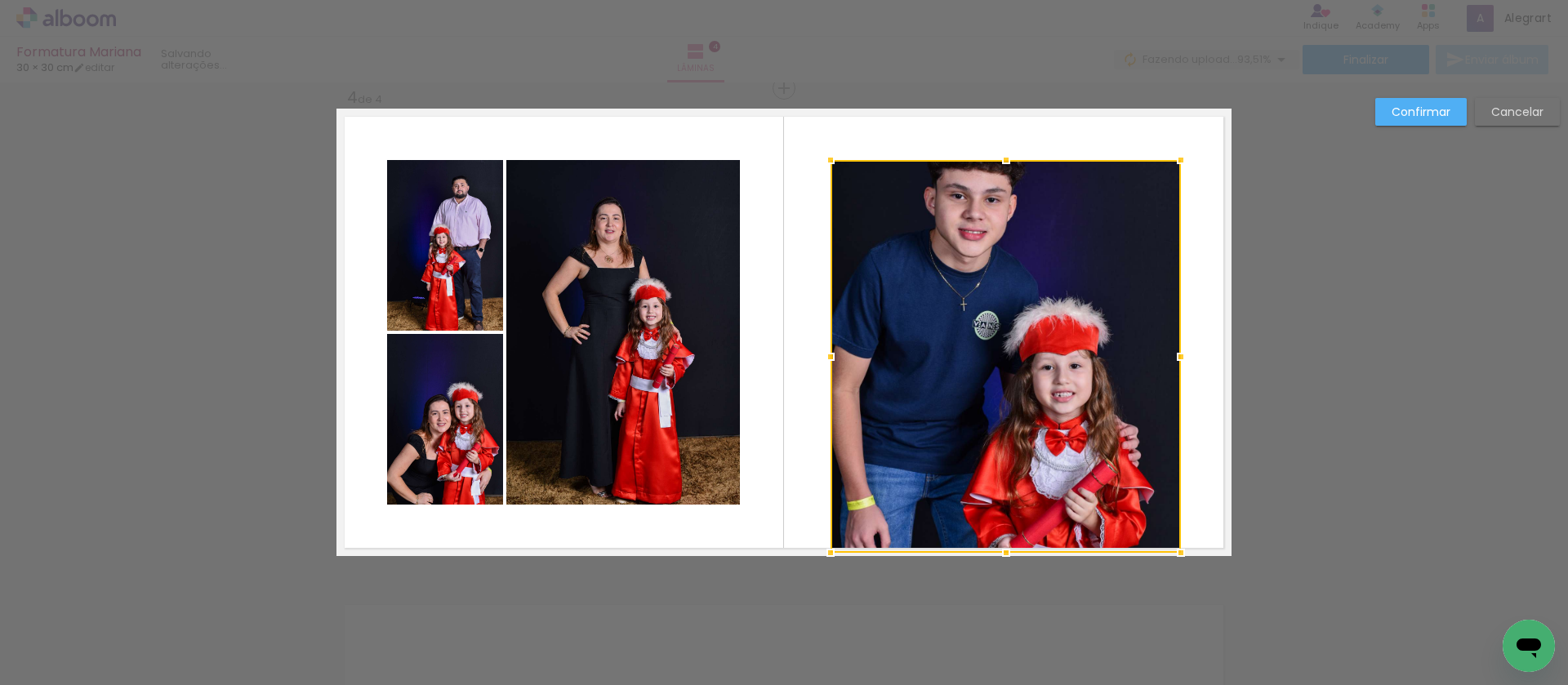
drag, startPoint x: 1111, startPoint y: 355, endPoint x: 1173, endPoint y: 362, distance: 62.4
click at [1173, 362] on div at bounding box center [1180, 357] width 33 height 33
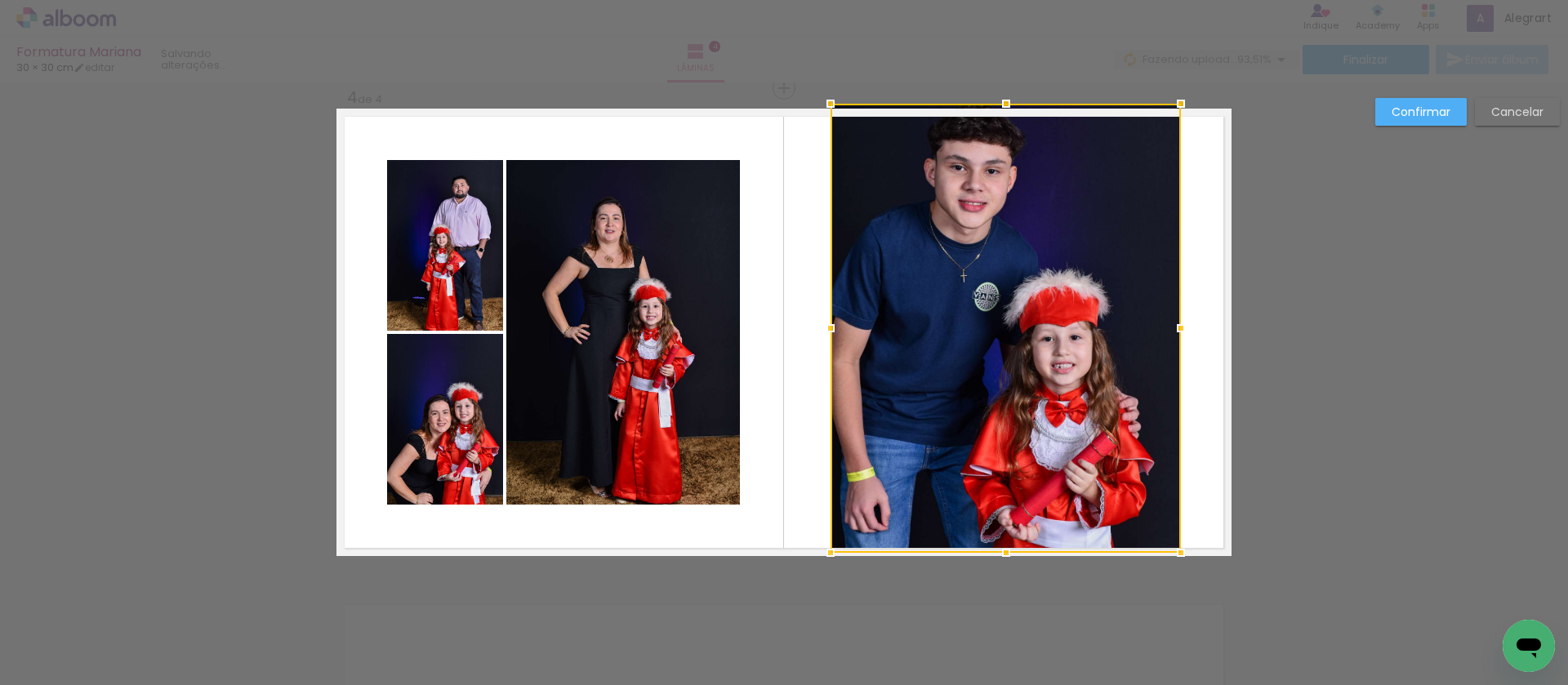
drag, startPoint x: 1004, startPoint y: 155, endPoint x: 1017, endPoint y: 112, distance: 44.9
click at [1017, 112] on div at bounding box center [1005, 327] width 350 height 449
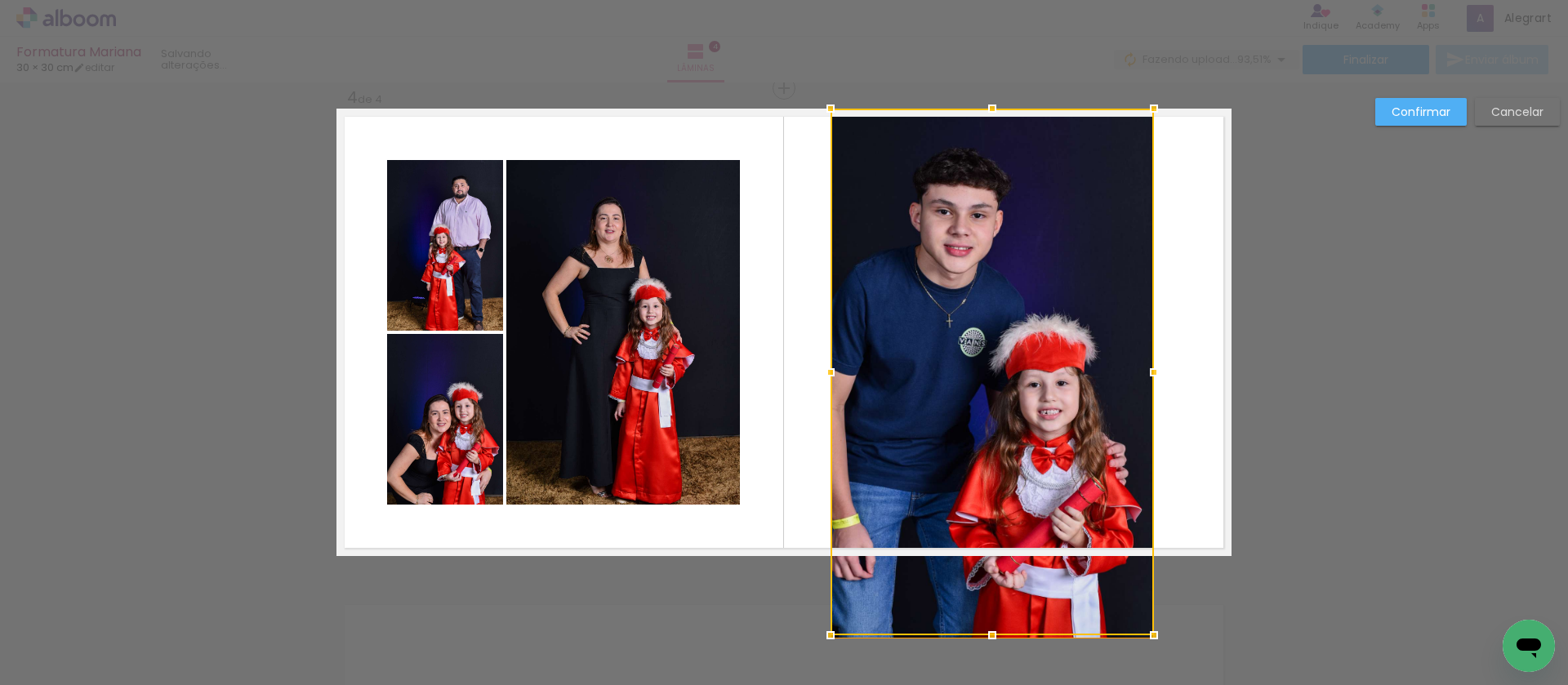
drag, startPoint x: 1174, startPoint y: 330, endPoint x: 1147, endPoint y: 334, distance: 27.3
click at [1147, 334] on album-spread "4 de 4" at bounding box center [784, 332] width 895 height 447
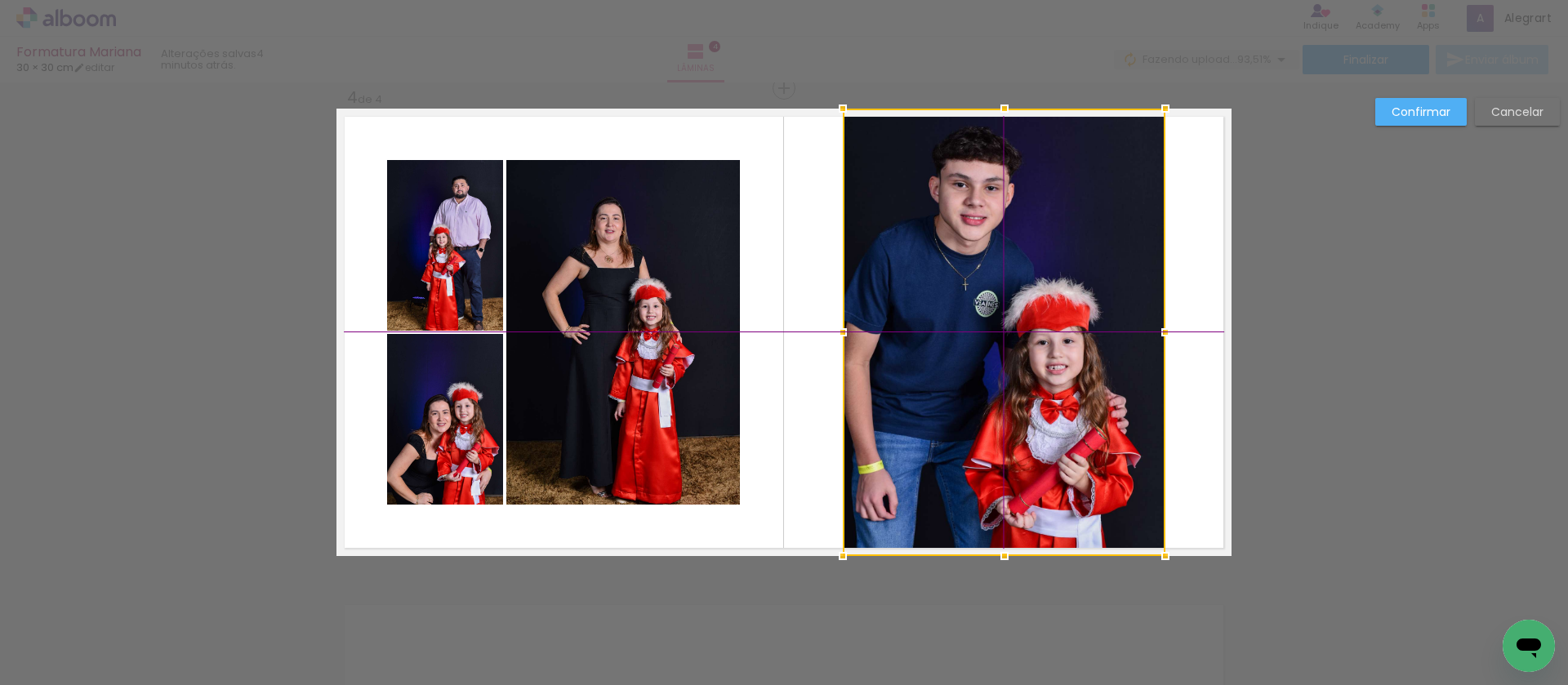
drag, startPoint x: 1011, startPoint y: 413, endPoint x: 1041, endPoint y: 385, distance: 41.0
click at [1041, 385] on div at bounding box center [1004, 332] width 323 height 447
click at [0, 0] on slot "Confirmar" at bounding box center [0, 0] width 0 height 0
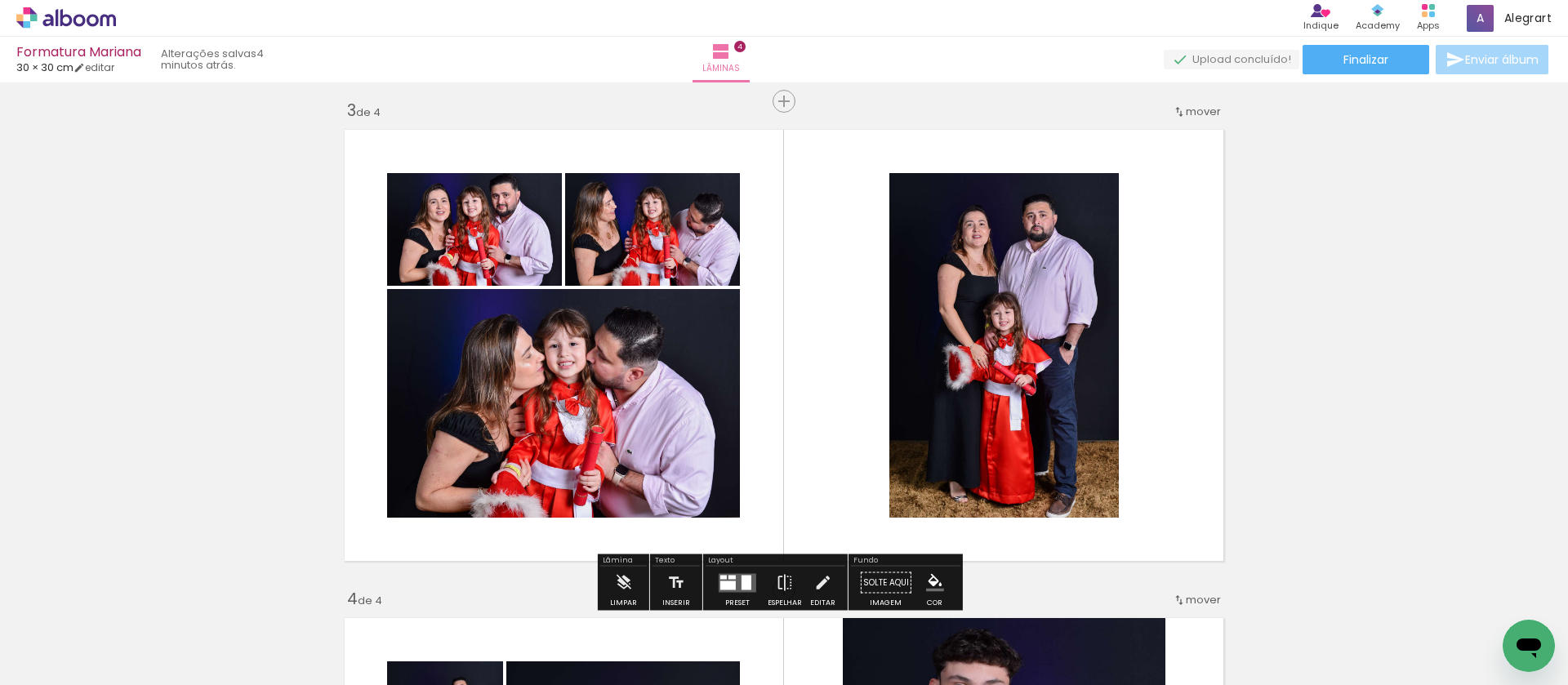
scroll to position [1016, 0]
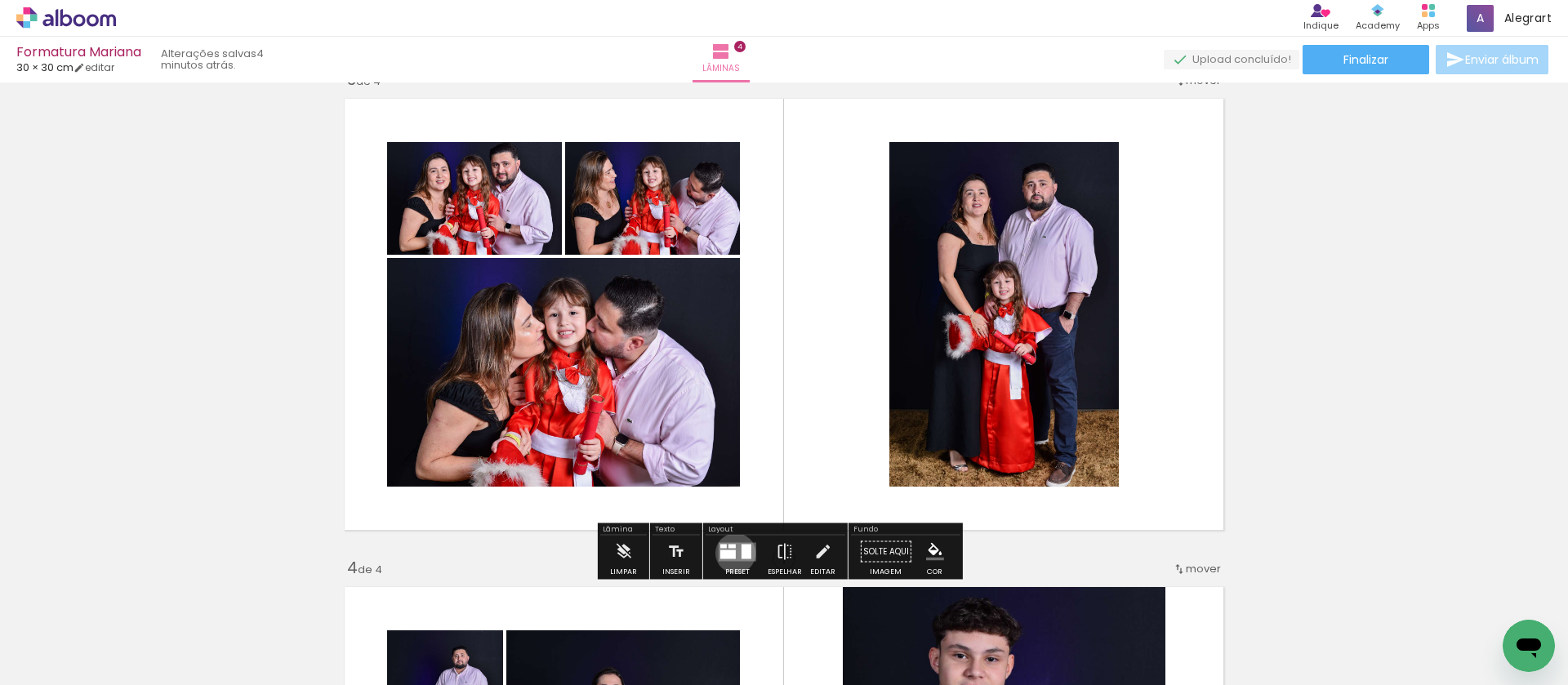
click at [731, 553] on quentale-layouter at bounding box center [737, 551] width 37 height 19
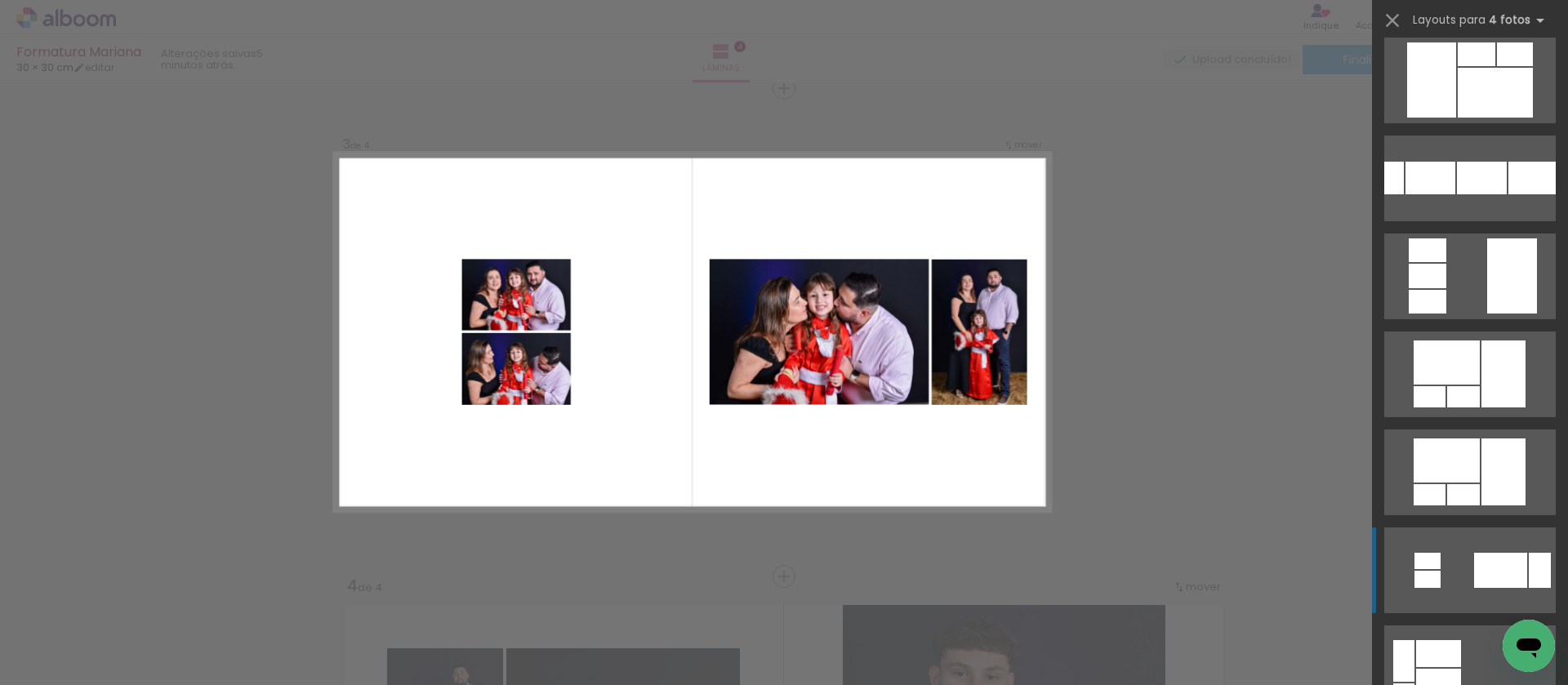
scroll to position [0, 0]
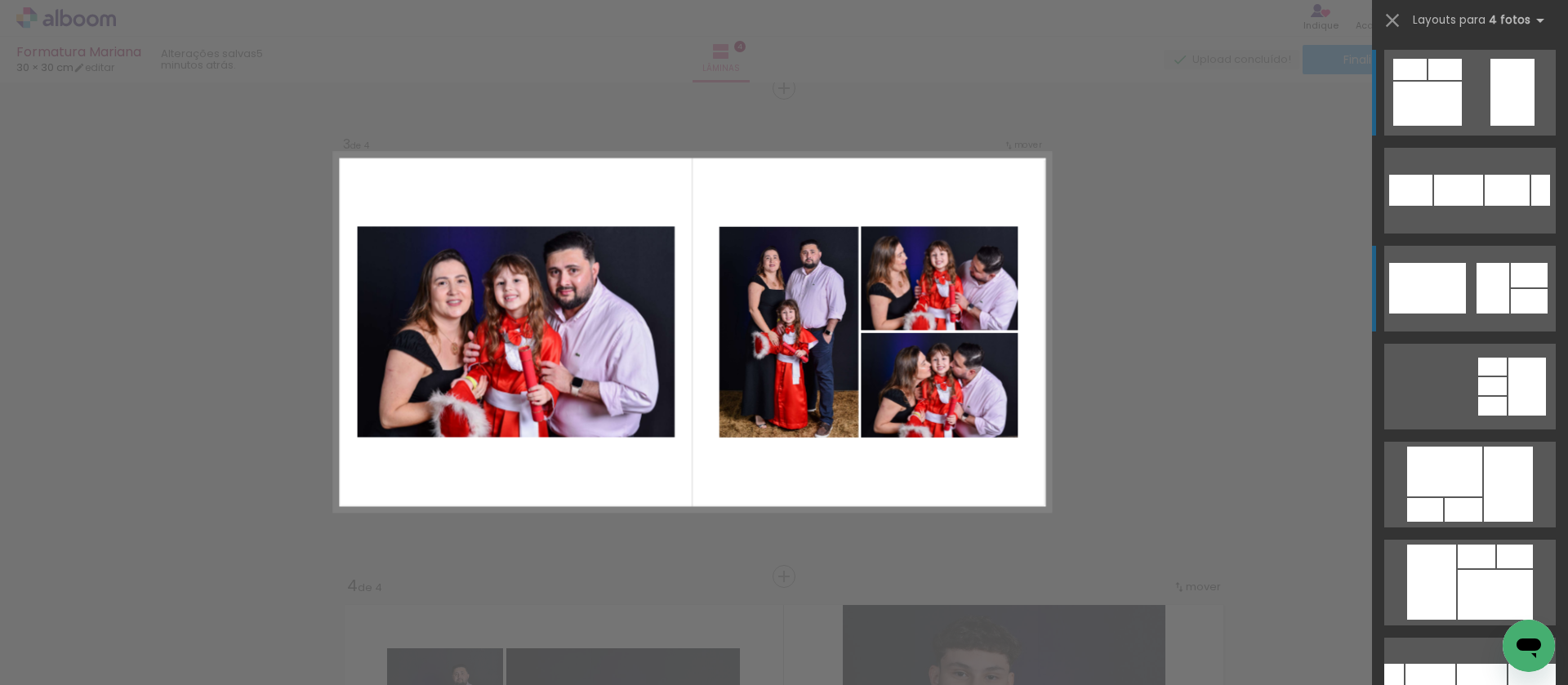
click at [1493, 288] on div at bounding box center [1493, 288] width 33 height 50
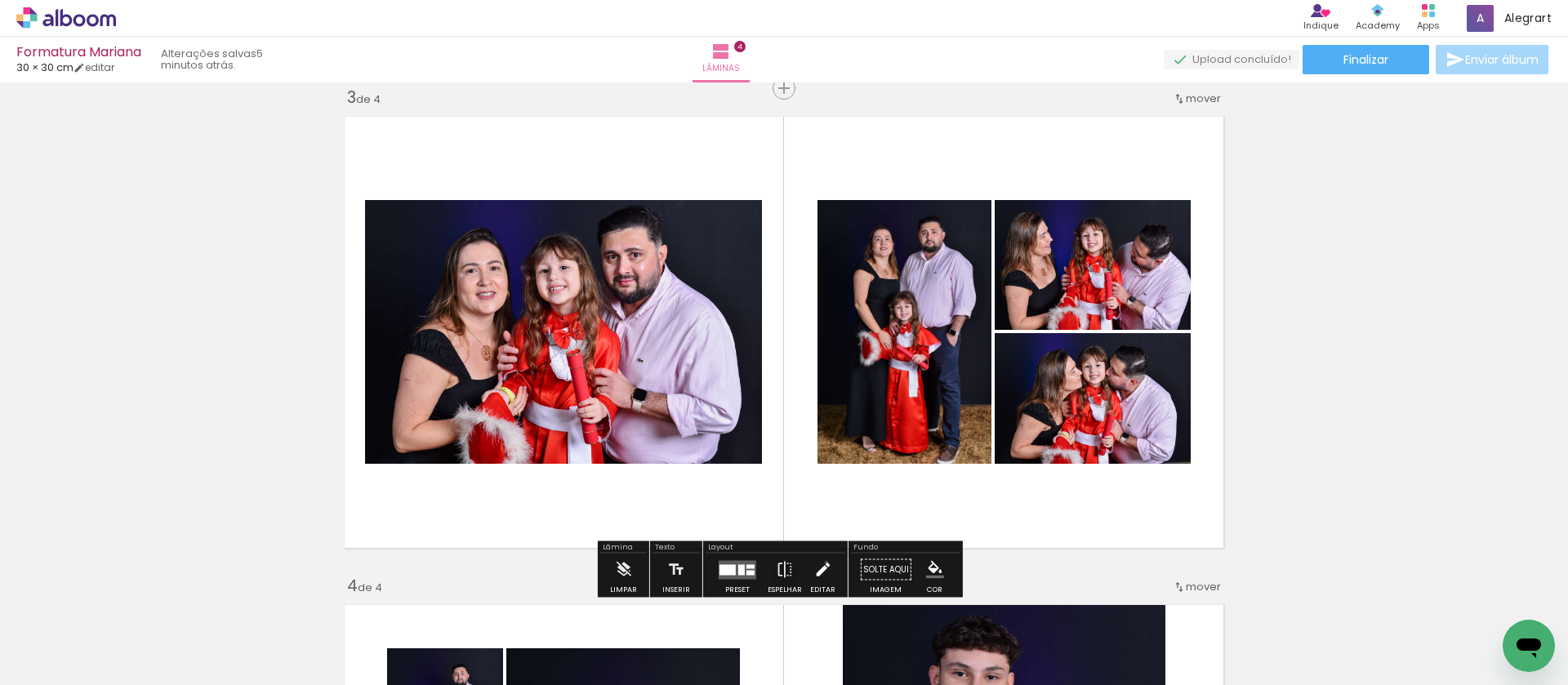
click at [821, 563] on iron-icon at bounding box center [822, 570] width 18 height 33
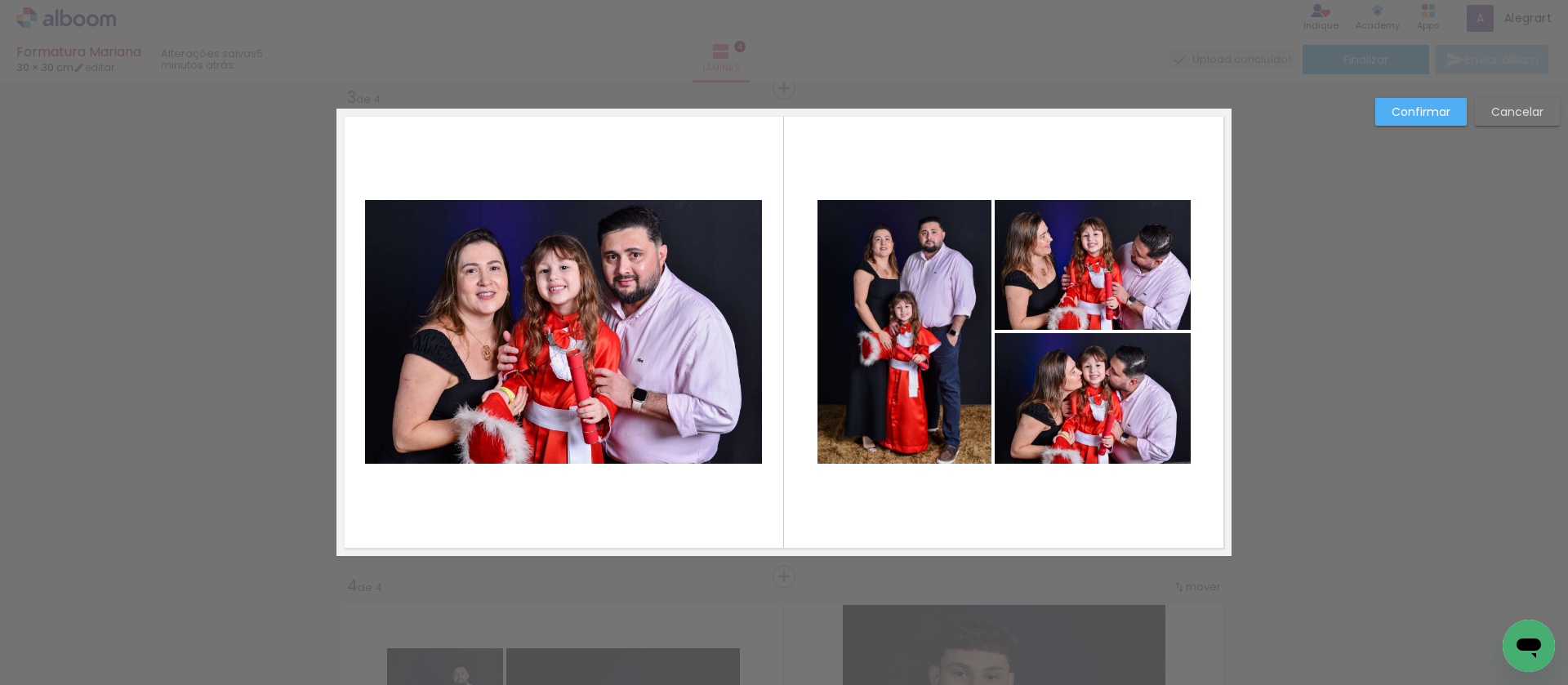
click at [622, 398] on quentale-photo at bounding box center [563, 332] width 397 height 263
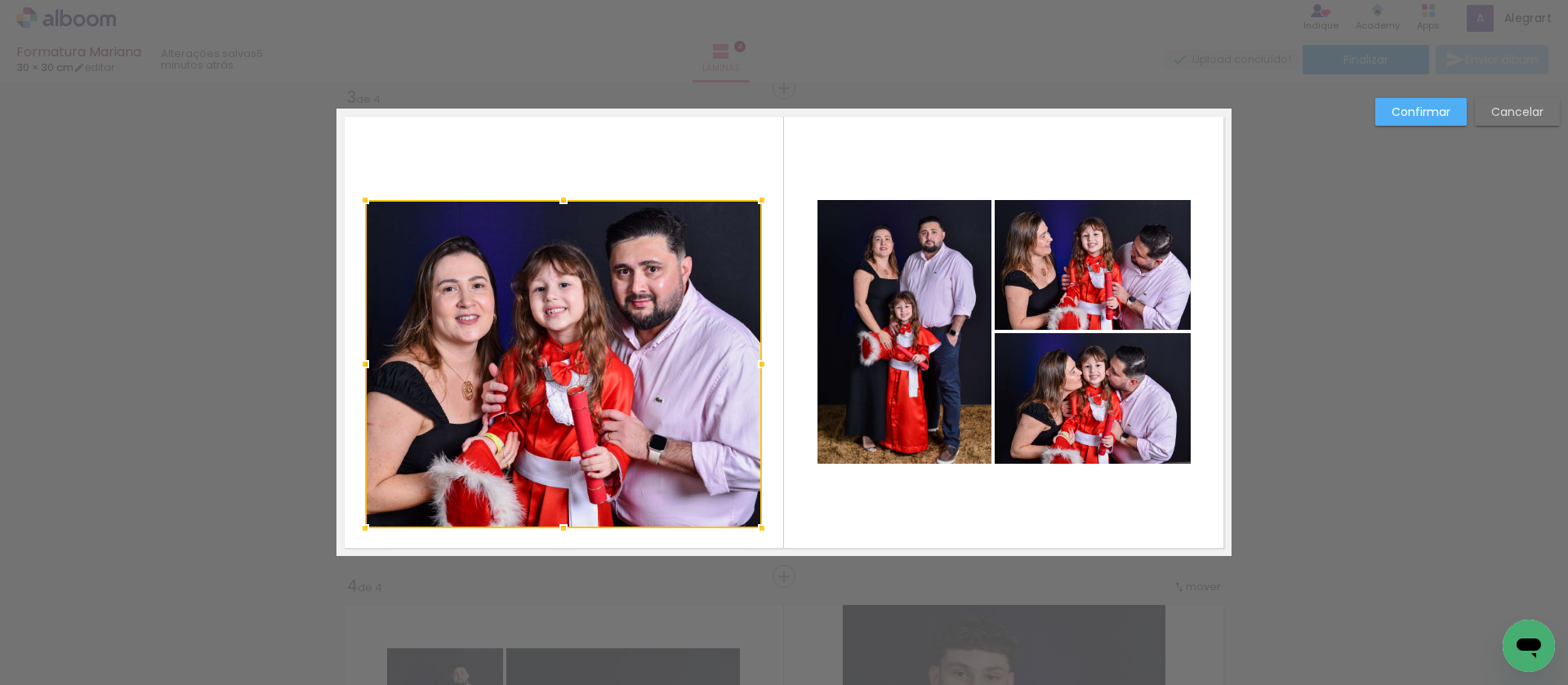
drag, startPoint x: 555, startPoint y: 462, endPoint x: 552, endPoint y: 574, distance: 112.0
click at [552, 574] on div "Inserir lâmina 1 de 4 Inserir lâmina 2 de 4 Inserir lâmina 3 de 4 Inserir lâmin…" at bounding box center [784, 325] width 1568 height 2481
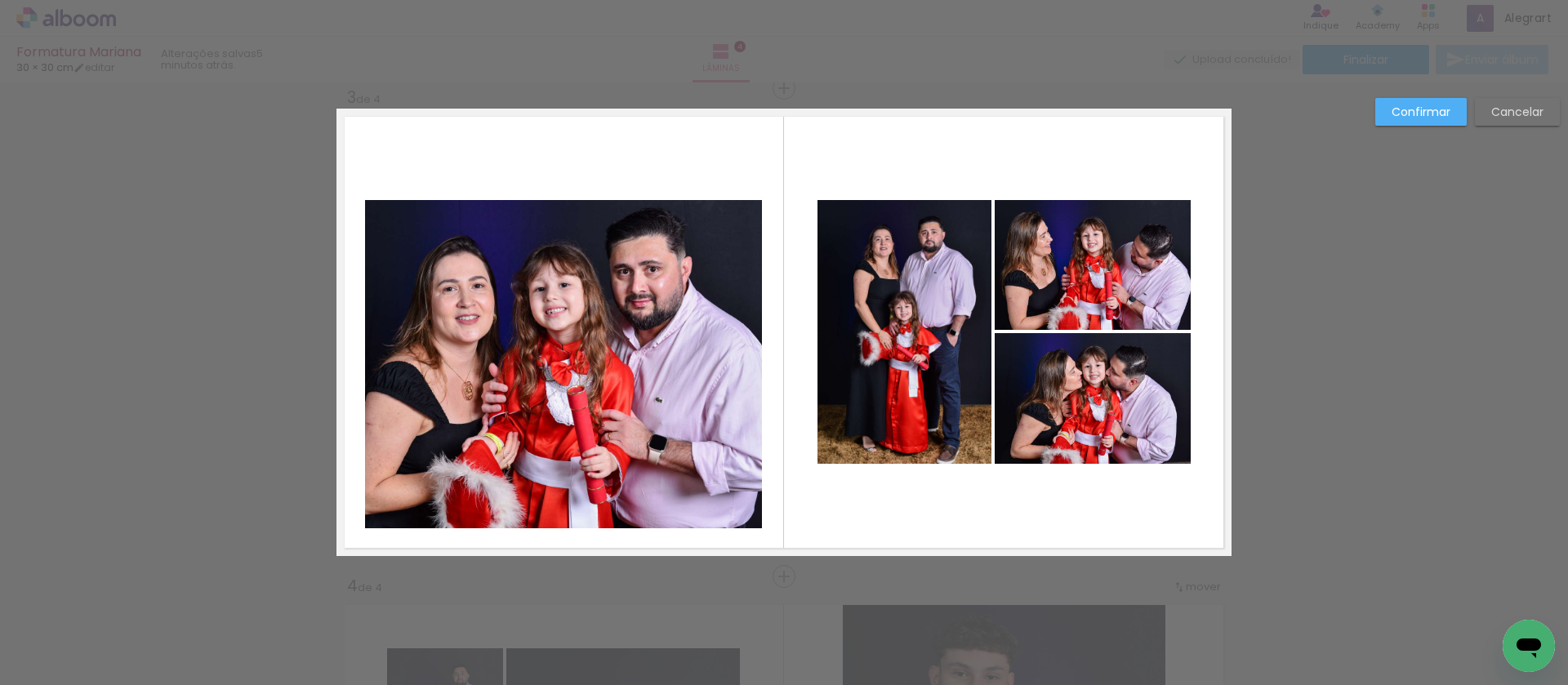
click at [555, 508] on quentale-photo at bounding box center [563, 364] width 397 height 328
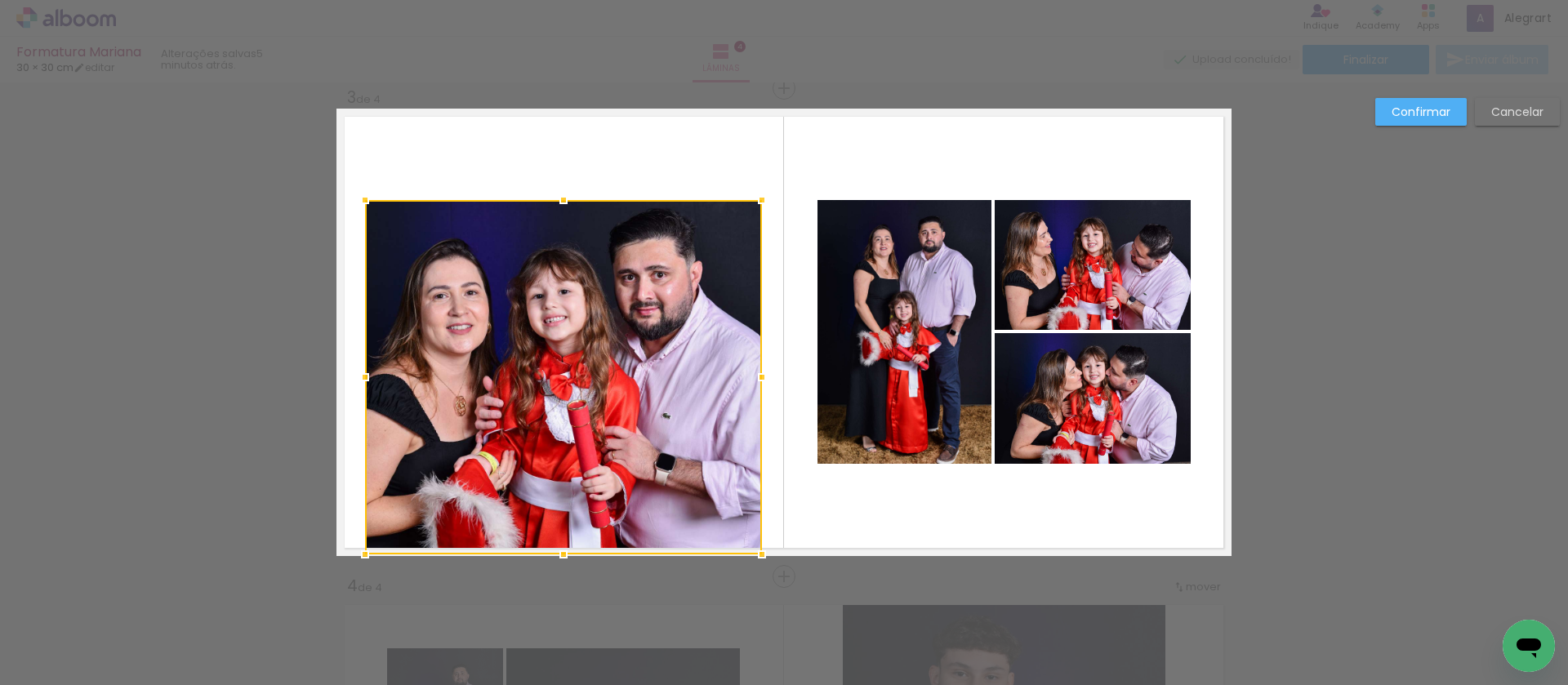
click at [553, 538] on div at bounding box center [563, 554] width 33 height 33
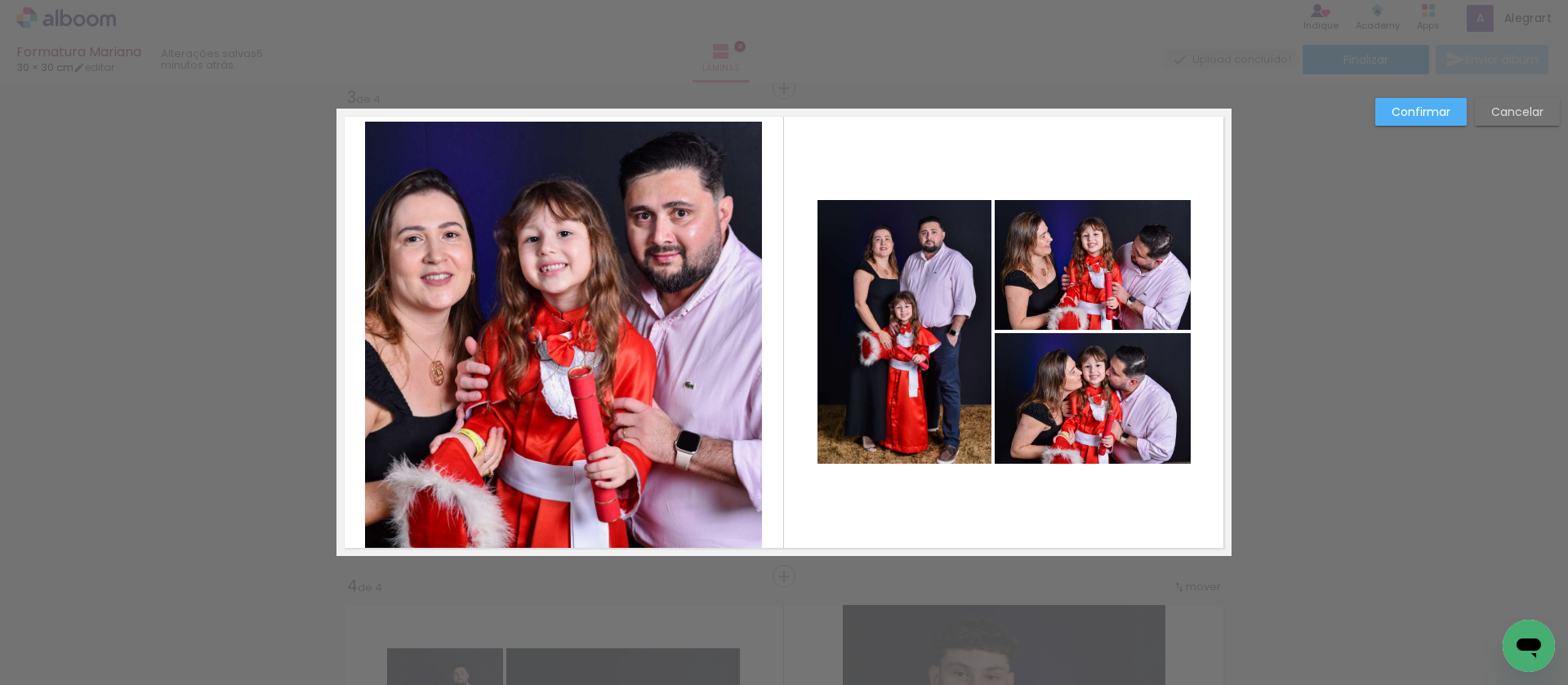
scroll to position [0, 1233]
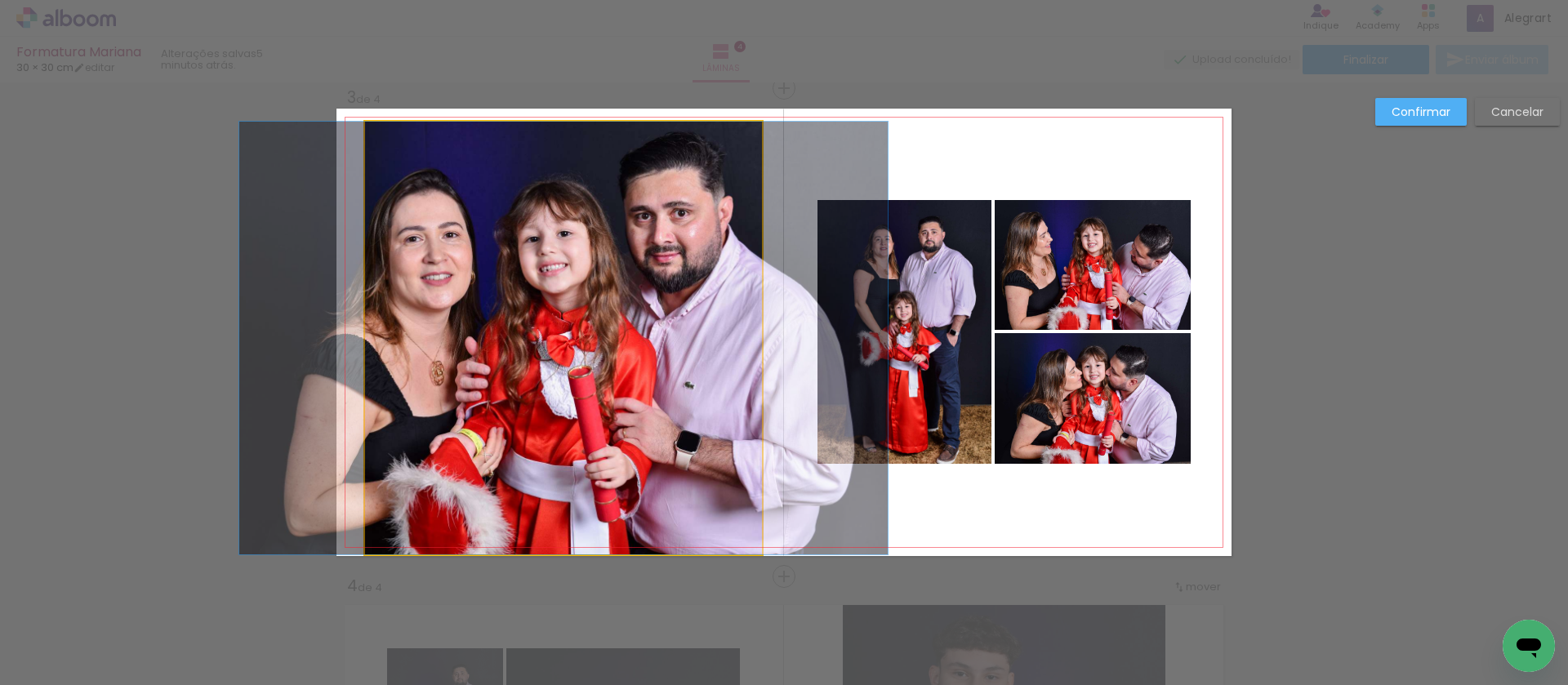
click at [566, 156] on quentale-photo at bounding box center [563, 337] width 397 height 433
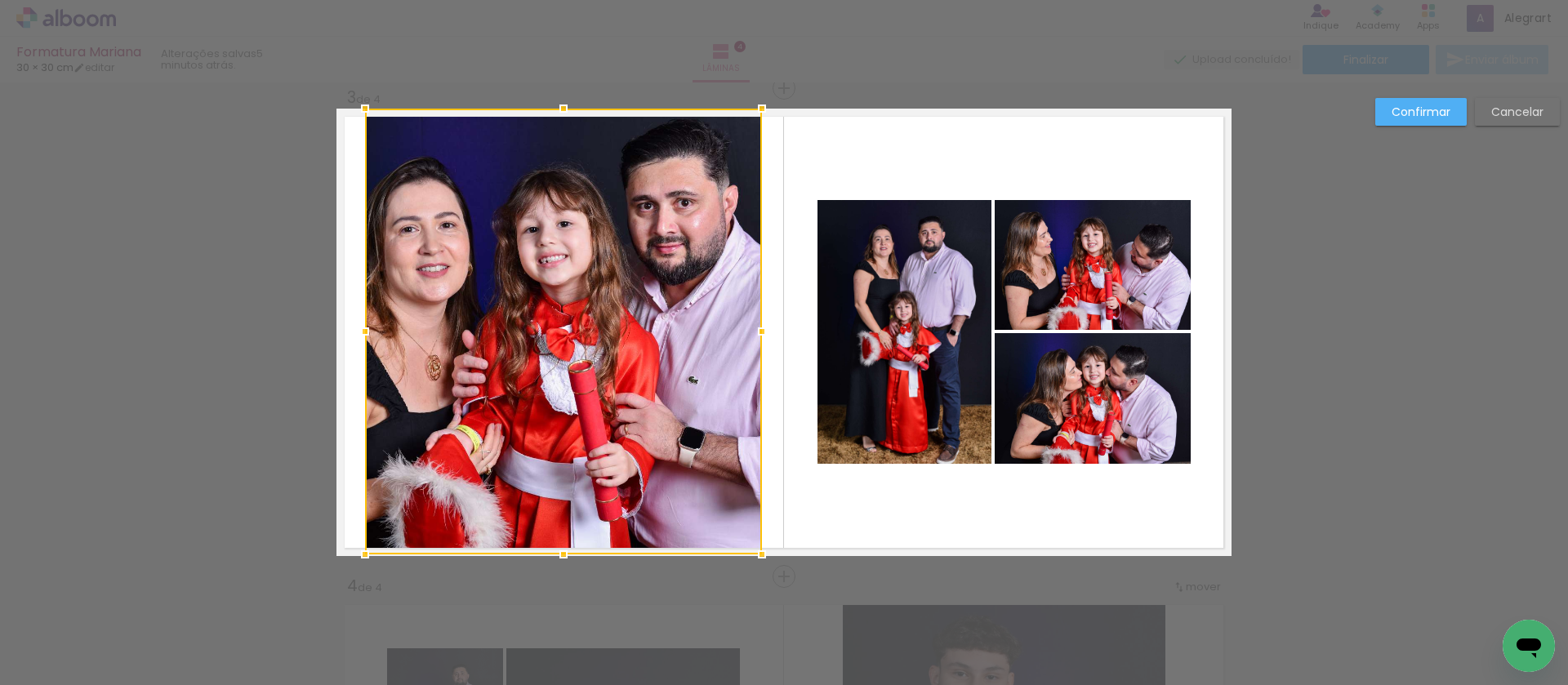
click at [559, 115] on div at bounding box center [563, 109] width 33 height 33
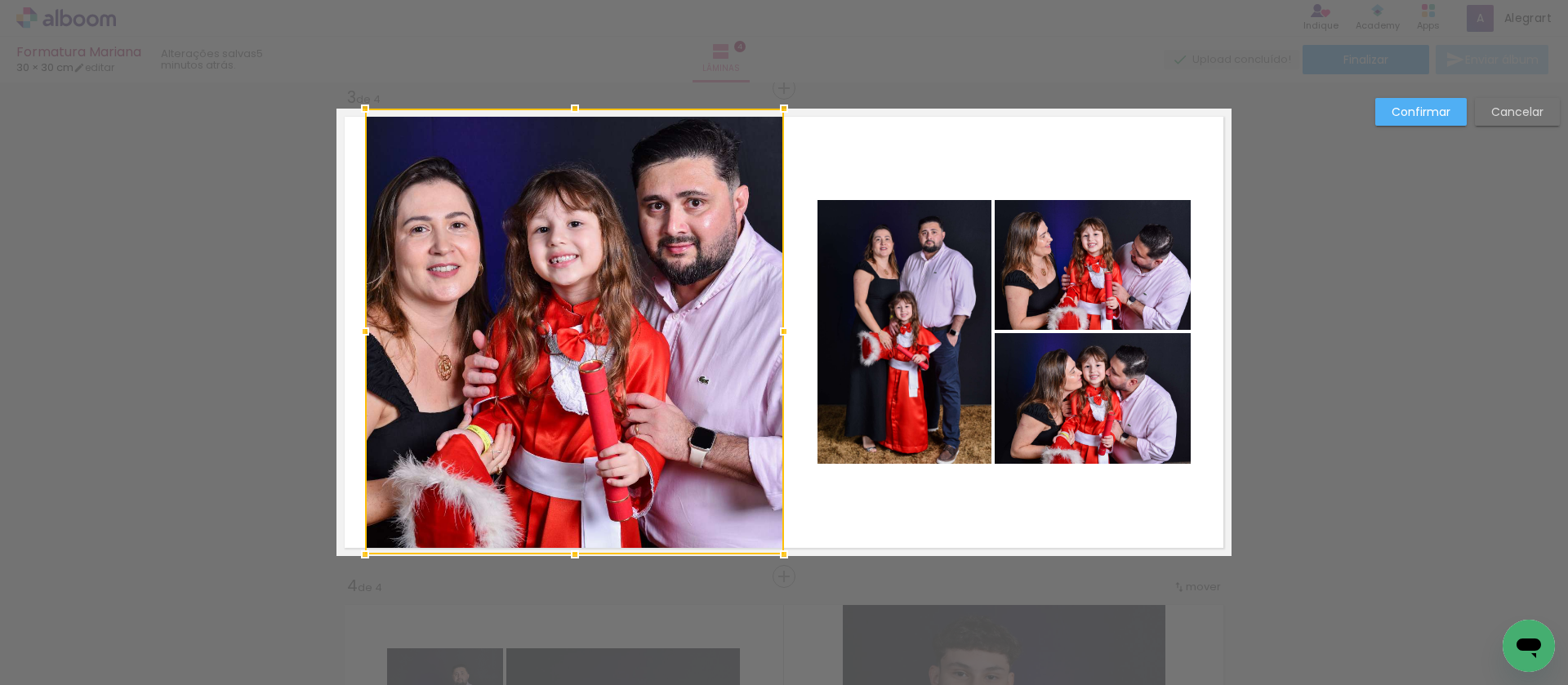
drag, startPoint x: 765, startPoint y: 327, endPoint x: 782, endPoint y: 326, distance: 17.0
click at [782, 326] on div at bounding box center [784, 332] width 33 height 33
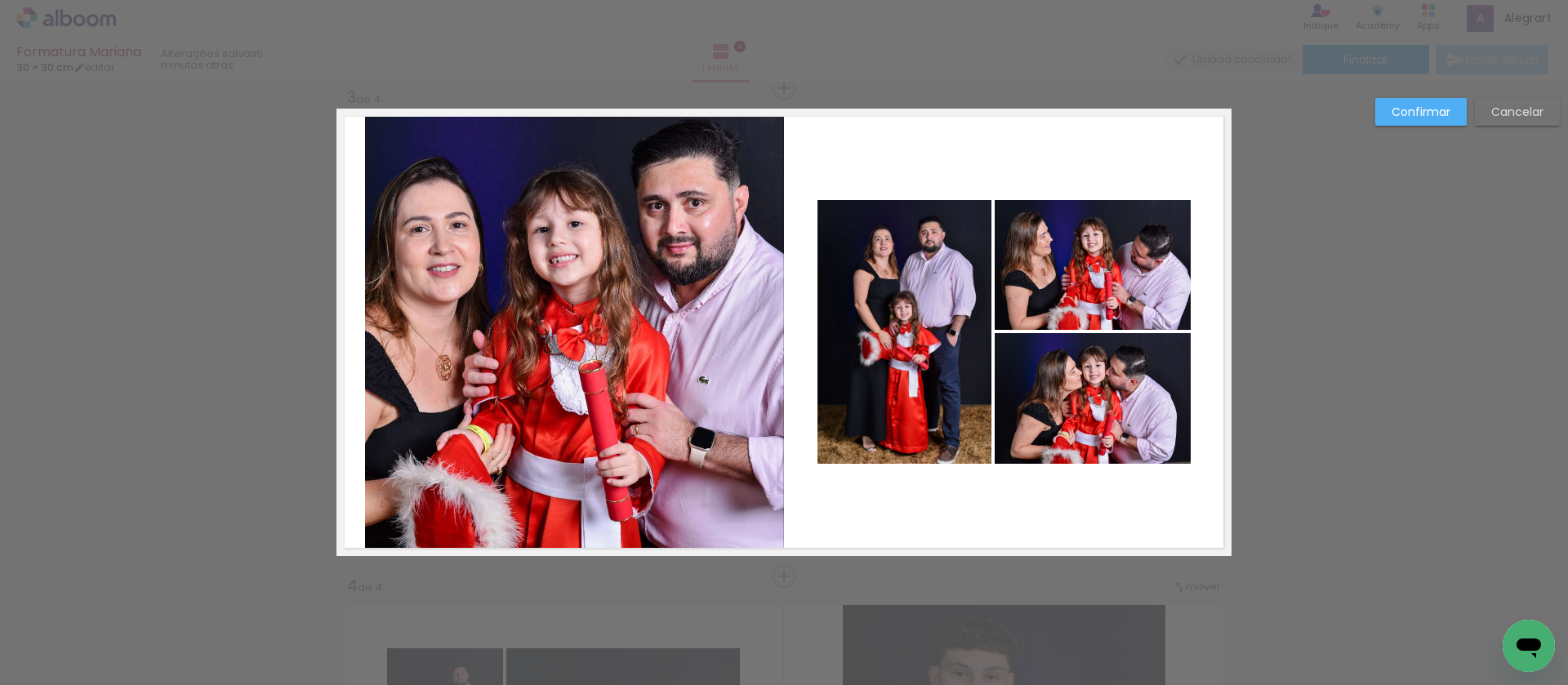
click at [365, 343] on quentale-photo at bounding box center [574, 332] width 419 height 446
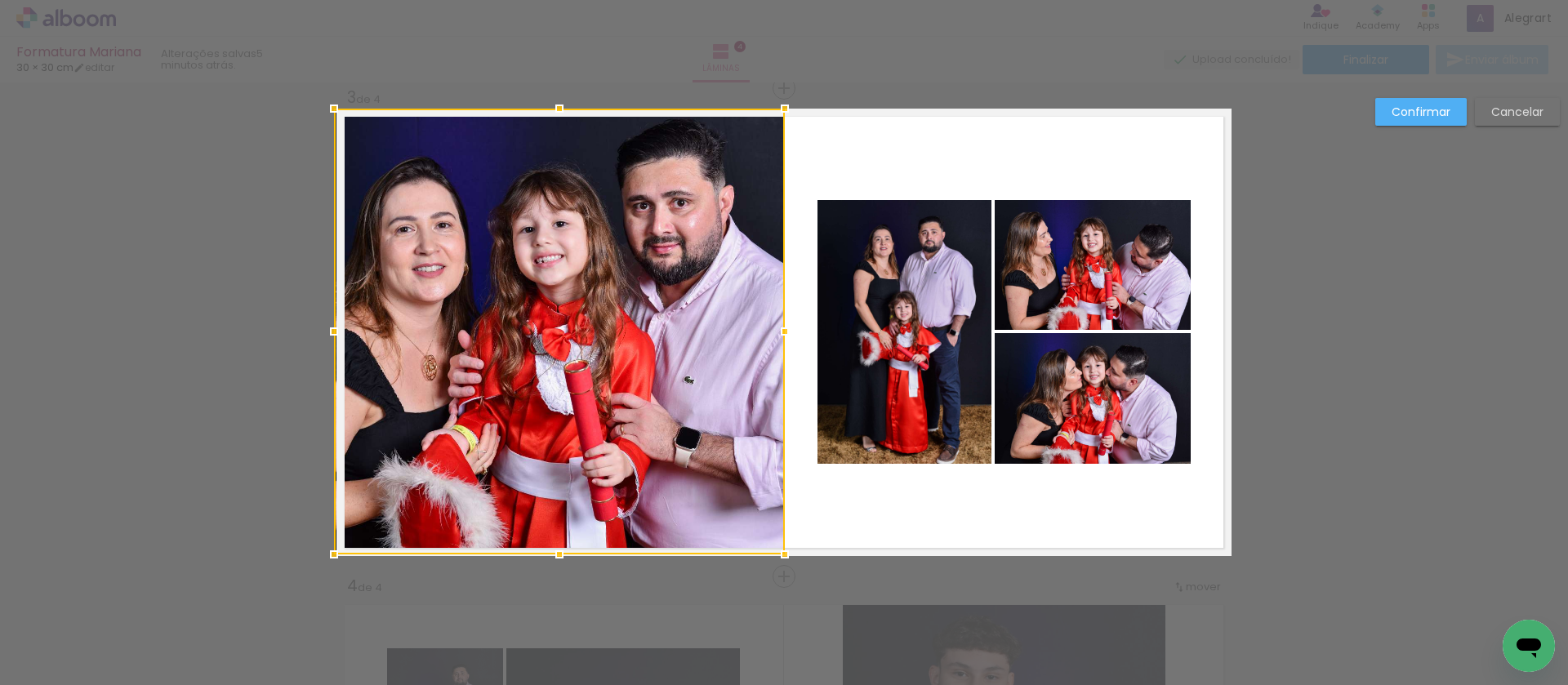
drag, startPoint x: 359, startPoint y: 332, endPoint x: 335, endPoint y: 331, distance: 24.0
click at [335, 331] on div at bounding box center [334, 332] width 33 height 33
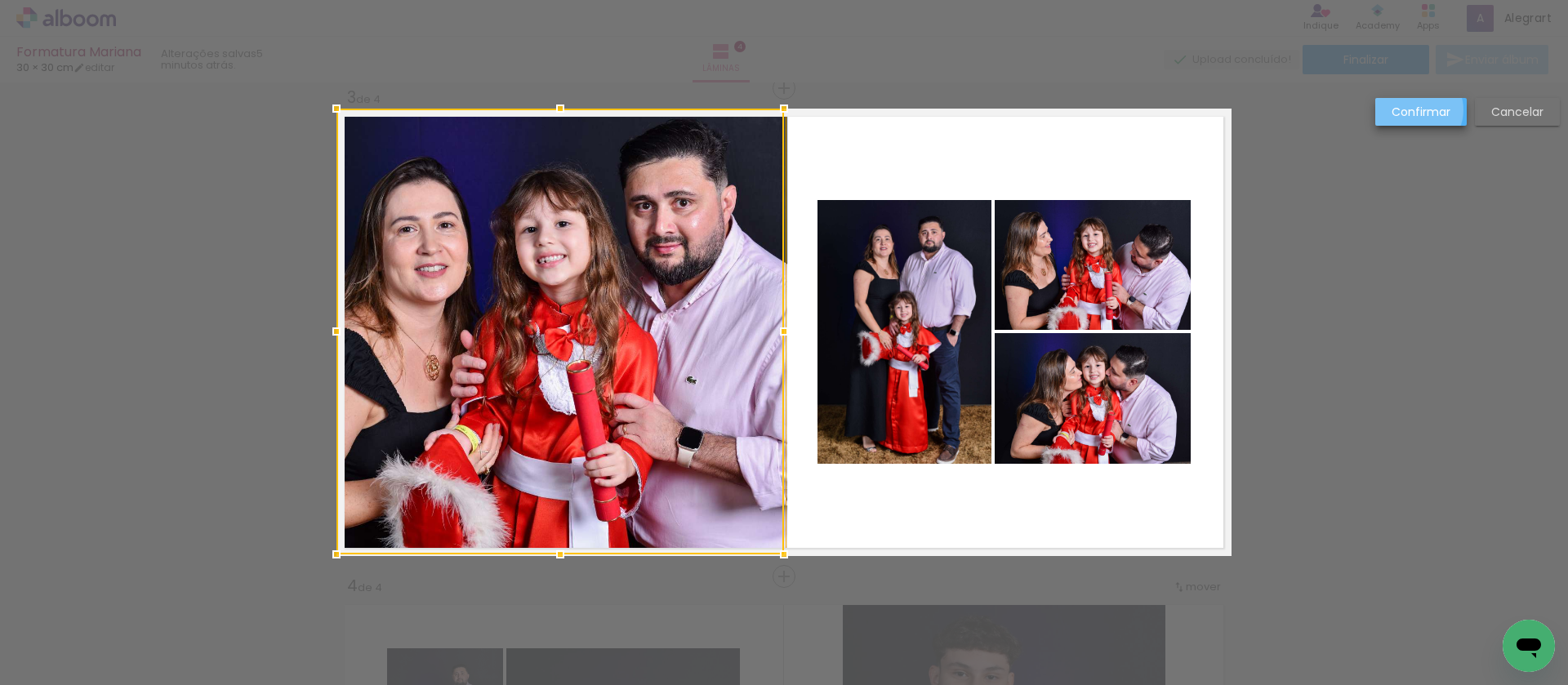
click at [0, 0] on slot "Confirmar" at bounding box center [0, 0] width 0 height 0
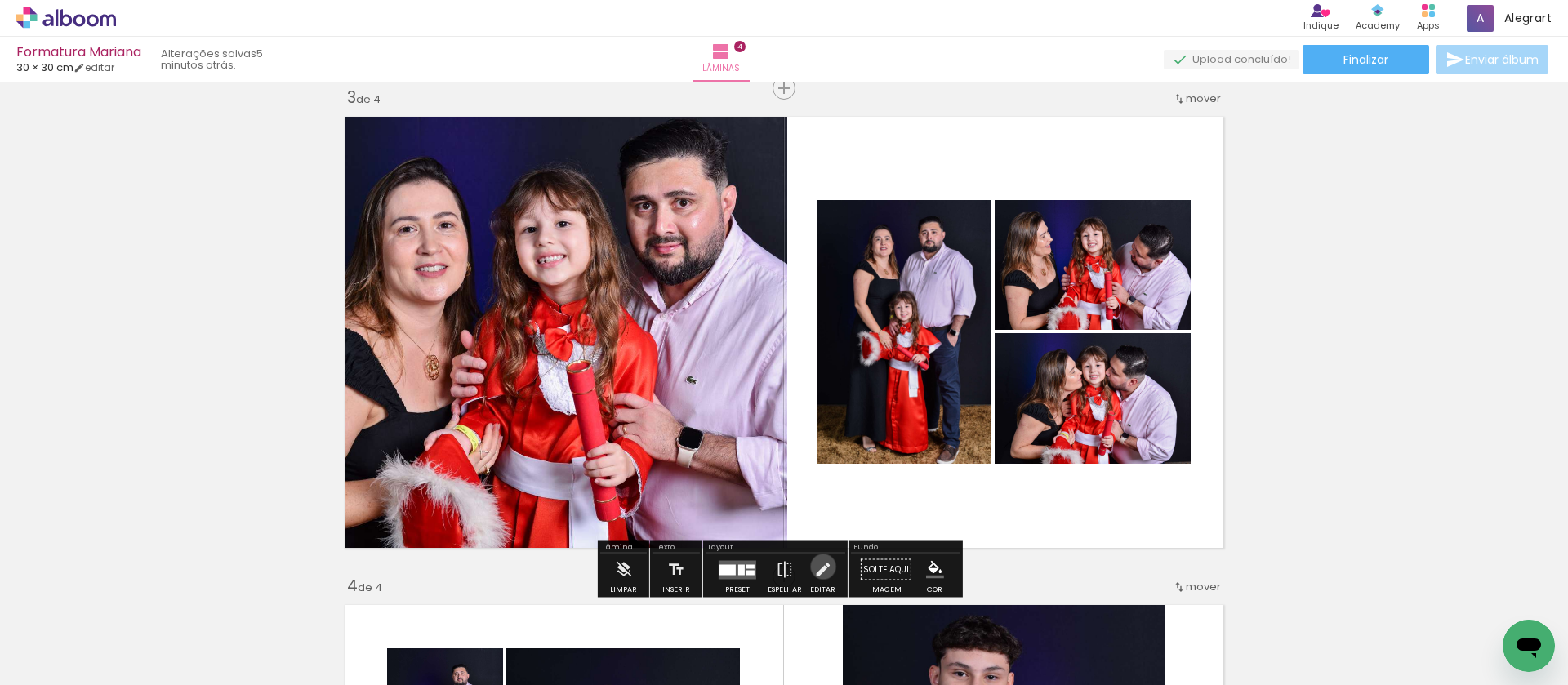
drag, startPoint x: 819, startPoint y: 567, endPoint x: 688, endPoint y: 398, distance: 213.8
click at [819, 567] on iron-icon at bounding box center [822, 570] width 18 height 33
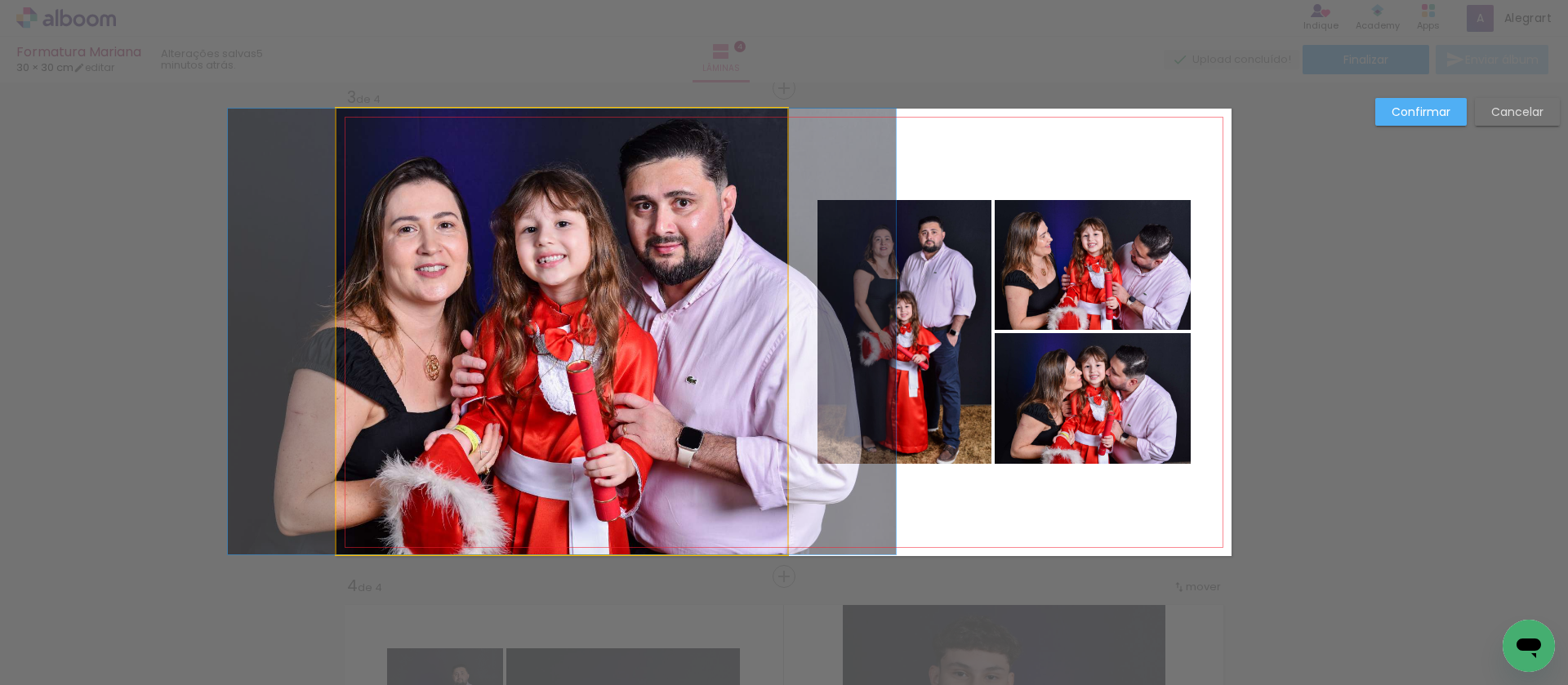
drag, startPoint x: 688, startPoint y: 398, endPoint x: 708, endPoint y: 385, distance: 23.9
click at [688, 398] on quentale-photo at bounding box center [561, 332] width 451 height 446
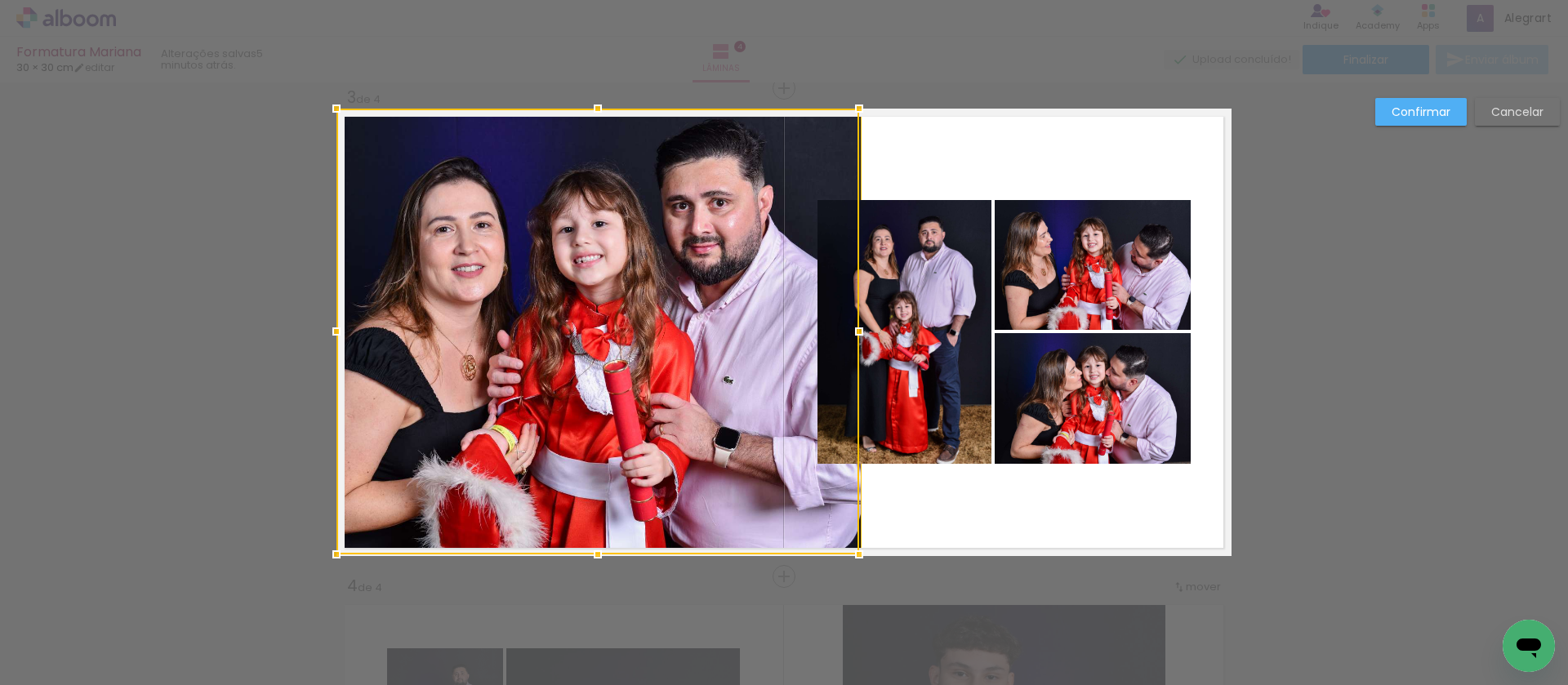
drag, startPoint x: 777, startPoint y: 330, endPoint x: 769, endPoint y: 333, distance: 8.5
click at [769, 333] on div at bounding box center [598, 332] width 523 height 446
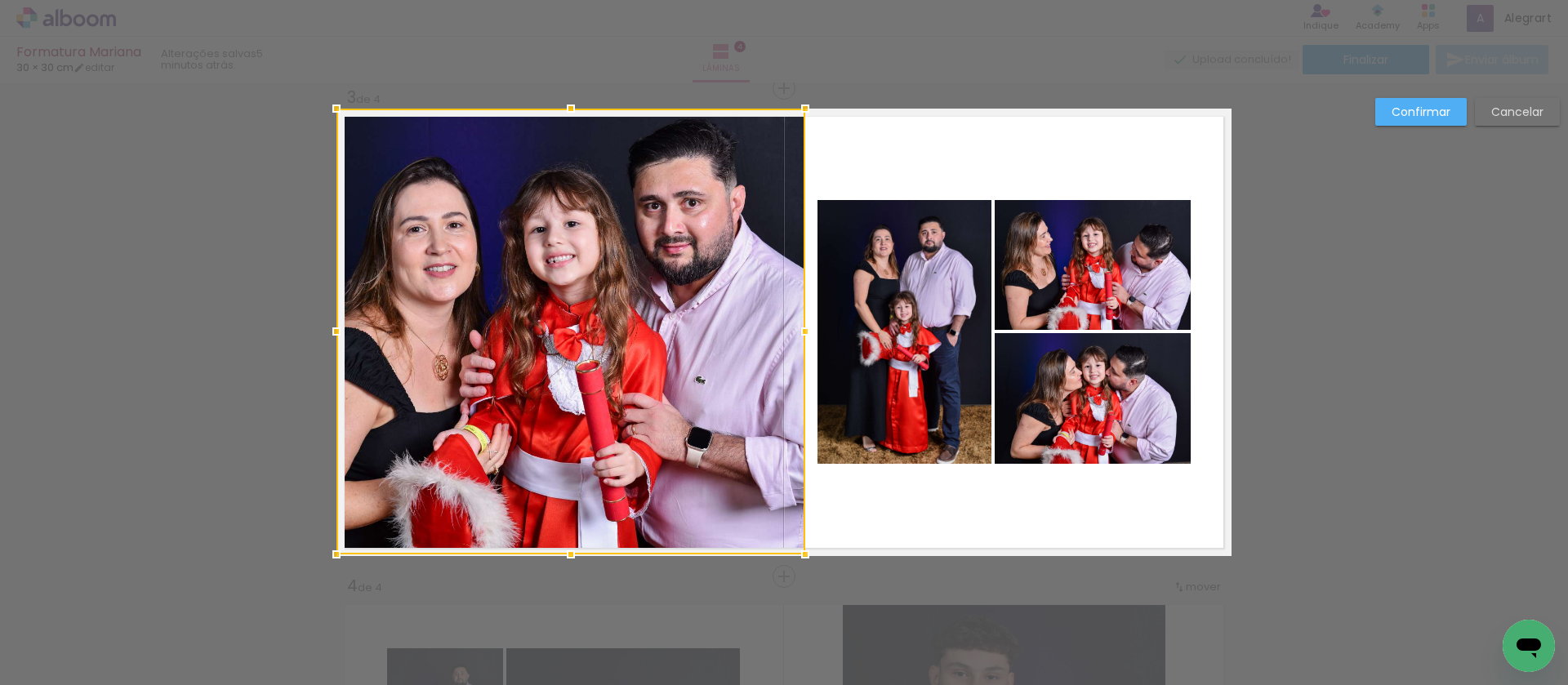
drag, startPoint x: 855, startPoint y: 330, endPoint x: 798, endPoint y: 332, distance: 57.0
click at [798, 332] on div at bounding box center [805, 332] width 33 height 33
click at [0, 0] on slot "Confirmar" at bounding box center [0, 0] width 0 height 0
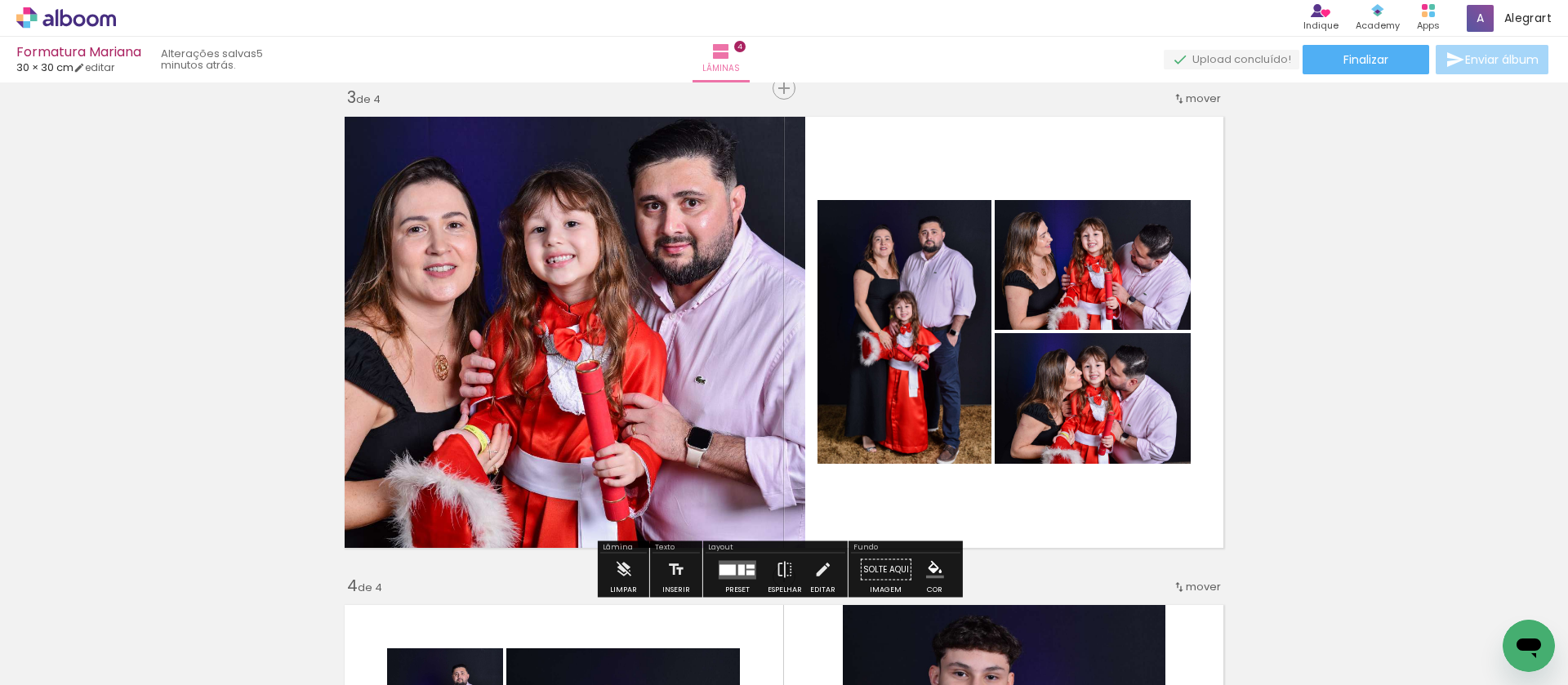
click at [1374, 308] on div "Inserir lâmina 1 de 4 Inserir lâmina 2 de 4 Inserir lâmina 3 de 4 Inserir lâmin…" at bounding box center [784, 311] width 1568 height 2443
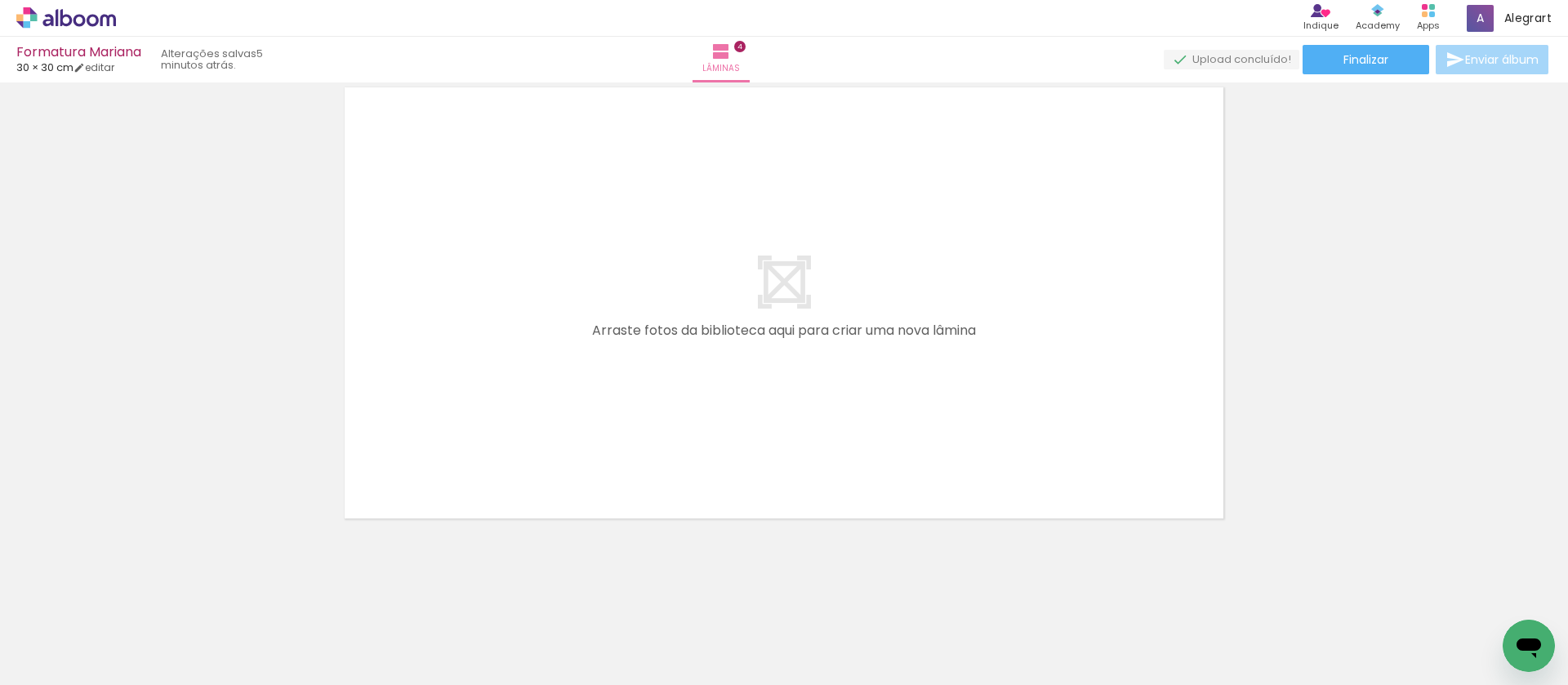
scroll to position [2005, 0]
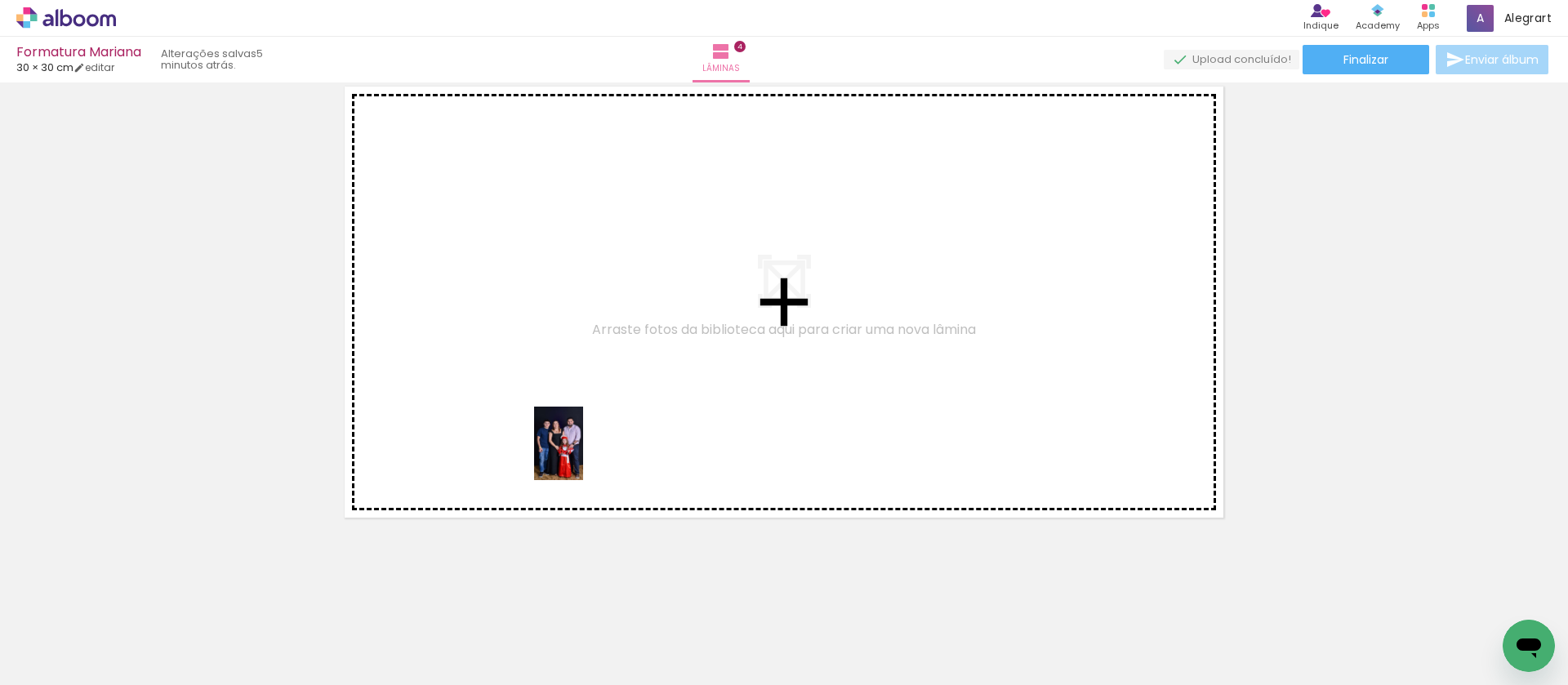
drag, startPoint x: 519, startPoint y: 619, endPoint x: 583, endPoint y: 455, distance: 176.0
click at [583, 455] on quentale-workspace at bounding box center [784, 342] width 1568 height 685
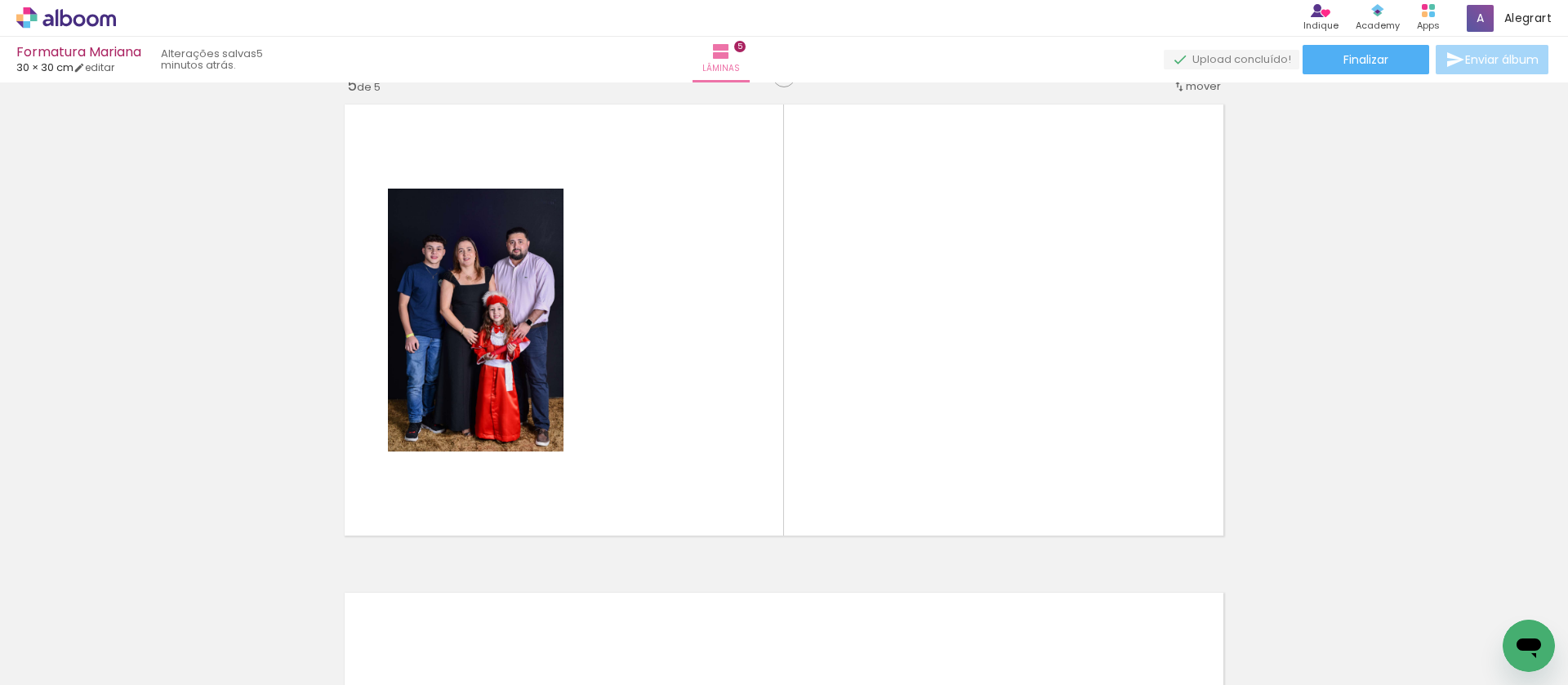
scroll to position [1975, 0]
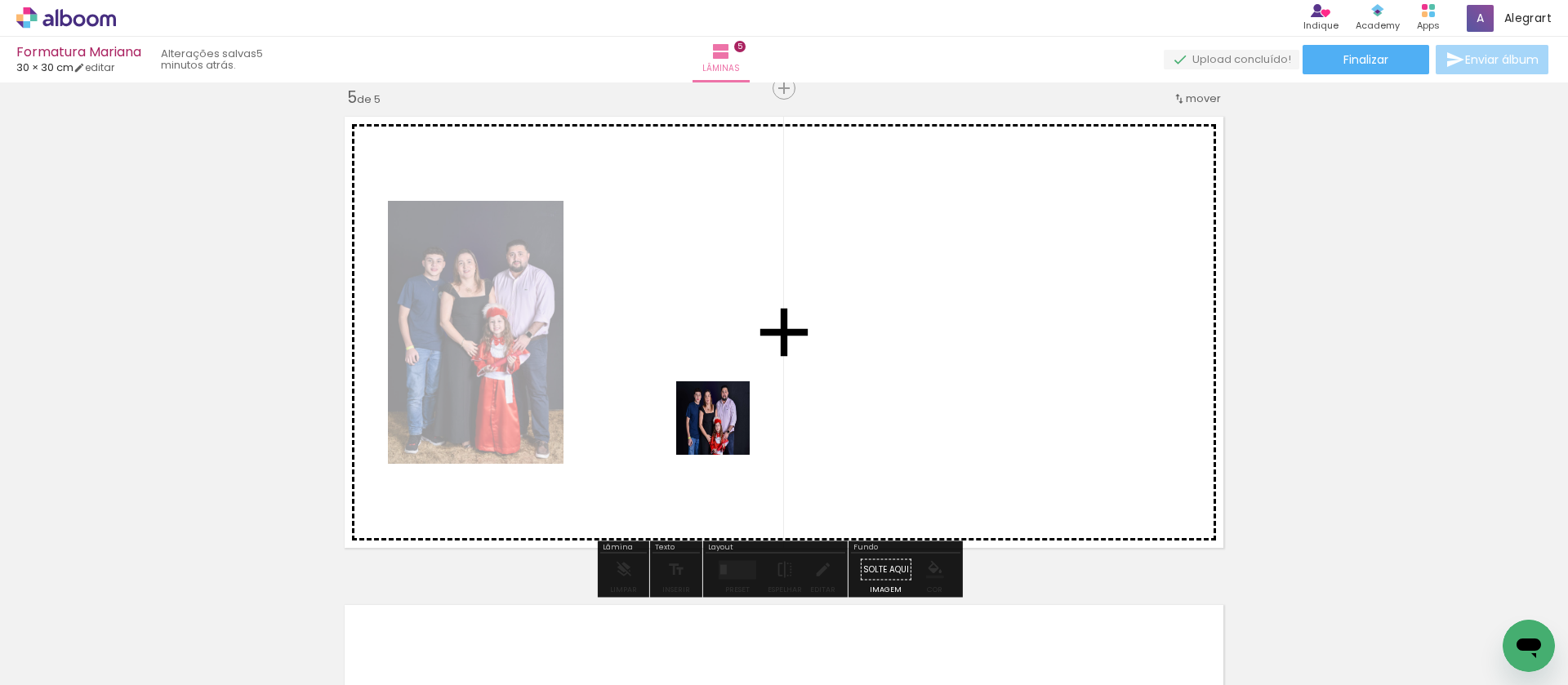
drag, startPoint x: 592, startPoint y: 647, endPoint x: 709, endPoint y: 646, distance: 117.0
click at [725, 431] on quentale-workspace at bounding box center [784, 342] width 1568 height 685
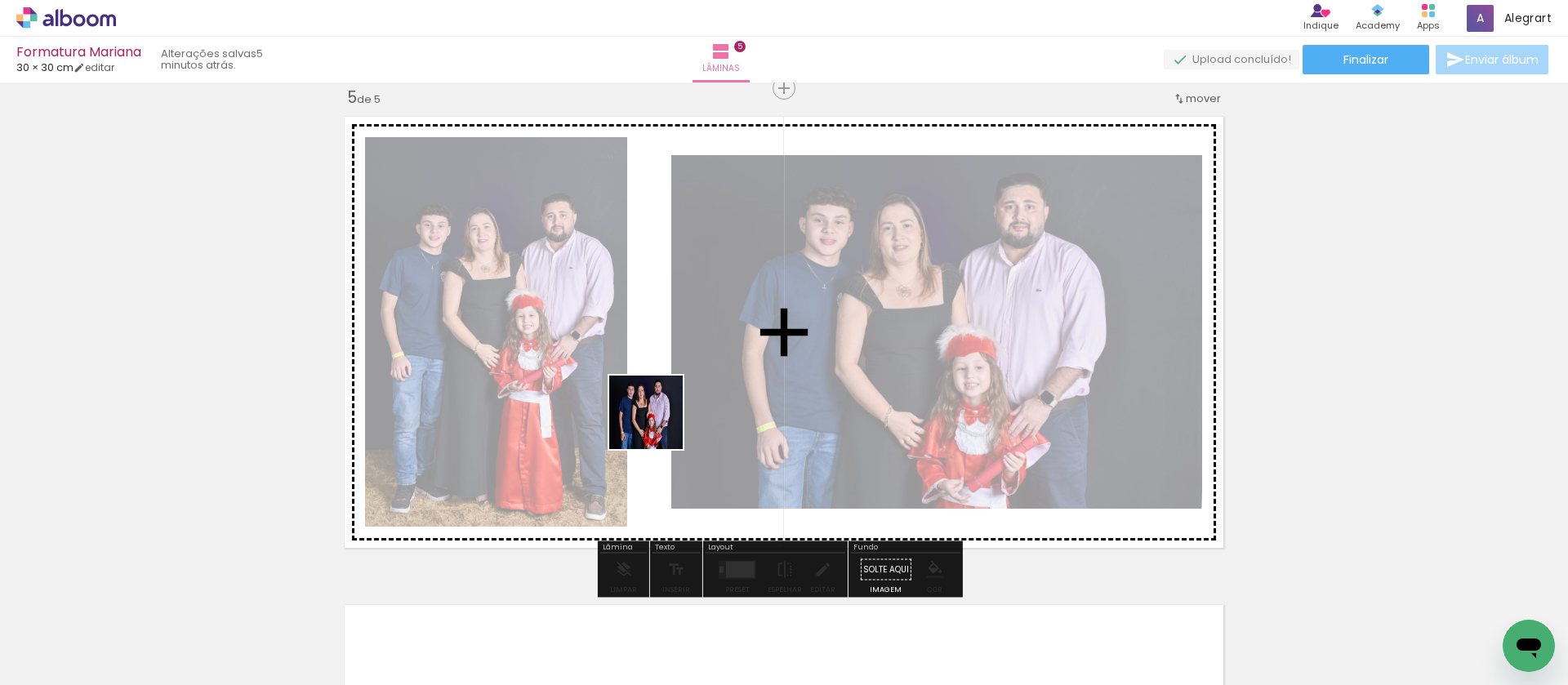
drag, startPoint x: 665, startPoint y: 645, endPoint x: 658, endPoint y: 424, distance: 221.1
click at [658, 424] on quentale-workspace at bounding box center [784, 342] width 1568 height 685
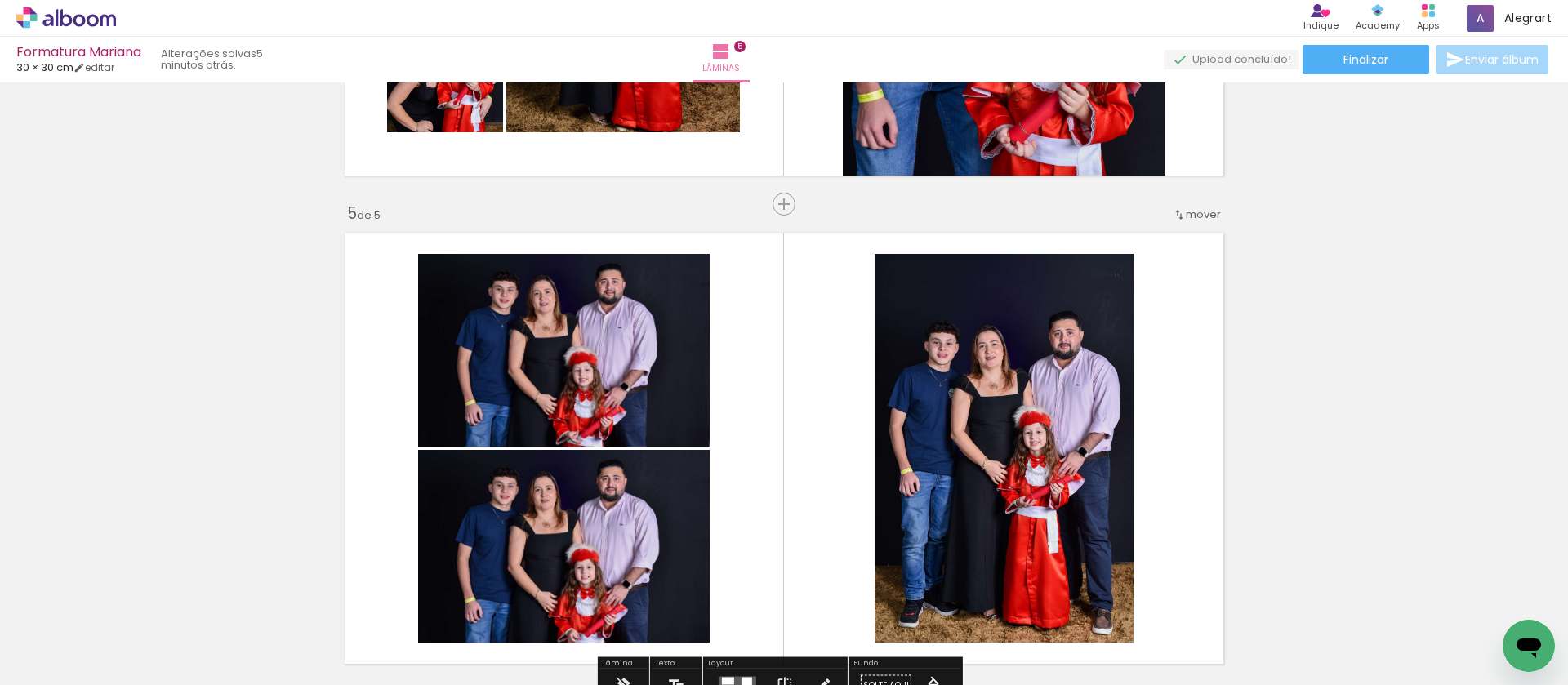
scroll to position [2003, 0]
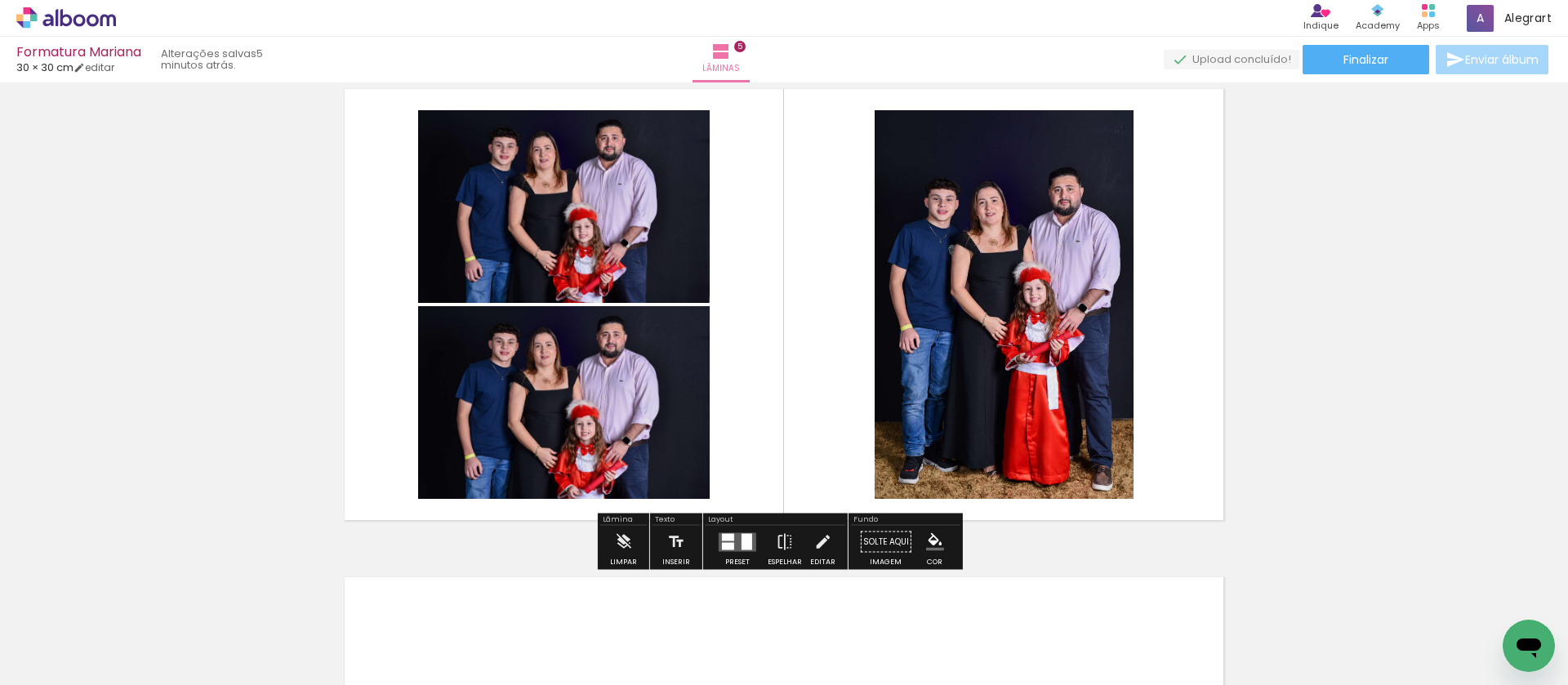
click at [726, 540] on div at bounding box center [727, 537] width 12 height 7
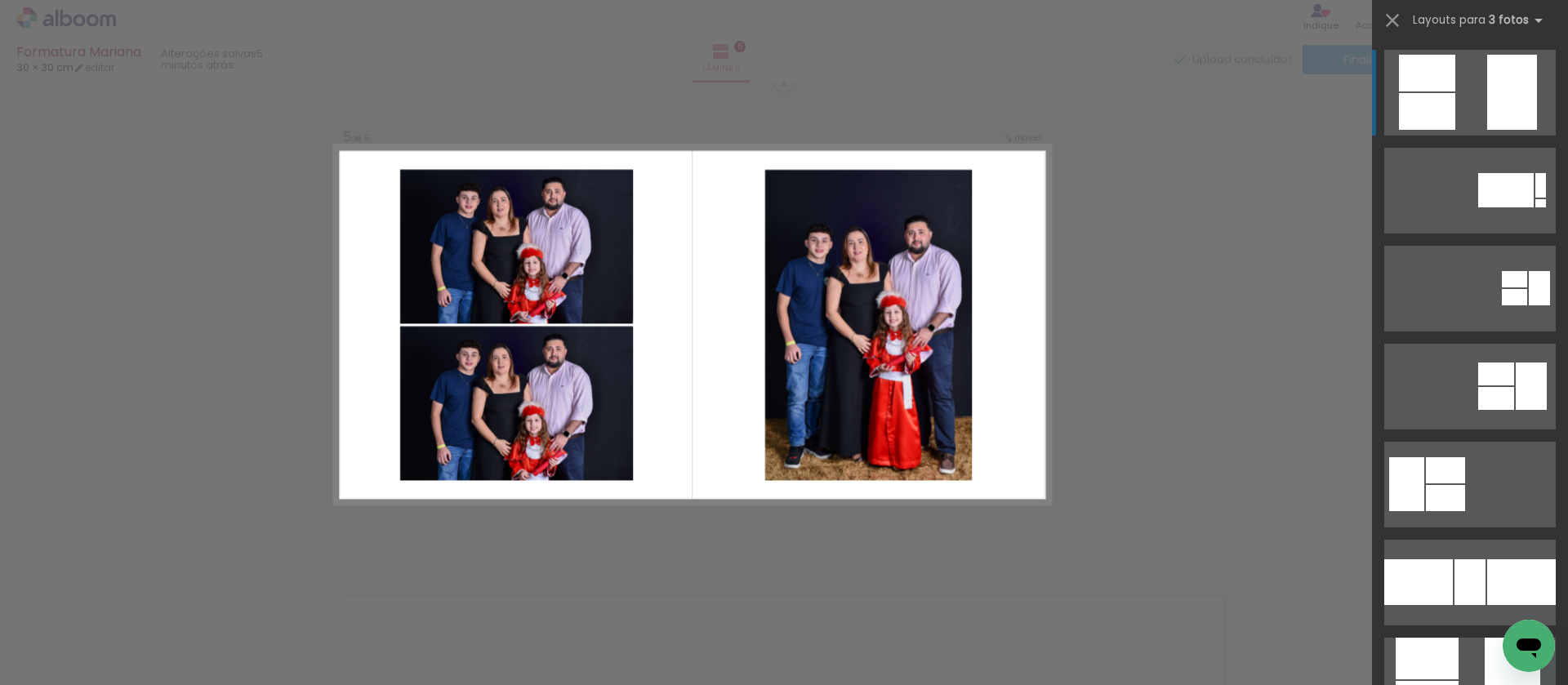
scroll to position [1975, 0]
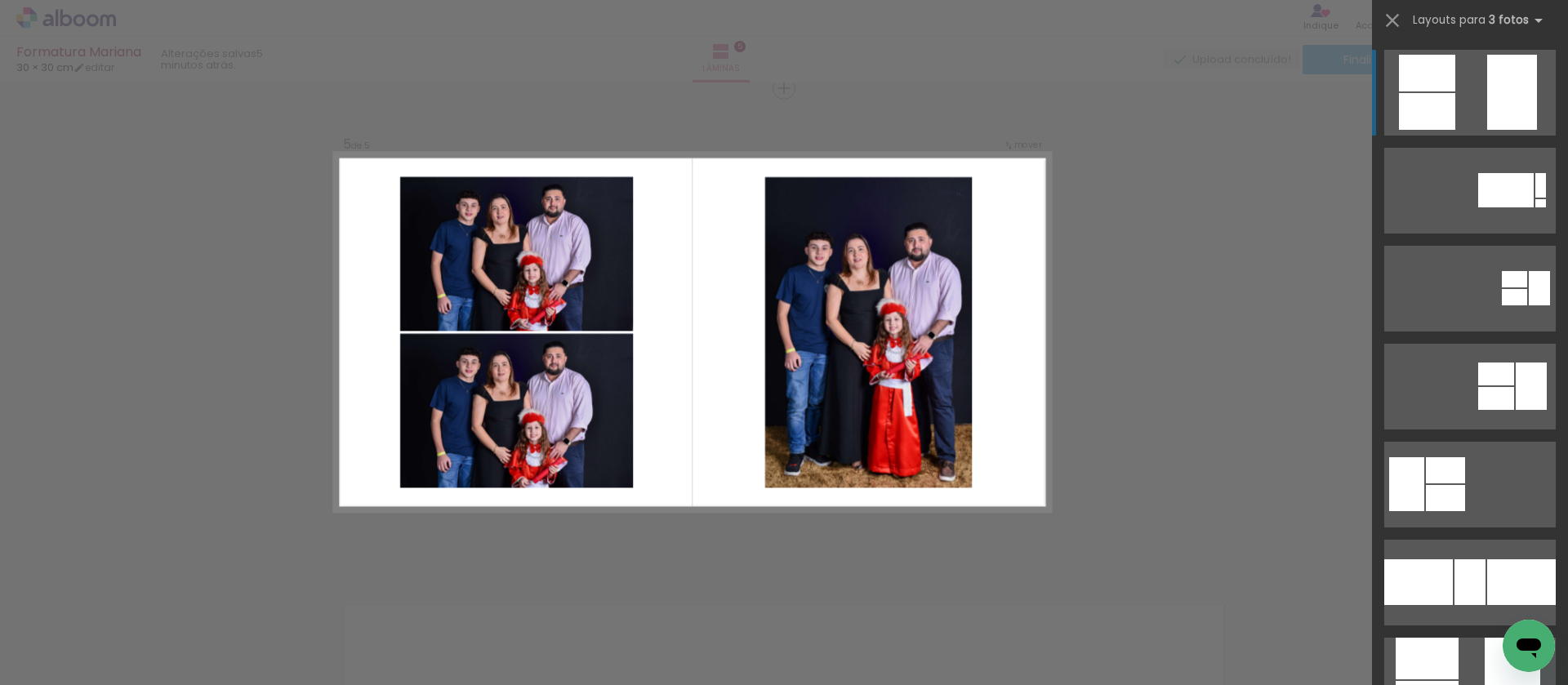
click at [1507, 78] on div at bounding box center [1511, 92] width 49 height 75
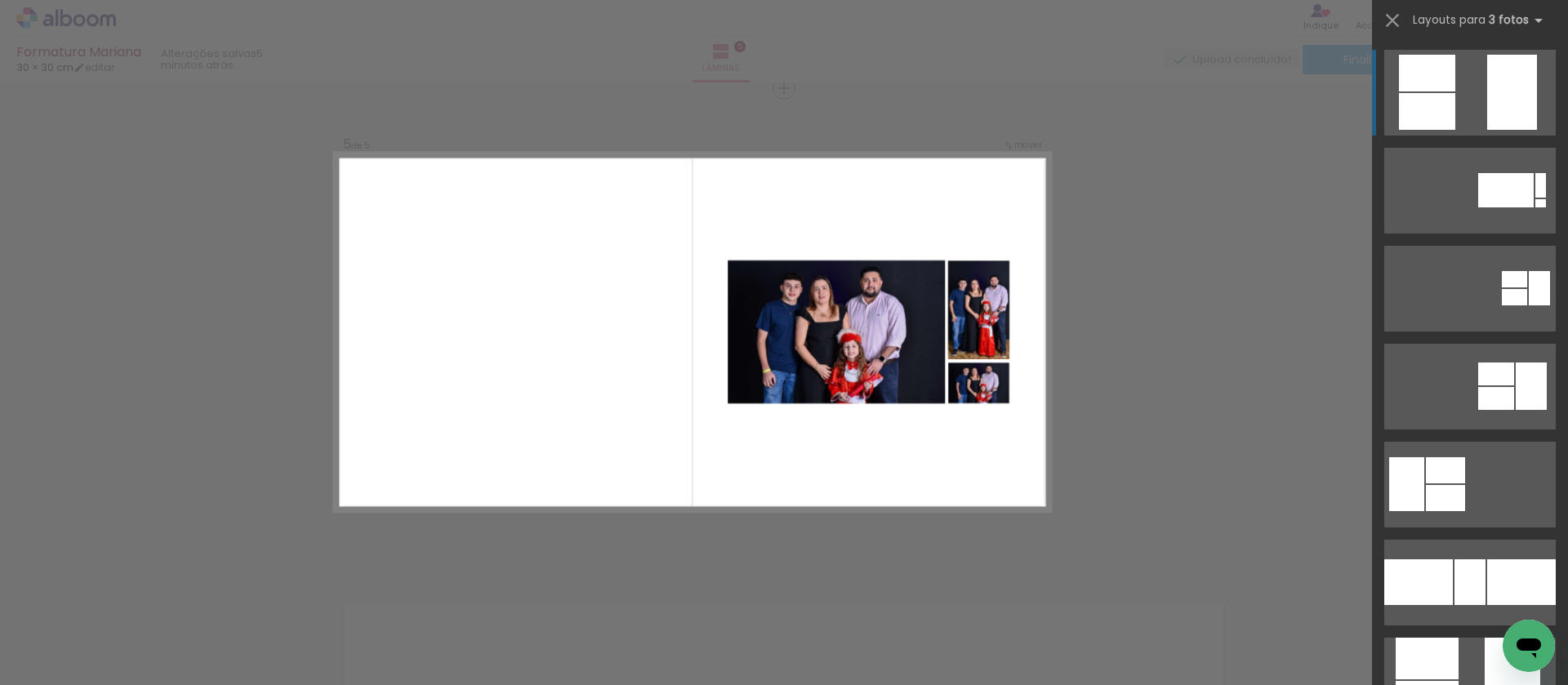
click at [1489, 103] on div at bounding box center [1511, 92] width 49 height 75
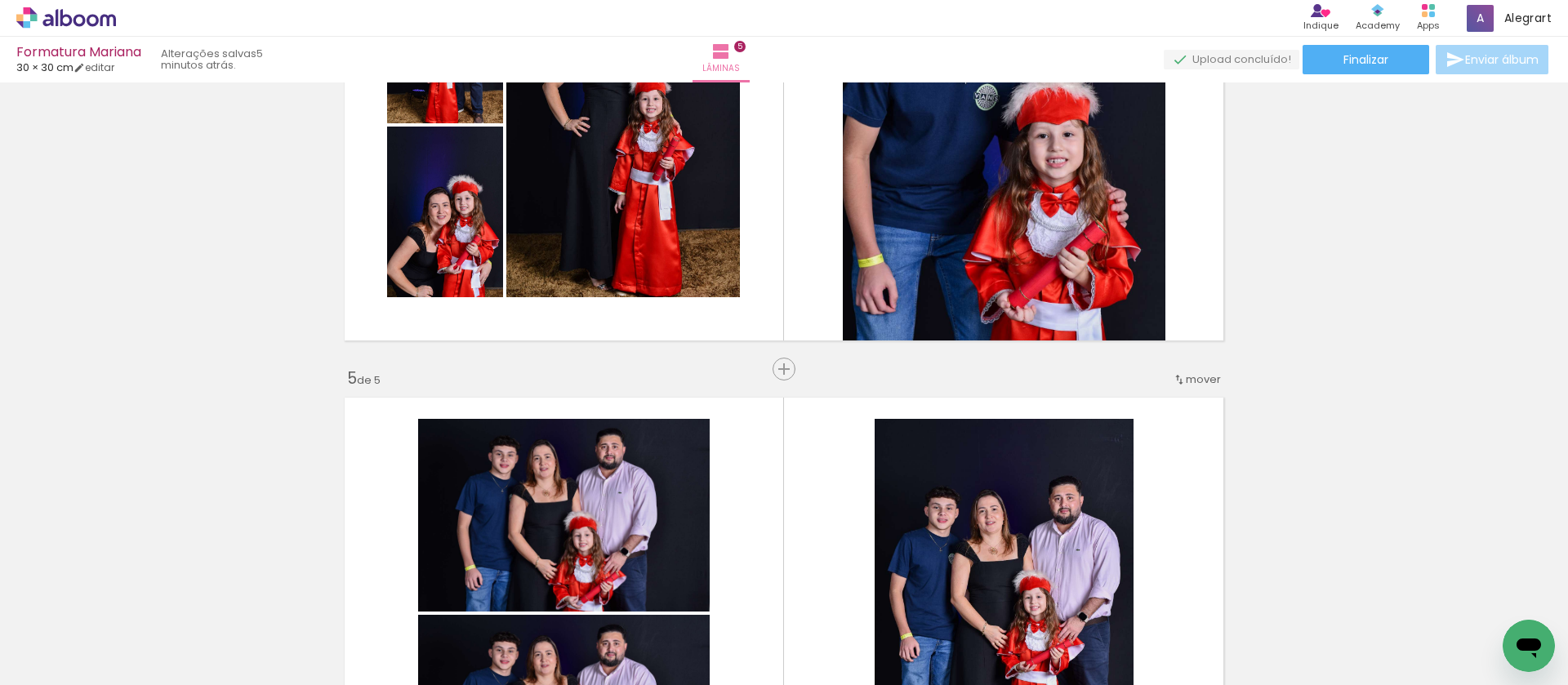
scroll to position [2224, 0]
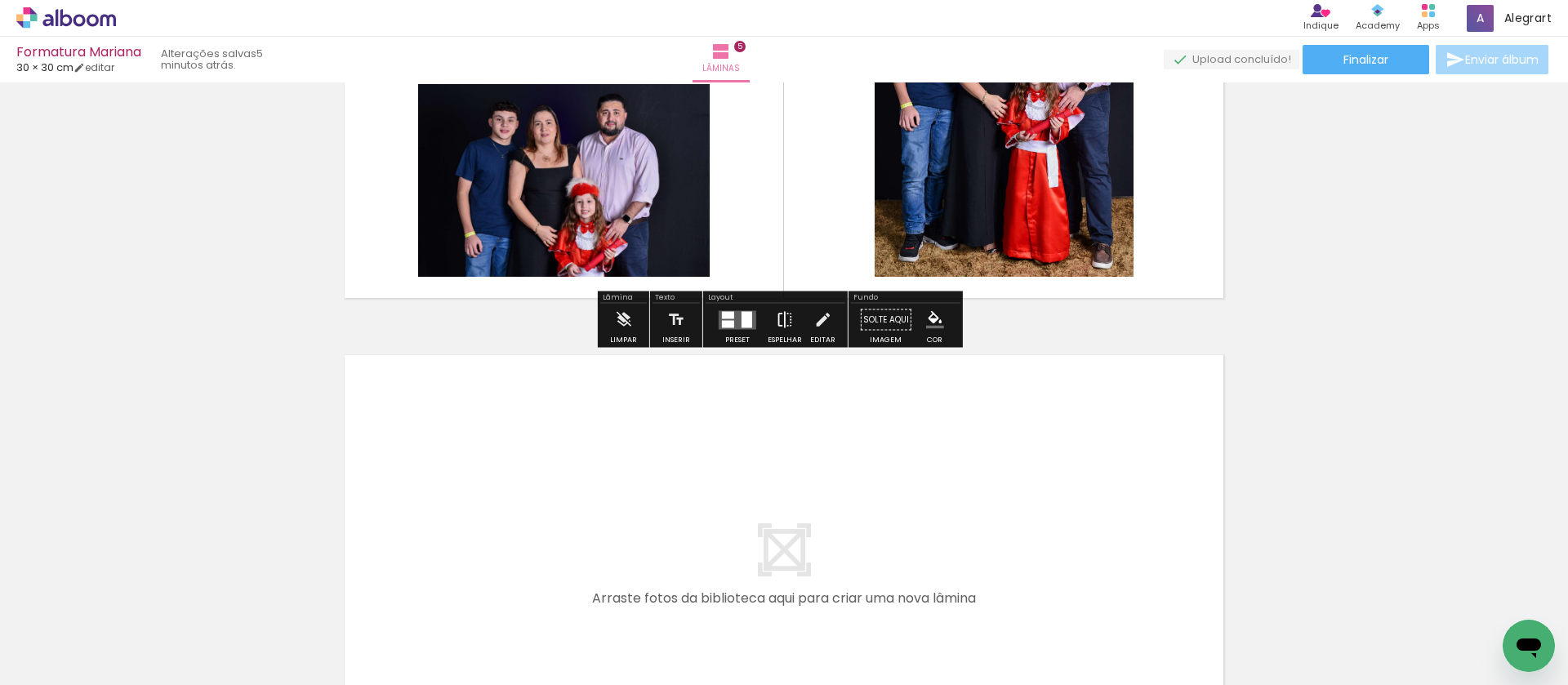
click at [769, 316] on paper-button "Espelhar" at bounding box center [784, 325] width 42 height 42
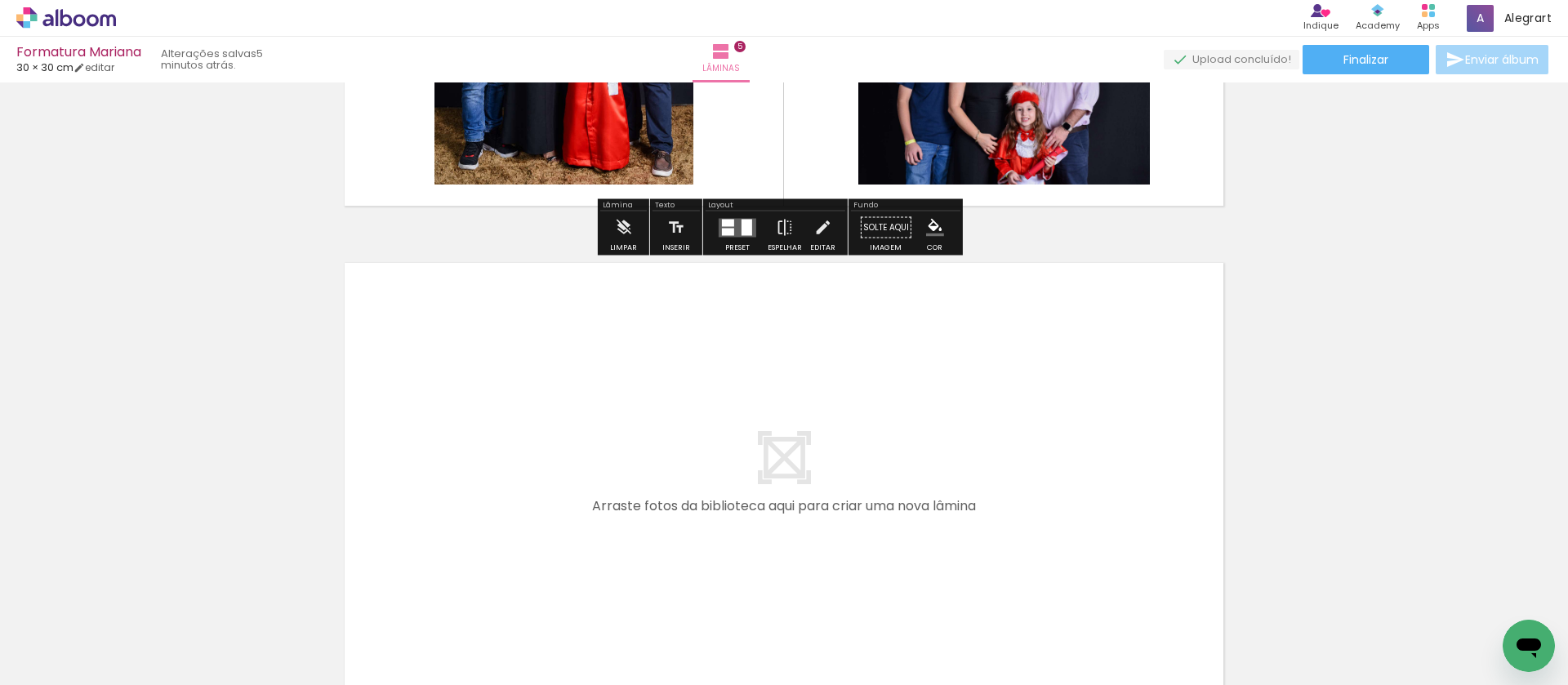
scroll to position [2327, 0]
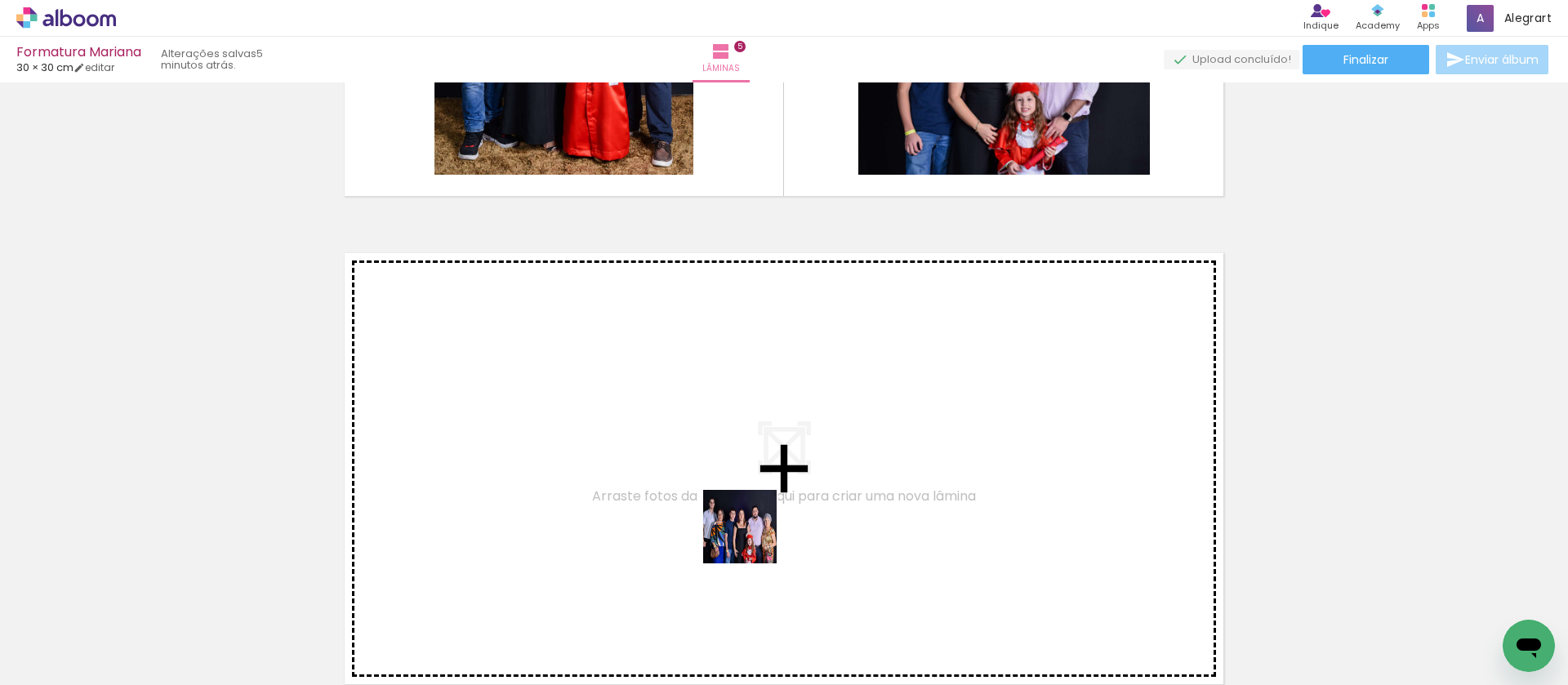
drag, startPoint x: 759, startPoint y: 637, endPoint x: 736, endPoint y: 509, distance: 130.0
click at [736, 509] on quentale-workspace at bounding box center [784, 342] width 1568 height 685
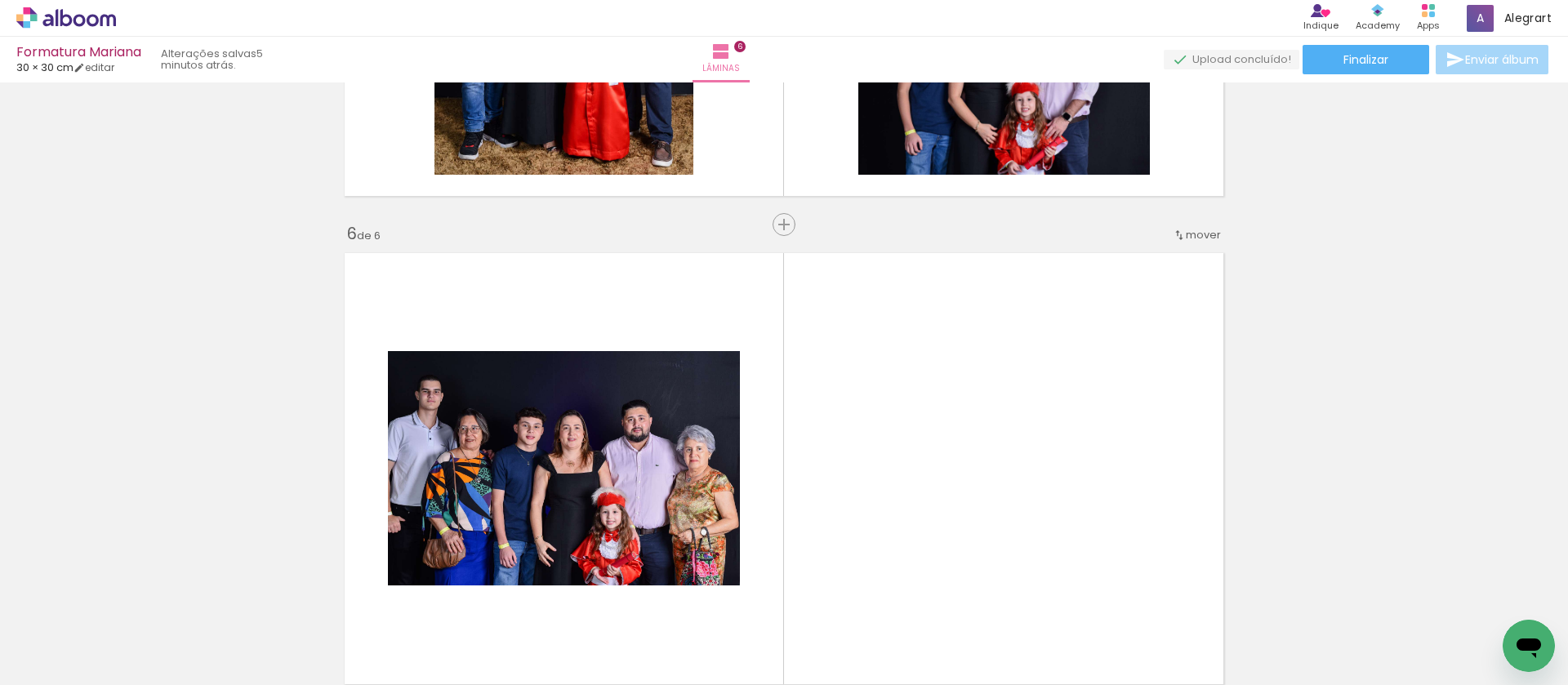
scroll to position [2463, 0]
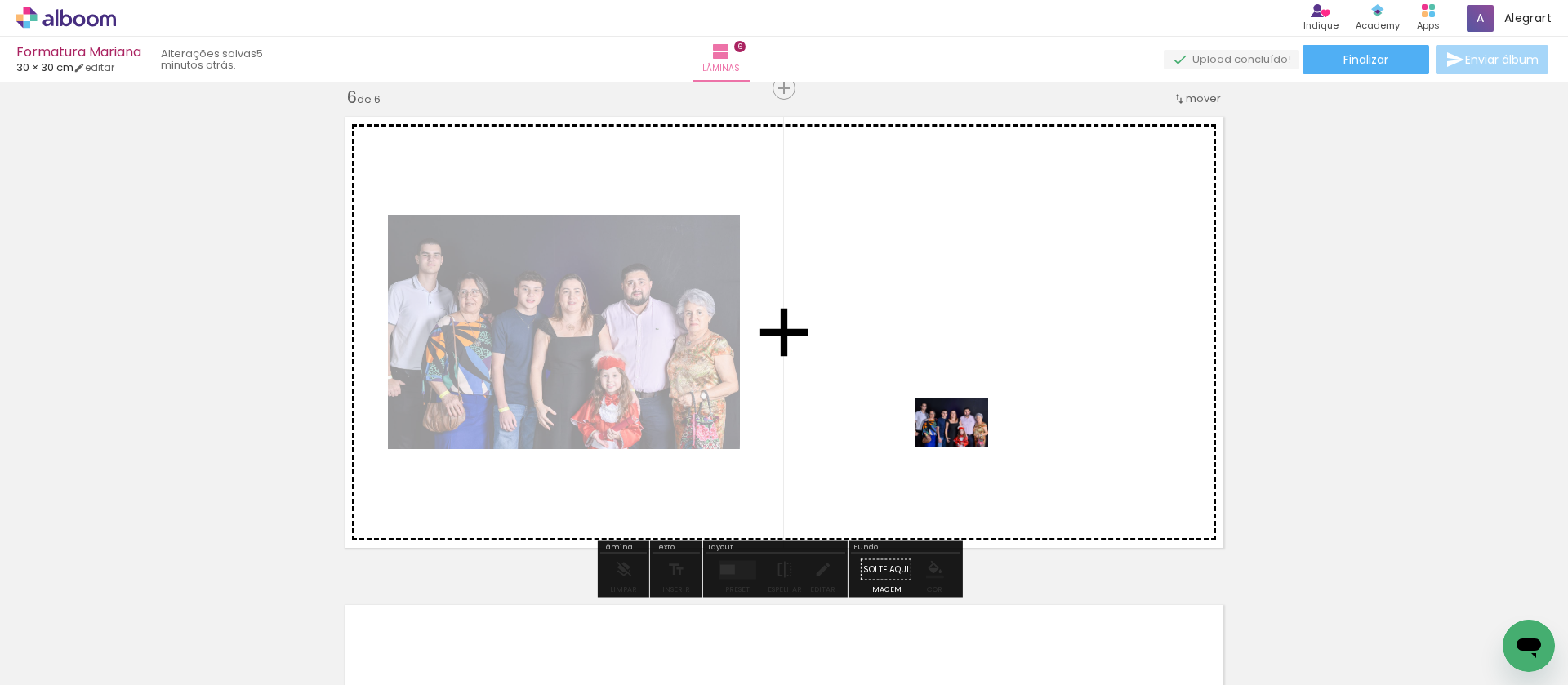
drag, startPoint x: 881, startPoint y: 573, endPoint x: 964, endPoint y: 447, distance: 150.9
click at [964, 447] on quentale-workspace at bounding box center [784, 342] width 1568 height 685
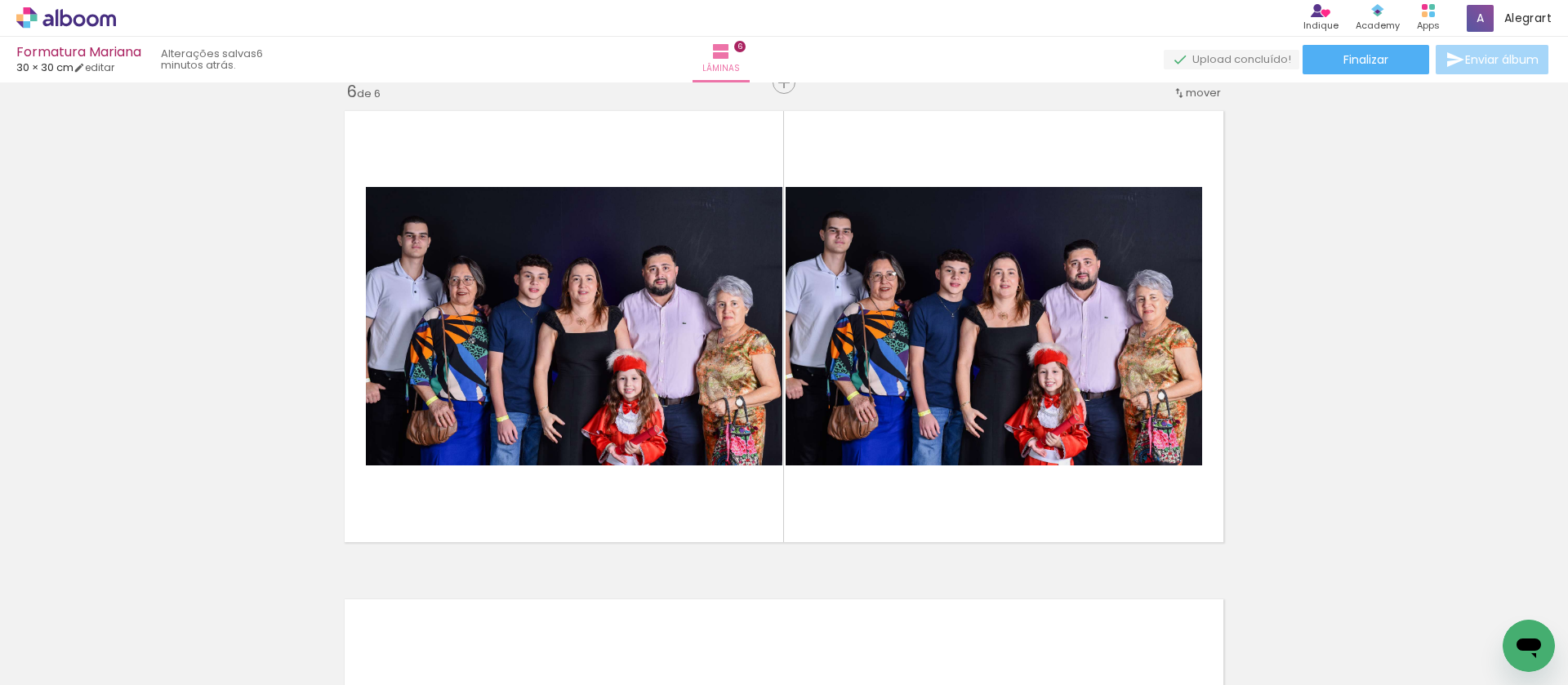
scroll to position [2467, 0]
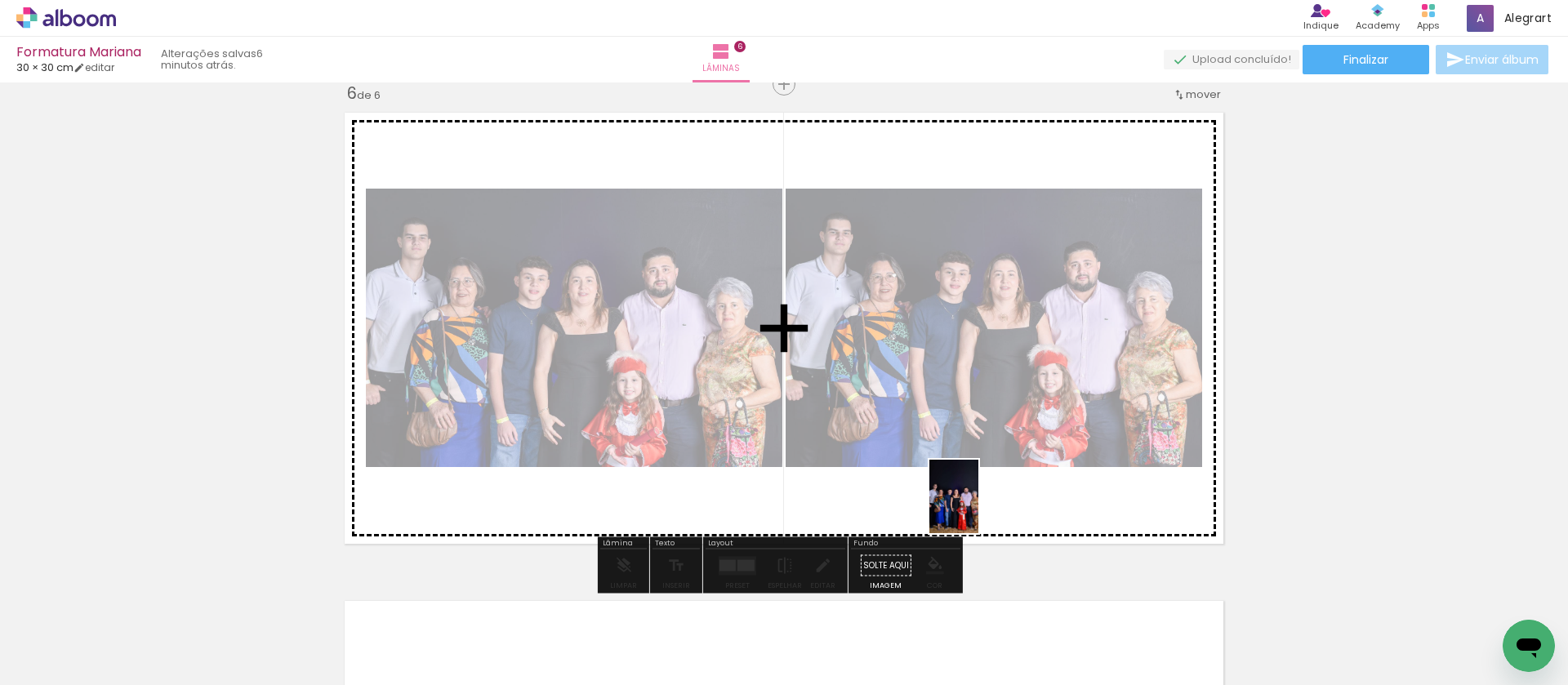
drag, startPoint x: 954, startPoint y: 637, endPoint x: 978, endPoint y: 508, distance: 131.2
click at [978, 508] on quentale-workspace at bounding box center [784, 342] width 1568 height 685
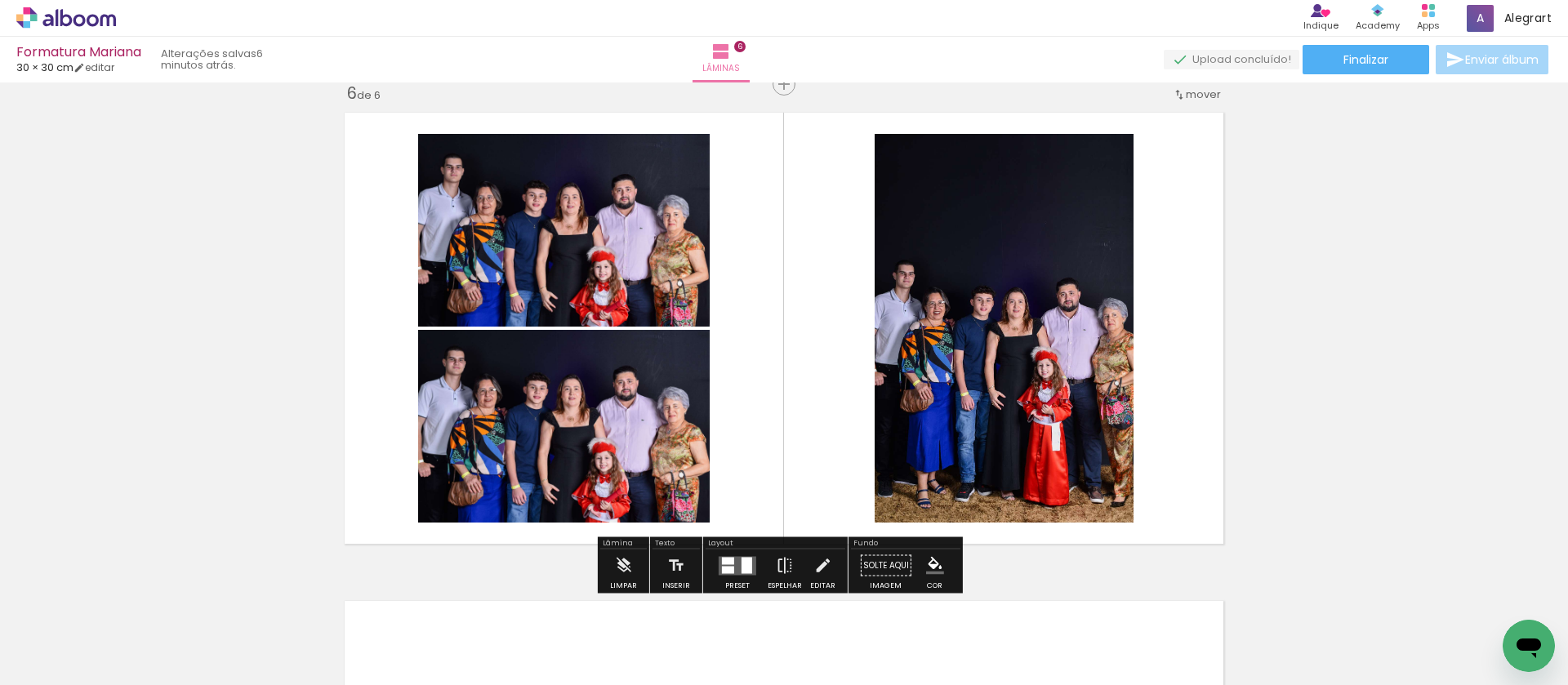
click at [733, 559] on quentale-layouter at bounding box center [737, 565] width 37 height 19
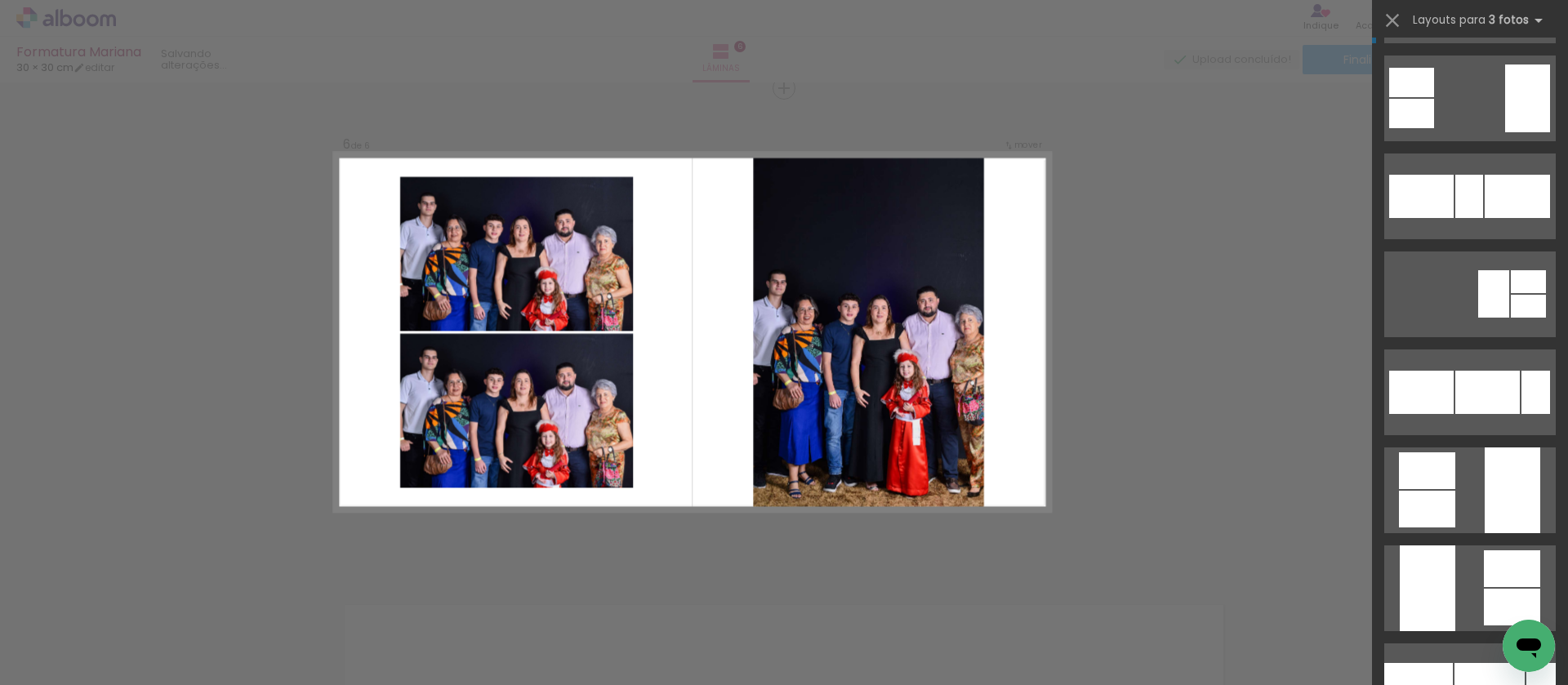
scroll to position [1572, 0]
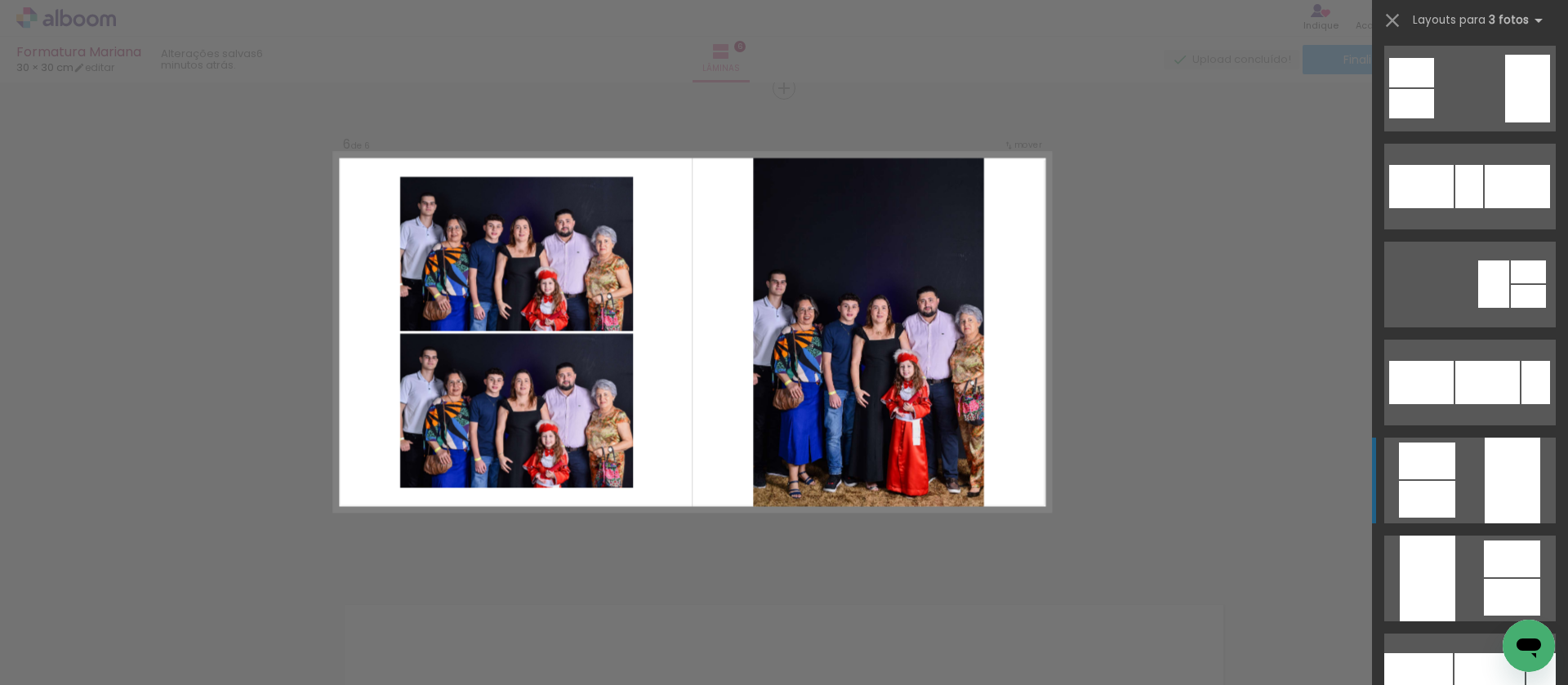
click at [1531, 491] on div at bounding box center [1511, 481] width 56 height 86
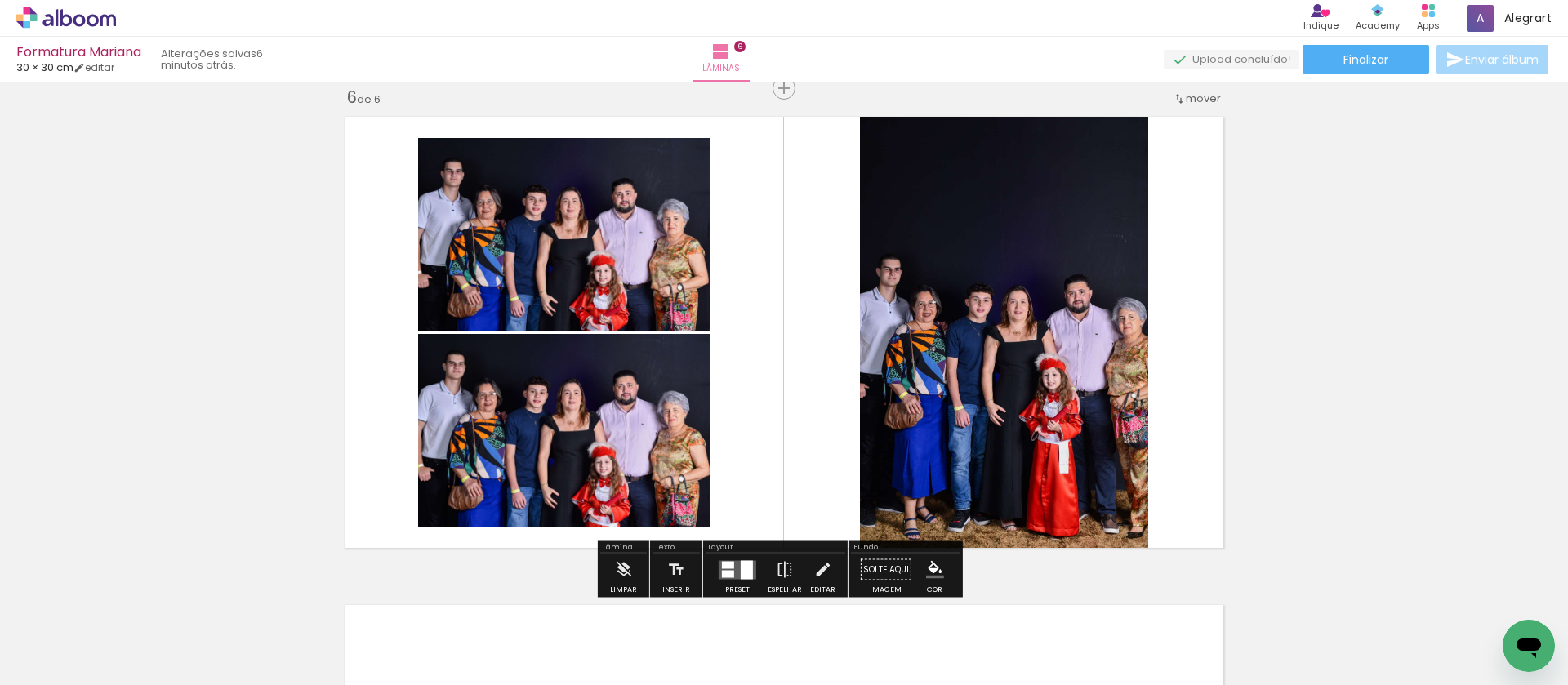
drag, startPoint x: 809, startPoint y: 561, endPoint x: 957, endPoint y: 407, distance: 213.6
click at [813, 561] on iron-icon at bounding box center [822, 570] width 18 height 33
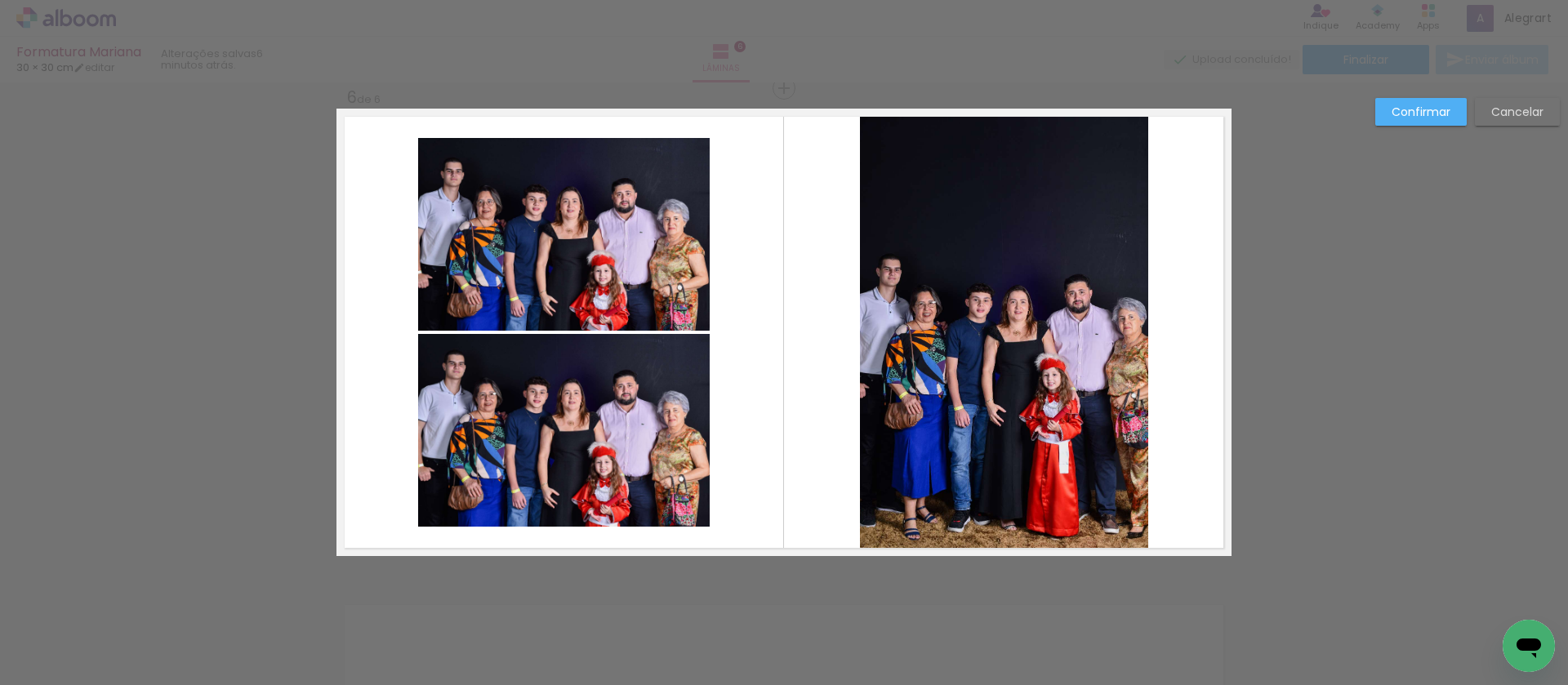
click at [957, 407] on quentale-photo at bounding box center [1003, 332] width 288 height 447
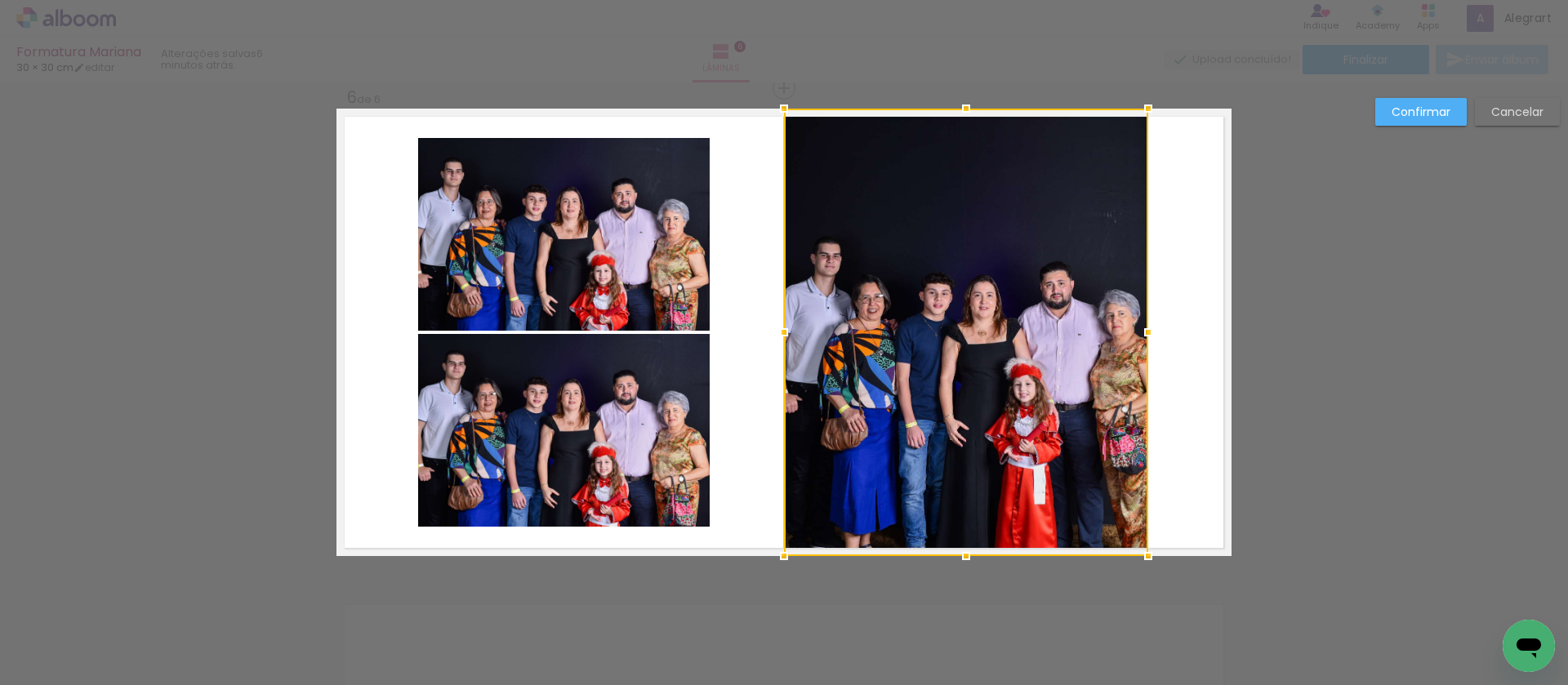
drag, startPoint x: 847, startPoint y: 332, endPoint x: 774, endPoint y: 333, distance: 73.0
click at [773, 332] on div at bounding box center [784, 333] width 33 height 33
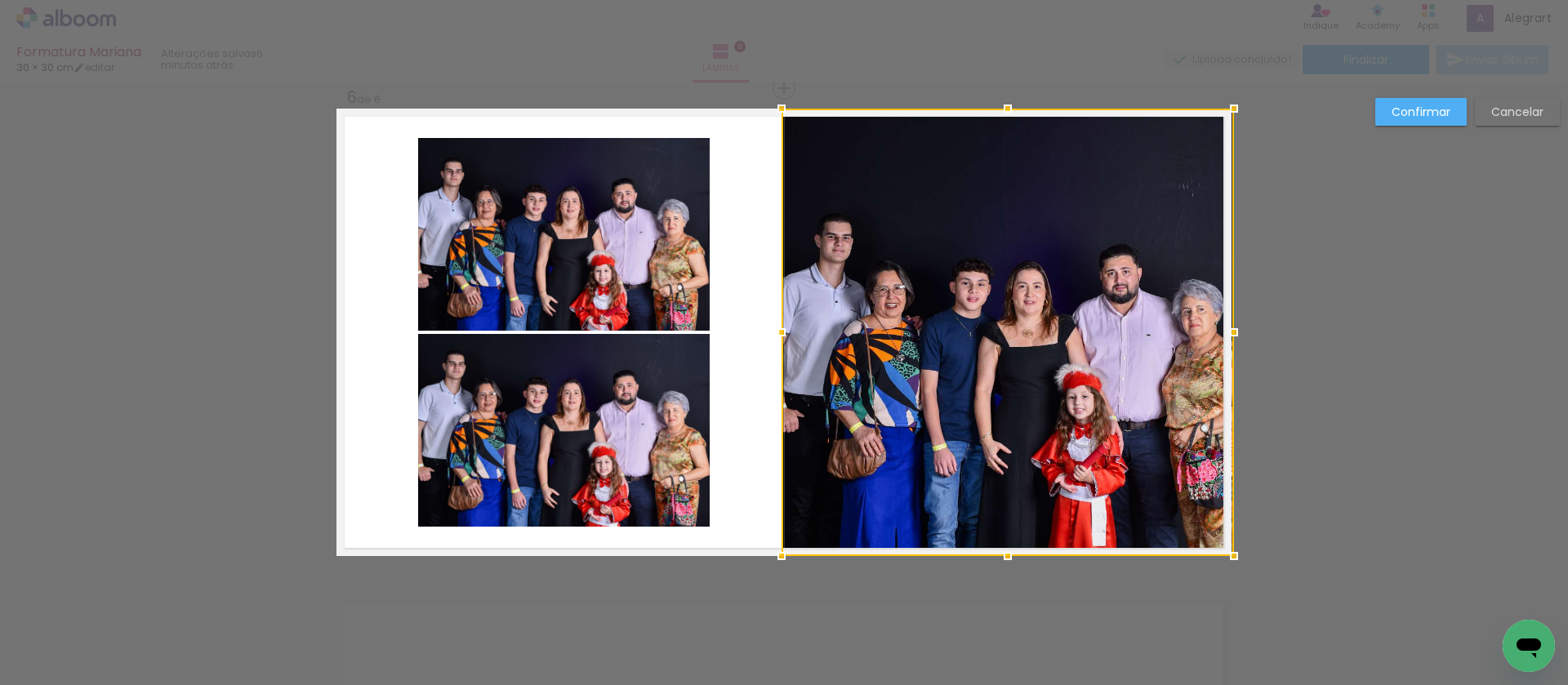
drag, startPoint x: 1140, startPoint y: 334, endPoint x: 1224, endPoint y: 336, distance: 84.0
click at [1224, 336] on div at bounding box center [1233, 333] width 33 height 33
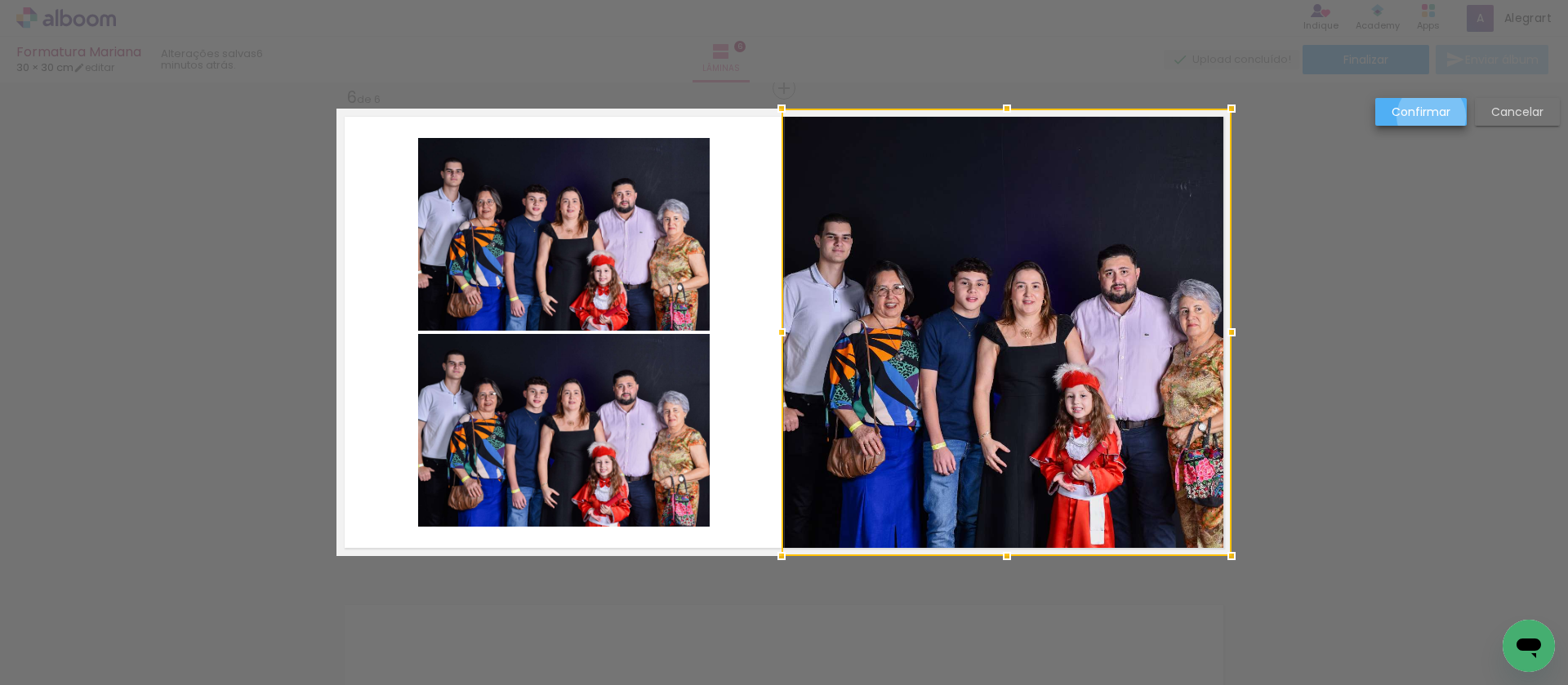
click at [0, 0] on slot "Confirmar" at bounding box center [0, 0] width 0 height 0
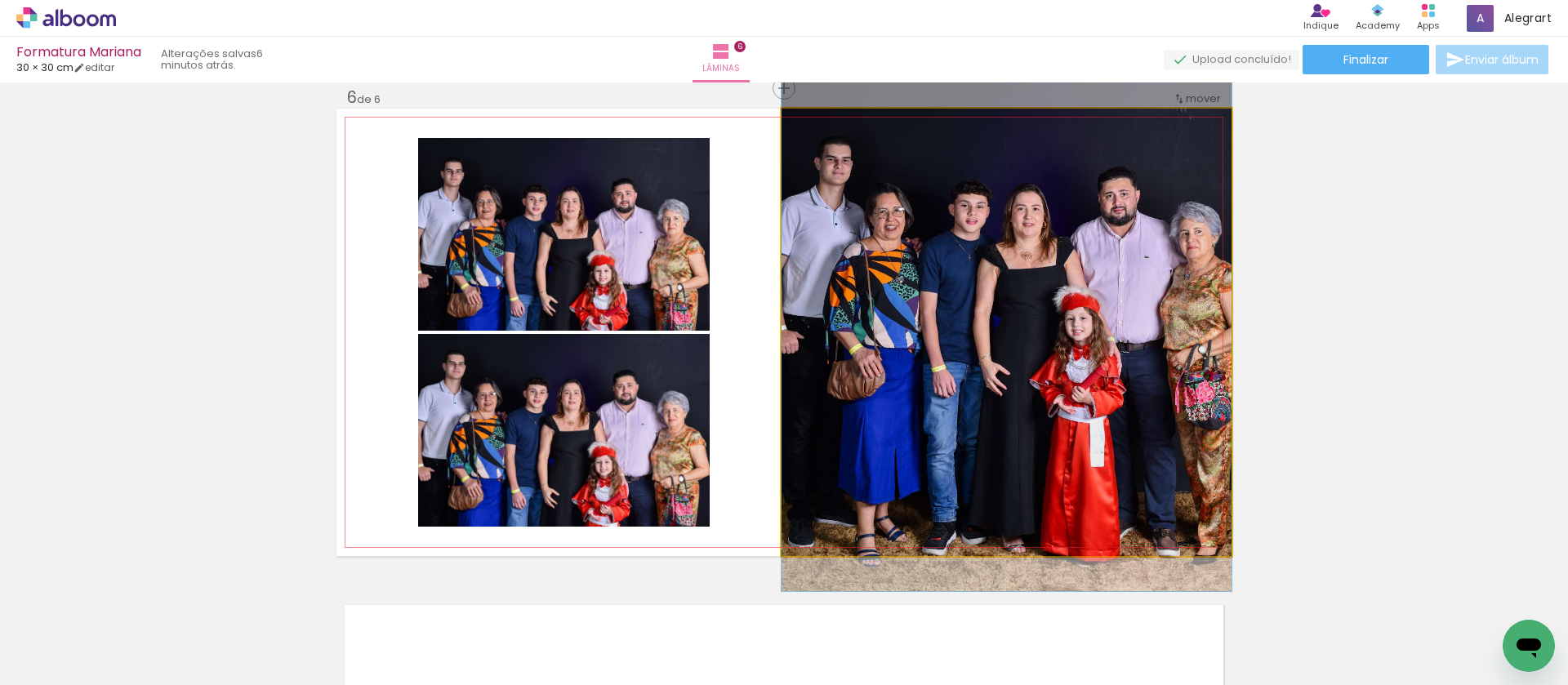
drag, startPoint x: 1072, startPoint y: 400, endPoint x: 1086, endPoint y: 322, distance: 79.2
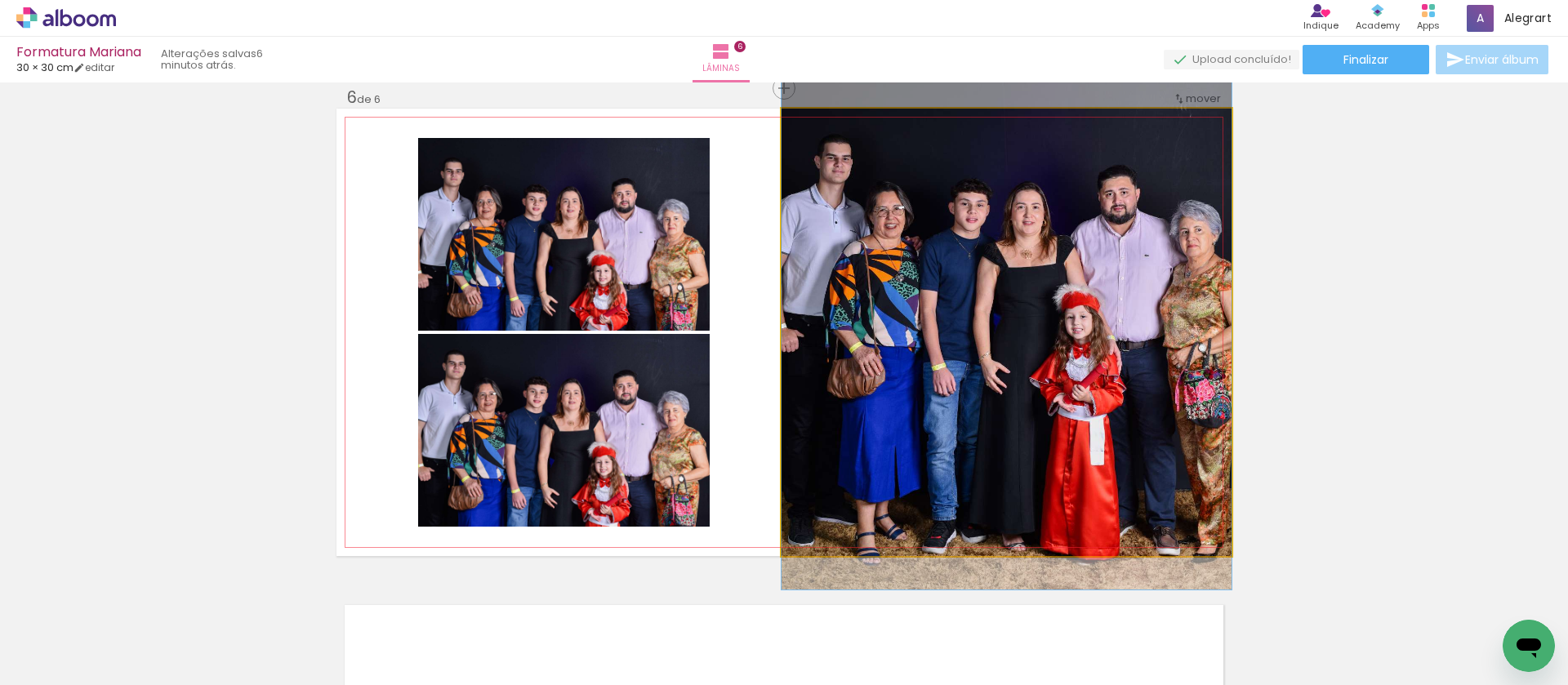
drag, startPoint x: 1056, startPoint y: 397, endPoint x: 1048, endPoint y: 395, distance: 8.2
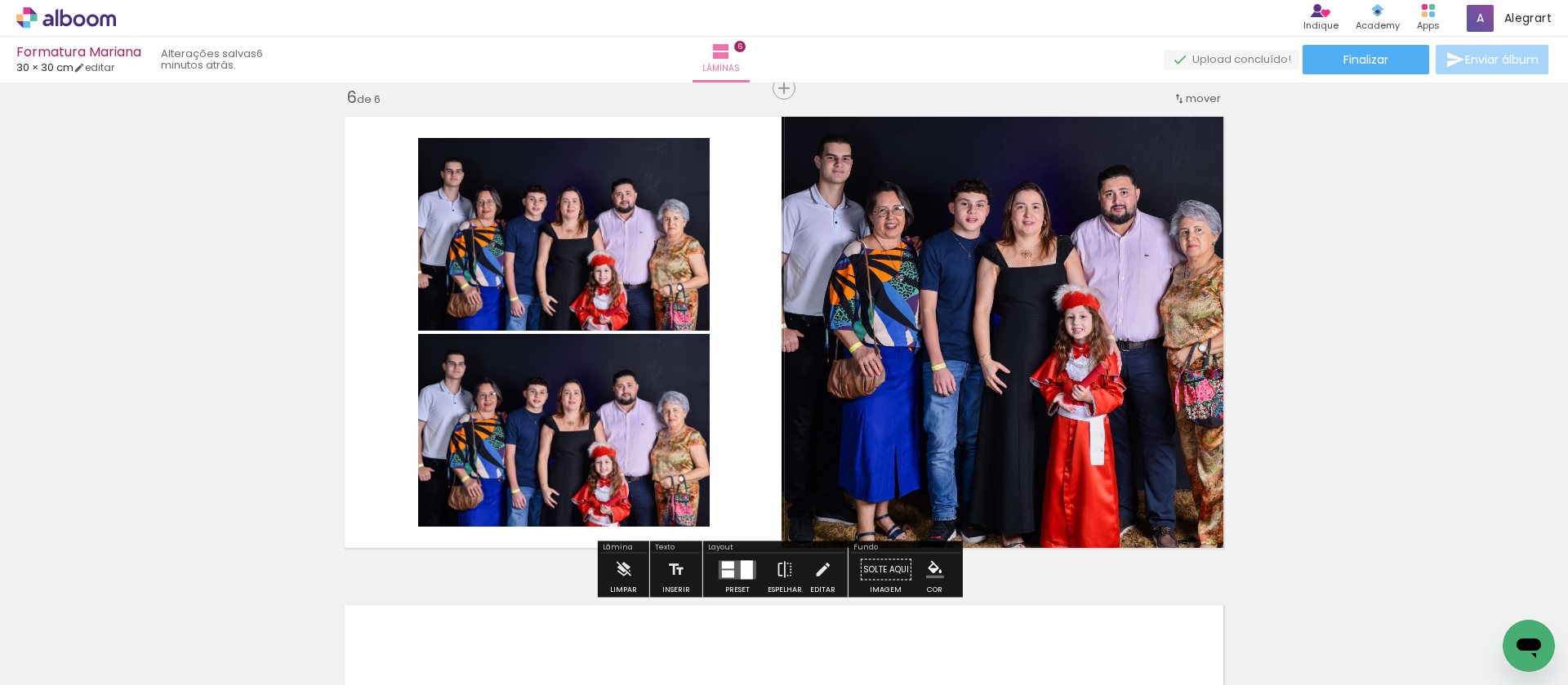
click at [820, 564] on iron-icon at bounding box center [822, 570] width 18 height 33
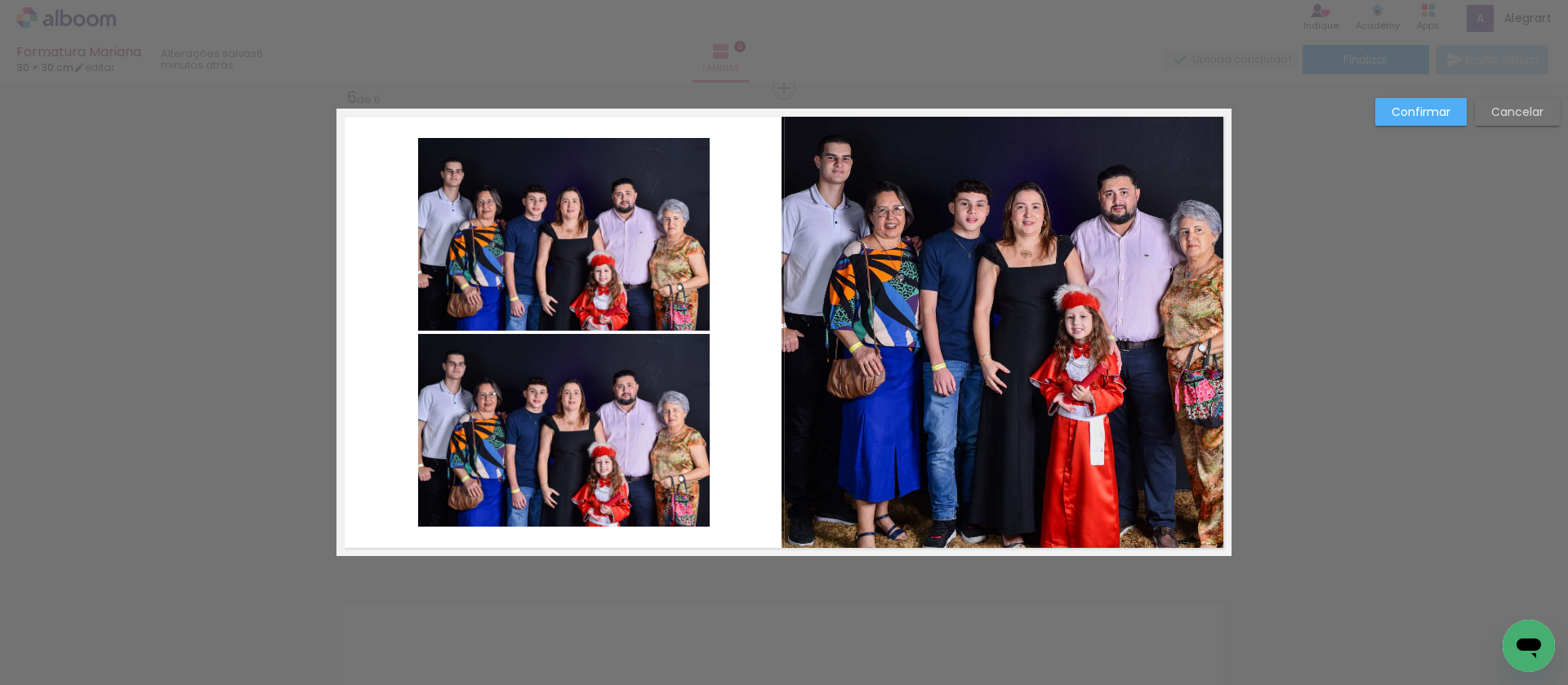
click at [805, 317] on quentale-photo at bounding box center [1007, 332] width 450 height 447
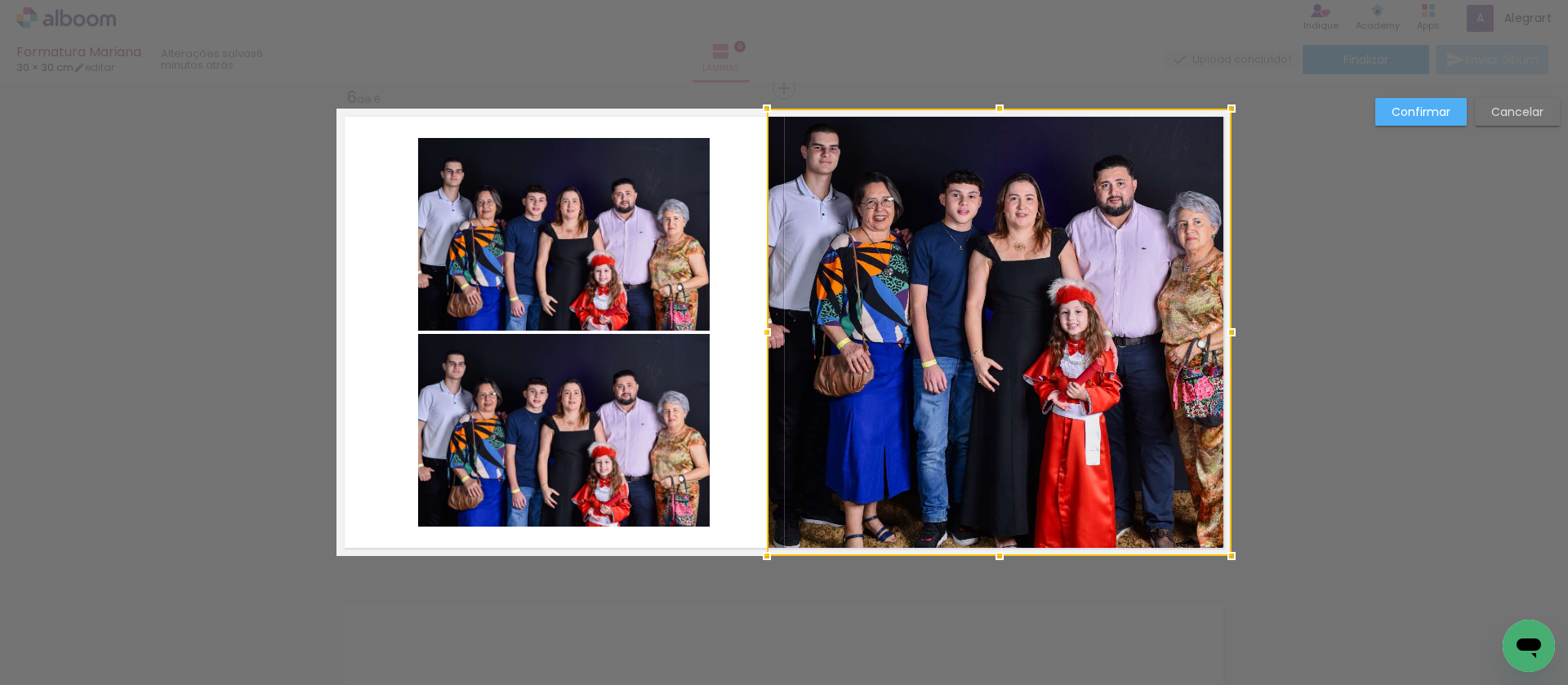
drag, startPoint x: 776, startPoint y: 333, endPoint x: 763, endPoint y: 332, distance: 13.0
click at [763, 332] on div at bounding box center [767, 333] width 33 height 33
click at [0, 0] on slot "Confirmar" at bounding box center [0, 0] width 0 height 0
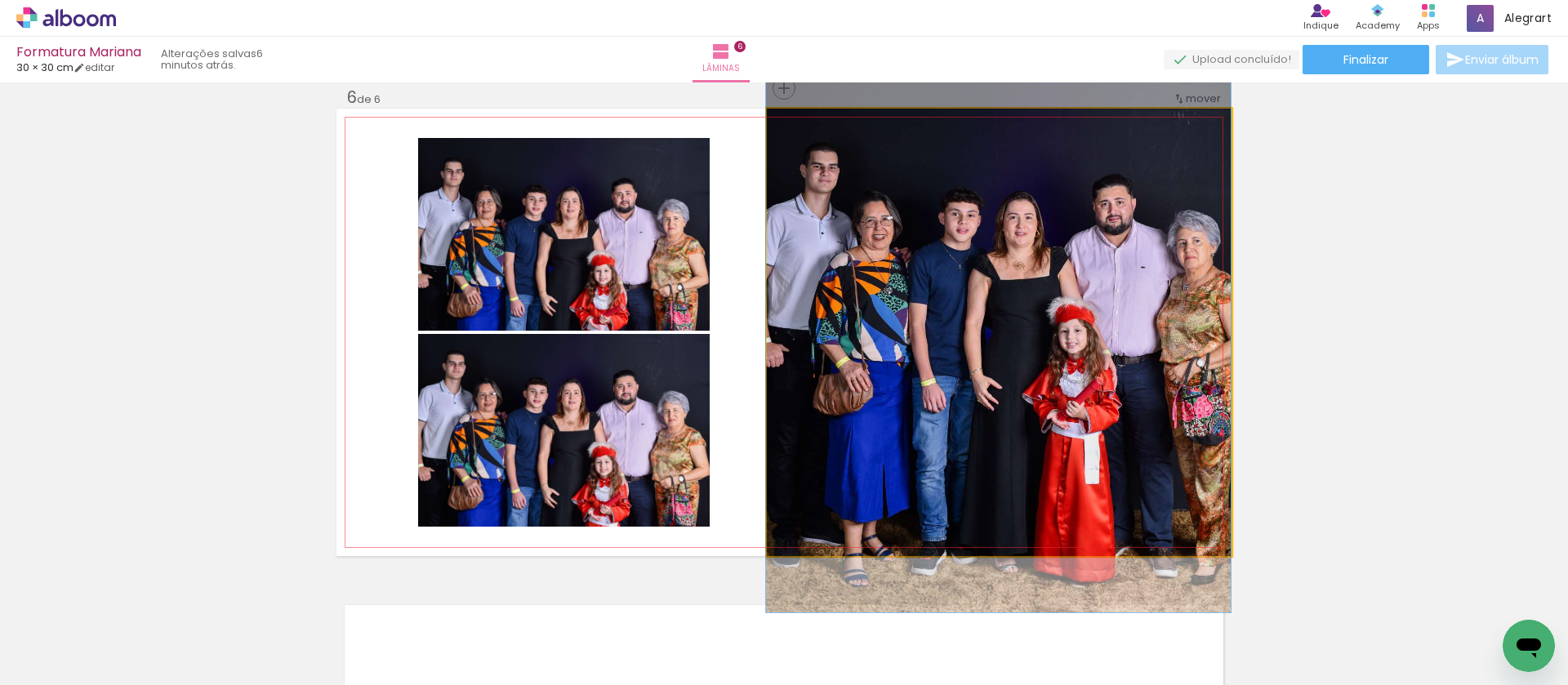
drag, startPoint x: 1049, startPoint y: 265, endPoint x: 1041, endPoint y: 283, distance: 19.7
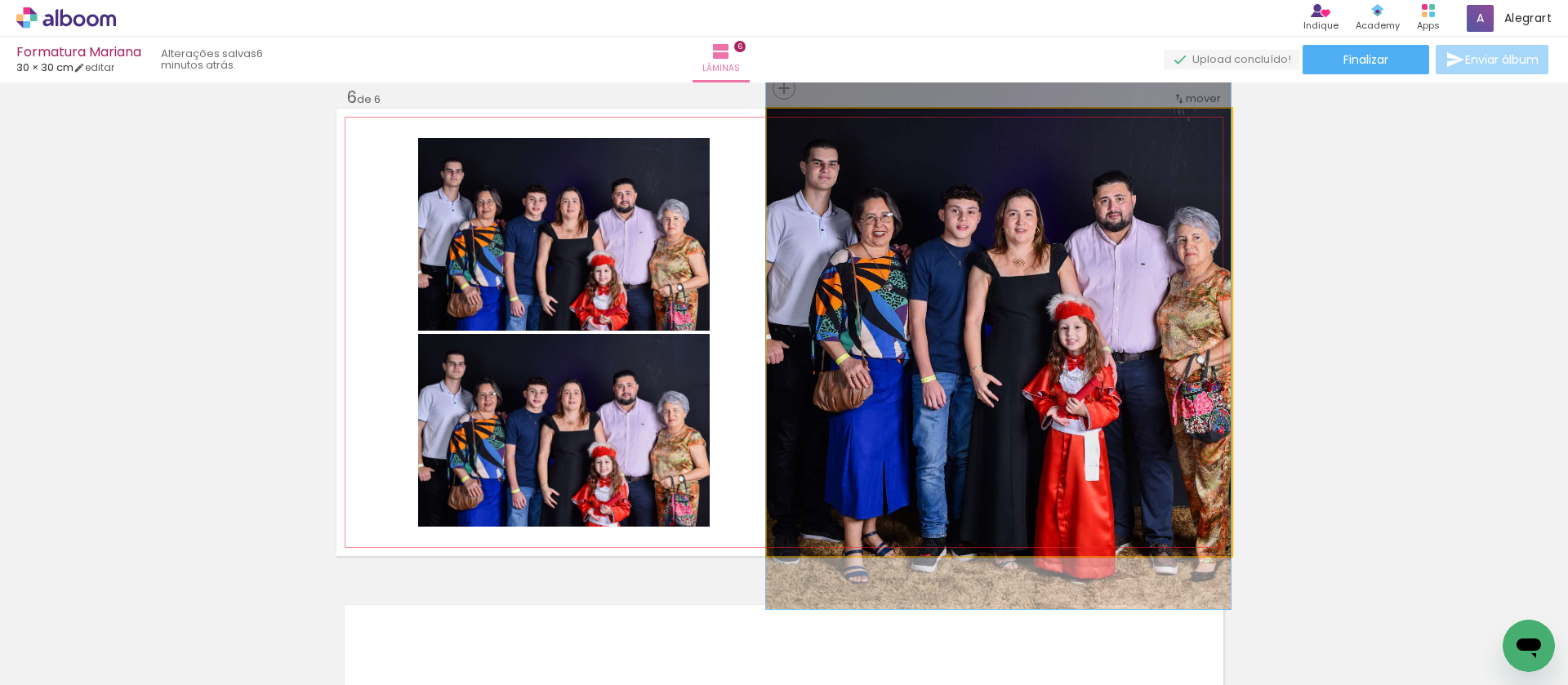
drag, startPoint x: 1072, startPoint y: 426, endPoint x: 1049, endPoint y: 423, distance: 23.2
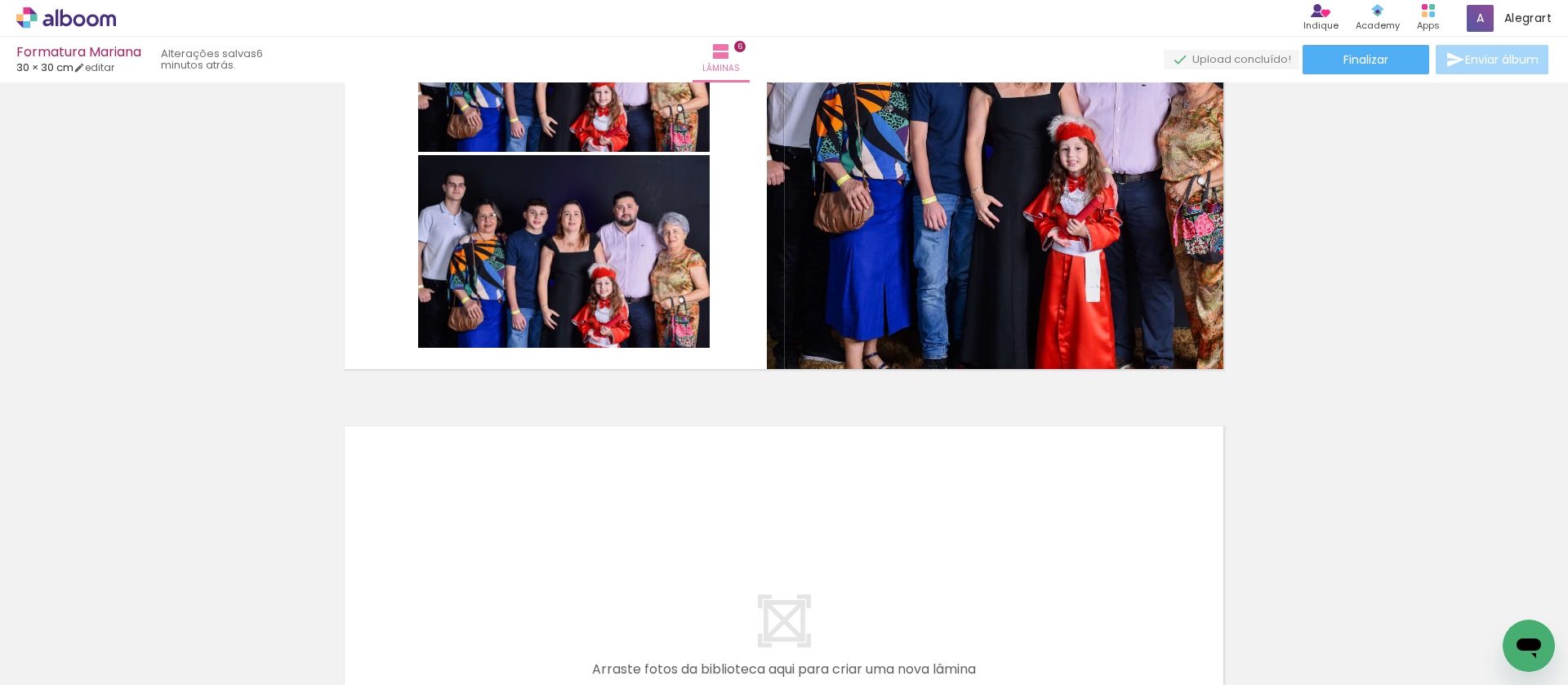
scroll to position [2965, 0]
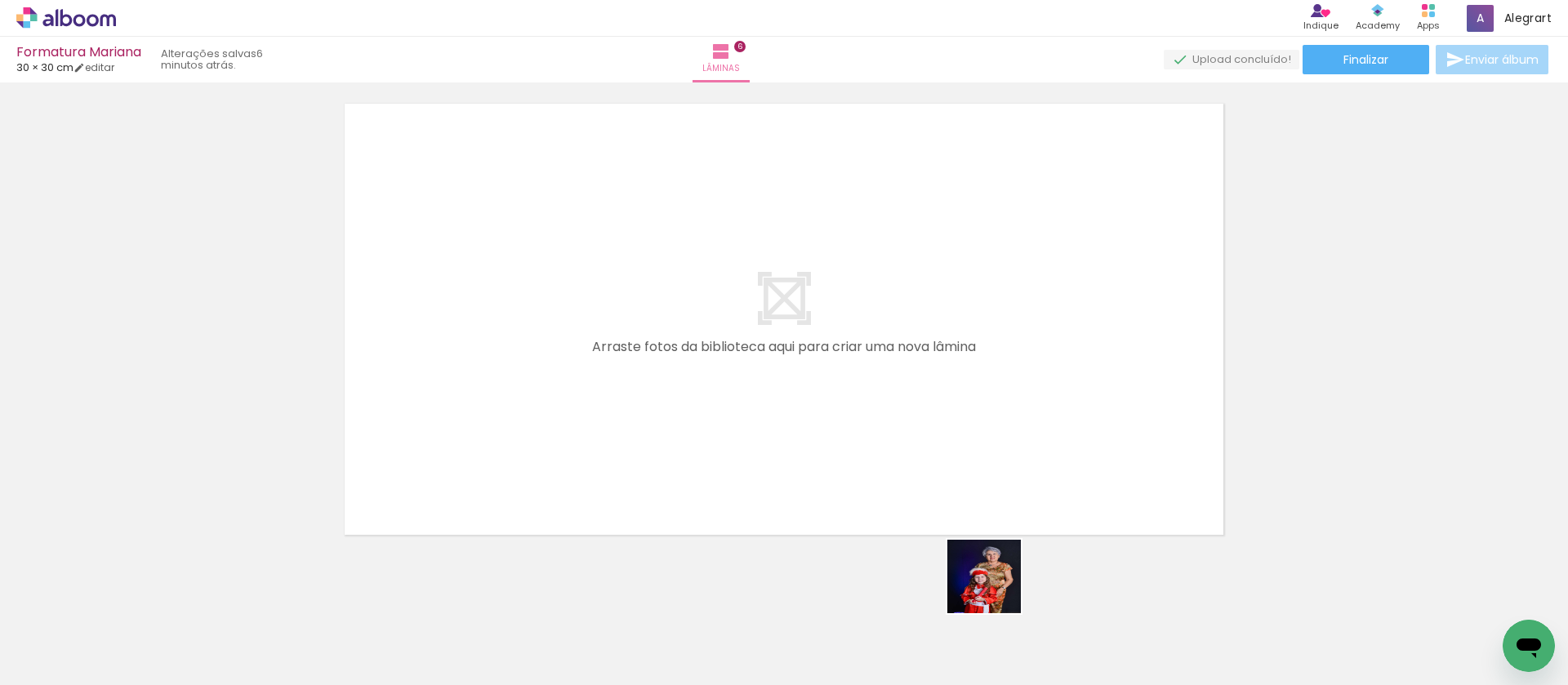
drag, startPoint x: 1032, startPoint y: 632, endPoint x: 1160, endPoint y: 632, distance: 128.0
click at [889, 507] on quentale-workspace at bounding box center [784, 342] width 1568 height 685
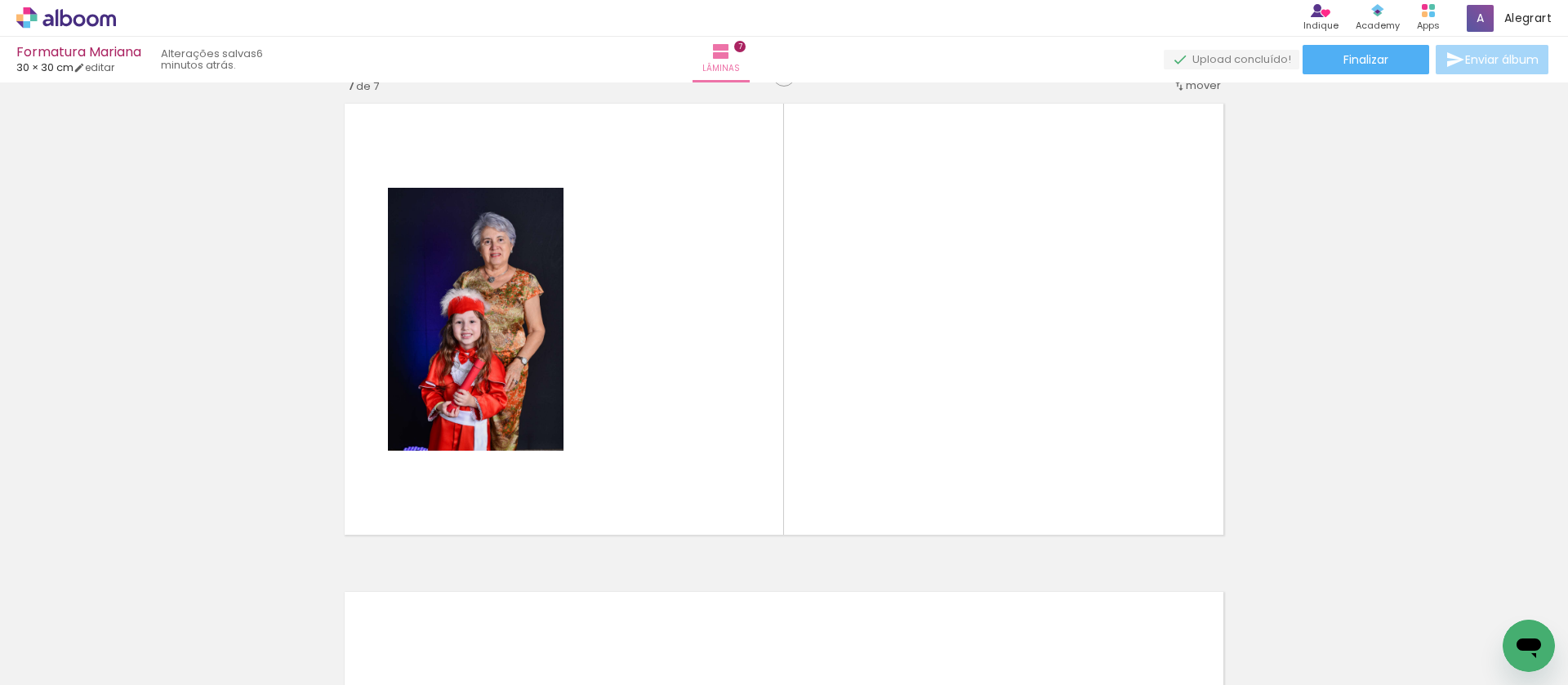
scroll to position [2951, 0]
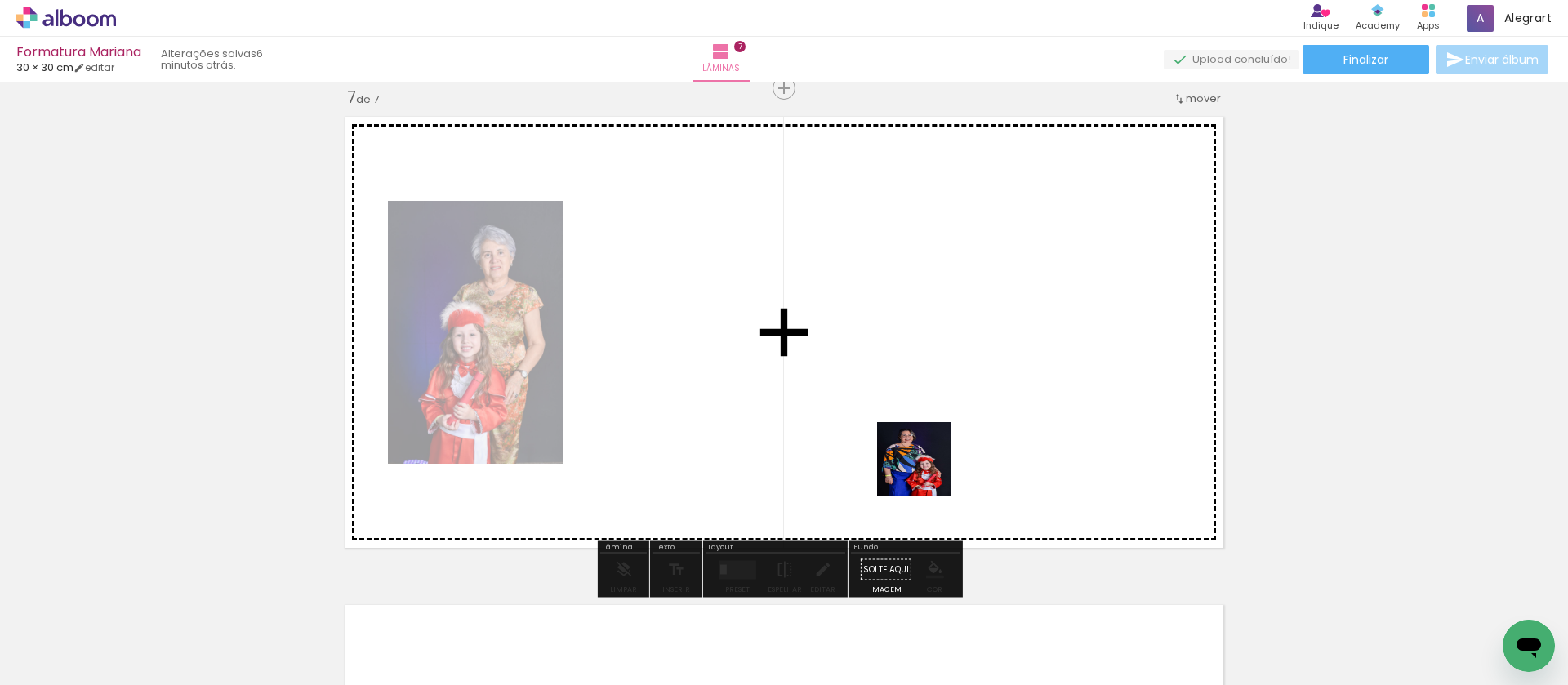
drag, startPoint x: 1117, startPoint y: 643, endPoint x: 1245, endPoint y: 626, distance: 129.1
click at [924, 471] on quentale-workspace at bounding box center [784, 342] width 1568 height 685
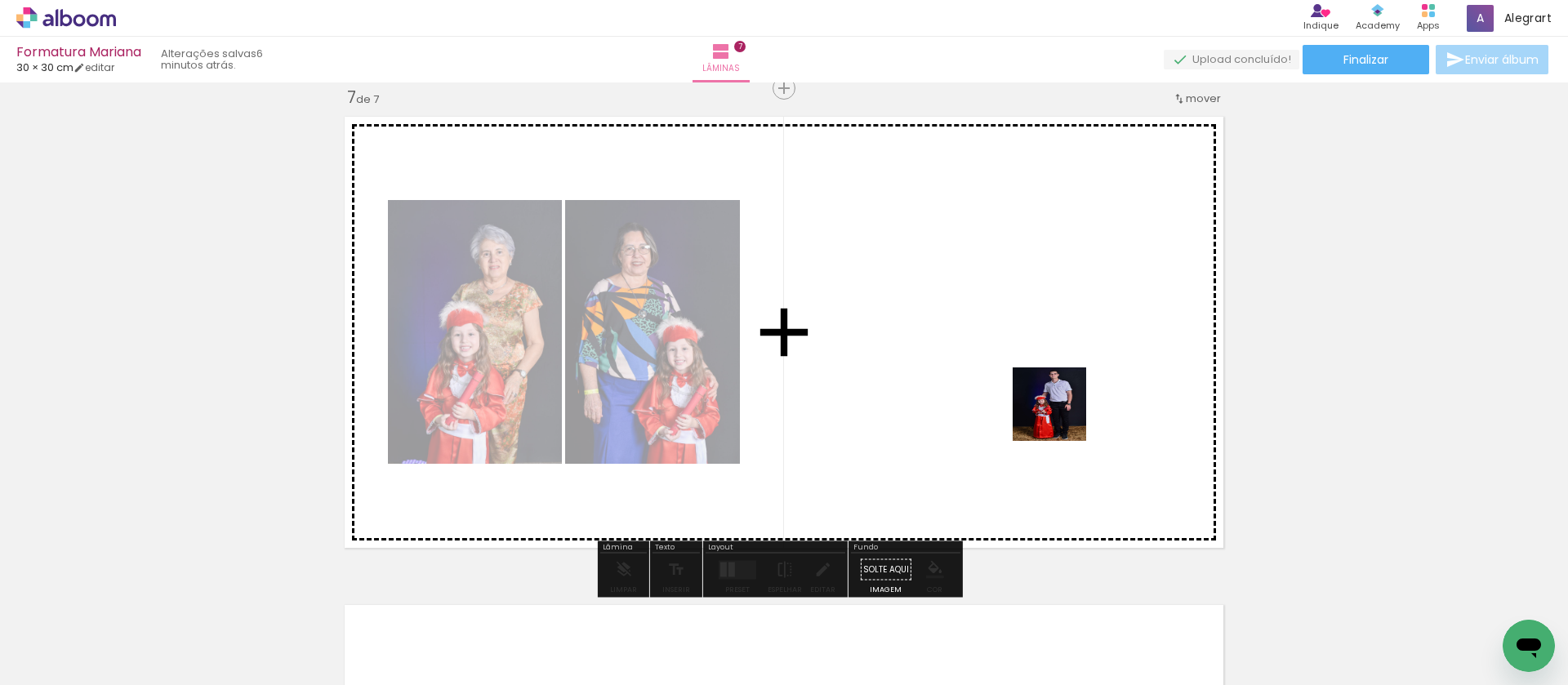
drag, startPoint x: 1165, startPoint y: 506, endPoint x: 1049, endPoint y: 408, distance: 151.9
click at [1049, 408] on quentale-workspace at bounding box center [784, 342] width 1568 height 685
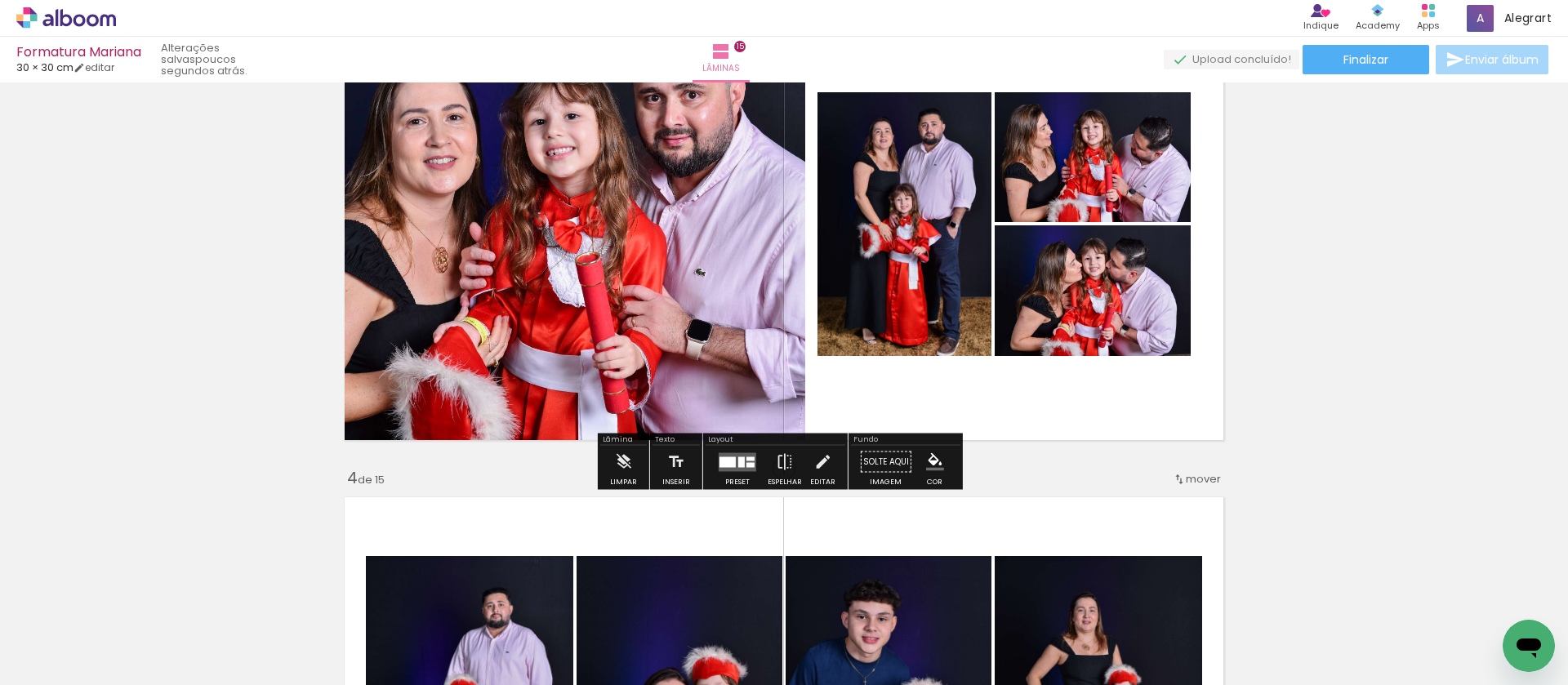
scroll to position [1125, 0]
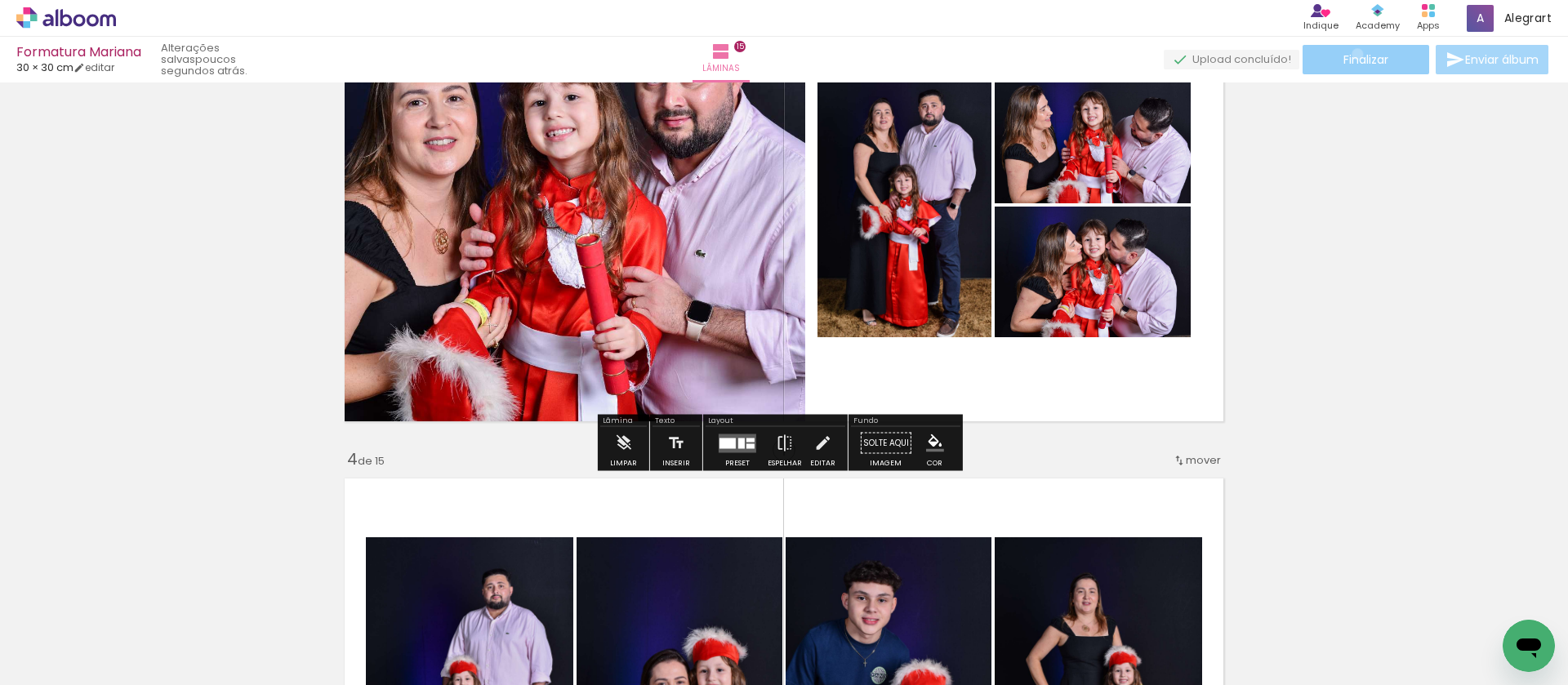
click at [1352, 54] on span "Finalizar" at bounding box center [1365, 59] width 45 height 12
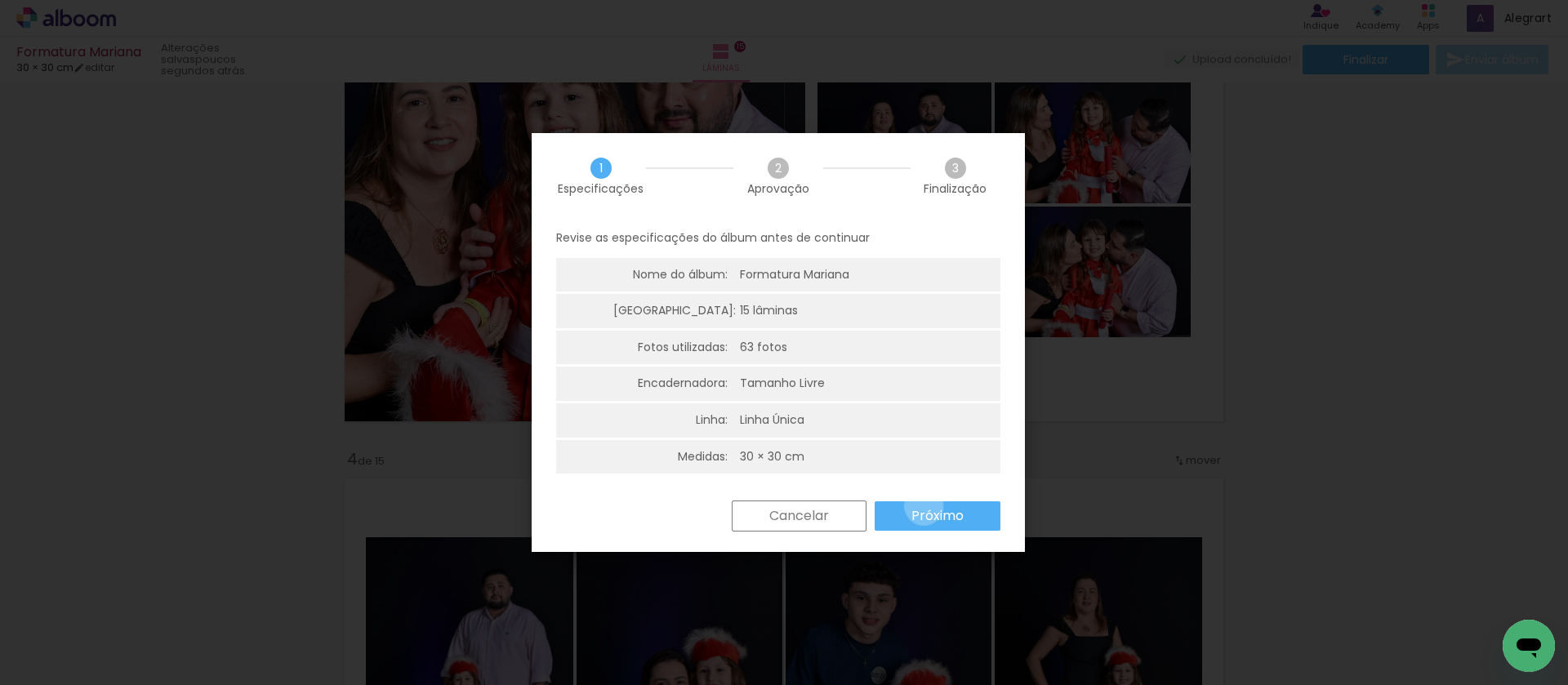
drag, startPoint x: 923, startPoint y: 507, endPoint x: 929, endPoint y: 500, distance: 9.2
click at [0, 0] on slot "Próximo" at bounding box center [0, 0] width 0 height 0
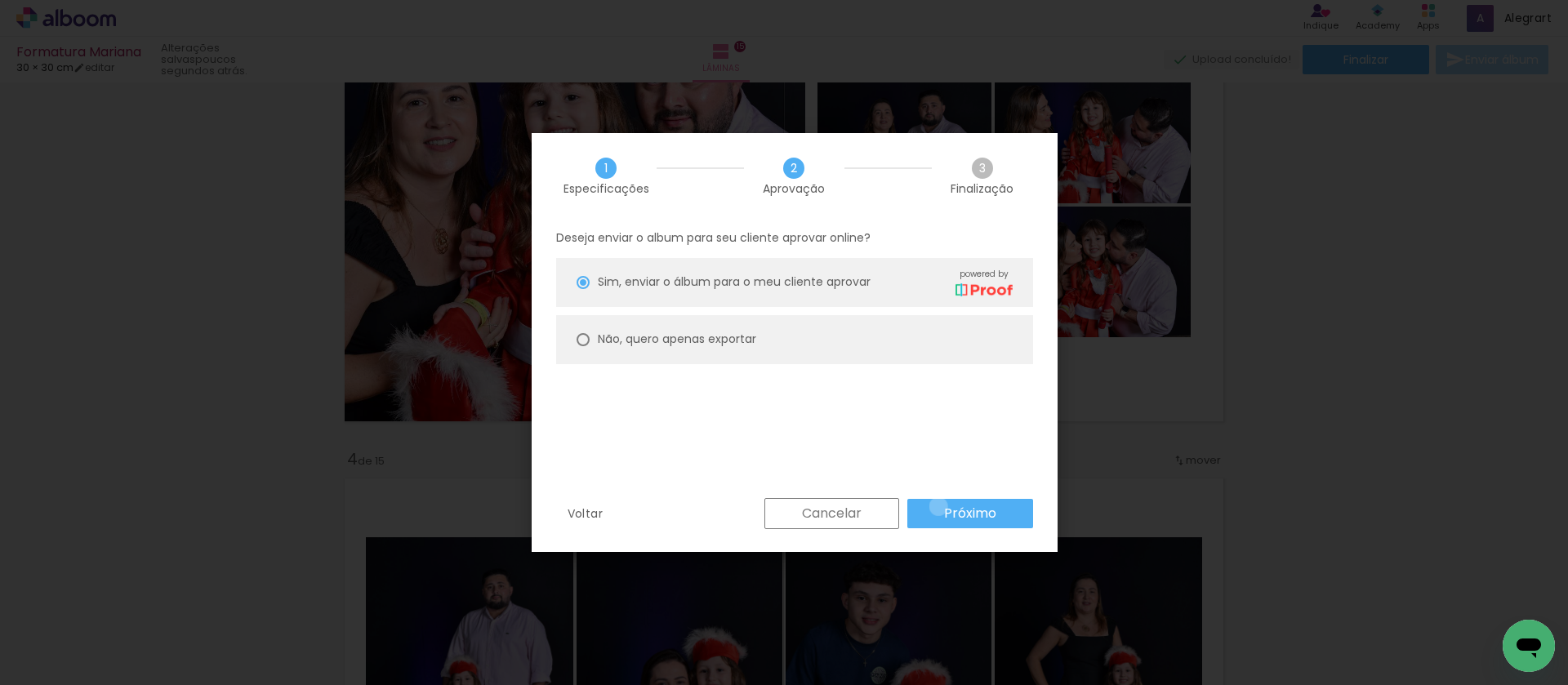
click at [938, 507] on paper-button "Próximo" at bounding box center [970, 514] width 126 height 29
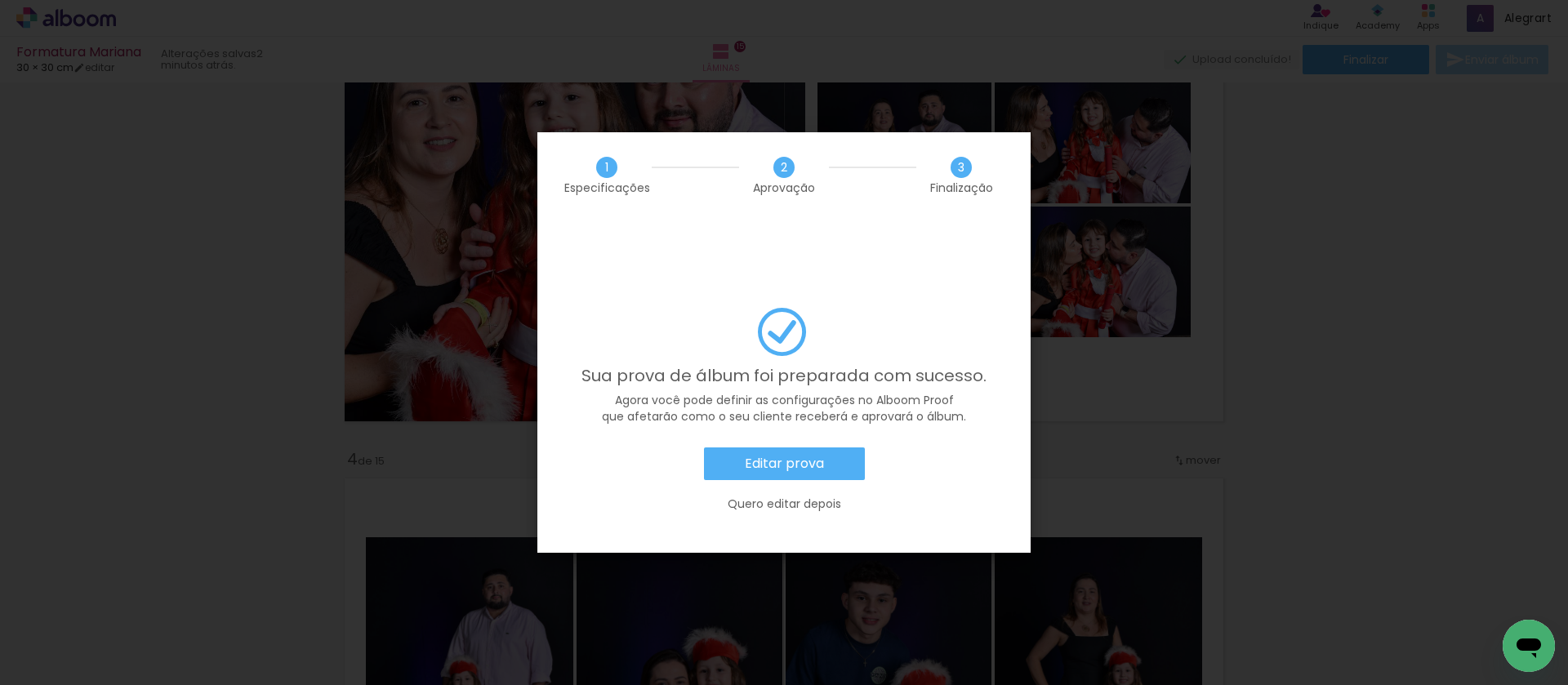
click at [0, 0] on slot "Editar prova" at bounding box center [0, 0] width 0 height 0
